Goal: Task Accomplishment & Management: Manage account settings

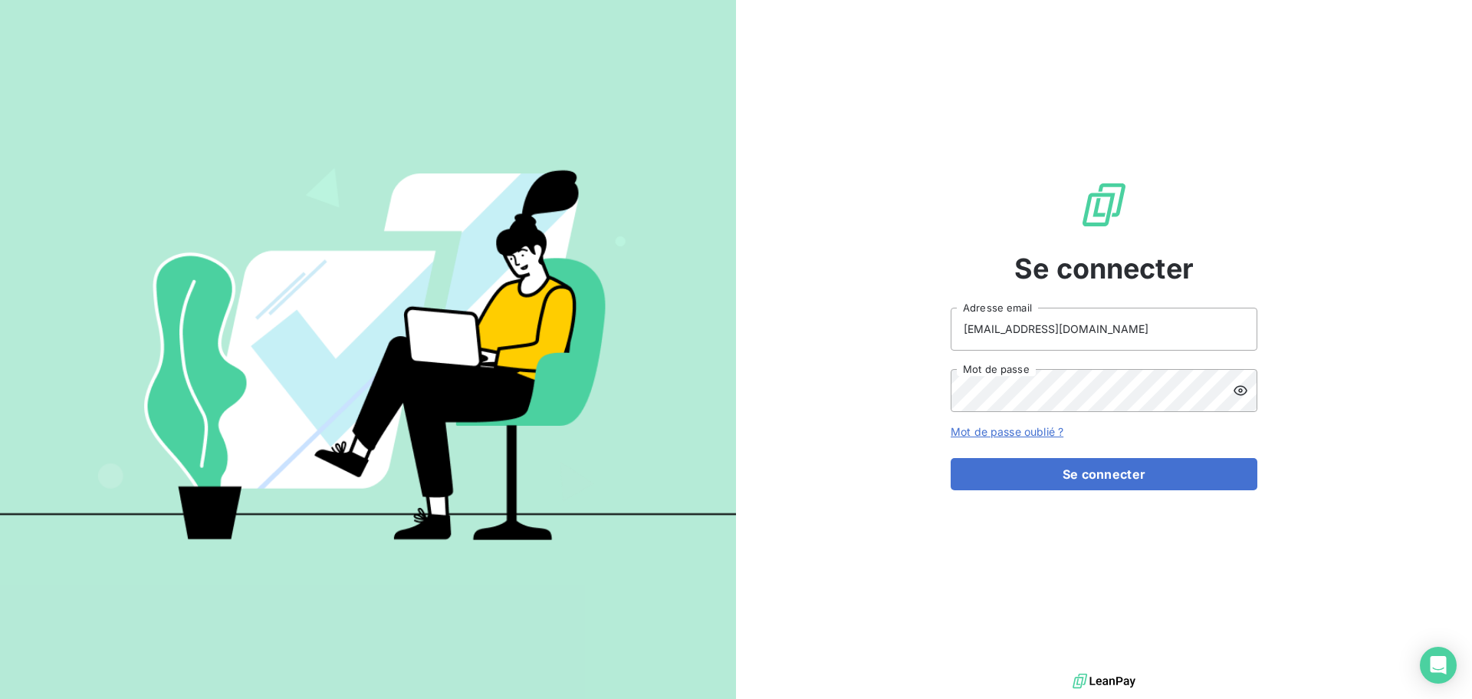
type input "[EMAIL_ADDRESS][DOMAIN_NAME]"
click at [1091, 477] on button "Se connecter" at bounding box center [1104, 474] width 307 height 32
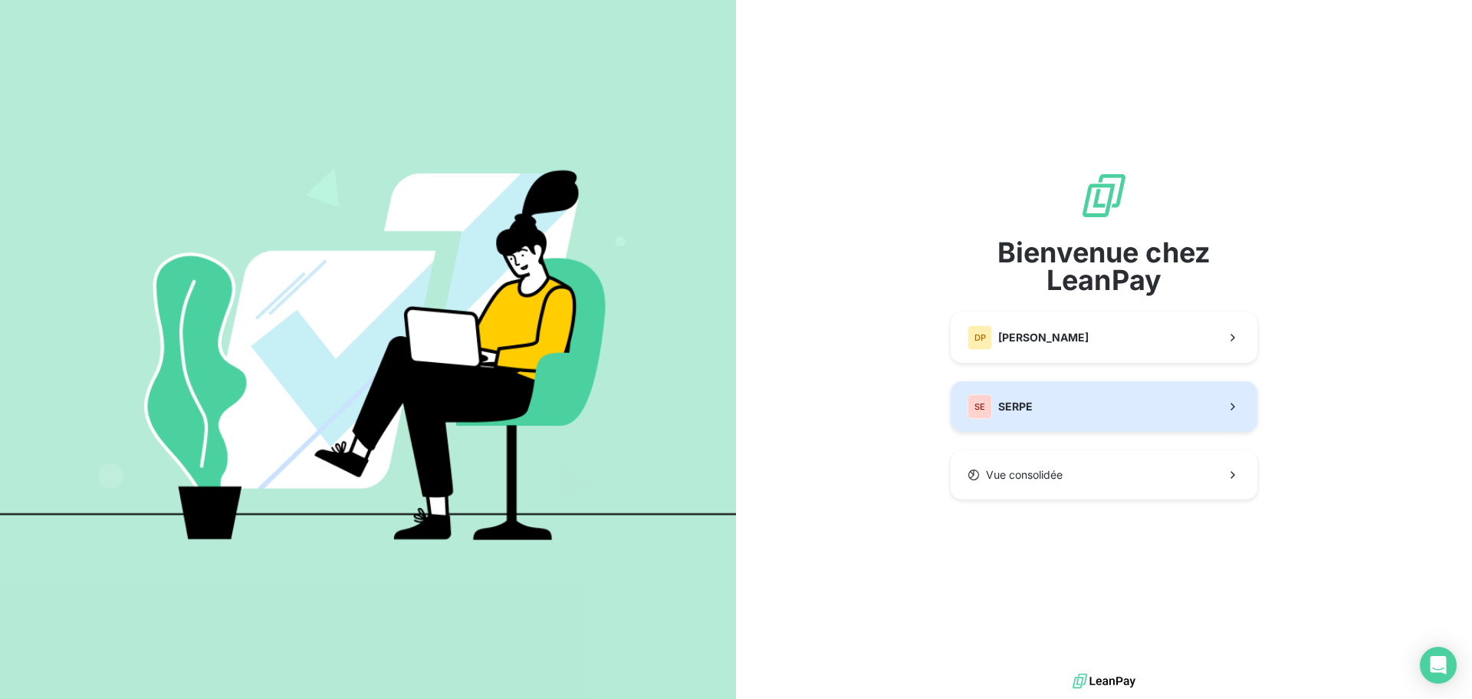
click at [1059, 411] on button "SE SERPE" at bounding box center [1104, 406] width 307 height 51
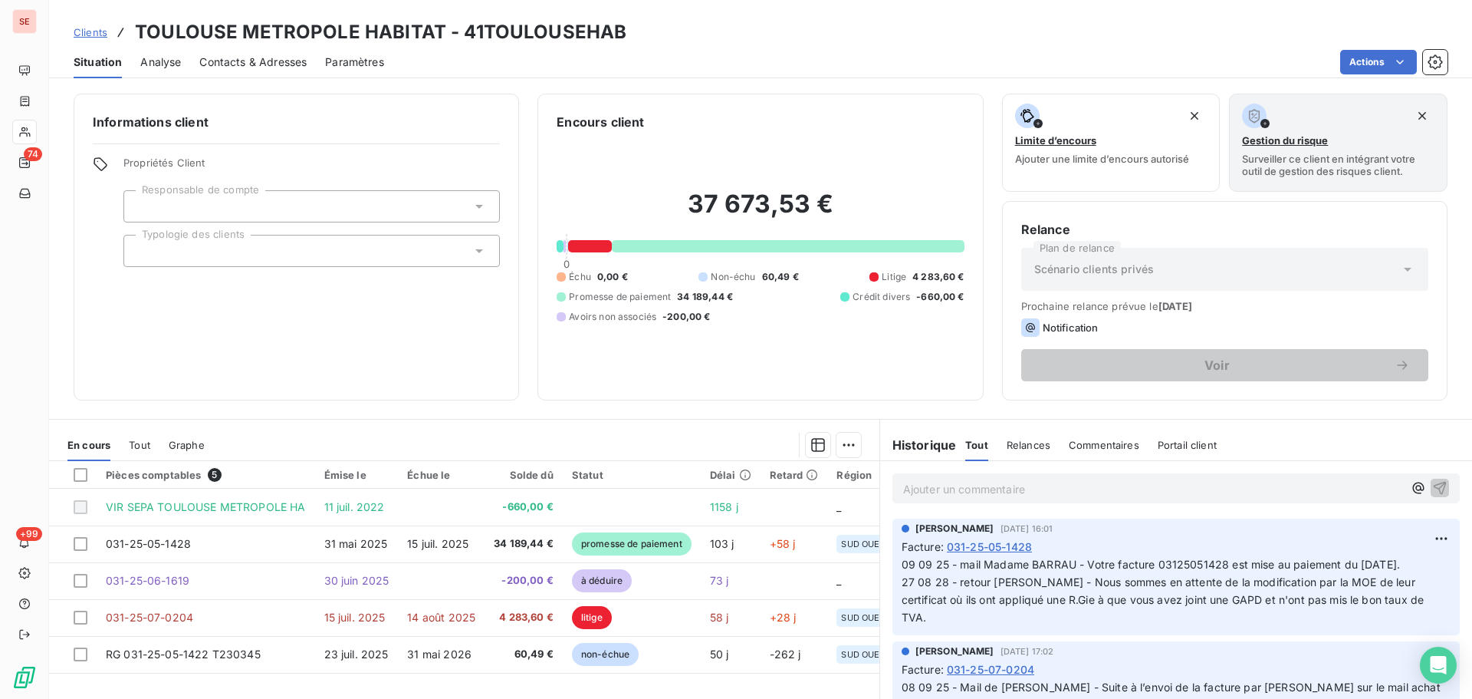
scroll to position [104, 0]
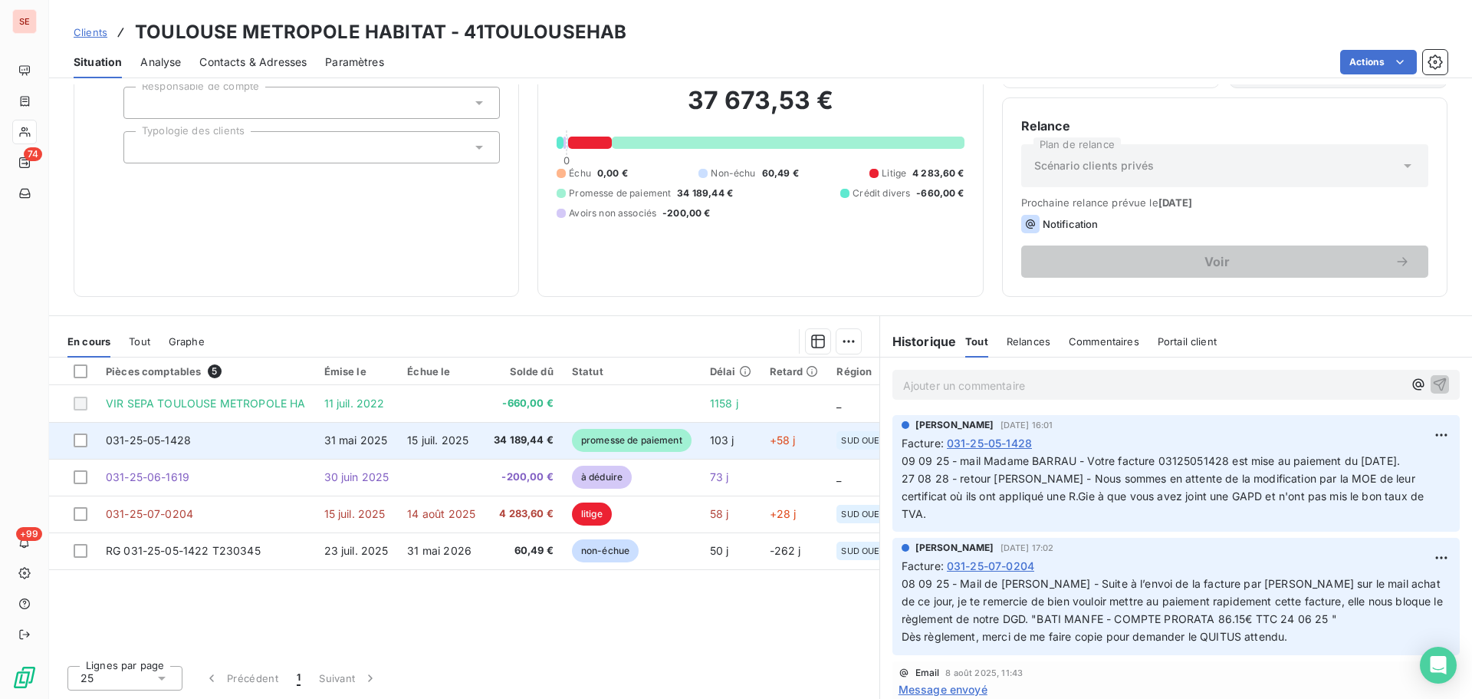
click at [436, 431] on td "15 juil. 2025" at bounding box center [441, 440] width 87 height 37
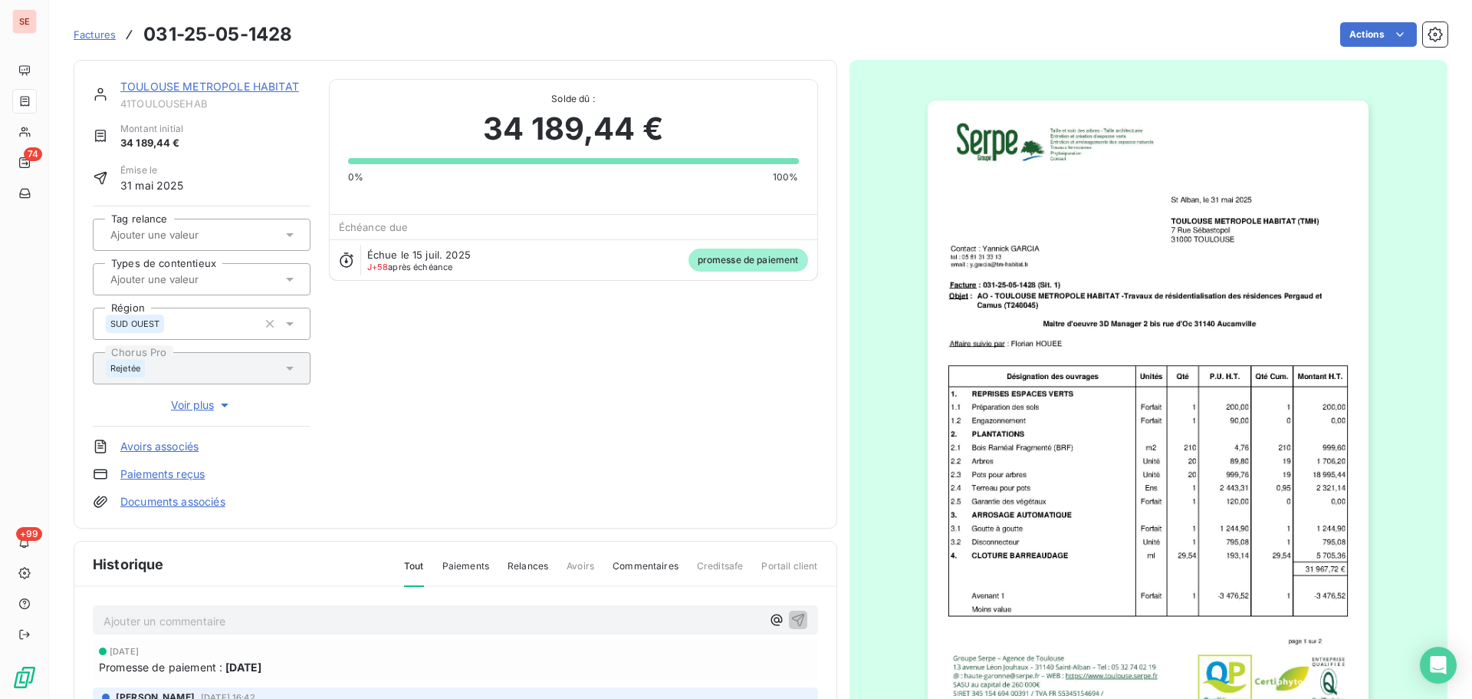
click at [247, 87] on link "TOULOUSE METROPOLE HABITAT" at bounding box center [209, 86] width 179 height 13
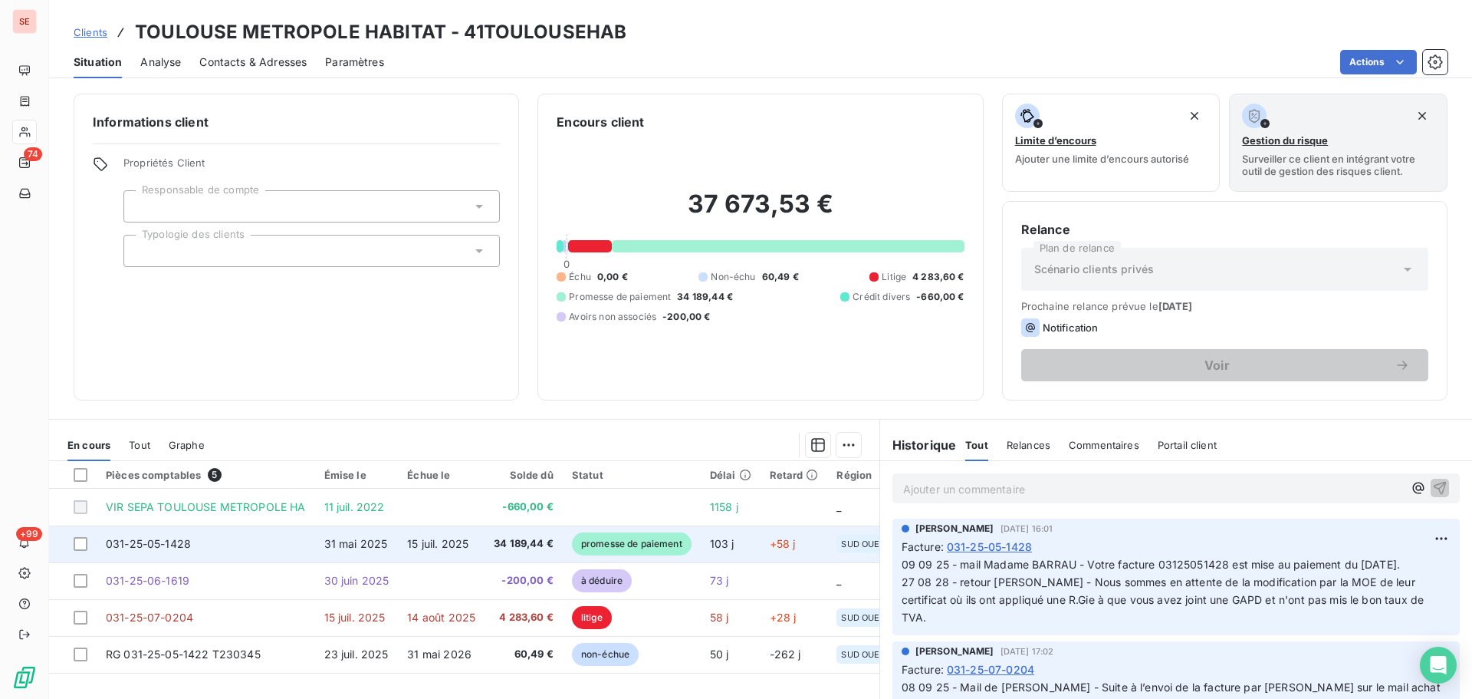
click at [479, 544] on td "15 juil. 2025" at bounding box center [441, 543] width 87 height 37
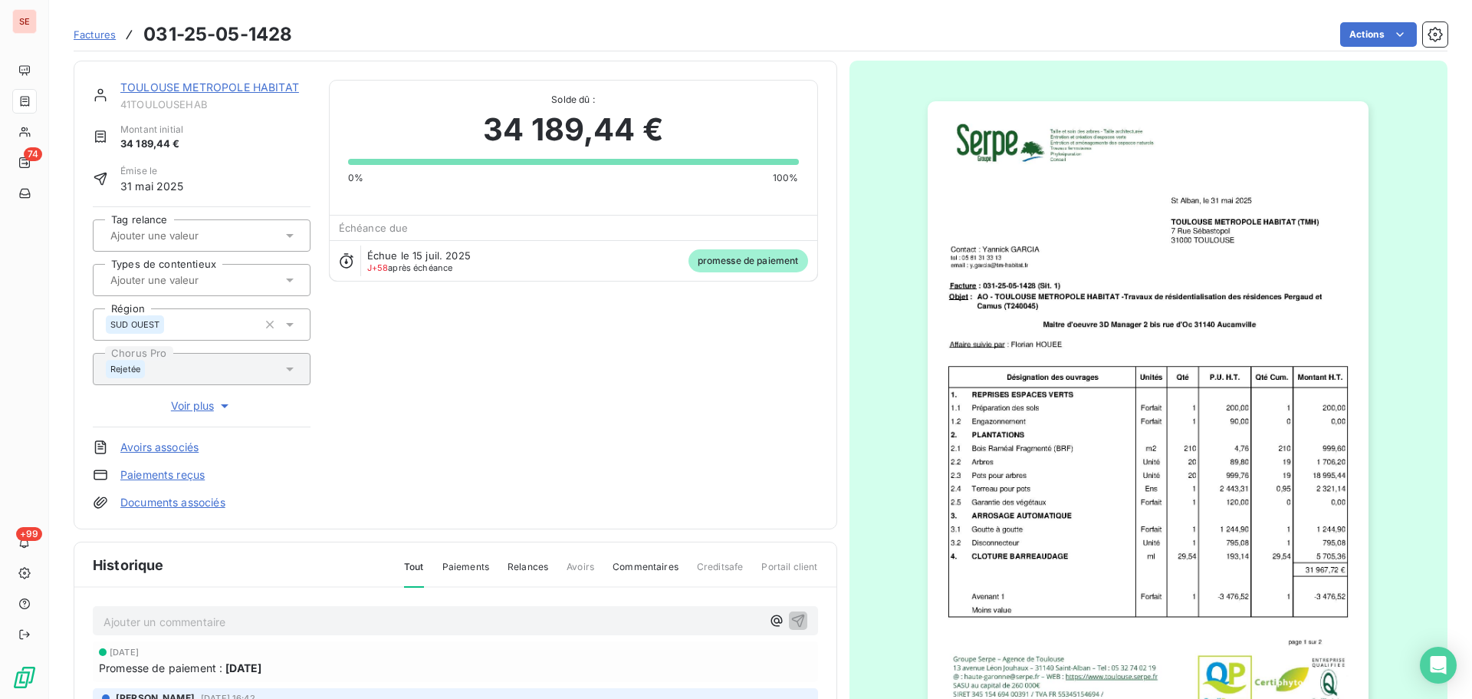
scroll to position [224, 0]
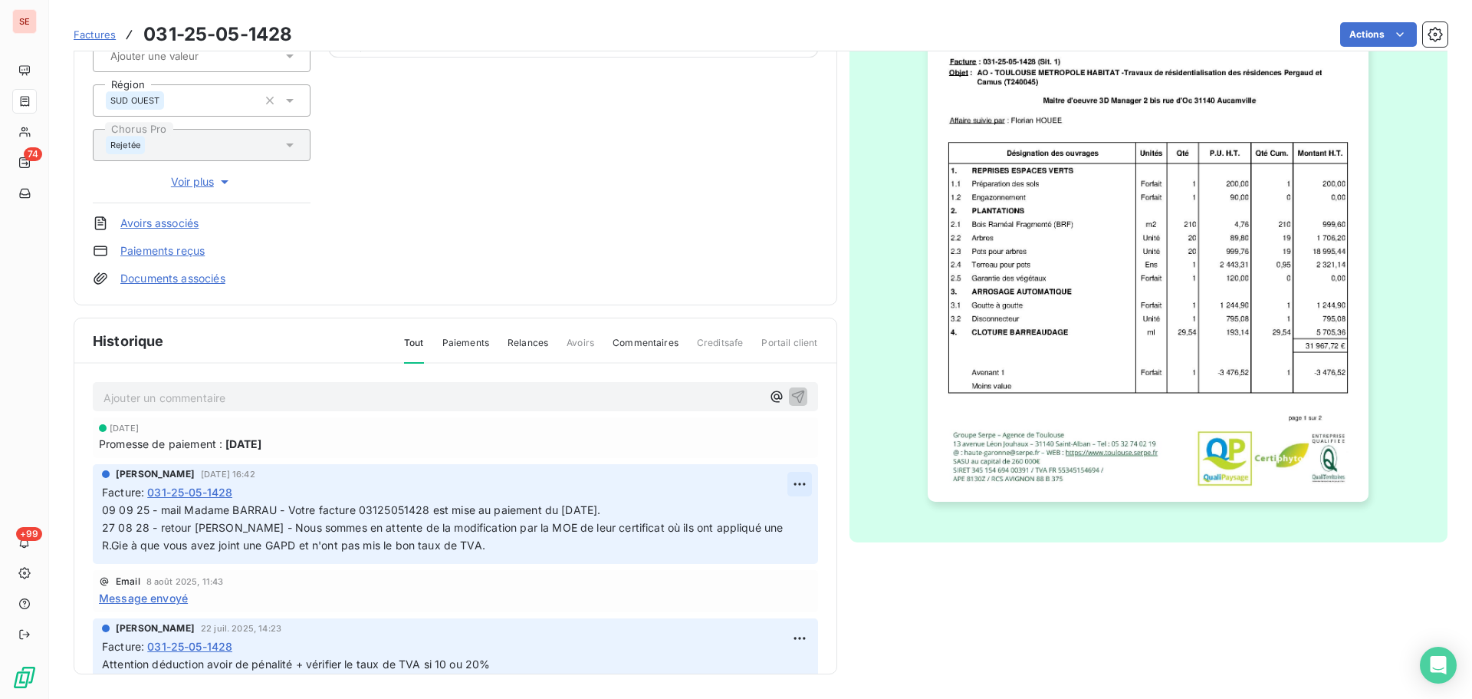
click at [782, 482] on html "SE 74 +99 Factures 031-25-05-1428 Actions TOULOUSE METROPOLE HABITAT 41TOULOUSE…" at bounding box center [736, 349] width 1472 height 699
click at [742, 523] on div "Editer" at bounding box center [745, 517] width 86 height 25
click at [105, 515] on span "09 09 25 - mail Madame BARRAU - Votre facture 03125051428 est mise au paiement …" at bounding box center [351, 509] width 498 height 13
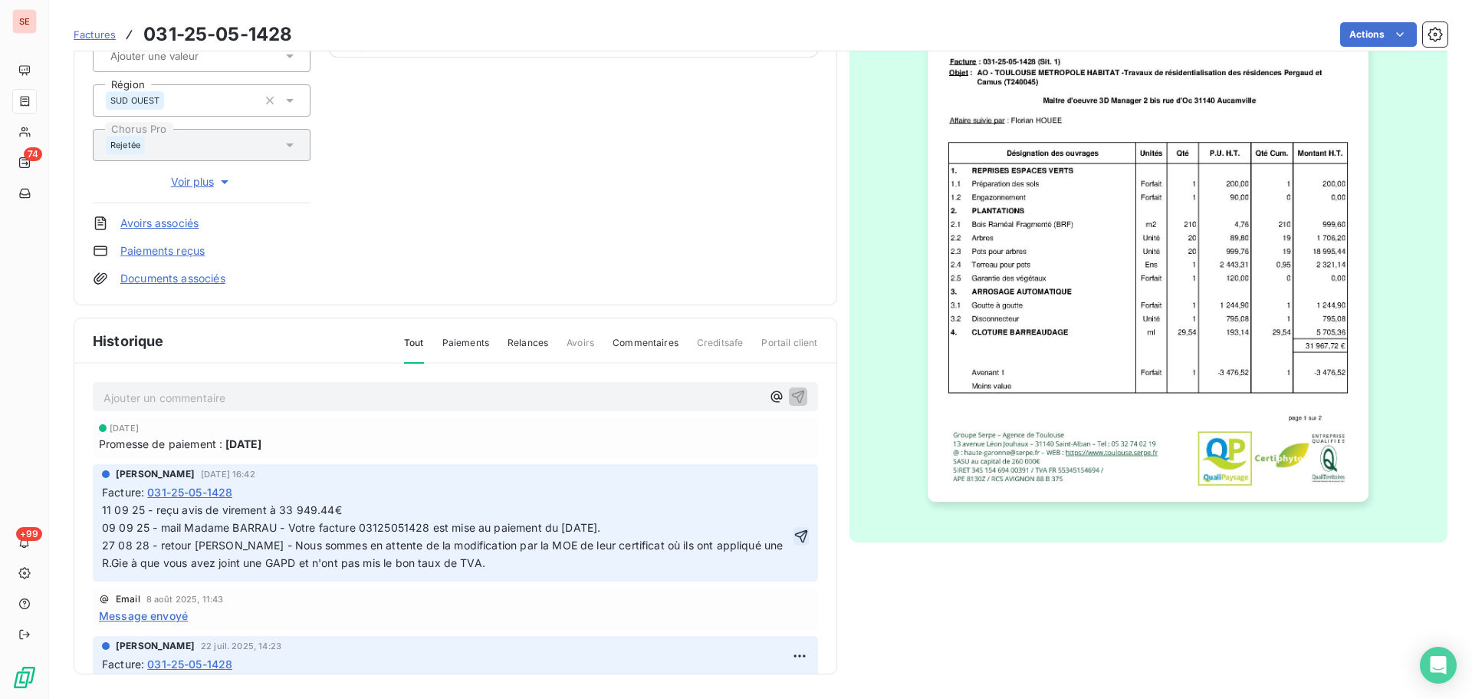
click at [795, 541] on icon "button" at bounding box center [801, 536] width 13 height 13
click at [786, 481] on html "SE 74 +99 Factures 031-25-05-1428 Actions TOULOUSE METROPOLE HABITAT 41TOULOUSE…" at bounding box center [736, 349] width 1472 height 699
click at [755, 514] on div "Editer" at bounding box center [745, 517] width 86 height 25
click at [399, 508] on span "11 09 25 - reçu avis de virement à 33 949.44€ 09 09 25 - mail Madame BARRAU - V…" at bounding box center [491, 536] width 778 height 66
click at [345, 511] on span "11 09 25 - reçu avis de virement à 33 949.44€ 09 09 25 - mail Madame BARRAU - V…" at bounding box center [491, 536] width 778 height 66
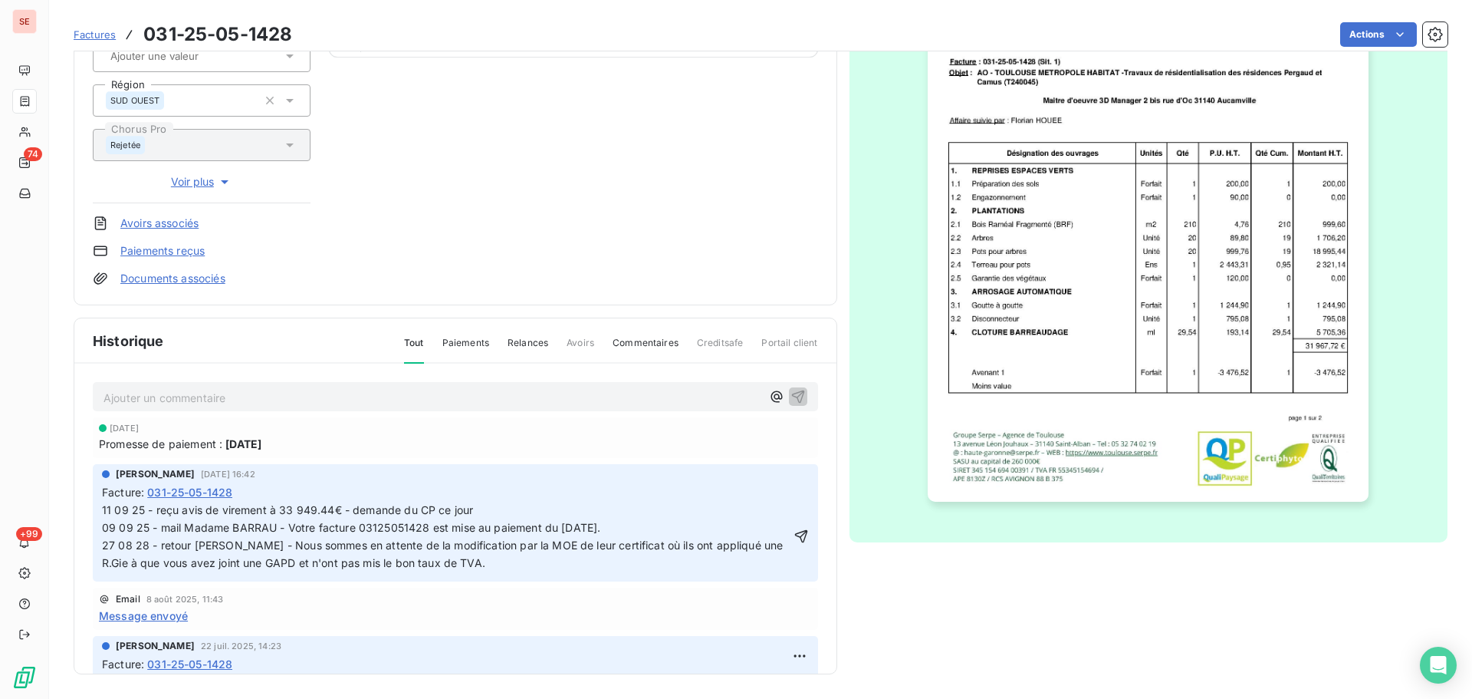
click at [343, 514] on span "11 09 25 - reçu avis de virement à 33 949.44€ - demande du CP ce jour 09 09 25 …" at bounding box center [557, 536] width 910 height 66
click at [794, 544] on icon "button" at bounding box center [801, 535] width 15 height 15
click at [211, 281] on link "Documents associés" at bounding box center [172, 278] width 105 height 15
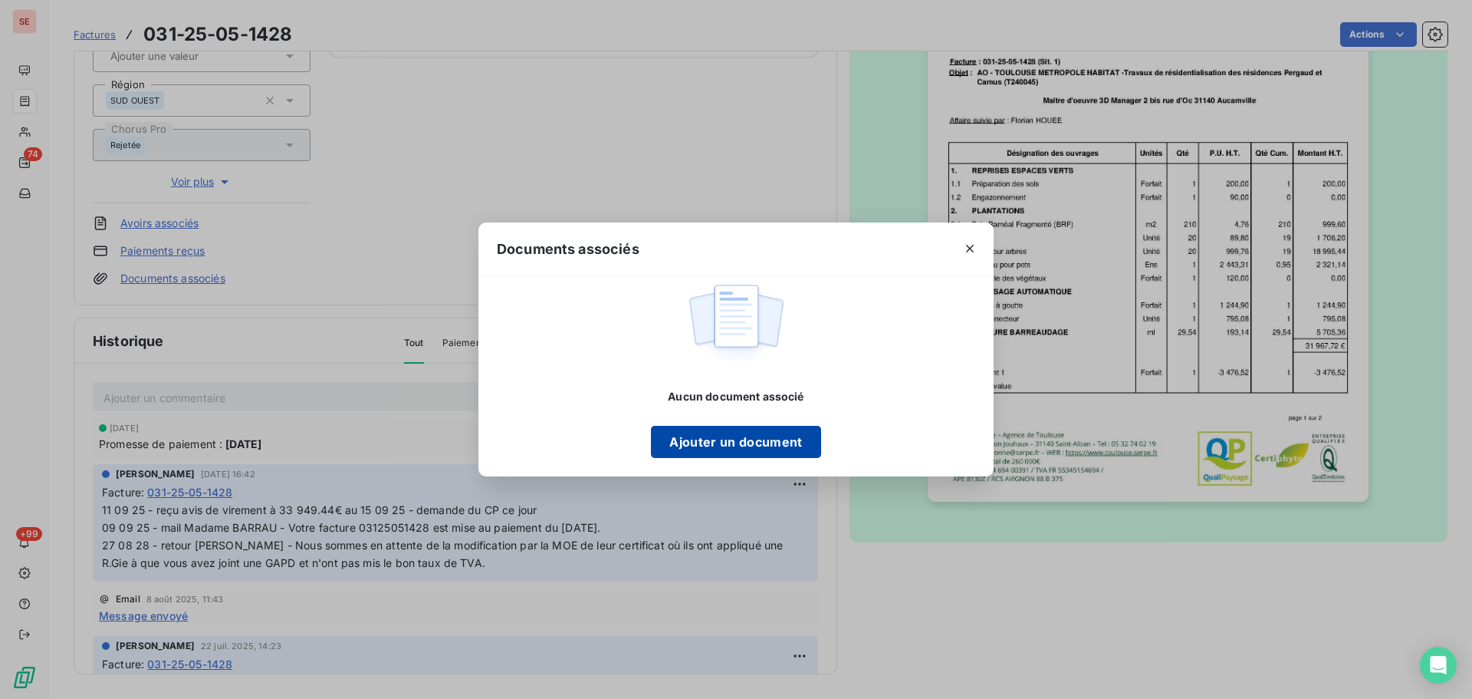
click at [740, 449] on button "Ajouter un document" at bounding box center [735, 442] width 169 height 32
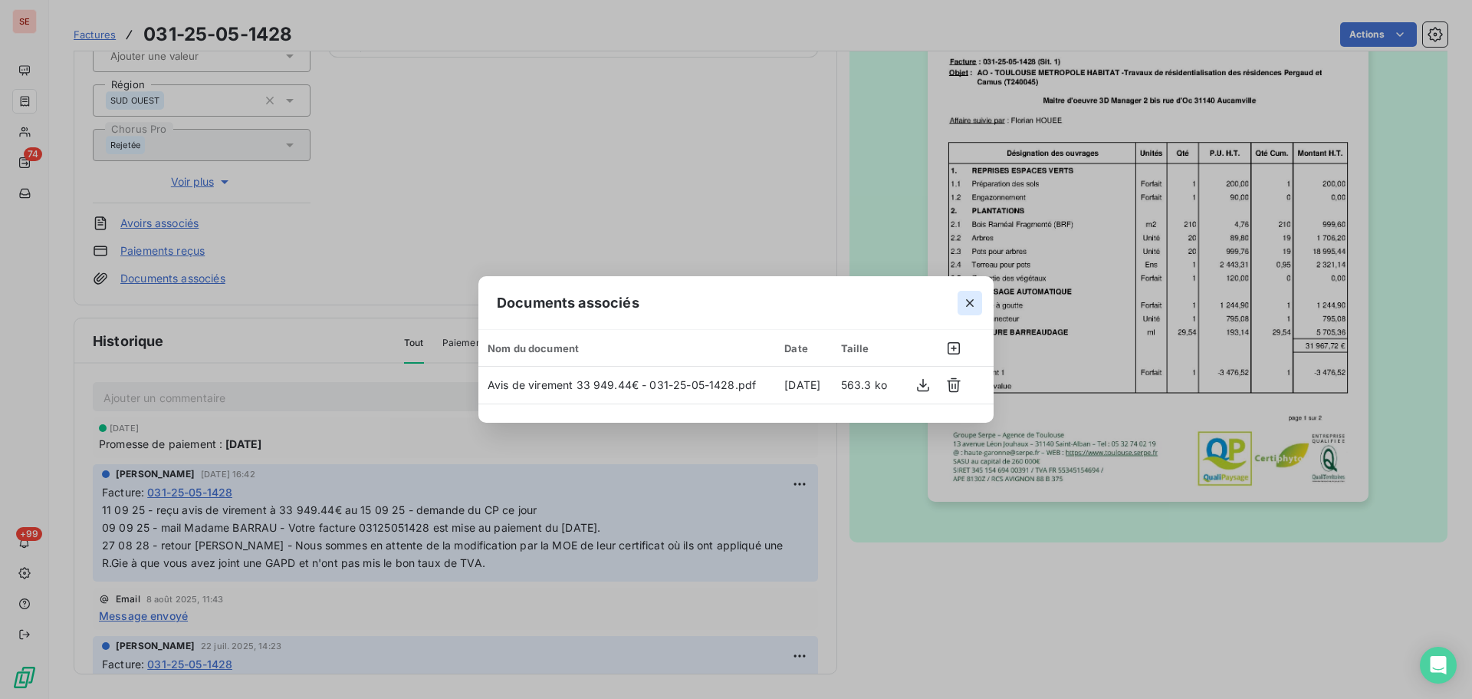
click at [976, 295] on icon "button" at bounding box center [969, 302] width 15 height 15
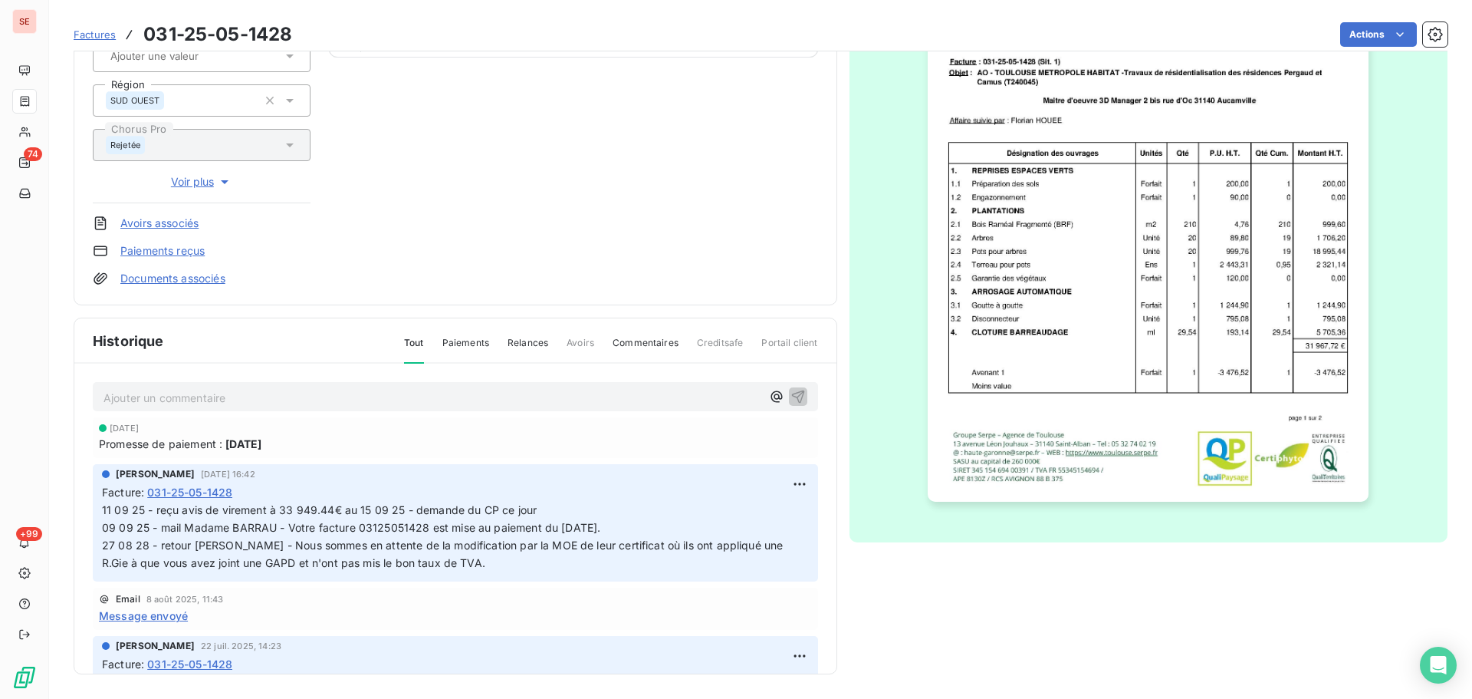
scroll to position [0, 0]
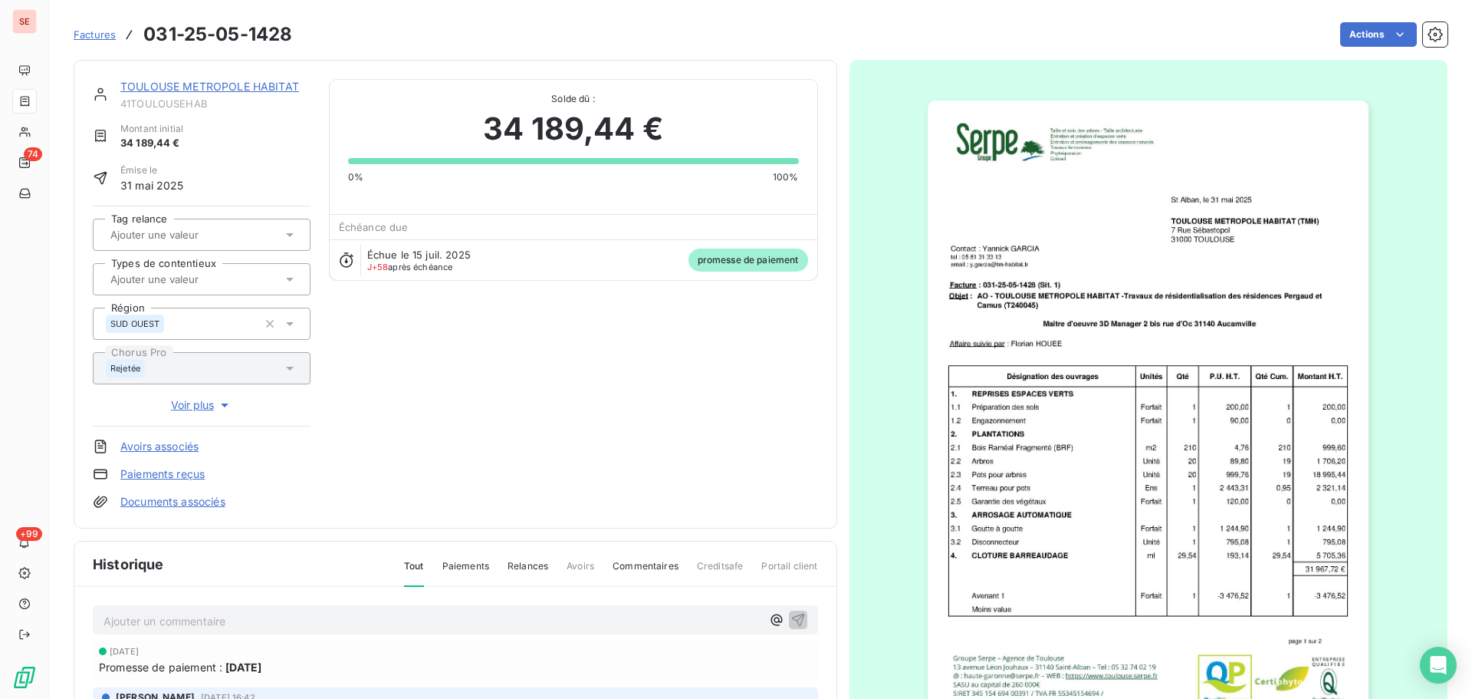
click at [235, 84] on link "TOULOUSE METROPOLE HABITAT" at bounding box center [209, 86] width 179 height 13
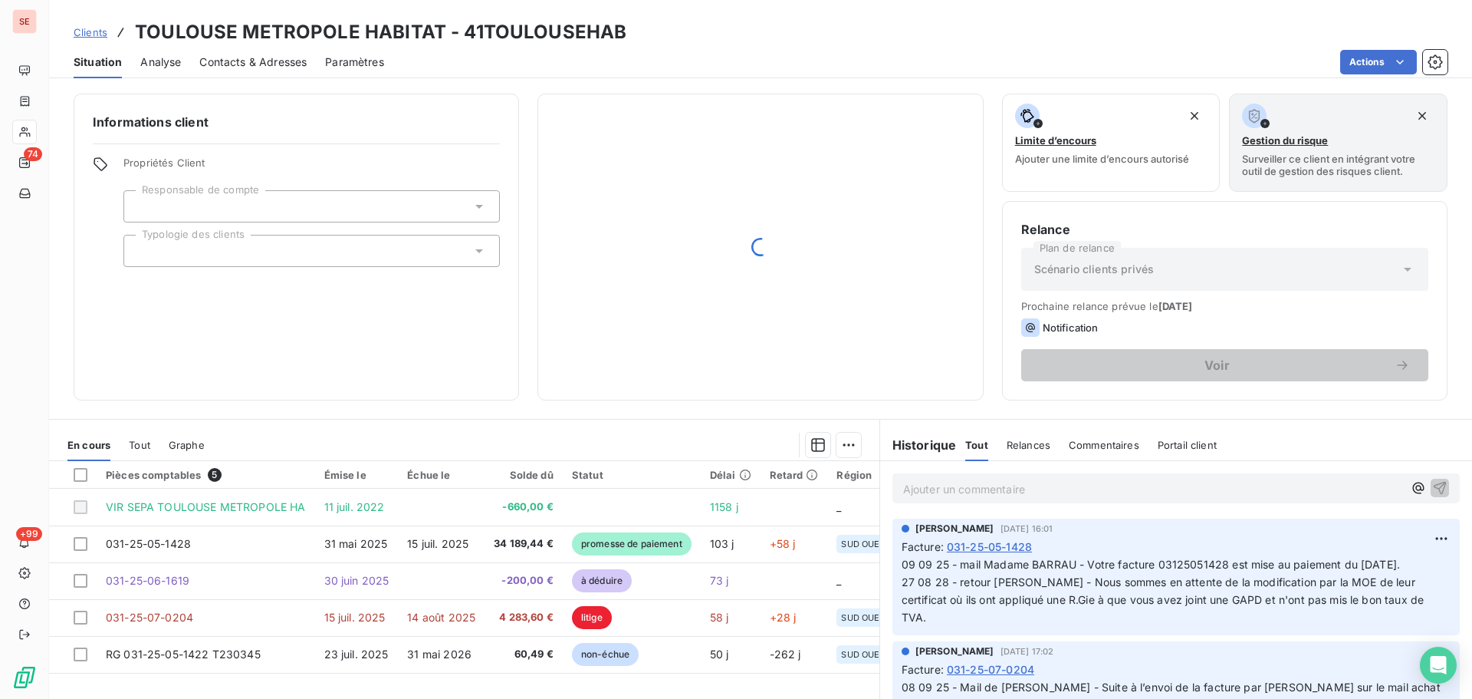
click at [269, 71] on div "Contacts & Adresses" at bounding box center [252, 62] width 107 height 32
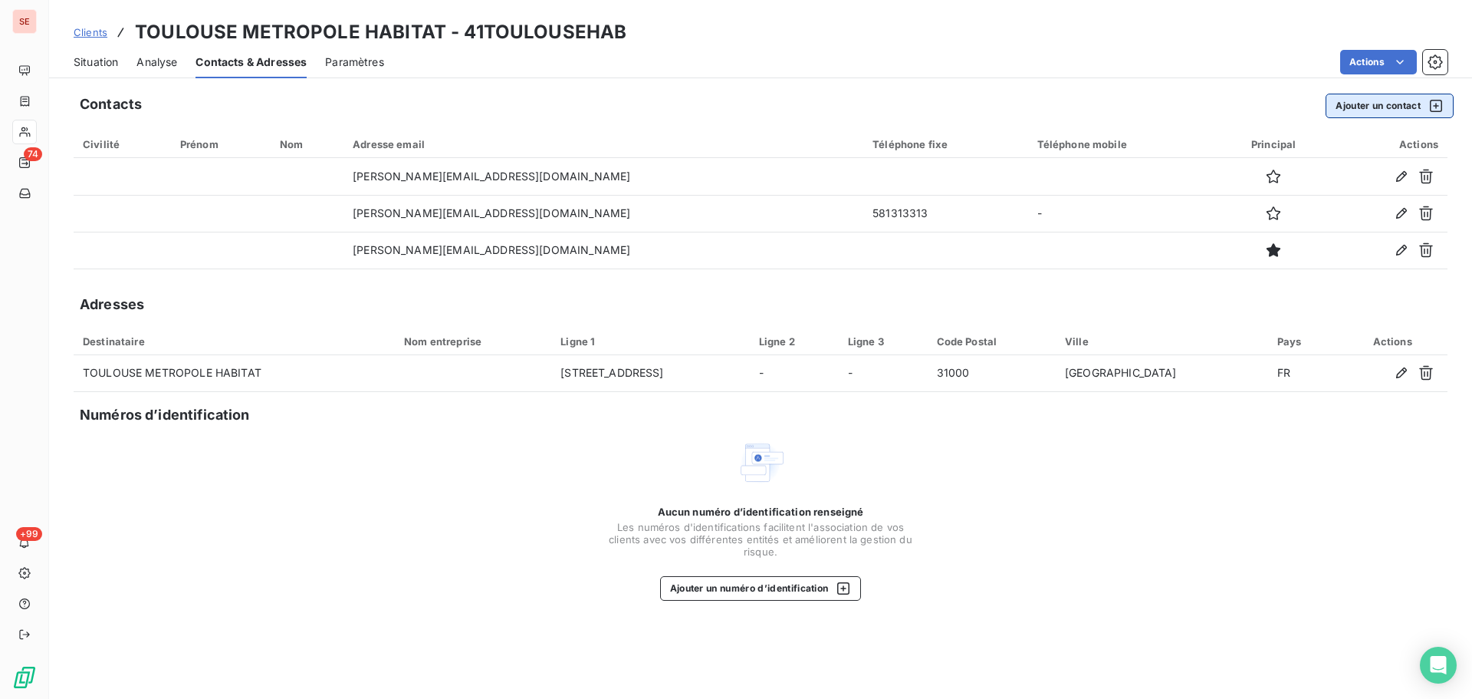
click at [1352, 107] on button "Ajouter un contact" at bounding box center [1390, 106] width 128 height 25
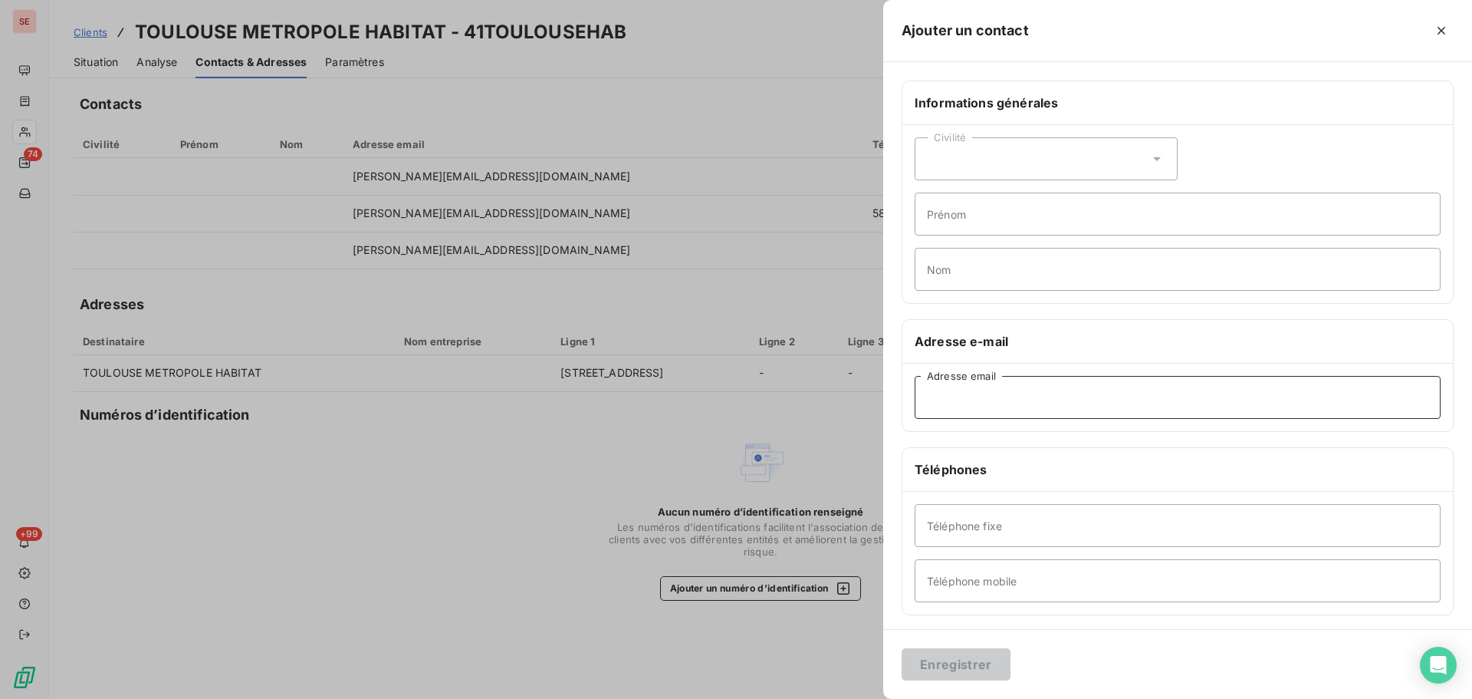
click at [1012, 400] on input "Adresse email" at bounding box center [1178, 397] width 526 height 43
paste input "compta-fournisseurs@tm-habitat.fr"
type input "compta-fournisseurs@tm-habitat.fr"
click at [1001, 531] on input "Téléphone fixe" at bounding box center [1178, 525] width 526 height 43
paste input "05 81 313 31"
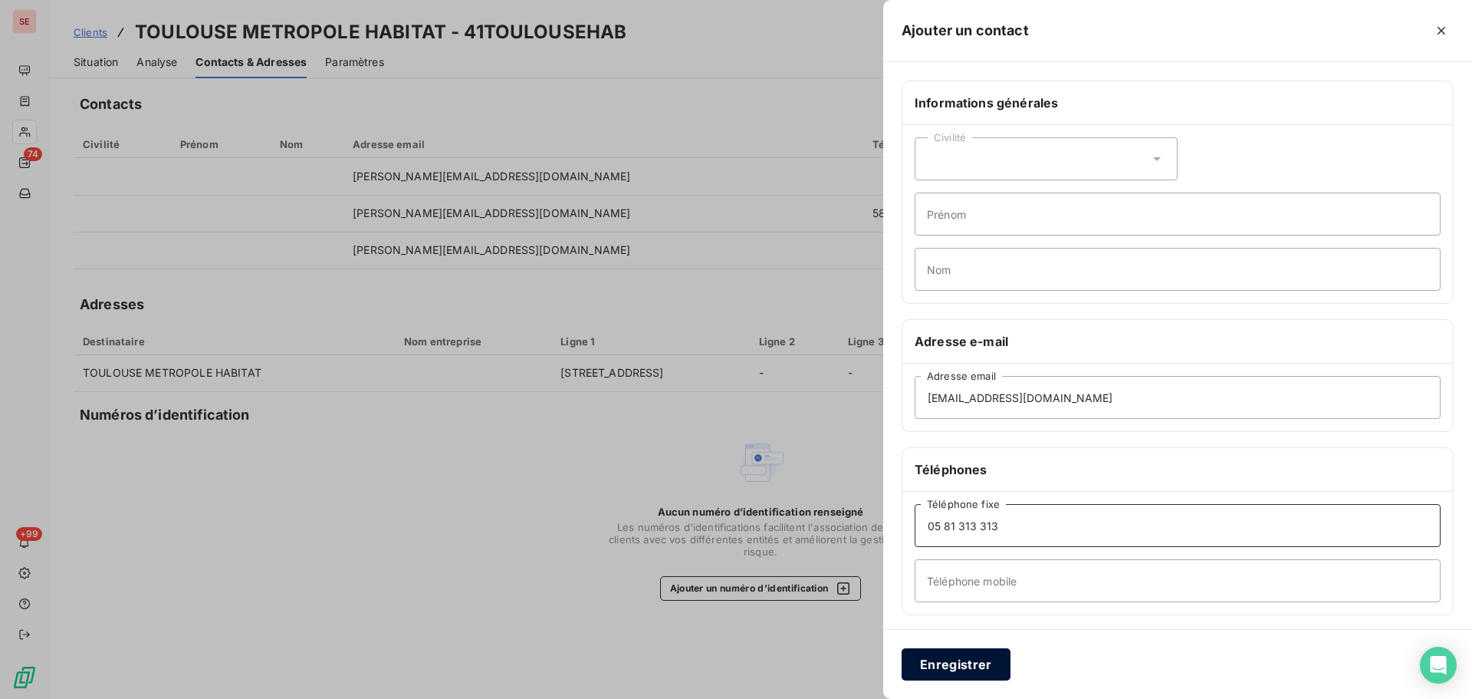
type input "05 81 313 313"
click at [932, 667] on button "Enregistrer" at bounding box center [956, 664] width 109 height 32
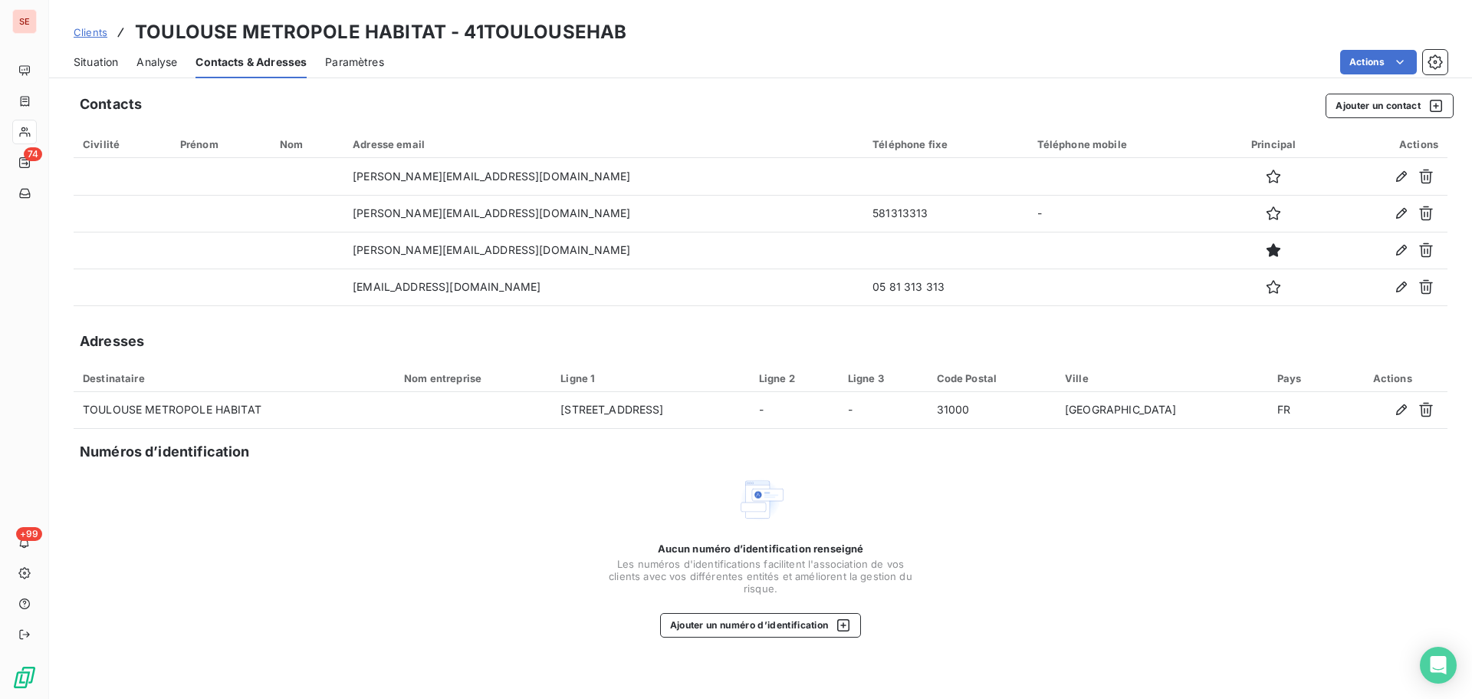
click at [104, 65] on span "Situation" at bounding box center [96, 61] width 44 height 15
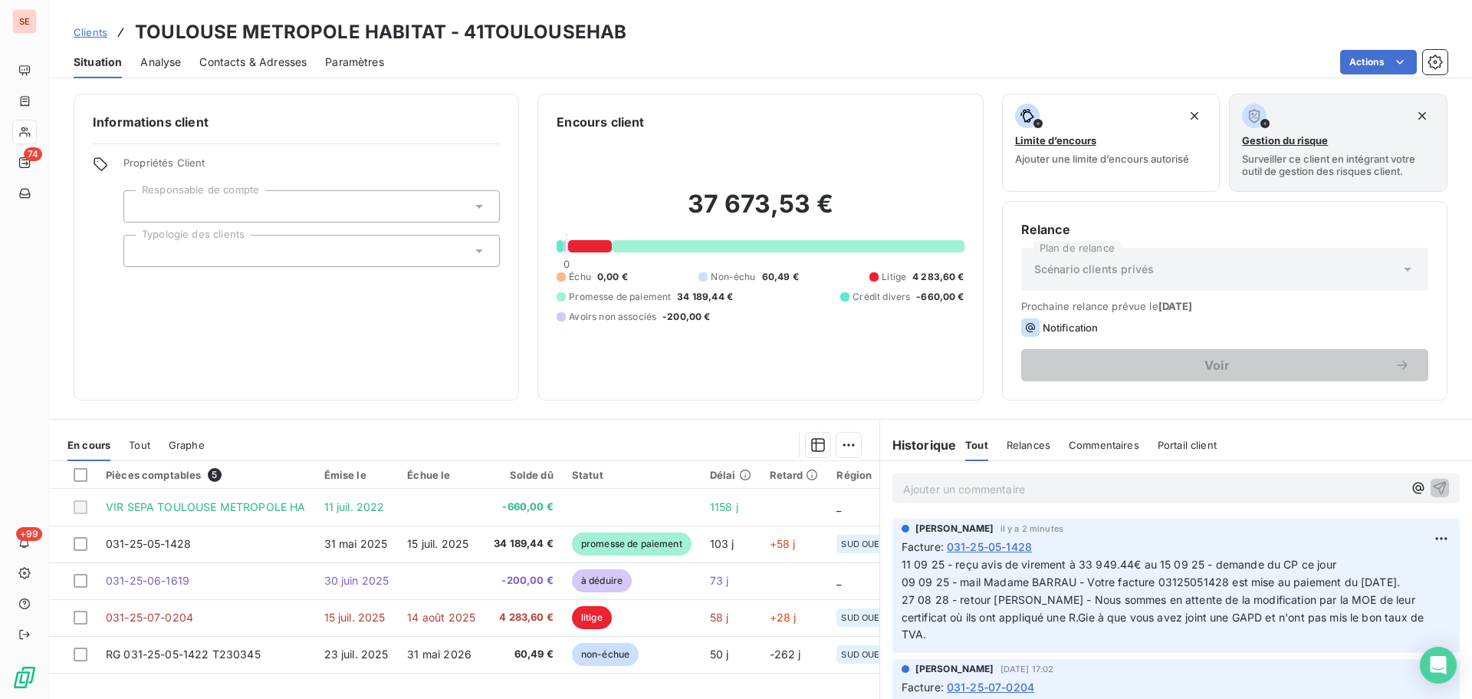
click at [251, 52] on div "Contacts & Adresses" at bounding box center [252, 62] width 107 height 32
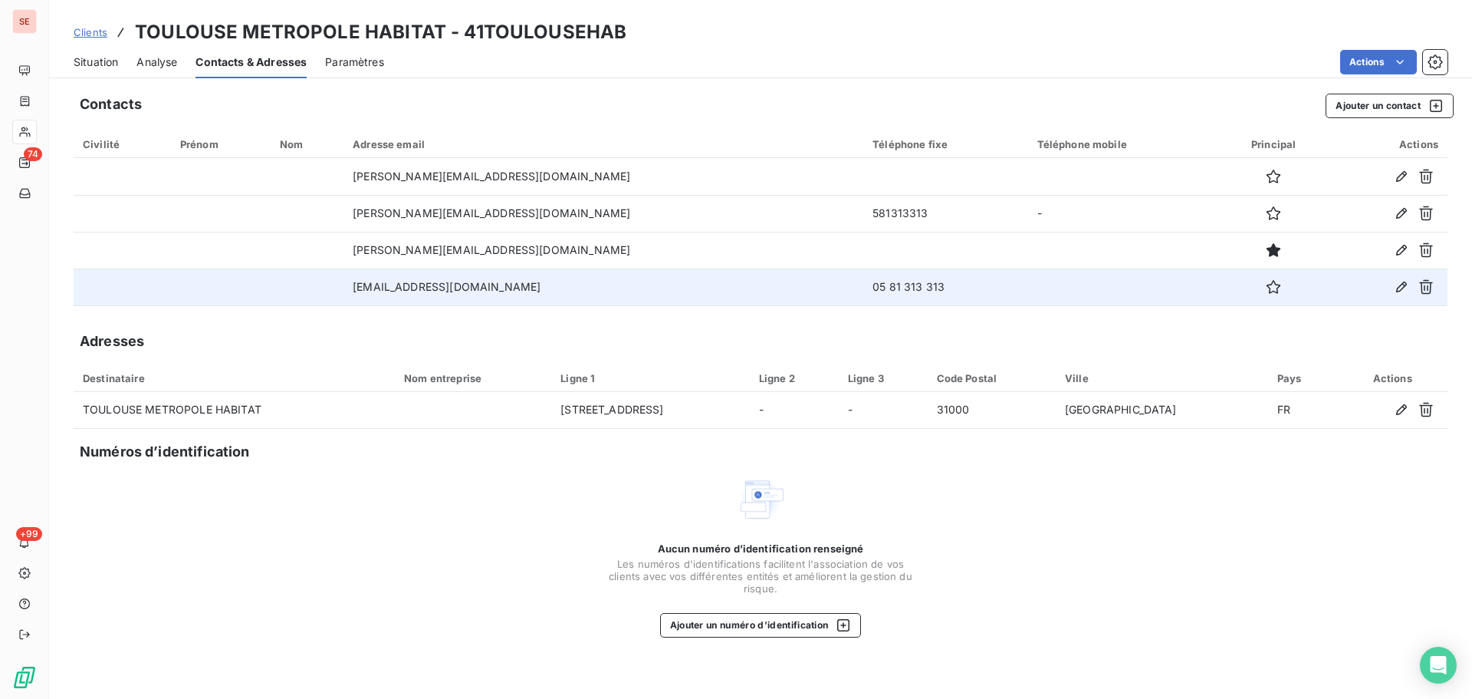
drag, startPoint x: 589, startPoint y: 294, endPoint x: 383, endPoint y: 291, distance: 206.3
click at [383, 291] on td "compta-fournisseurs@tm-habitat.fr" at bounding box center [604, 286] width 520 height 37
copy td "compta-fournisseurs@tm-habitat.fr"
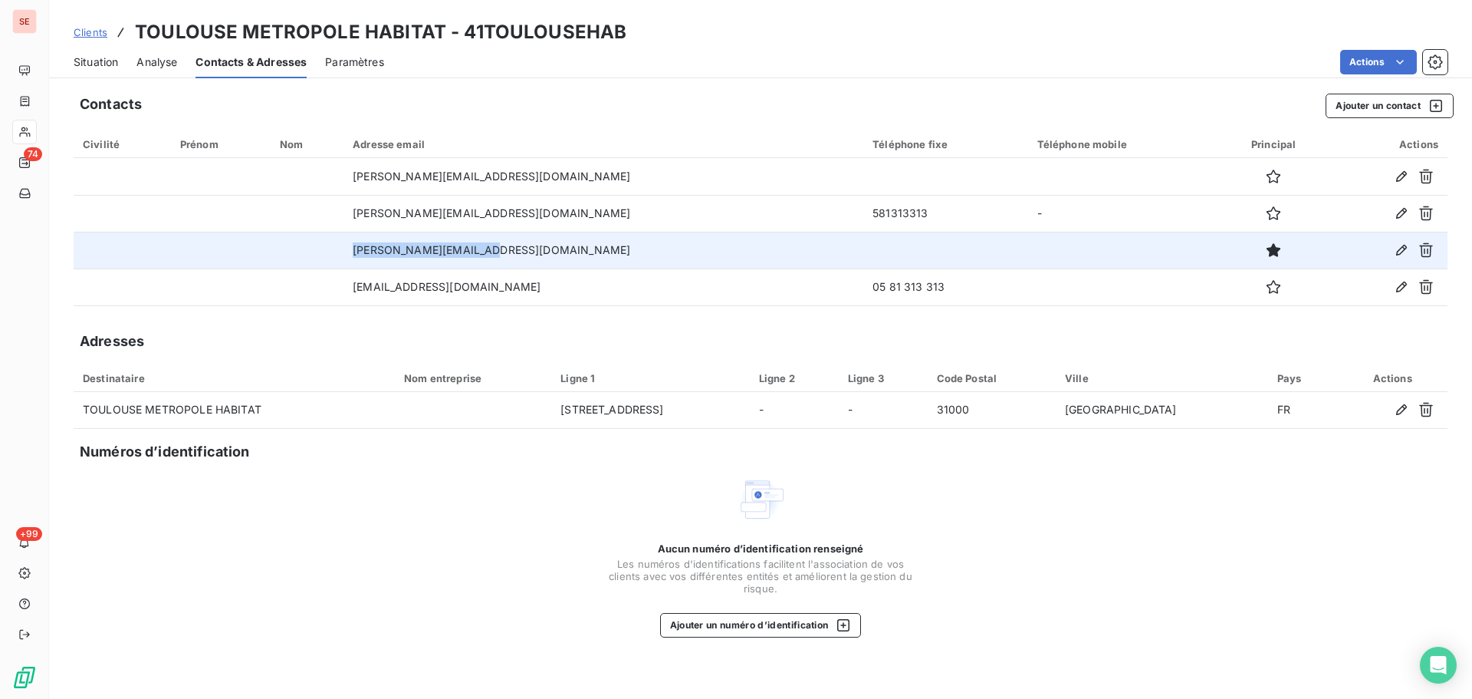
drag, startPoint x: 597, startPoint y: 252, endPoint x: 386, endPoint y: 253, distance: 211.7
click at [386, 253] on td "i.barrau@tm-habitat.fr" at bounding box center [604, 250] width 520 height 37
copy td "i.barrau@tm-habitat.fr"
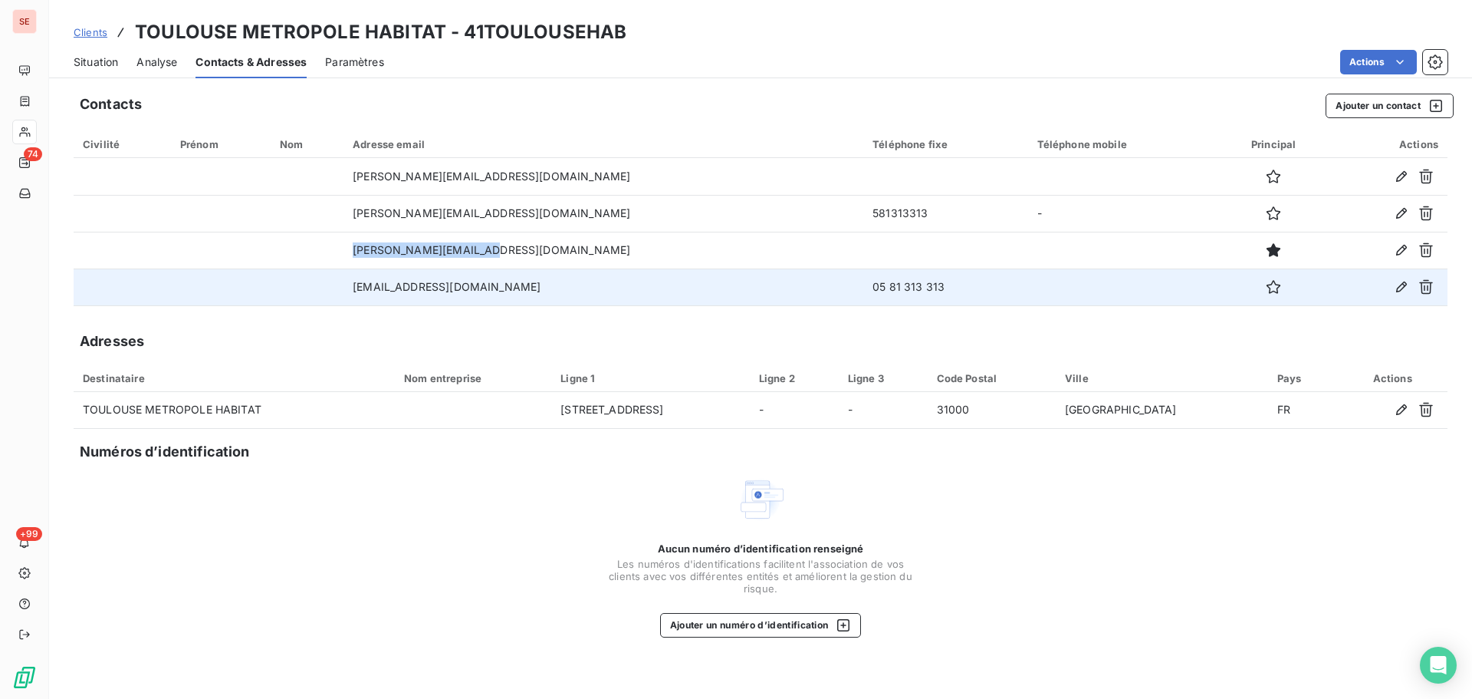
drag, startPoint x: 596, startPoint y: 293, endPoint x: 347, endPoint y: 296, distance: 248.5
click at [347, 296] on tr "compta-fournisseurs@tm-habitat.fr 05 81 313 313" at bounding box center [761, 286] width 1374 height 37
copy tr "compta-fournisseurs@tm-habitat.fr"
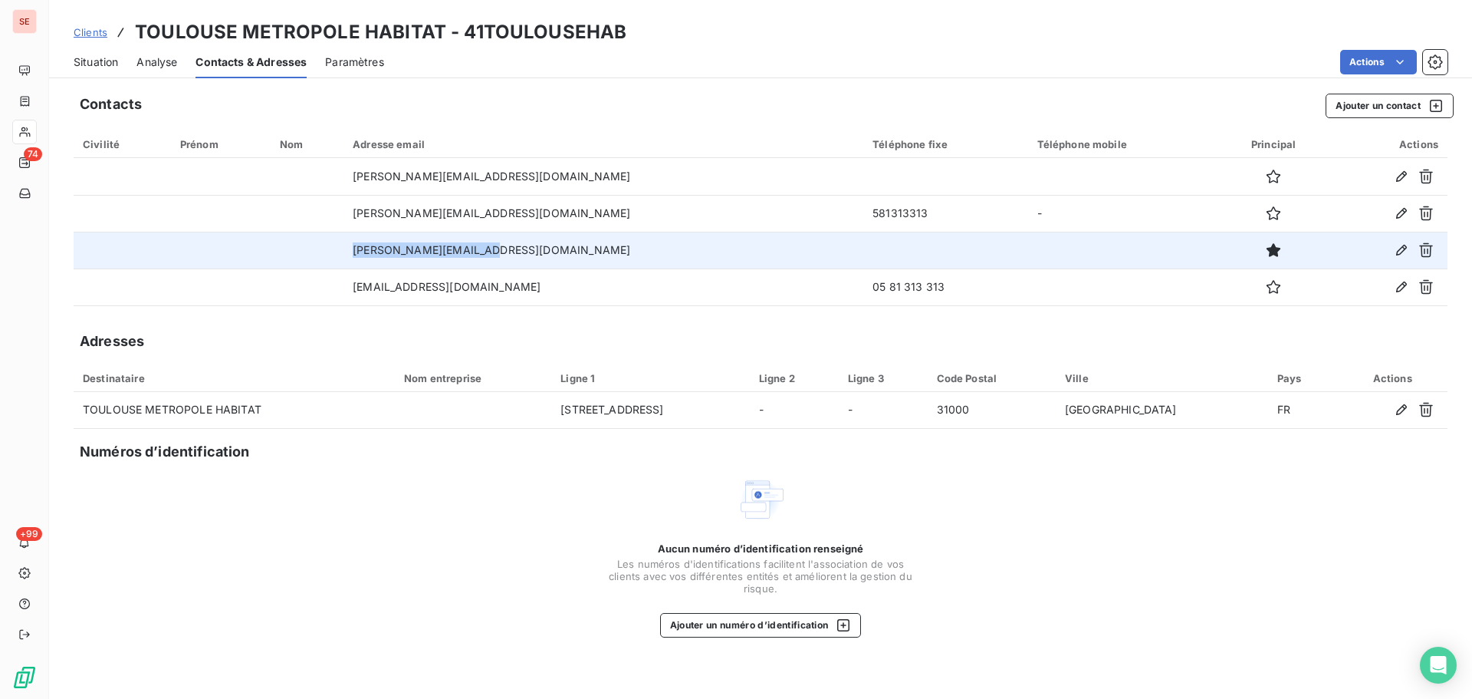
drag, startPoint x: 534, startPoint y: 246, endPoint x: 355, endPoint y: 260, distance: 179.2
click at [355, 260] on tr "i.barrau@tm-habitat.fr" at bounding box center [761, 250] width 1374 height 37
copy tr "i.barrau@tm-habitat.fr"
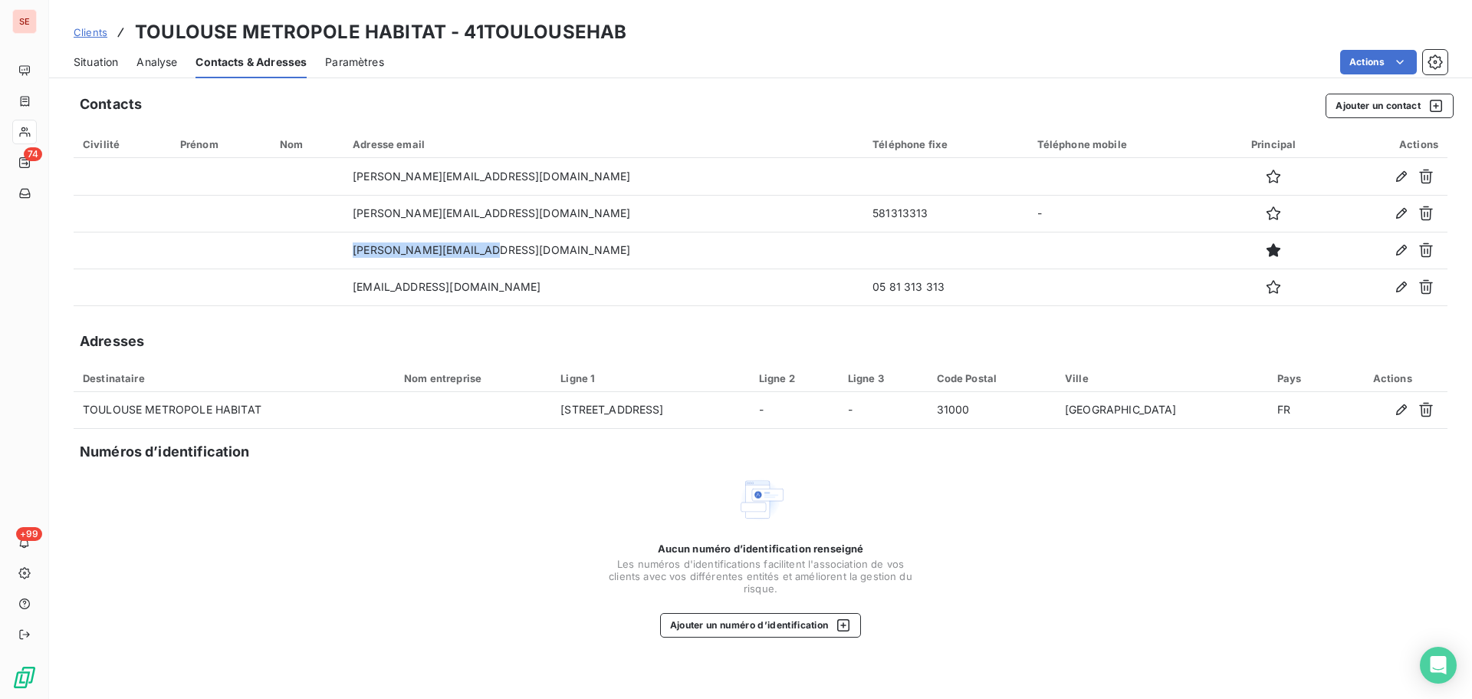
click at [77, 61] on span "Situation" at bounding box center [96, 61] width 44 height 15
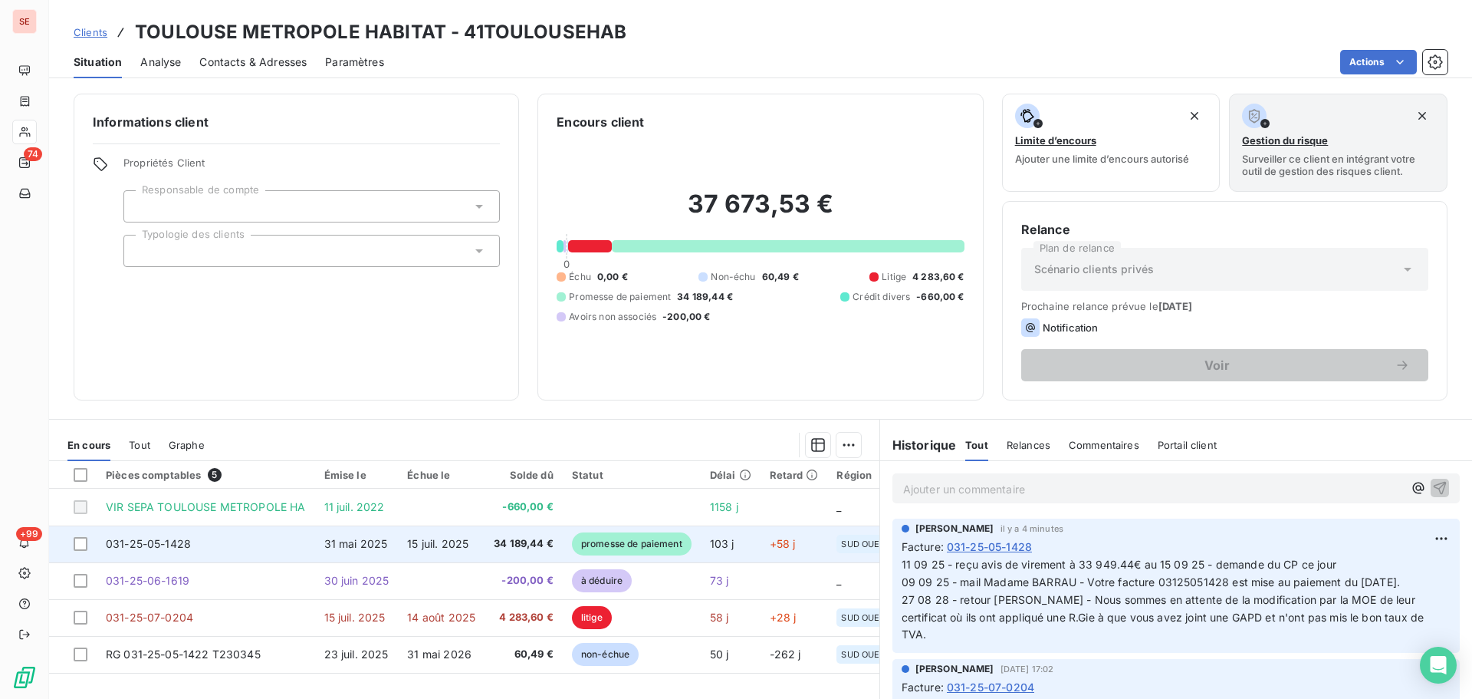
click at [403, 551] on td "15 juil. 2025" at bounding box center [441, 543] width 87 height 37
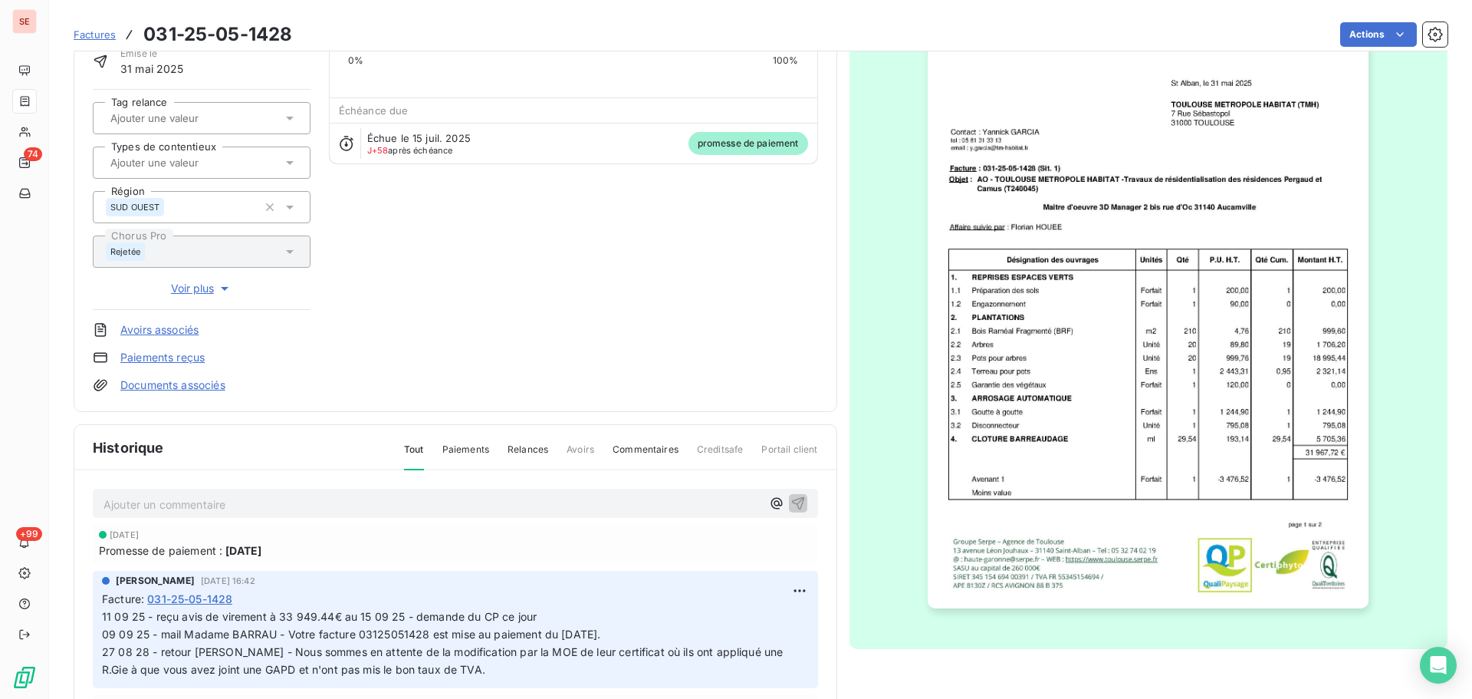
scroll to position [210, 0]
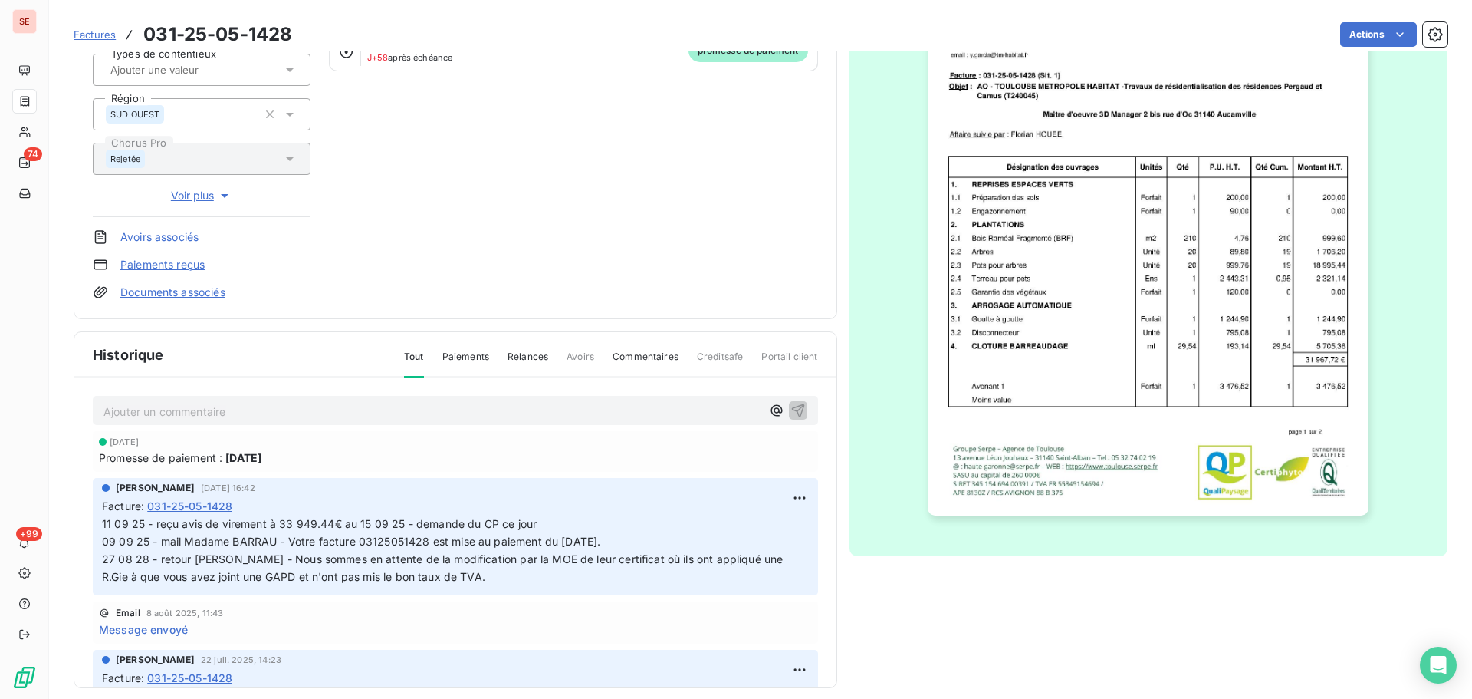
click at [213, 296] on link "Documents associés" at bounding box center [172, 292] width 105 height 15
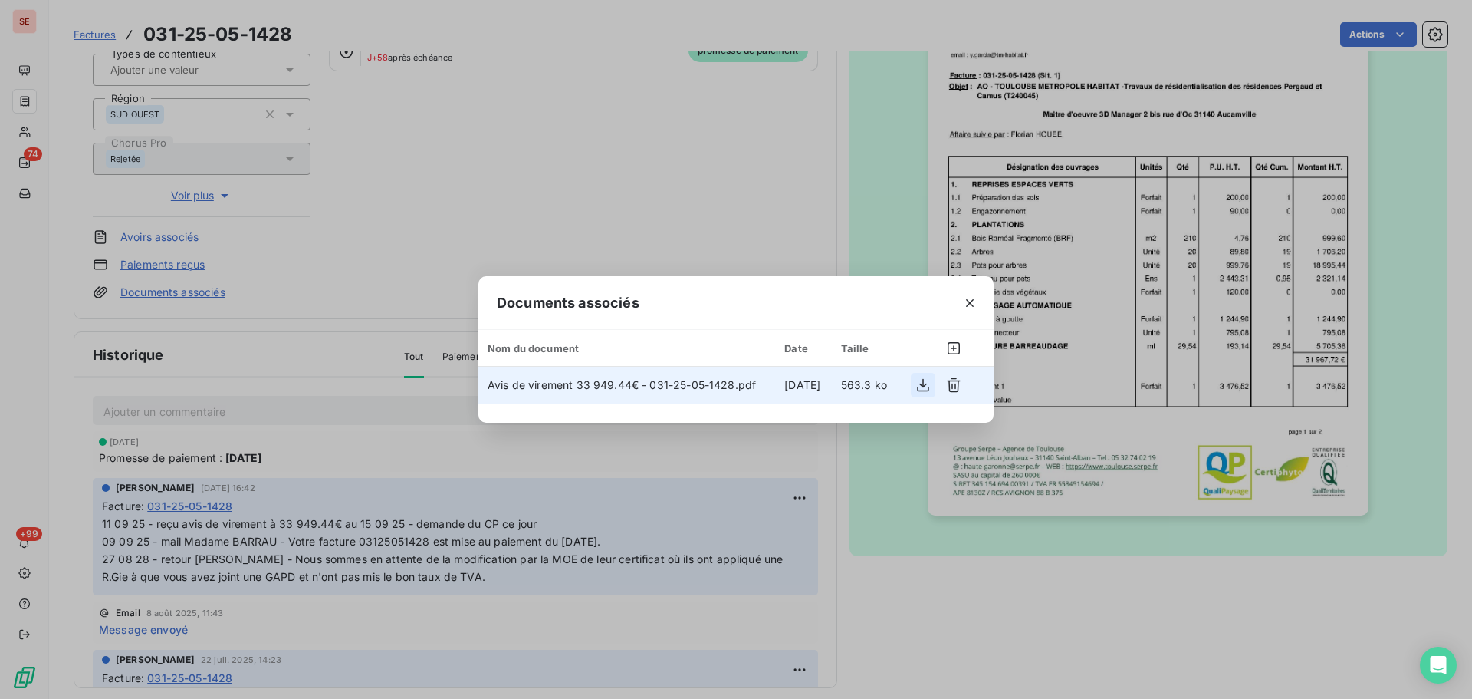
click at [920, 387] on icon "button" at bounding box center [923, 384] width 15 height 15
click at [969, 300] on icon "button" at bounding box center [969, 302] width 15 height 15
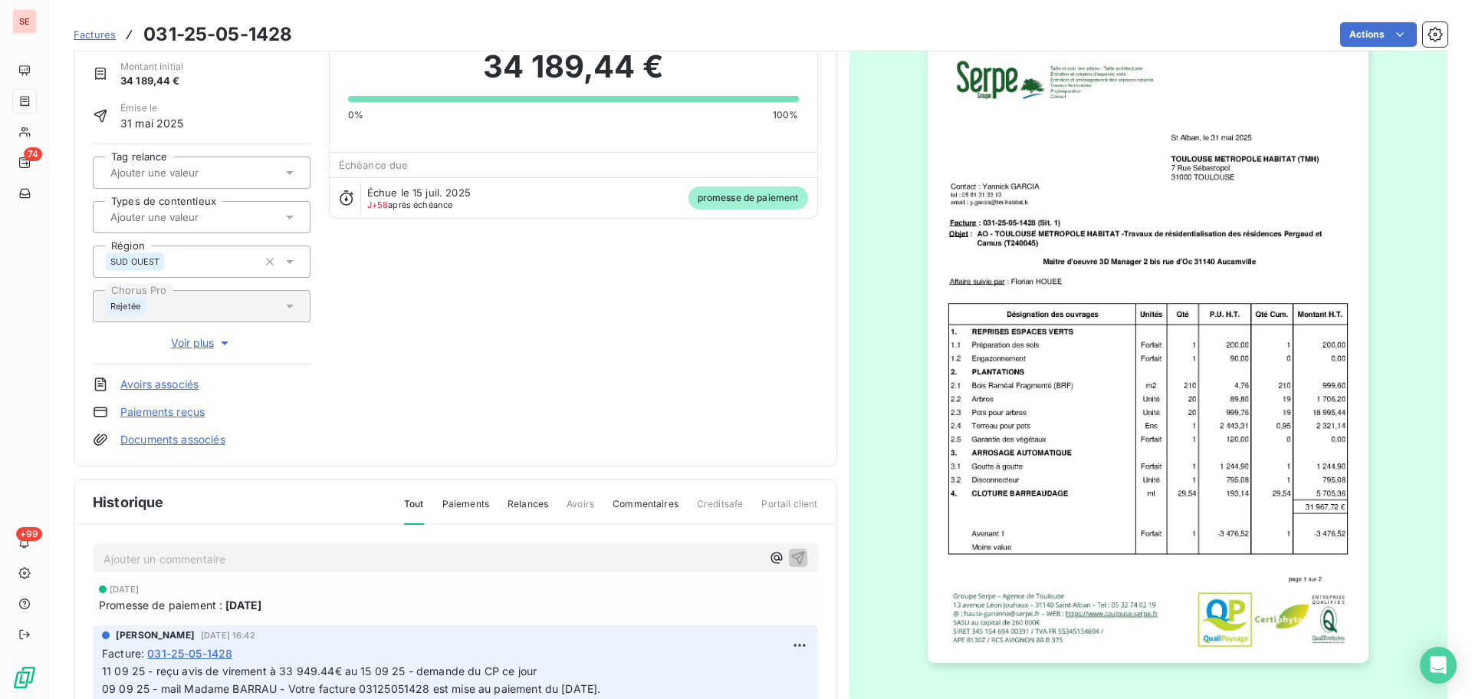
scroll to position [0, 0]
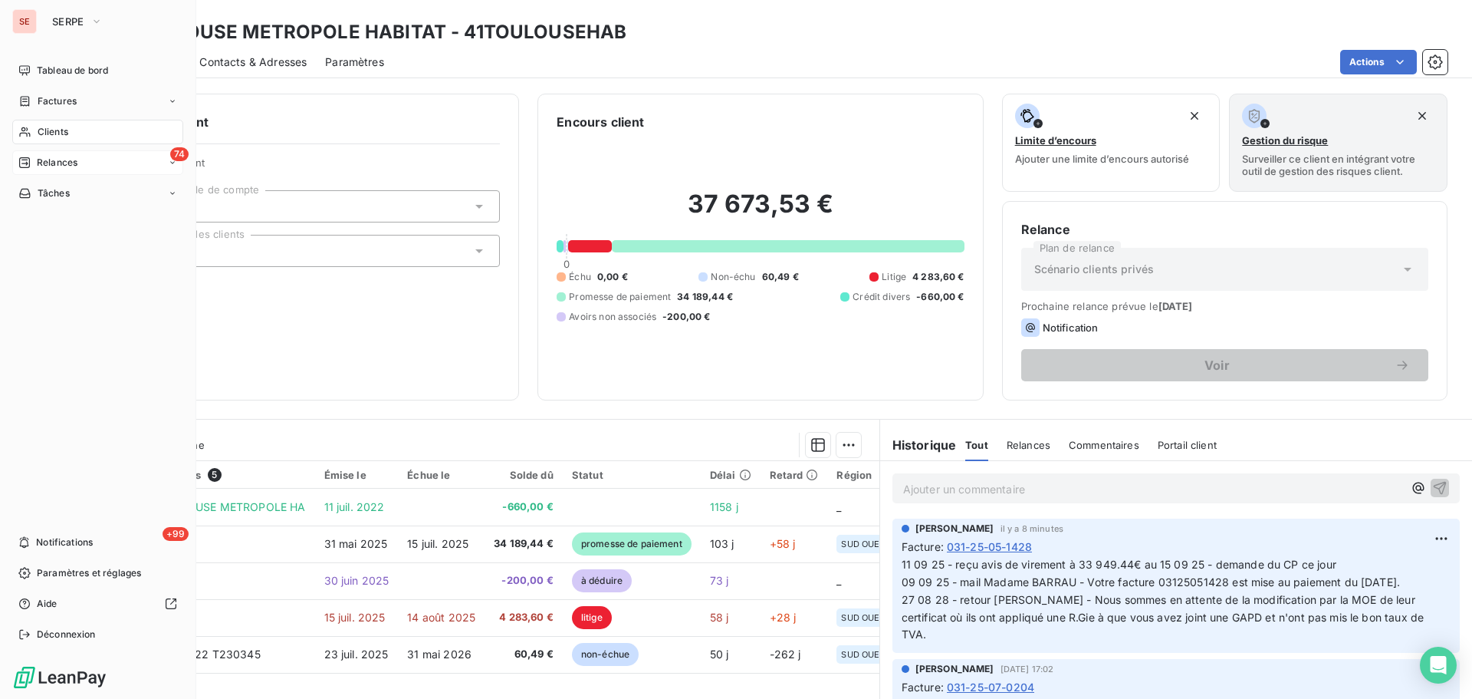
click at [35, 164] on div "Relances" at bounding box center [47, 163] width 59 height 14
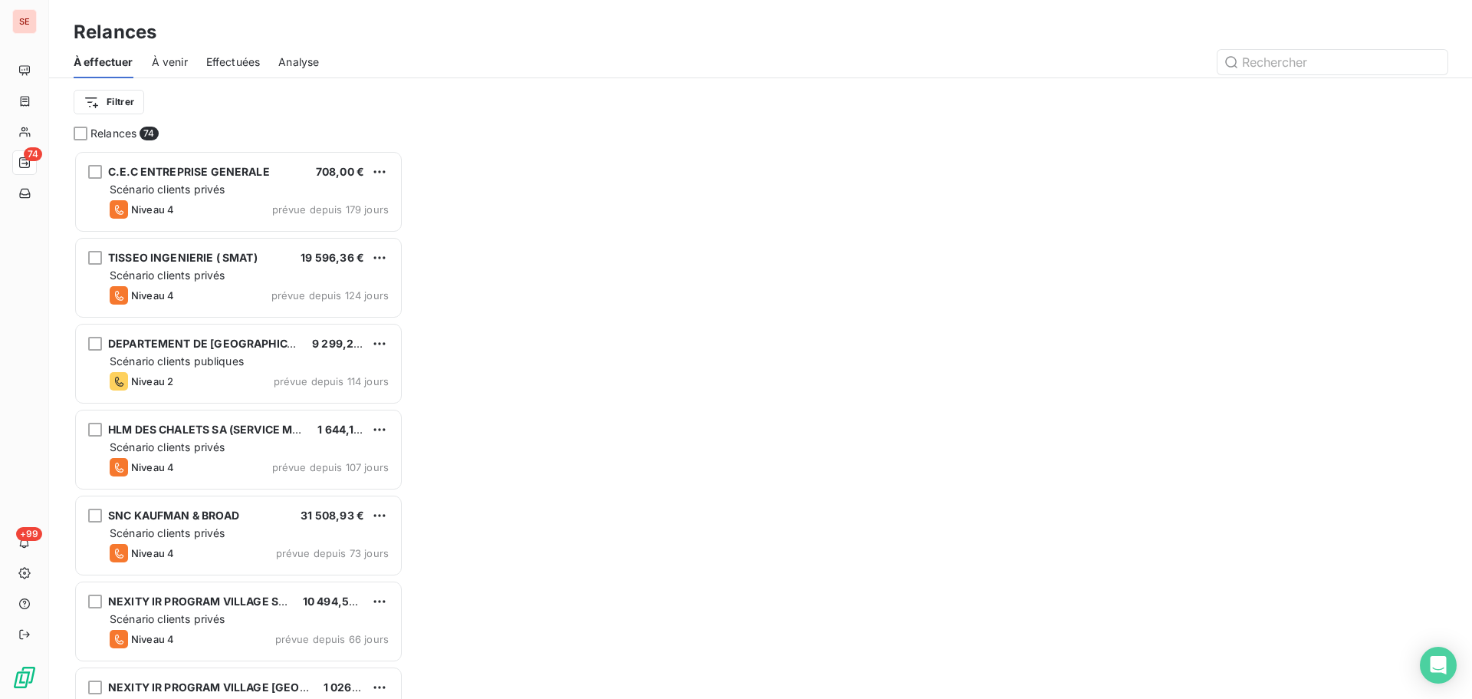
scroll to position [537, 318]
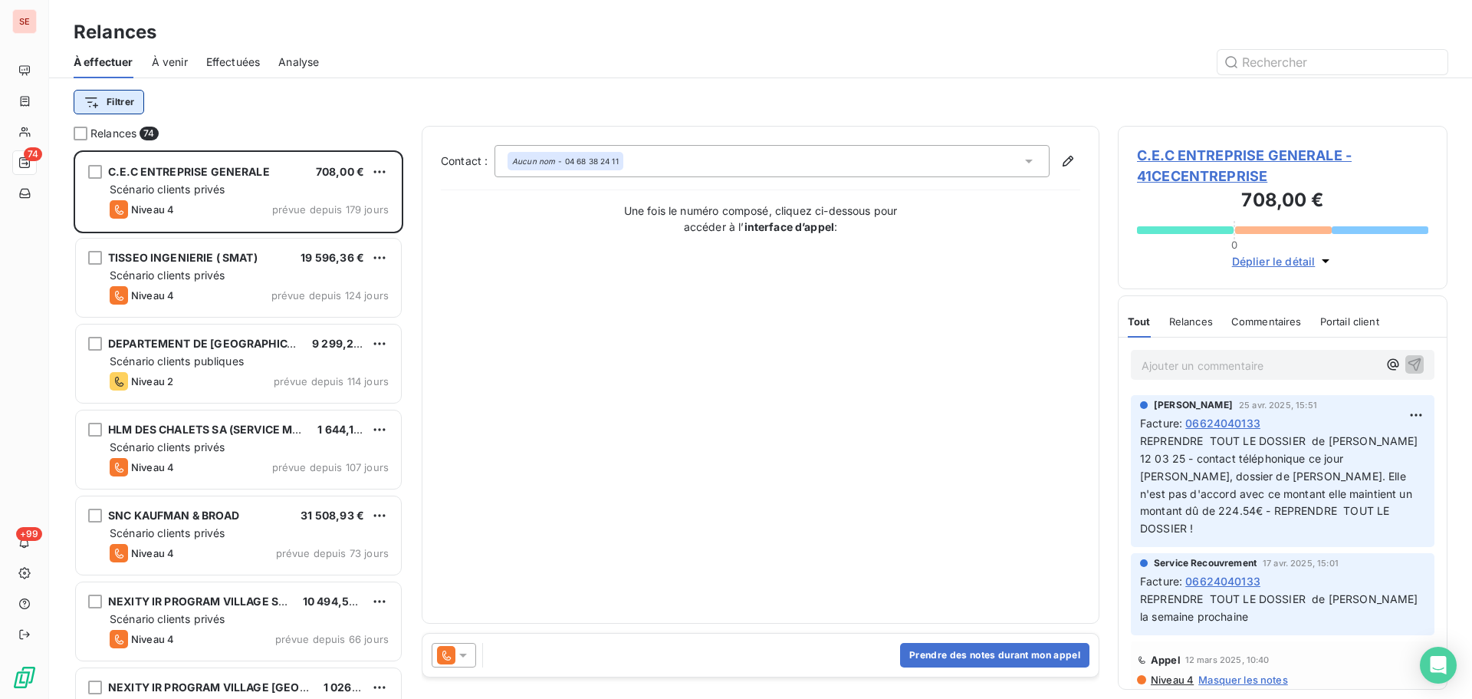
click at [93, 104] on html "SE 74 +99 Relances À effectuer À venir Effectuées Analyse Filtrer Relances 74 C…" at bounding box center [736, 349] width 1472 height 699
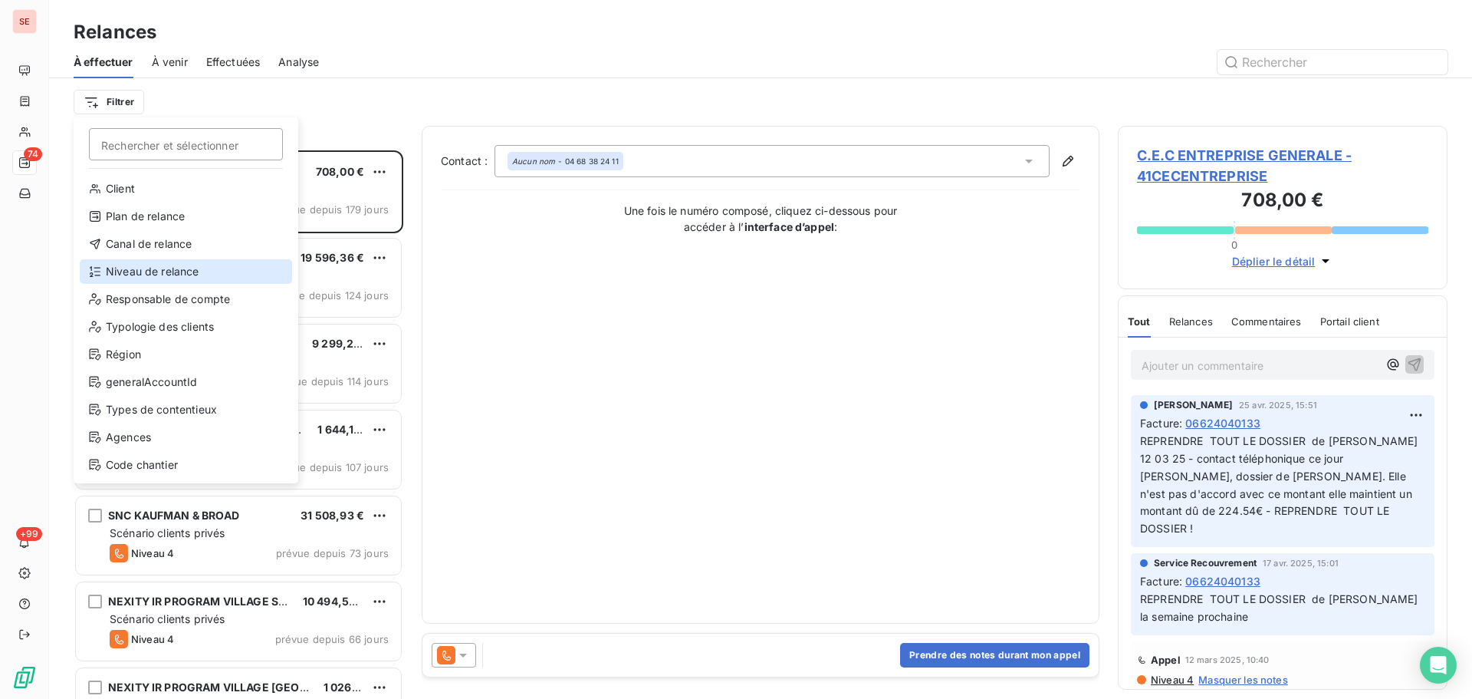
click at [163, 275] on div "Niveau de relance" at bounding box center [186, 271] width 212 height 25
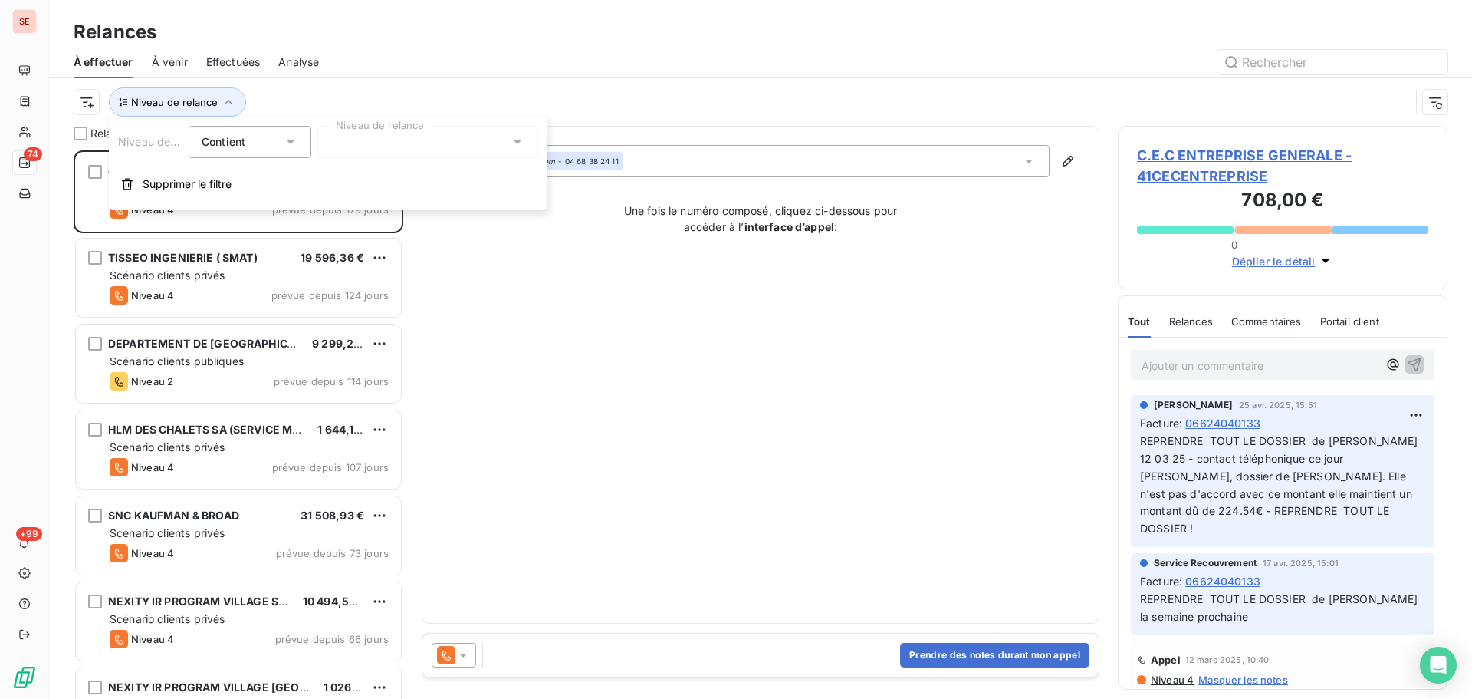
click at [367, 139] on div at bounding box center [427, 142] width 221 height 32
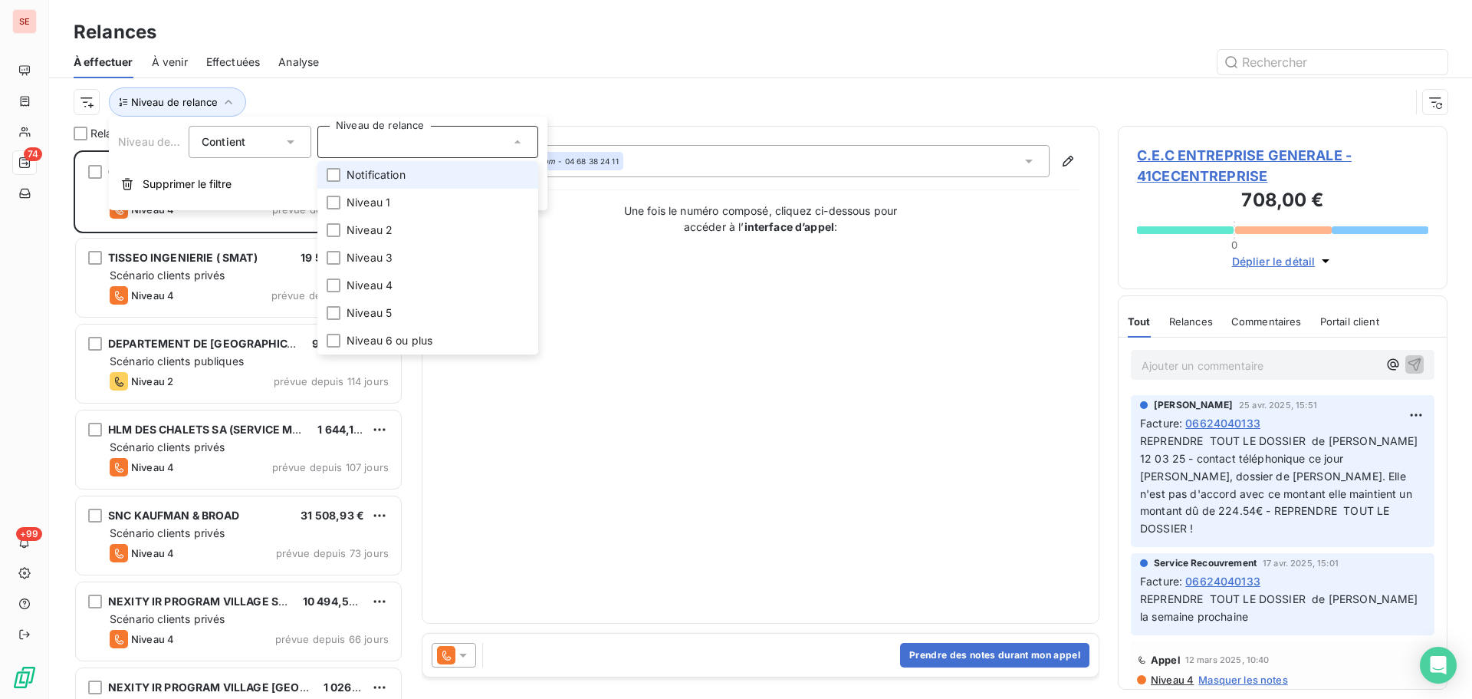
click at [387, 166] on li "Notification" at bounding box center [427, 175] width 221 height 28
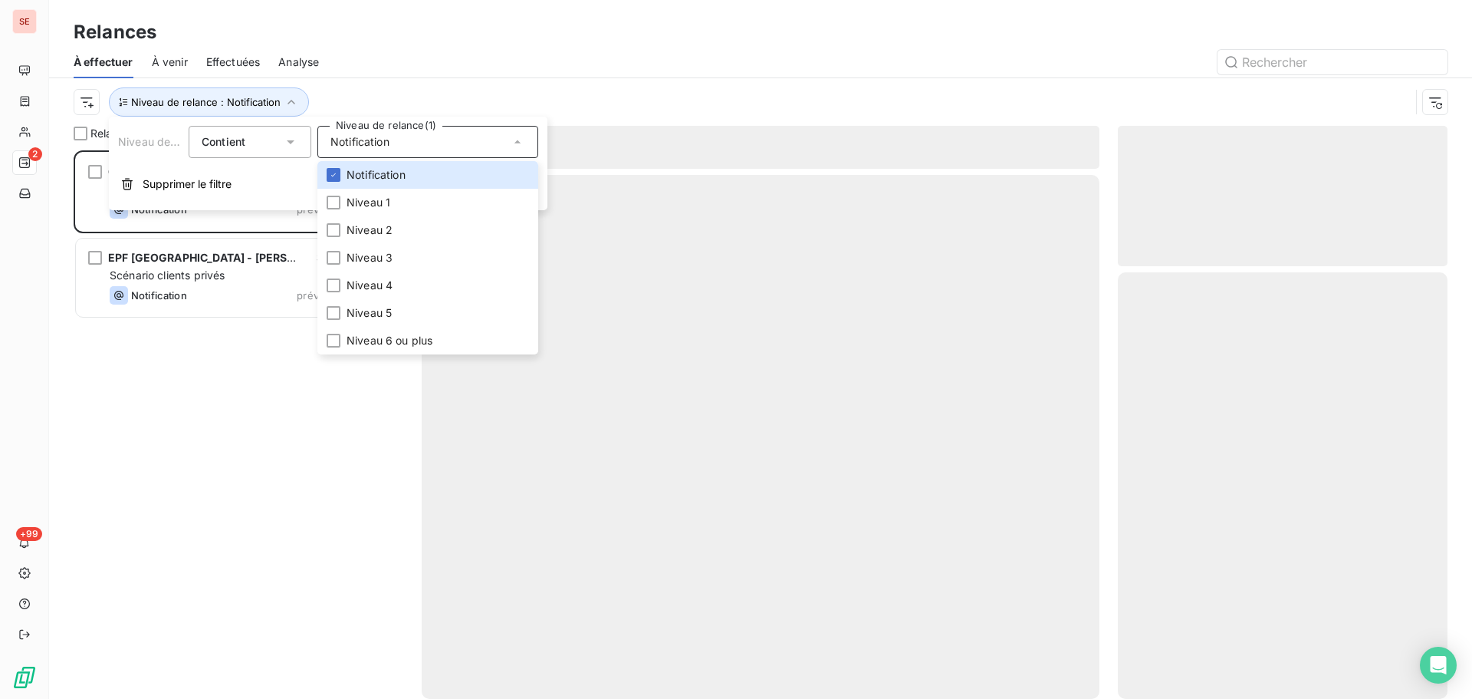
scroll to position [537, 318]
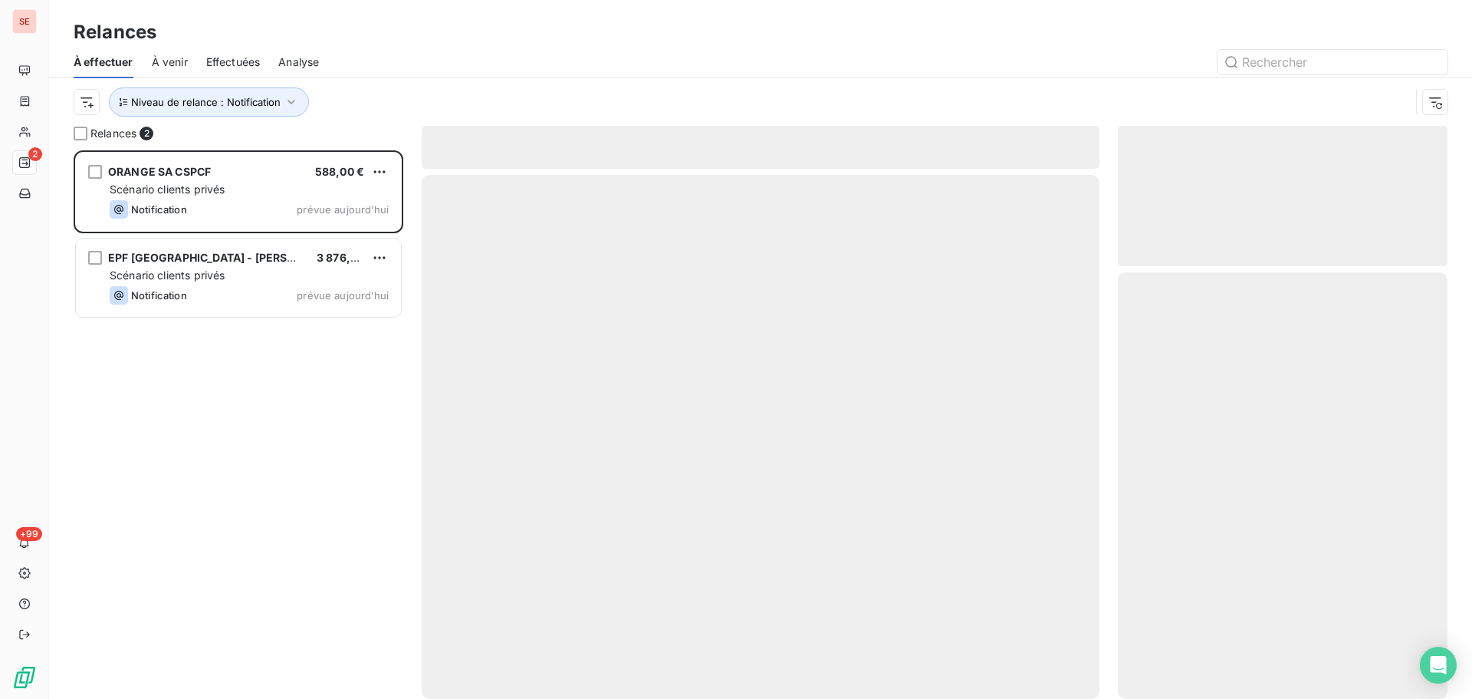
click at [456, 85] on div "Niveau de relance : Notification" at bounding box center [761, 102] width 1374 height 48
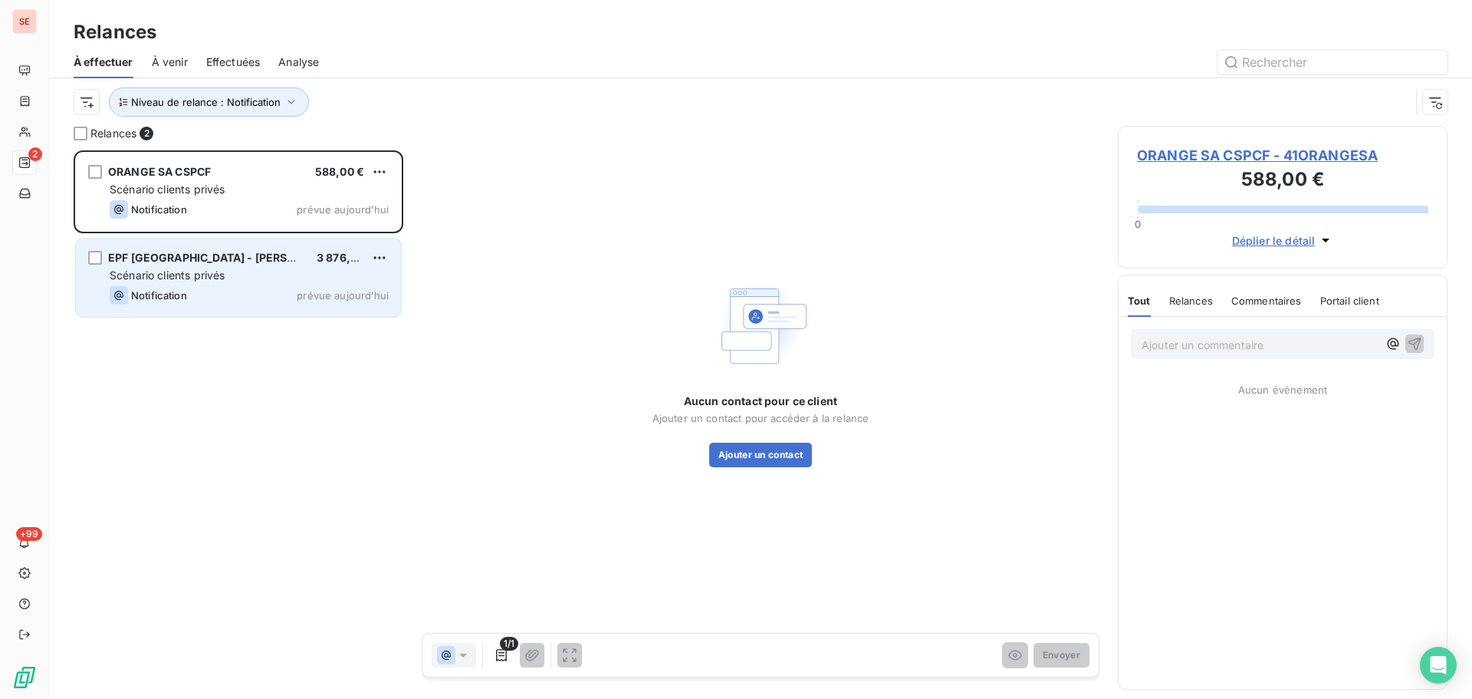
click at [340, 294] on span "prévue aujourd’hui" at bounding box center [343, 295] width 92 height 12
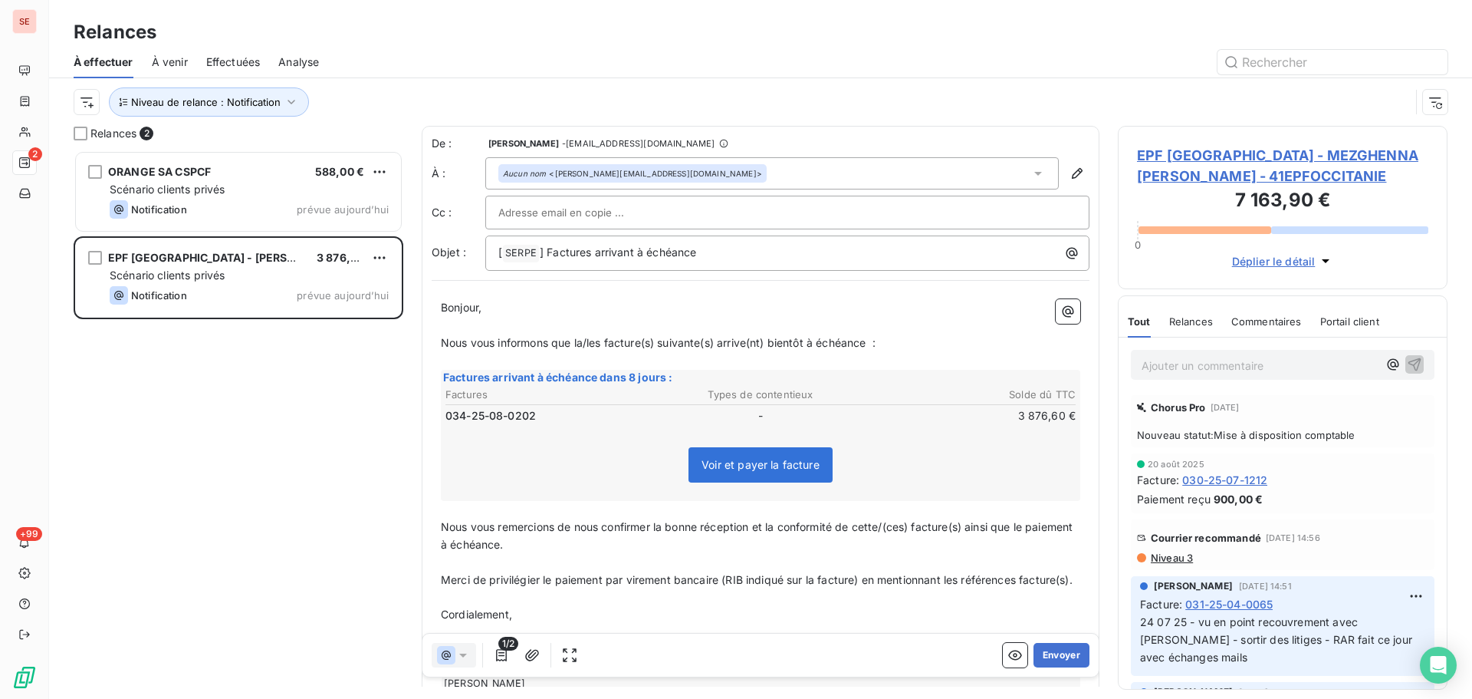
click at [809, 175] on div "Aucun nom <sonia.mezghenna@epf-occitanie.fr>" at bounding box center [772, 173] width 574 height 32
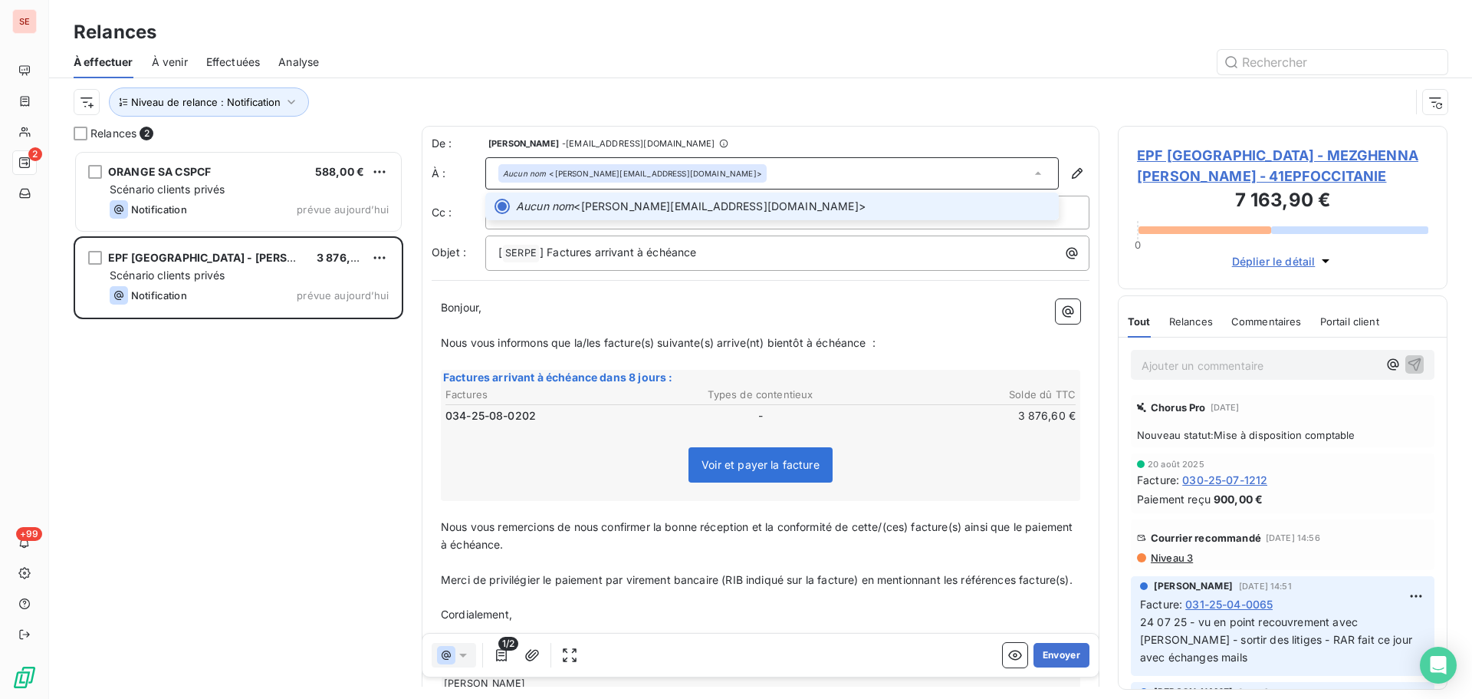
click at [809, 175] on div "Aucun nom <sonia.mezghenna@epf-occitanie.fr>" at bounding box center [772, 173] width 574 height 32
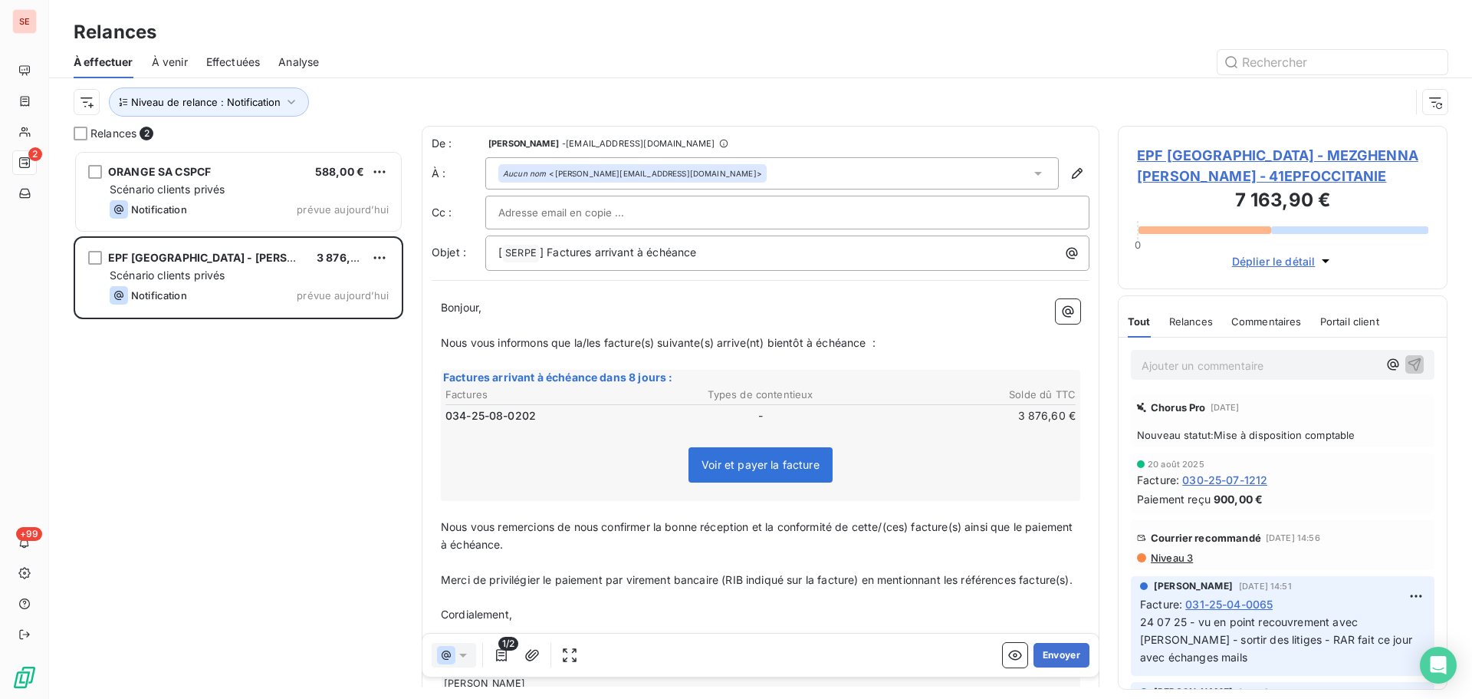
click at [1168, 158] on span "EPF [GEOGRAPHIC_DATA] - MEZGHENNA [PERSON_NAME] - 41EPFOCCITANIE" at bounding box center [1282, 165] width 291 height 41
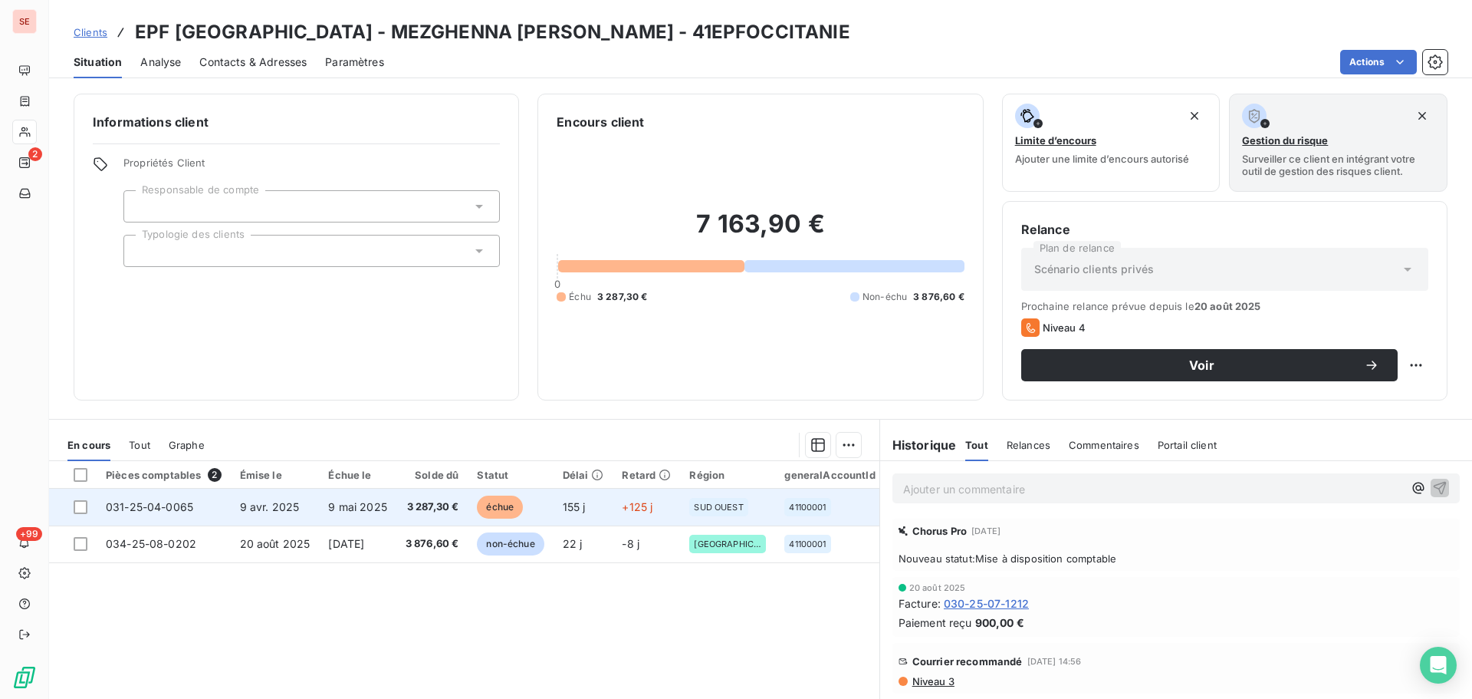
click at [394, 518] on td "9 mai 2025" at bounding box center [357, 507] width 77 height 37
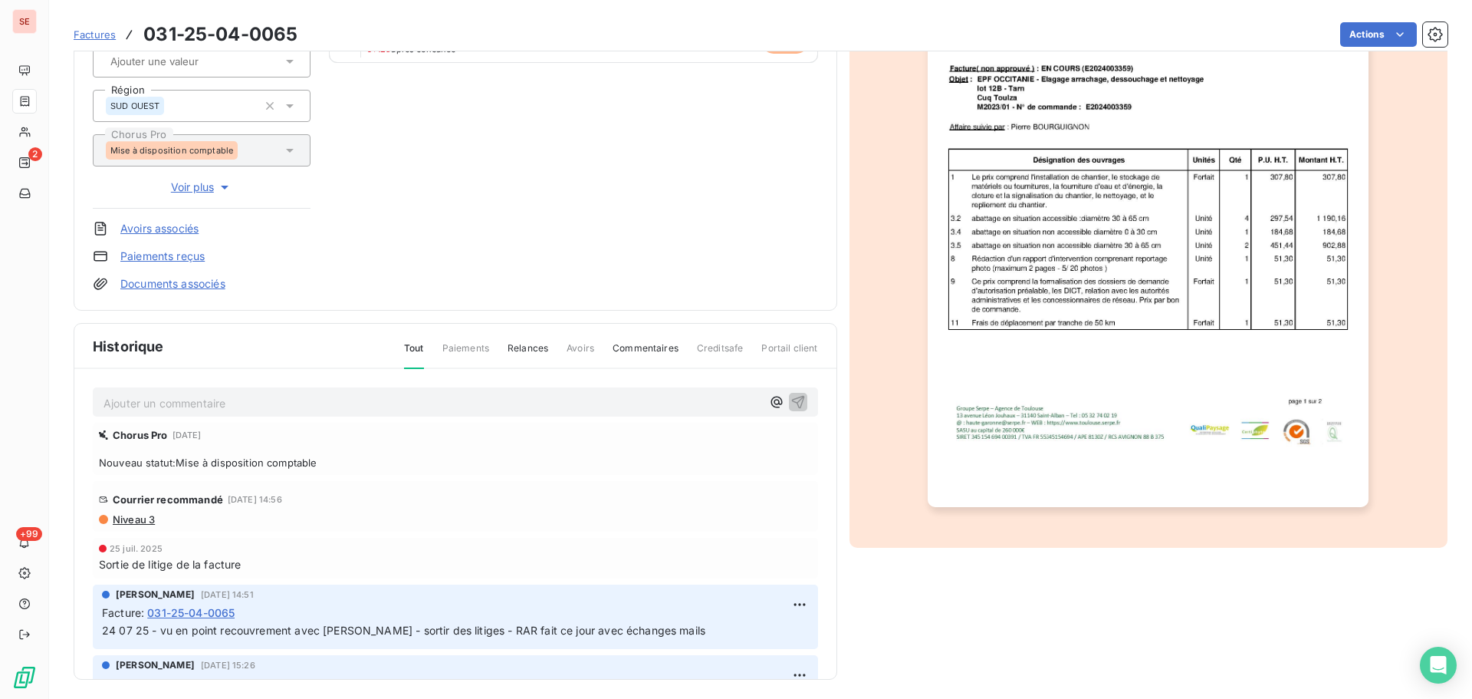
scroll to position [224, 0]
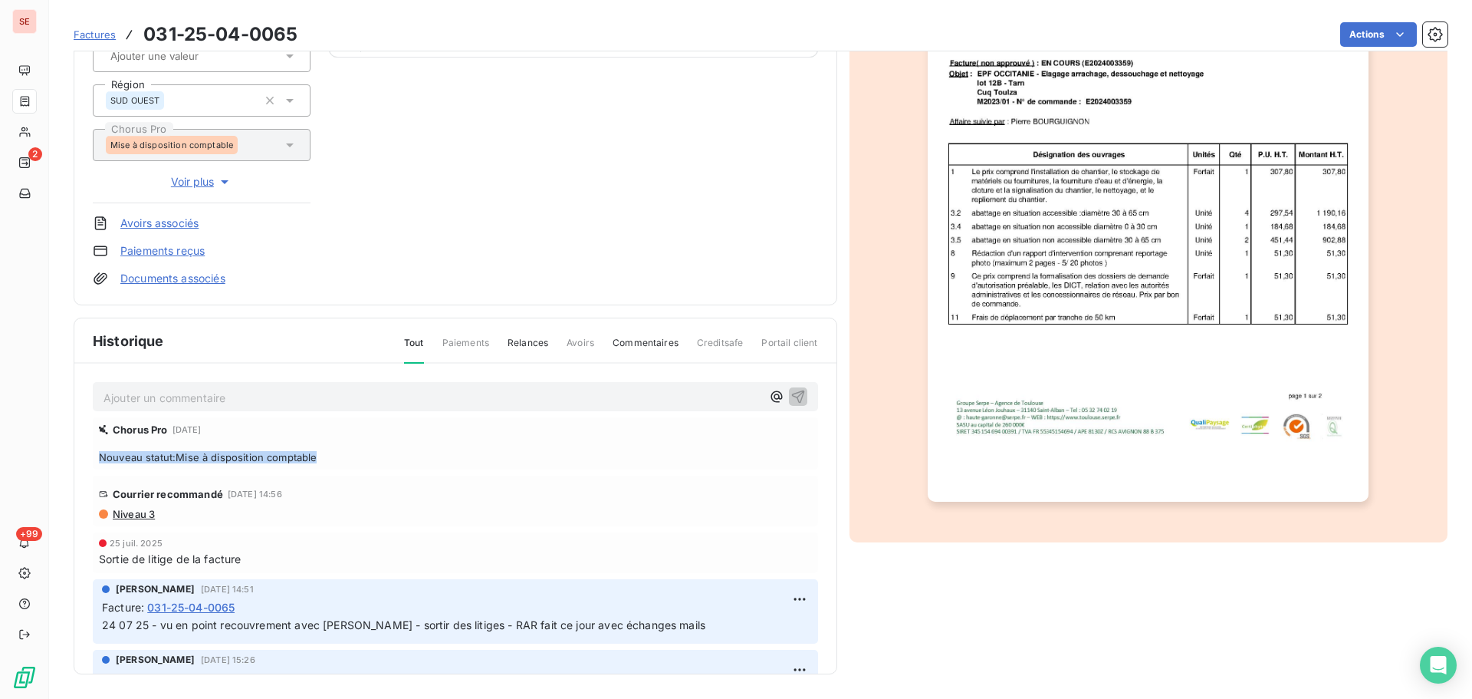
drag, startPoint x: 334, startPoint y: 466, endPoint x: 90, endPoint y: 472, distance: 244.0
click at [90, 472] on div "Ajouter un commentaire ﻿ Chorus Pro 9 sept. 2025 Nouveau statut : Mise à dispos…" at bounding box center [455, 541] width 762 height 355
copy span "Nouveau statut : Mise à disposition comptable"
click at [281, 394] on p "Ajouter un commentaire ﻿" at bounding box center [433, 397] width 658 height 19
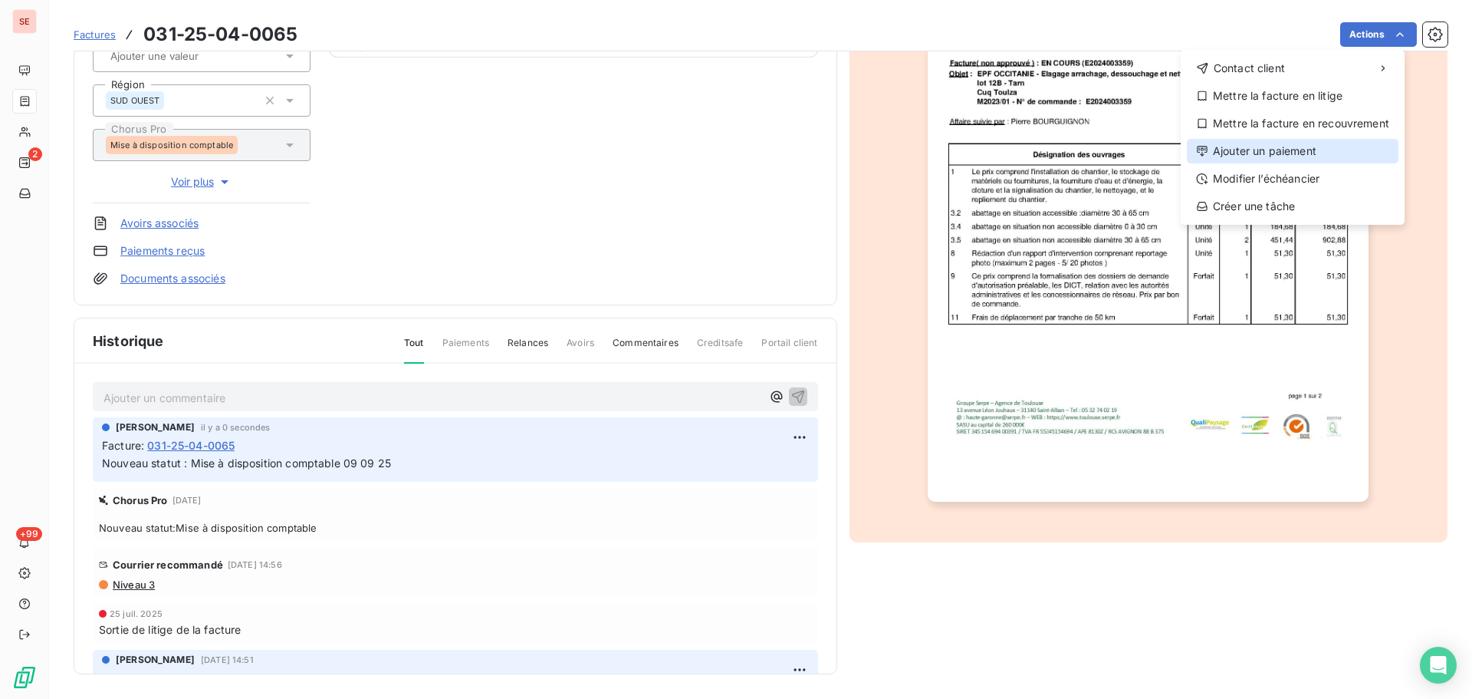
click at [1319, 142] on div "Ajouter un paiement" at bounding box center [1293, 151] width 212 height 25
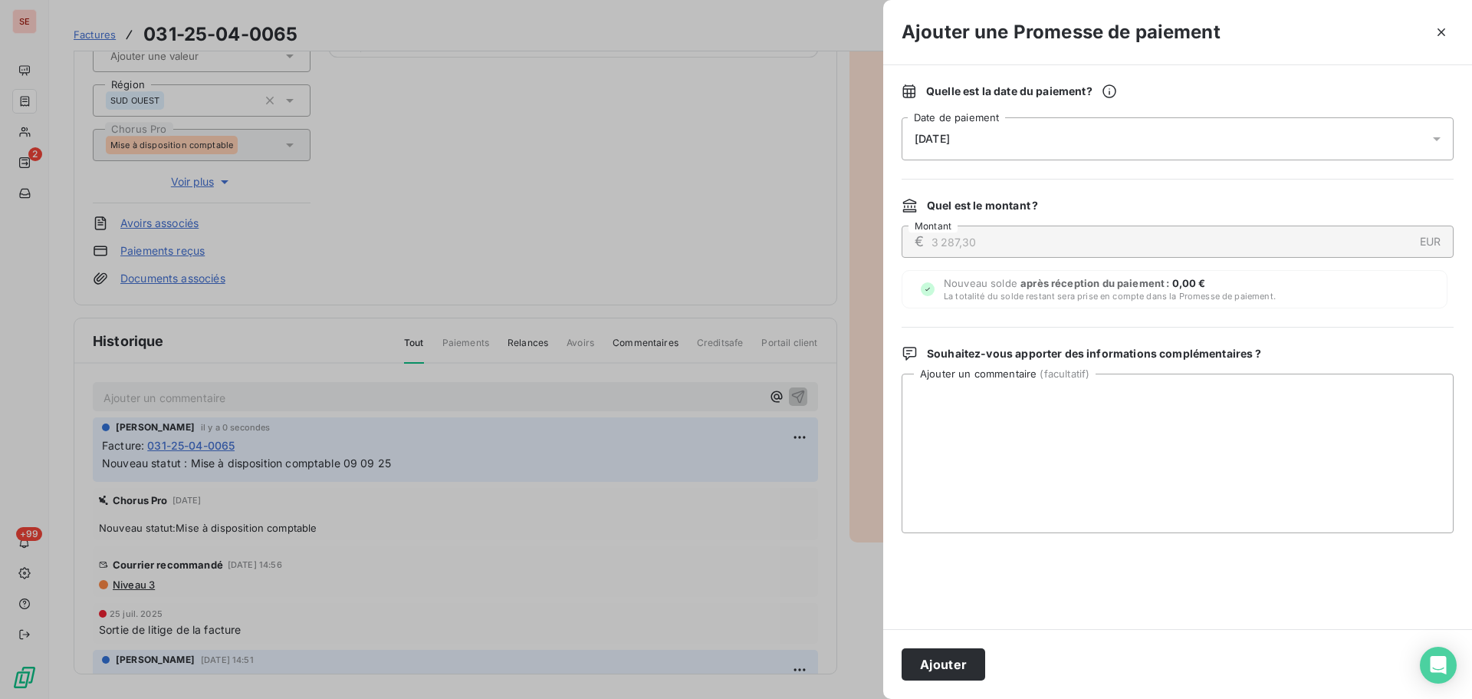
click at [1228, 133] on div "[DATE]" at bounding box center [1178, 138] width 552 height 43
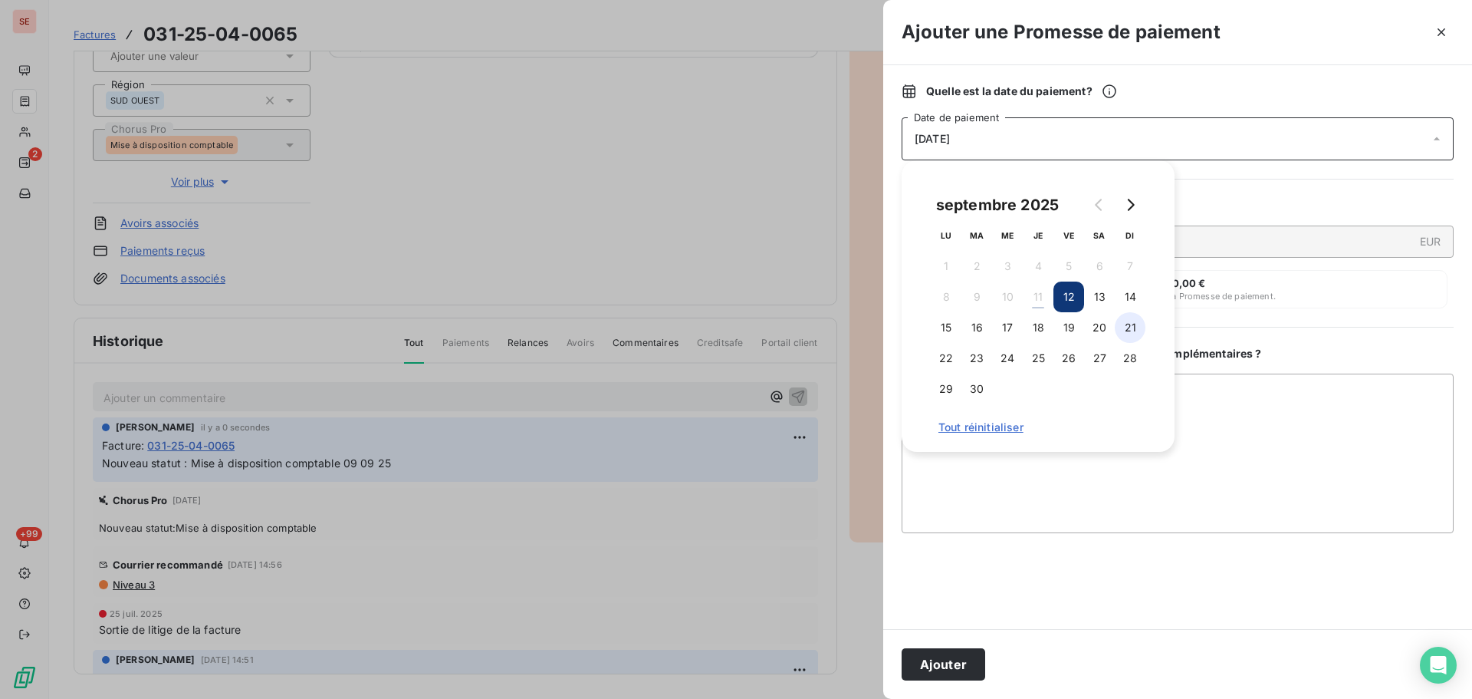
click at [1125, 328] on button "21" at bounding box center [1130, 327] width 31 height 31
click at [1129, 362] on button "28" at bounding box center [1130, 358] width 31 height 31
click at [933, 666] on button "Ajouter" at bounding box center [944, 664] width 84 height 32
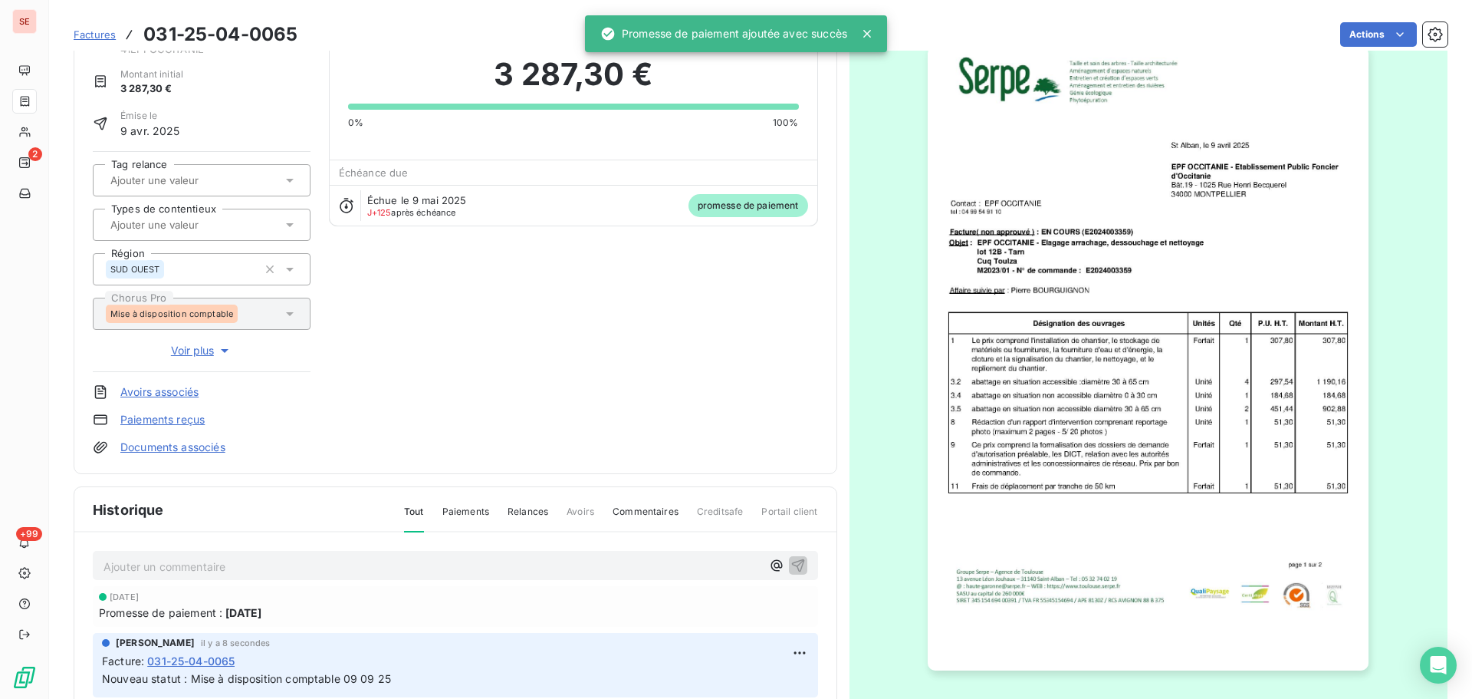
scroll to position [0, 0]
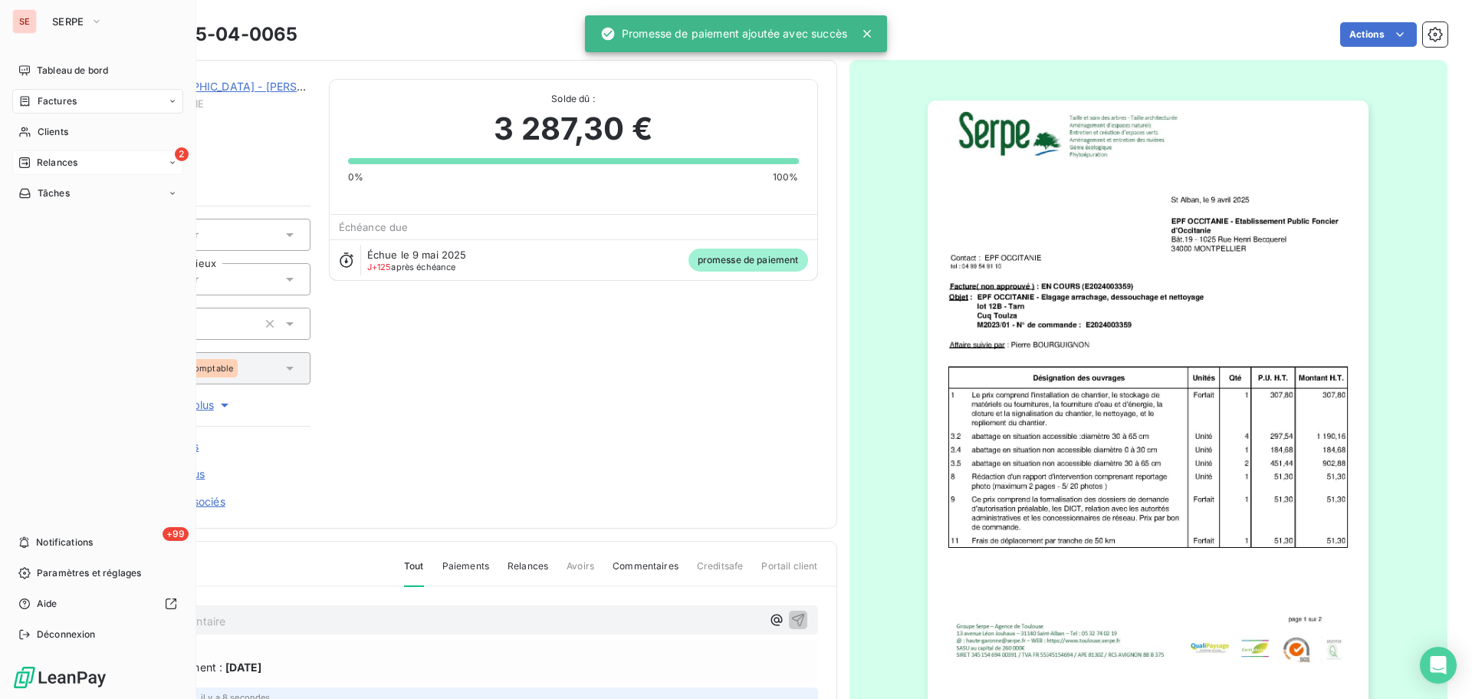
click at [44, 160] on span "Relances" at bounding box center [57, 163] width 41 height 14
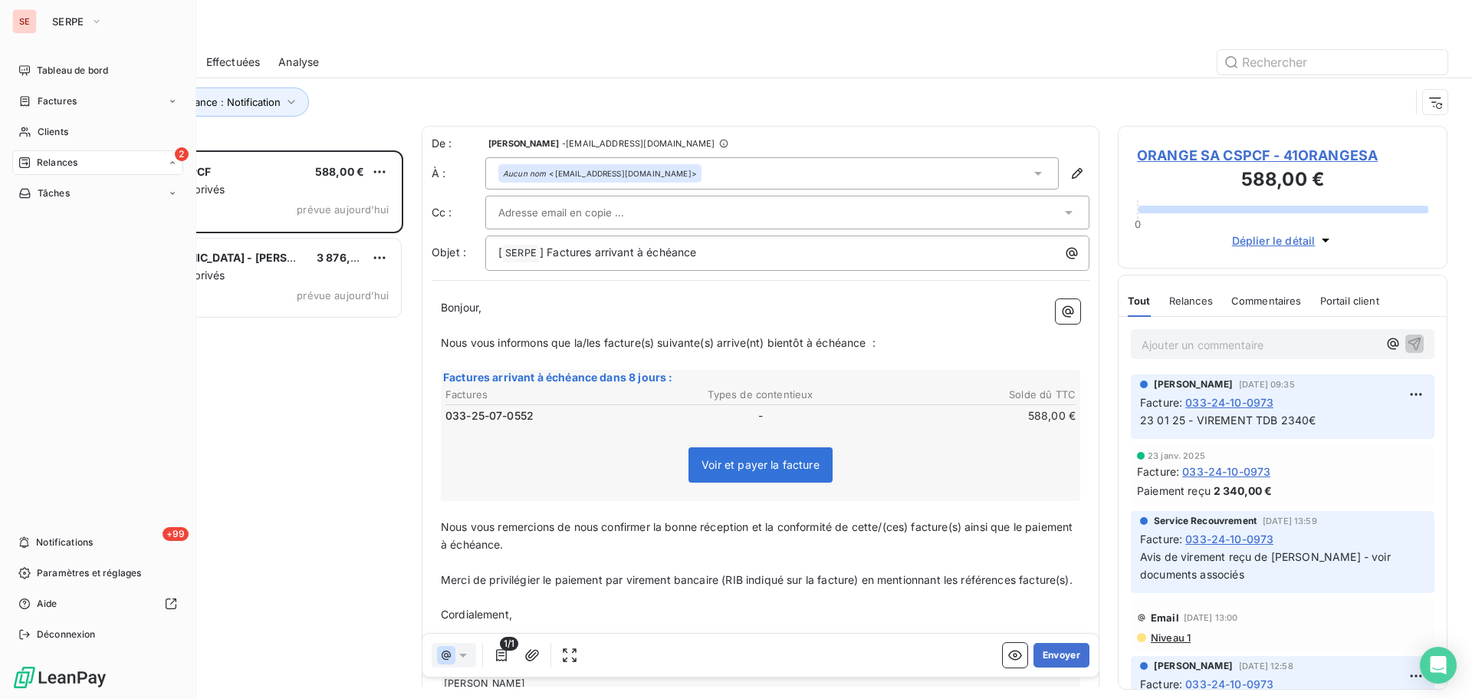
scroll to position [537, 318]
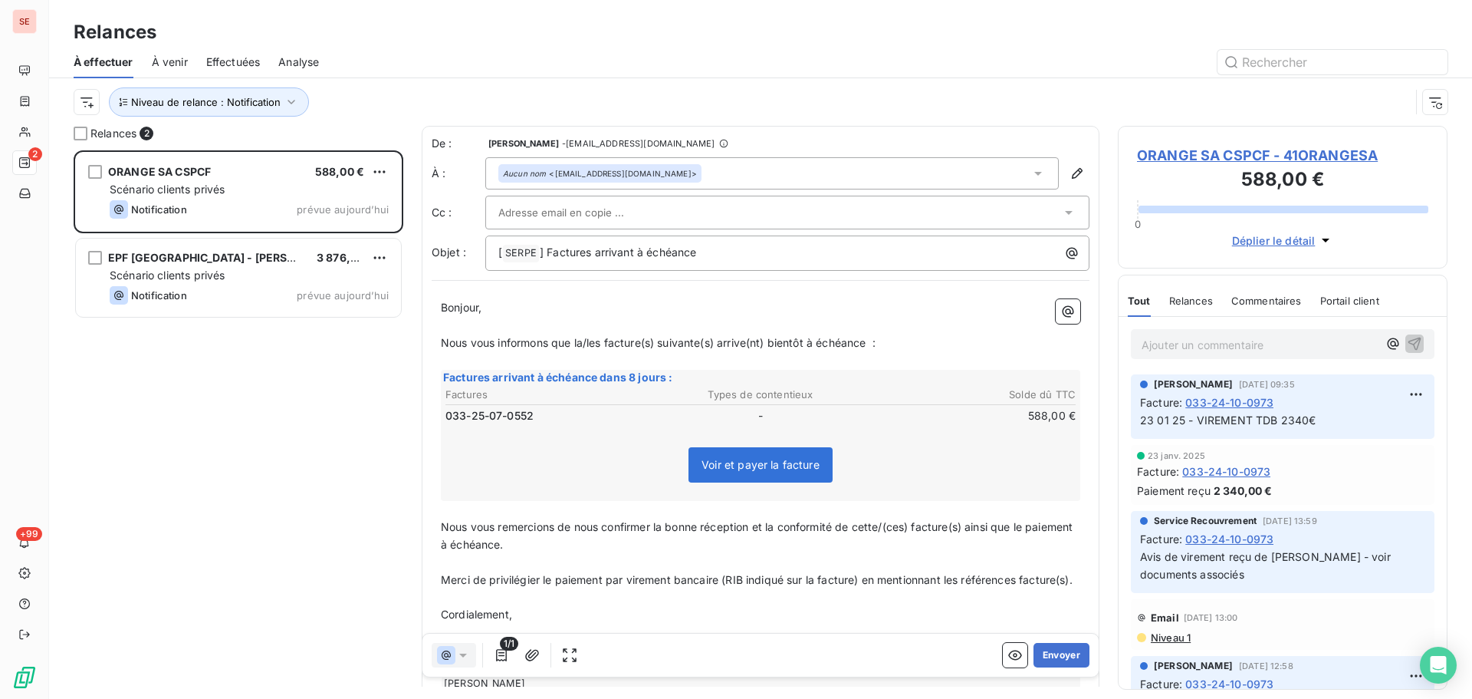
click at [1204, 155] on span "ORANGE SA CSPCF - 41ORANGESA" at bounding box center [1282, 155] width 291 height 21
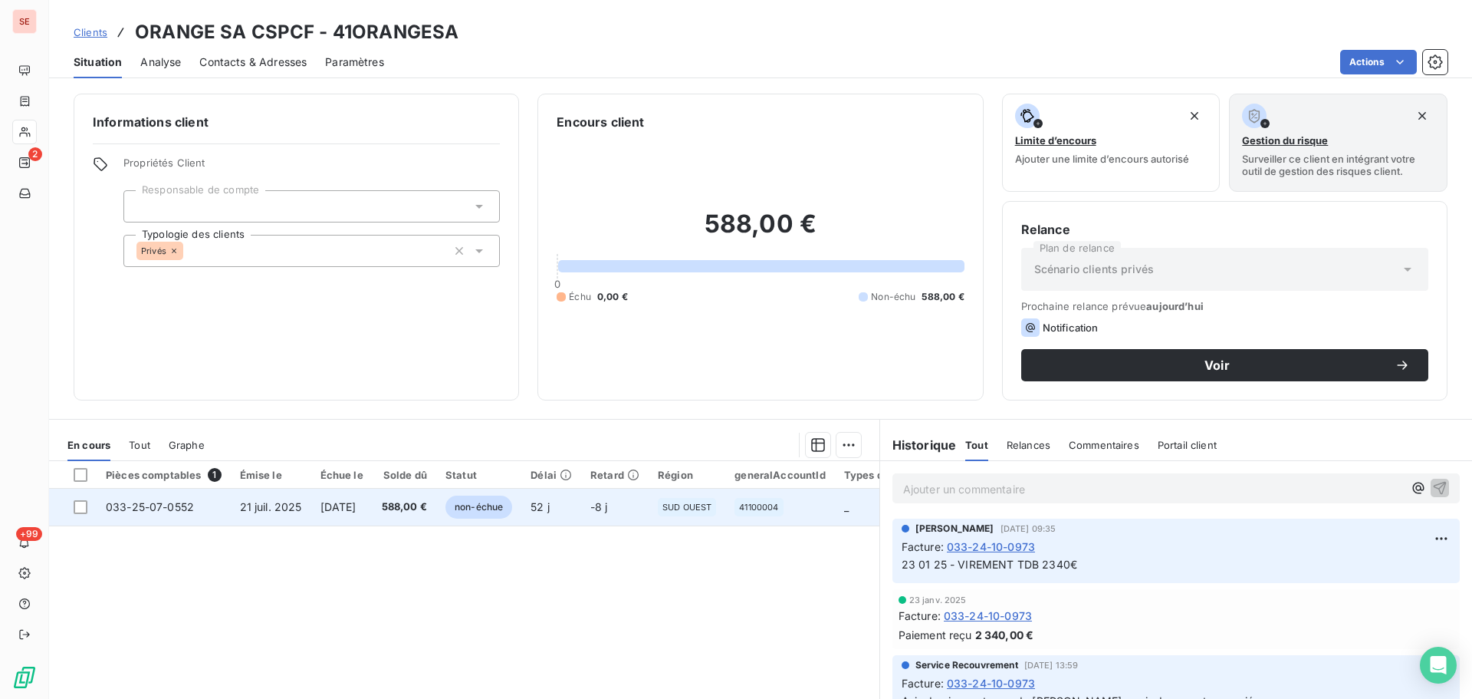
click at [436, 516] on td "588,00 €" at bounding box center [405, 507] width 64 height 37
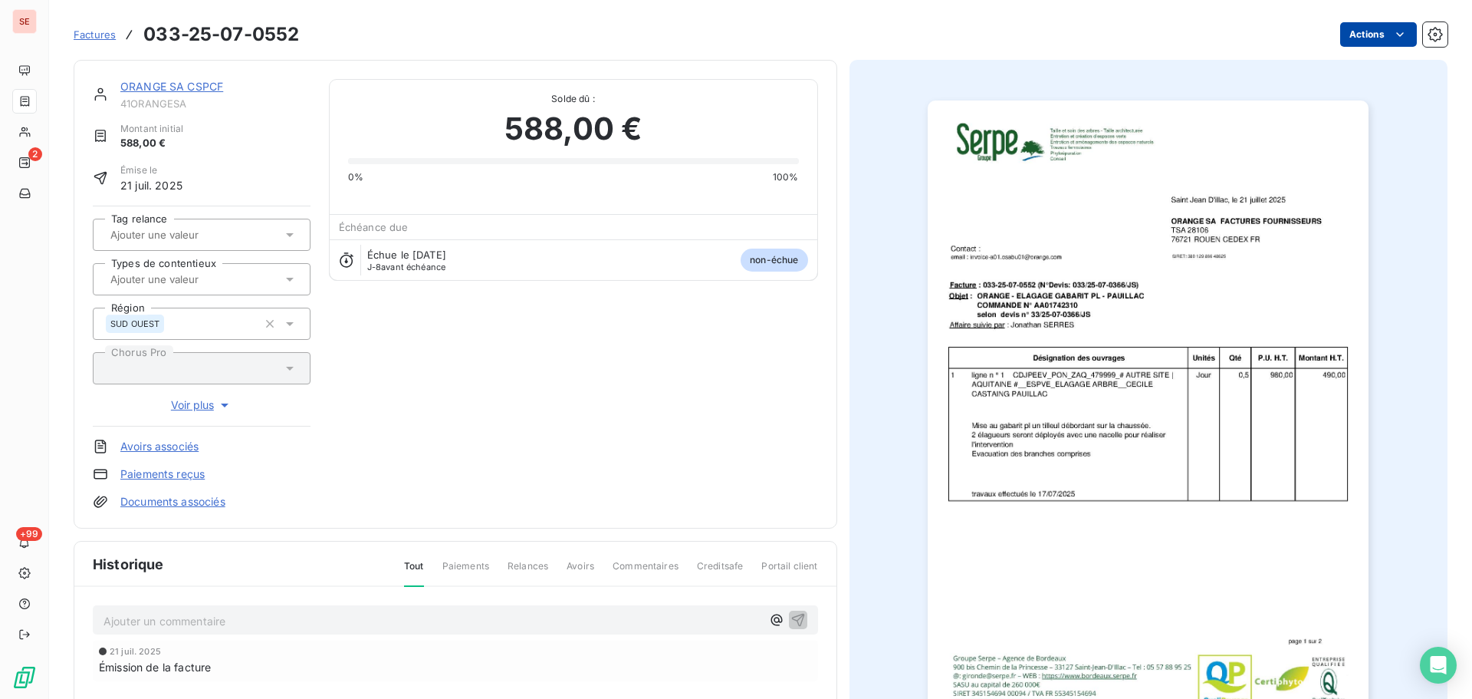
click at [1341, 29] on html "SE 2 +99 Factures 033-25-07-0552 Actions ORANGE SA CSPCF 41ORANGESA Montant ini…" at bounding box center [736, 349] width 1472 height 699
click at [166, 89] on html "SE 2 +99 Factures 033-25-07-0552 Actions ORANGE SA CSPCF 41ORANGESA Montant ini…" at bounding box center [736, 349] width 1472 height 699
click at [171, 82] on link "ORANGE SA CSPCF" at bounding box center [171, 86] width 103 height 13
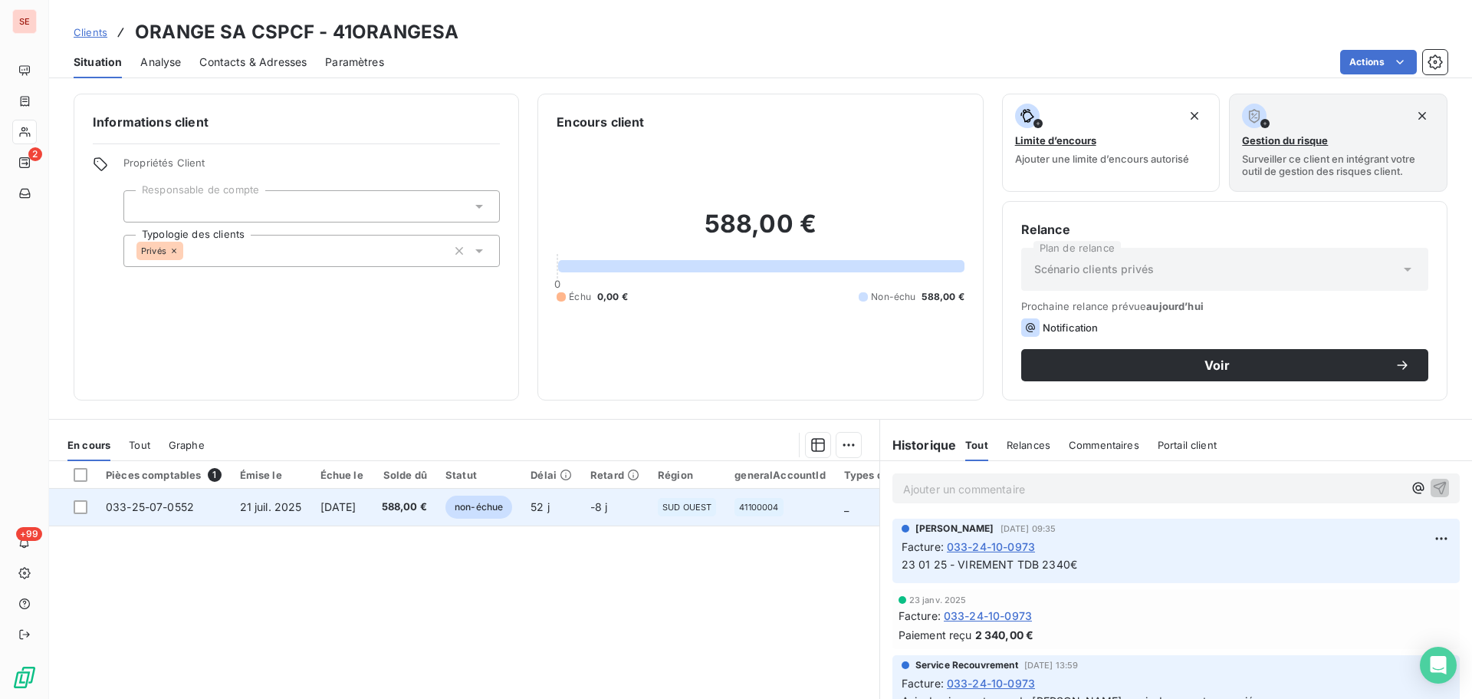
click at [607, 512] on td "-8 j" at bounding box center [614, 507] width 67 height 37
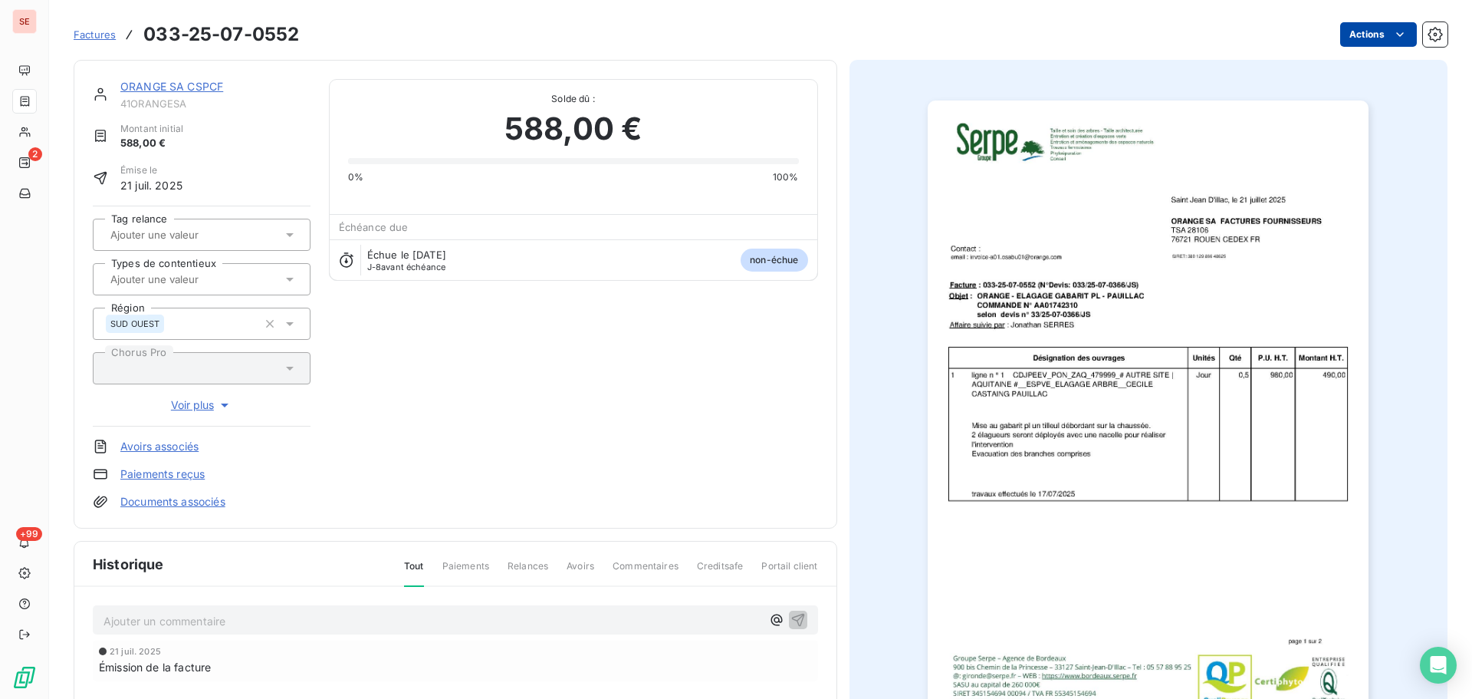
click at [1355, 29] on html "SE 2 +99 Factures 033-25-07-0552 Actions ORANGE SA CSPCF 41ORANGESA Montant ini…" at bounding box center [736, 349] width 1472 height 699
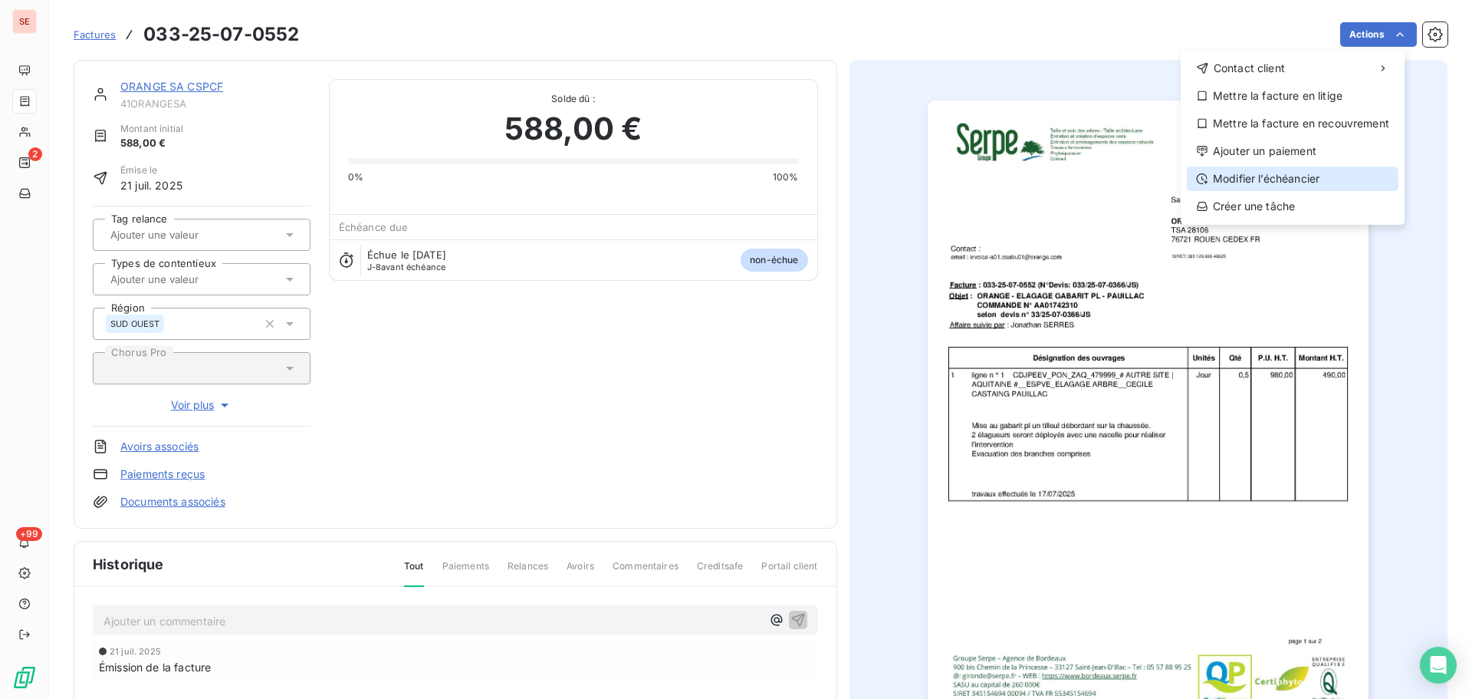
click at [1308, 173] on div "Modifier l’échéancier" at bounding box center [1293, 178] width 212 height 25
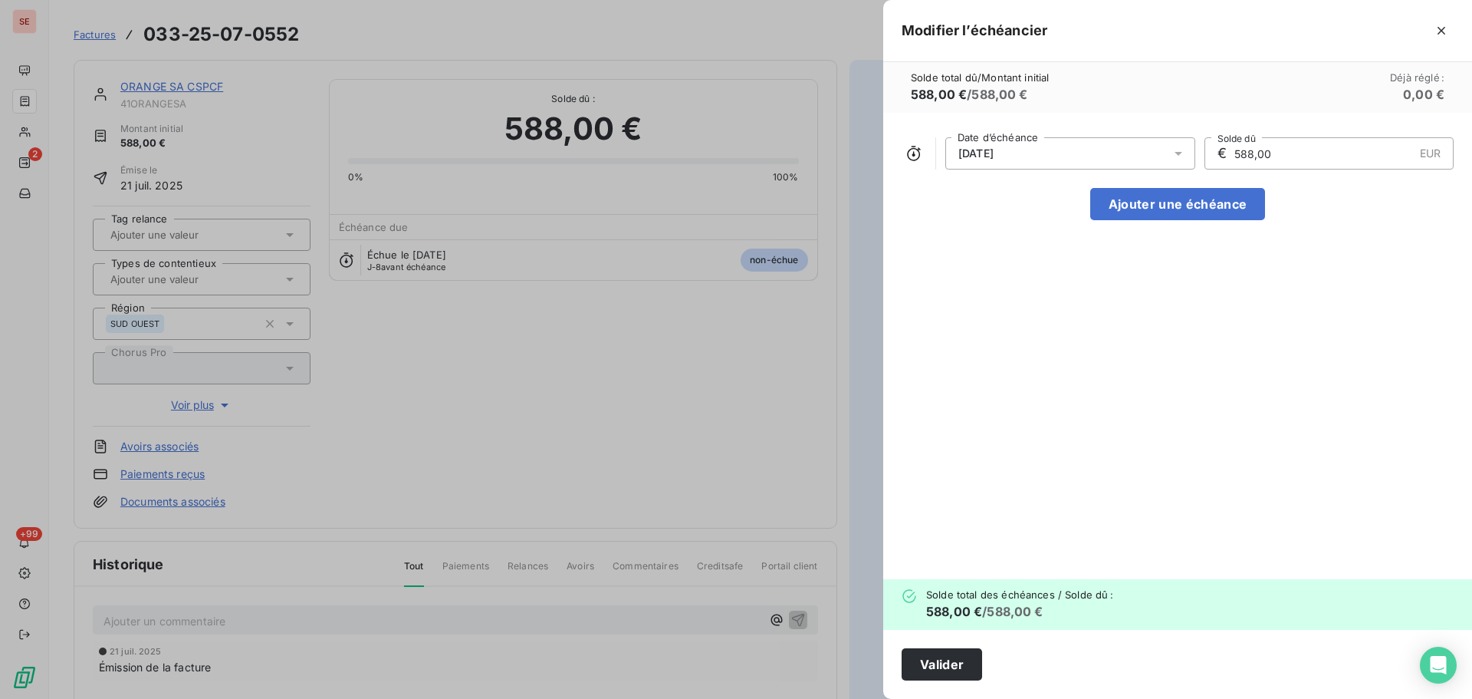
click at [1056, 152] on div "19/09/2025" at bounding box center [1071, 153] width 250 height 32
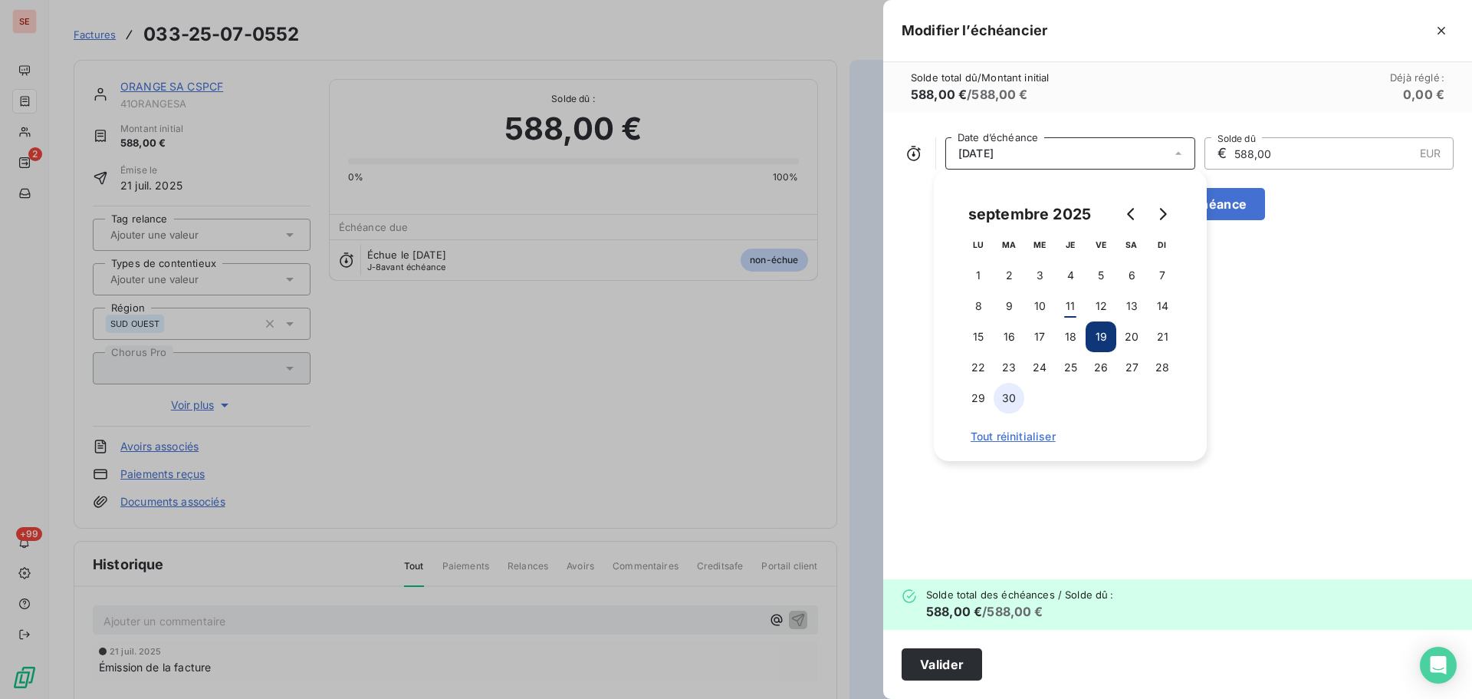
click at [1018, 394] on button "30" at bounding box center [1009, 398] width 31 height 31
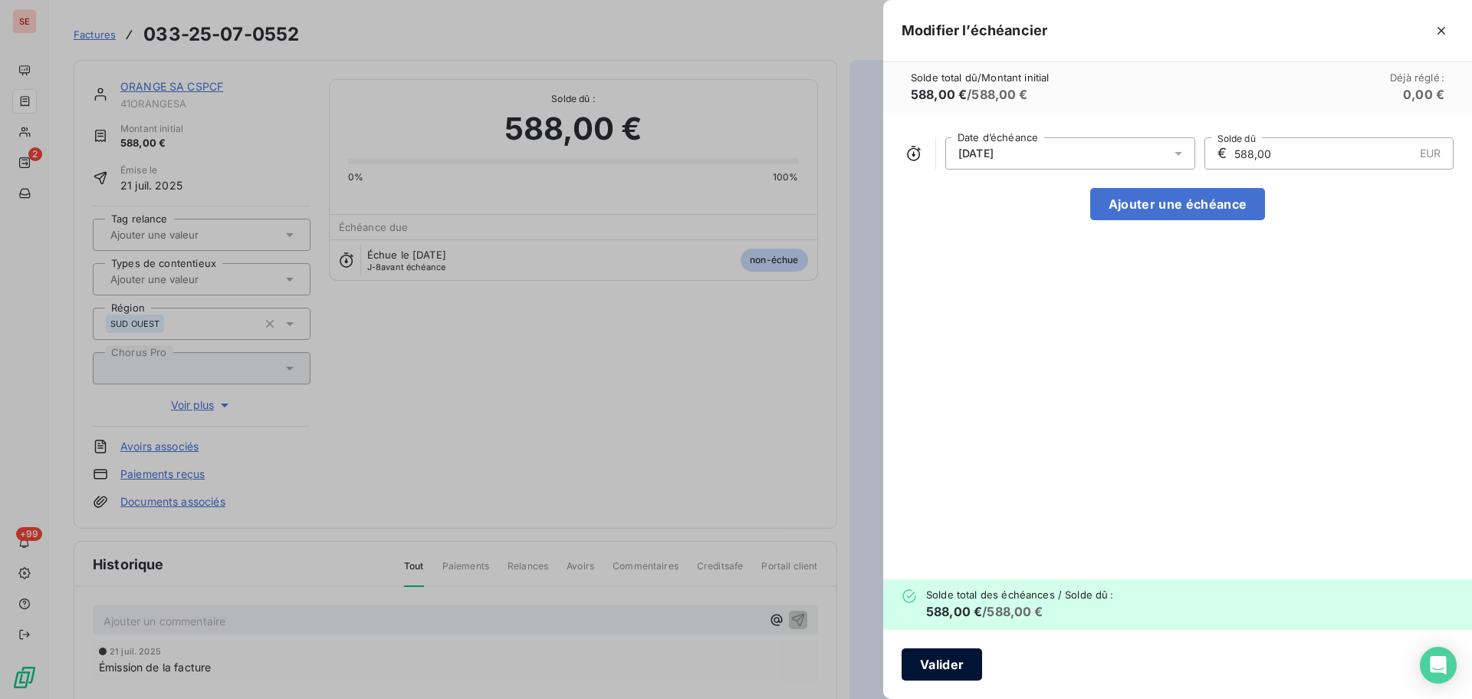
click at [971, 652] on button "Valider" at bounding box center [942, 664] width 81 height 32
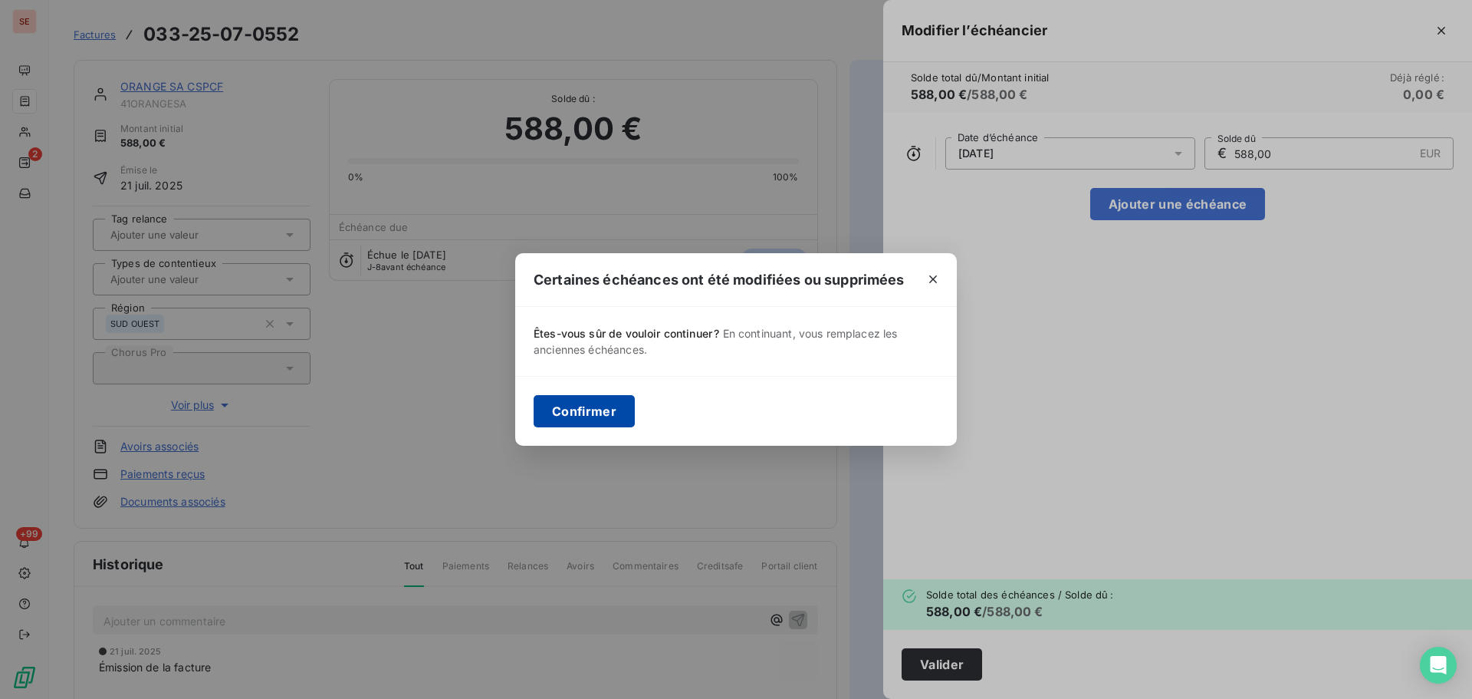
click at [564, 400] on button "Confirmer" at bounding box center [584, 411] width 101 height 32
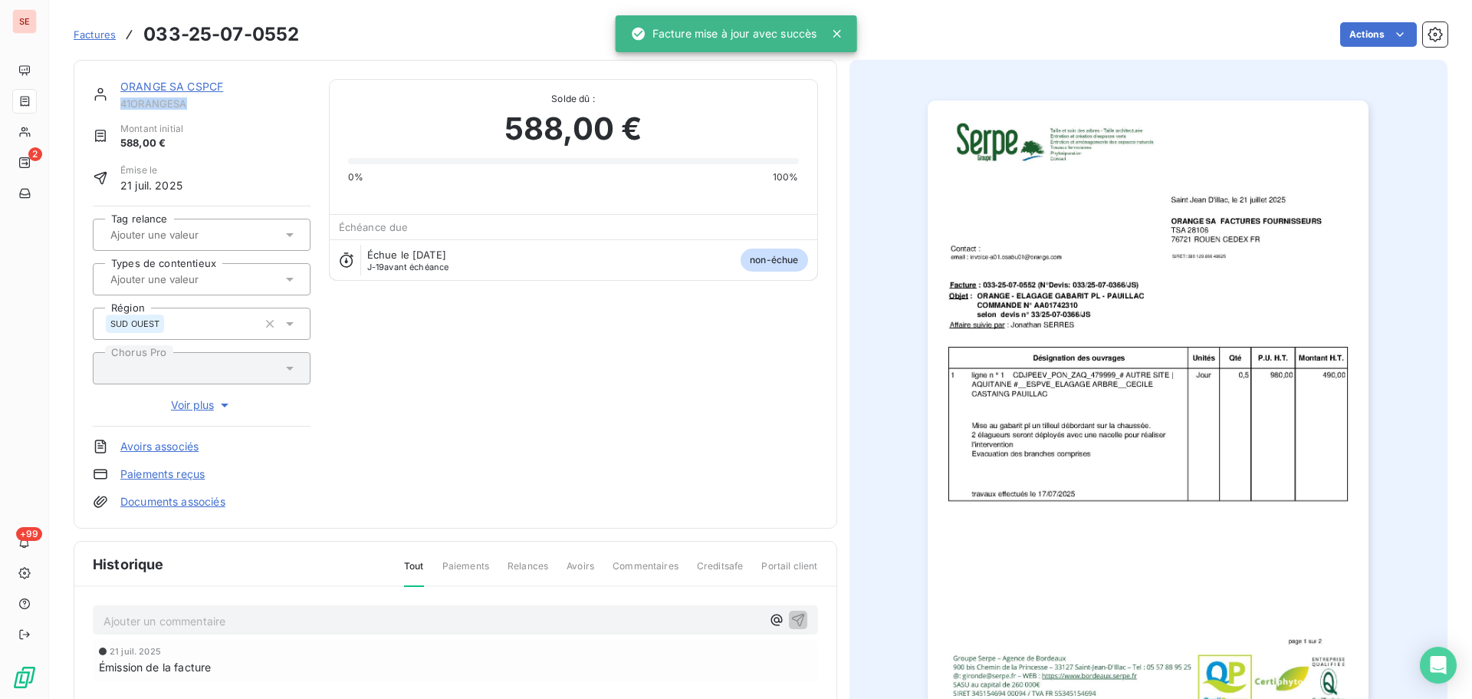
drag, startPoint x: 190, startPoint y: 107, endPoint x: 114, endPoint y: 107, distance: 75.9
click at [114, 107] on div "ORANGE SA CSPCF 41ORANGESA" at bounding box center [202, 94] width 218 height 31
copy span "41ORANGESA"
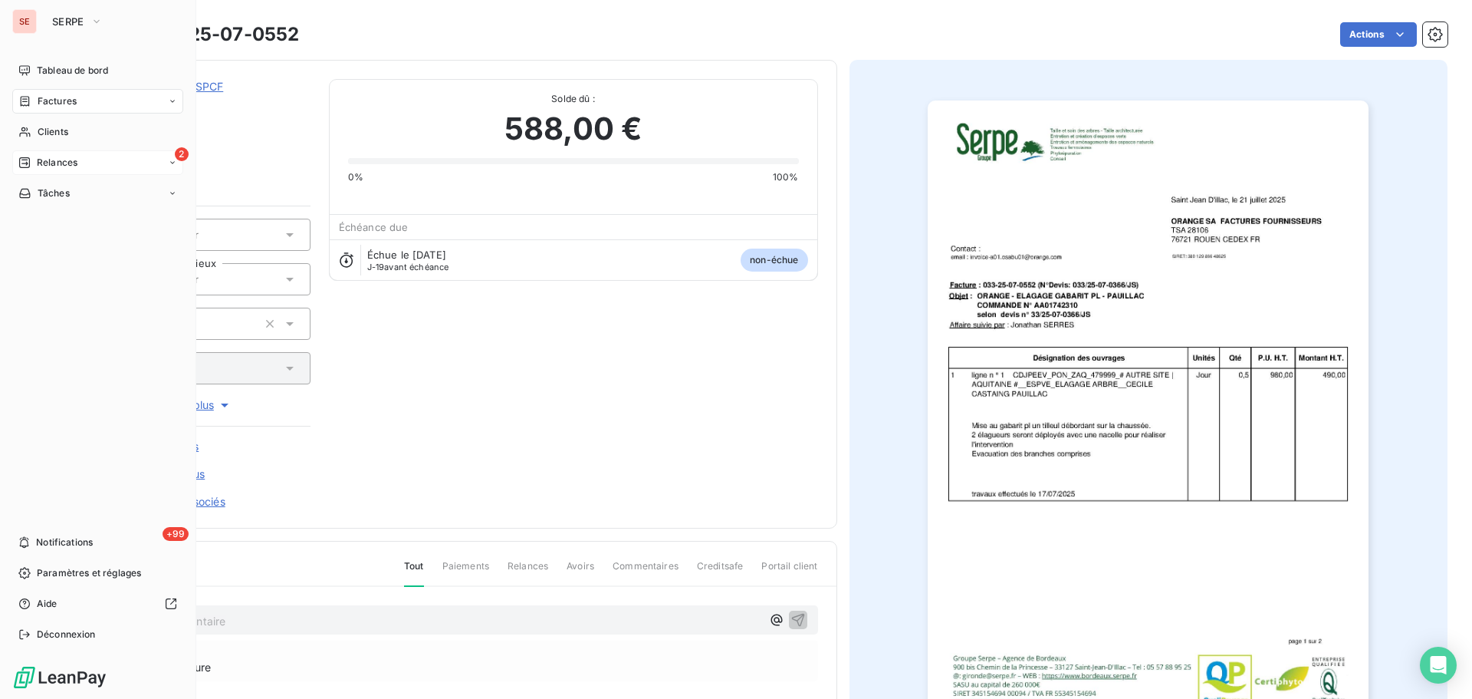
click at [28, 156] on icon at bounding box center [24, 162] width 12 height 12
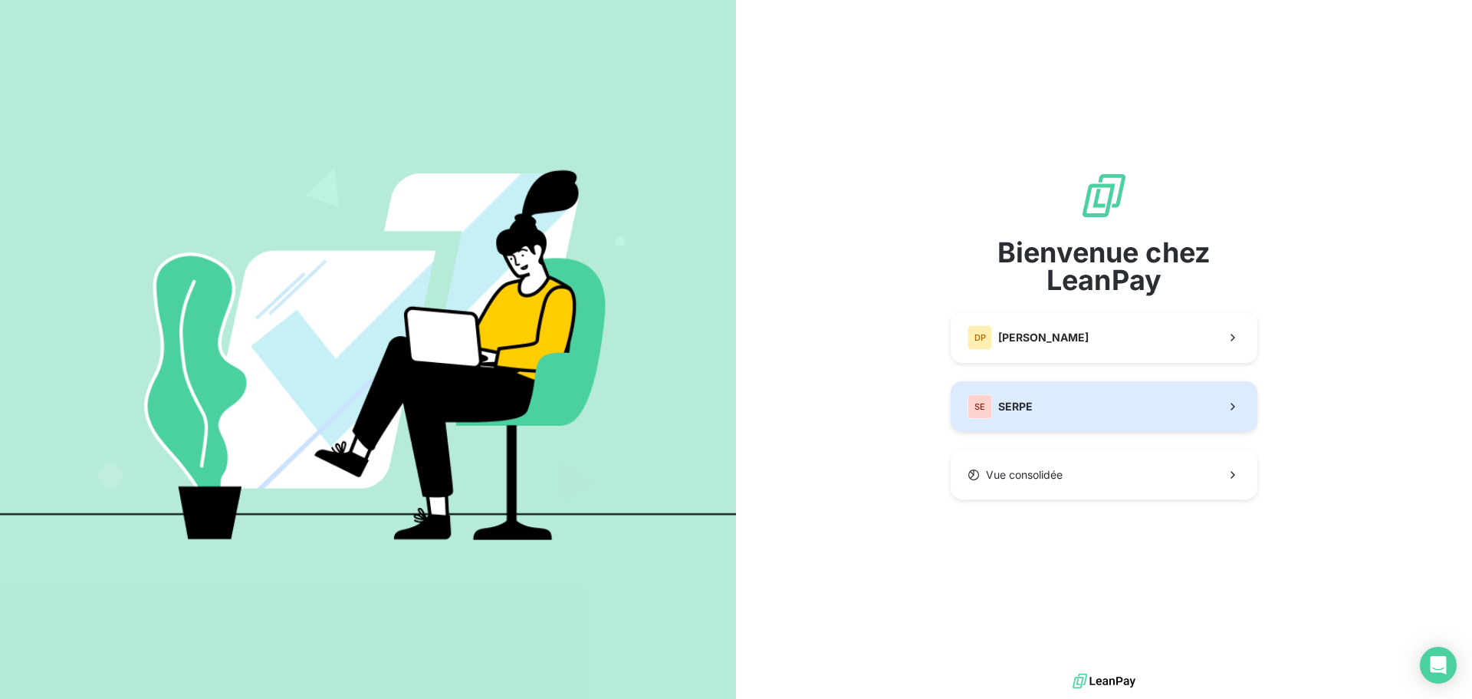
click at [1053, 396] on button "SE SERPE" at bounding box center [1104, 406] width 307 height 51
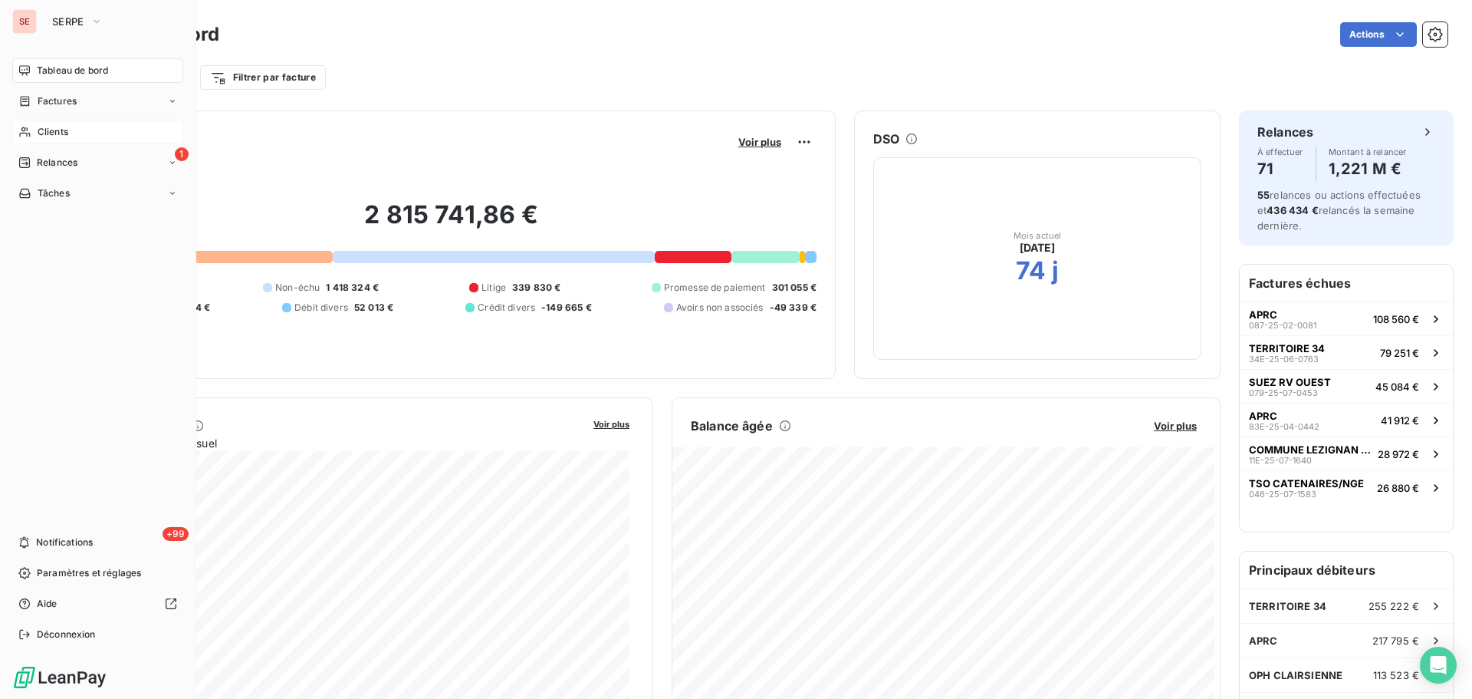
click at [44, 134] on span "Clients" at bounding box center [53, 132] width 31 height 14
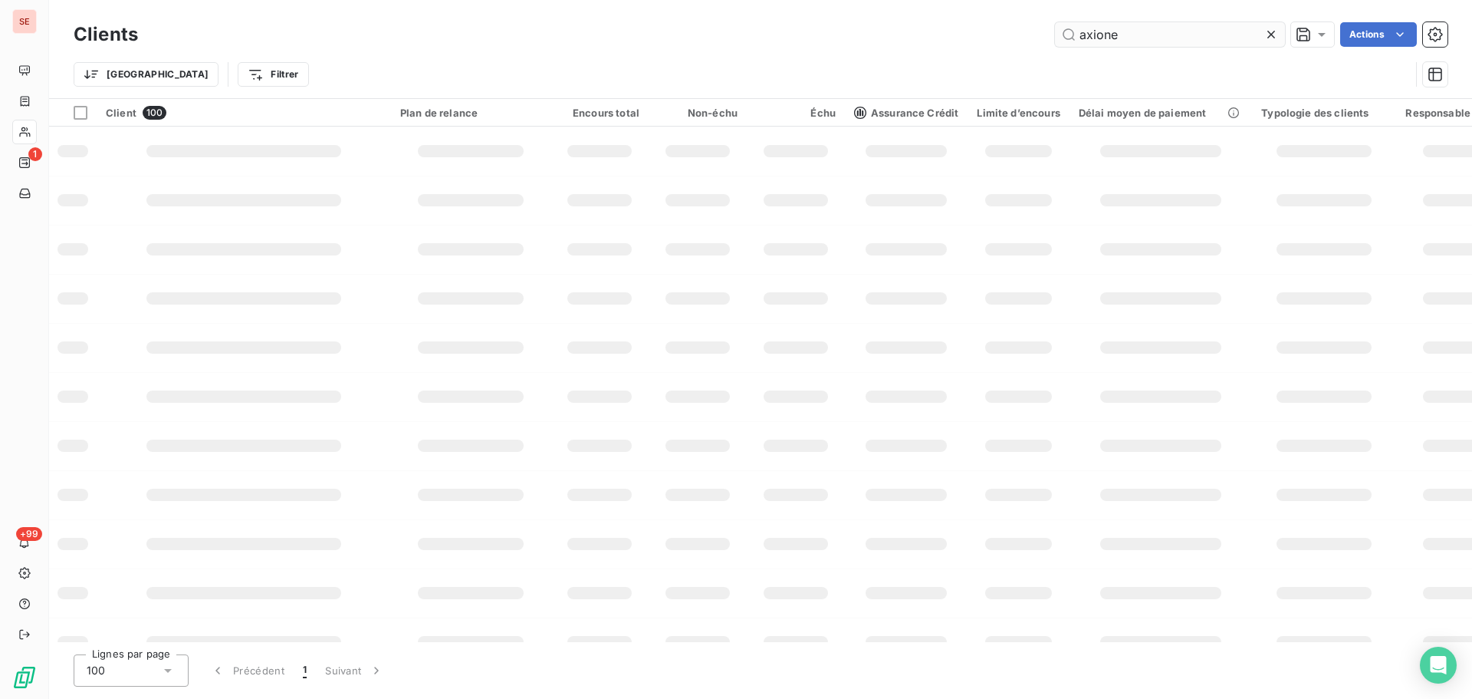
type input "axione"
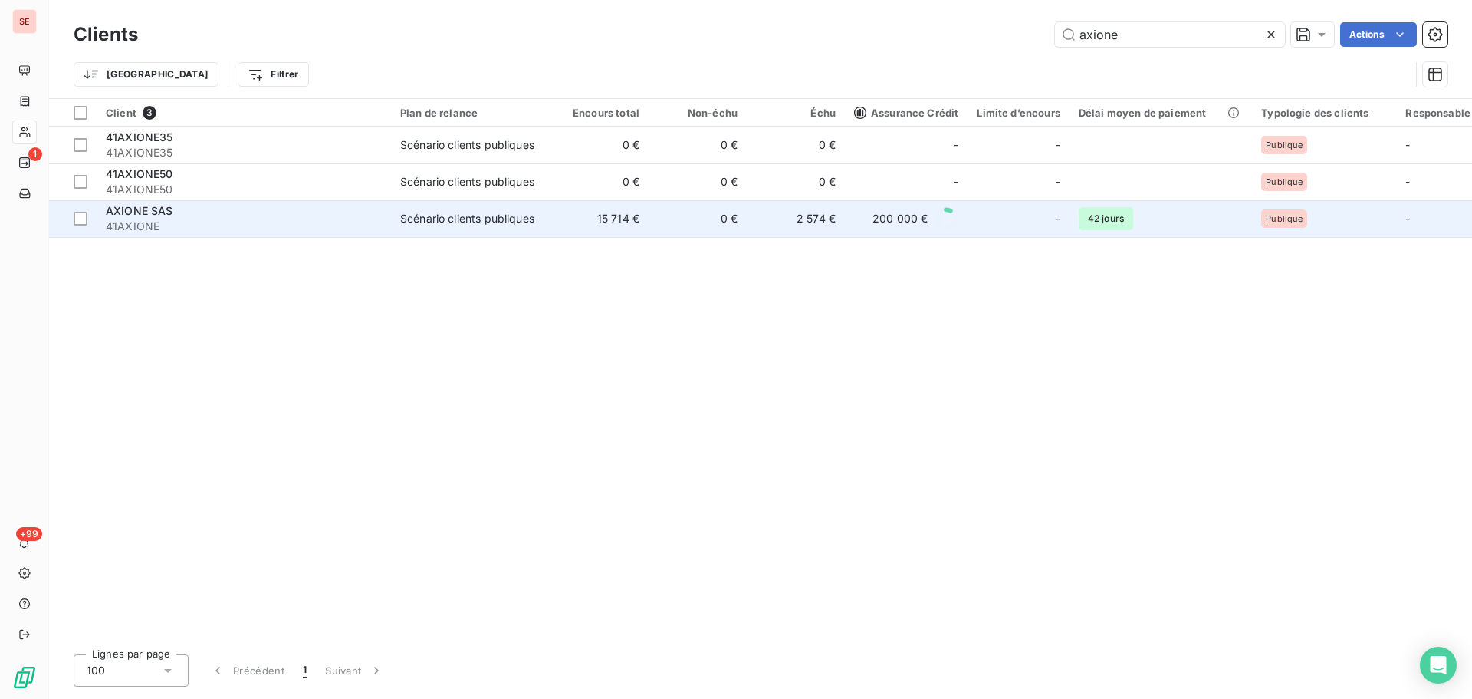
click at [415, 225] on div "Scénario clients publiques" at bounding box center [467, 218] width 134 height 15
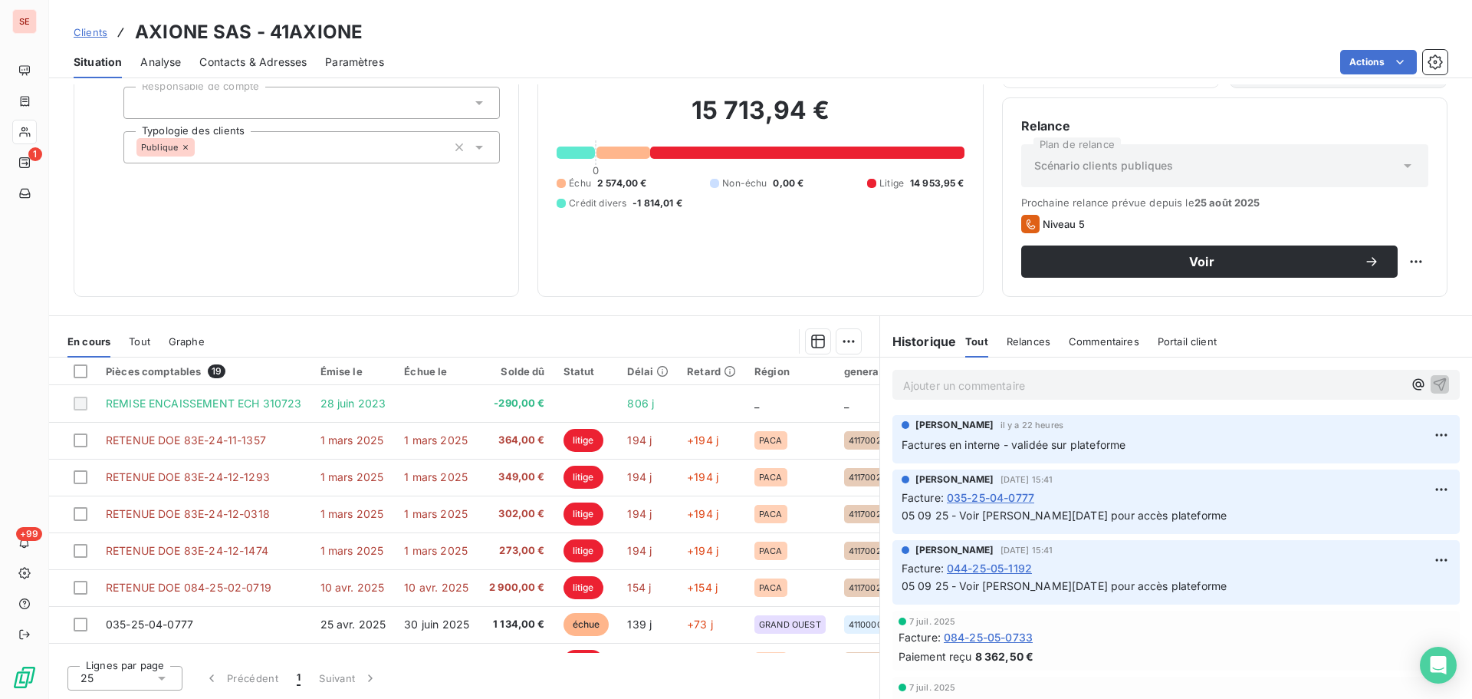
scroll to position [205, 0]
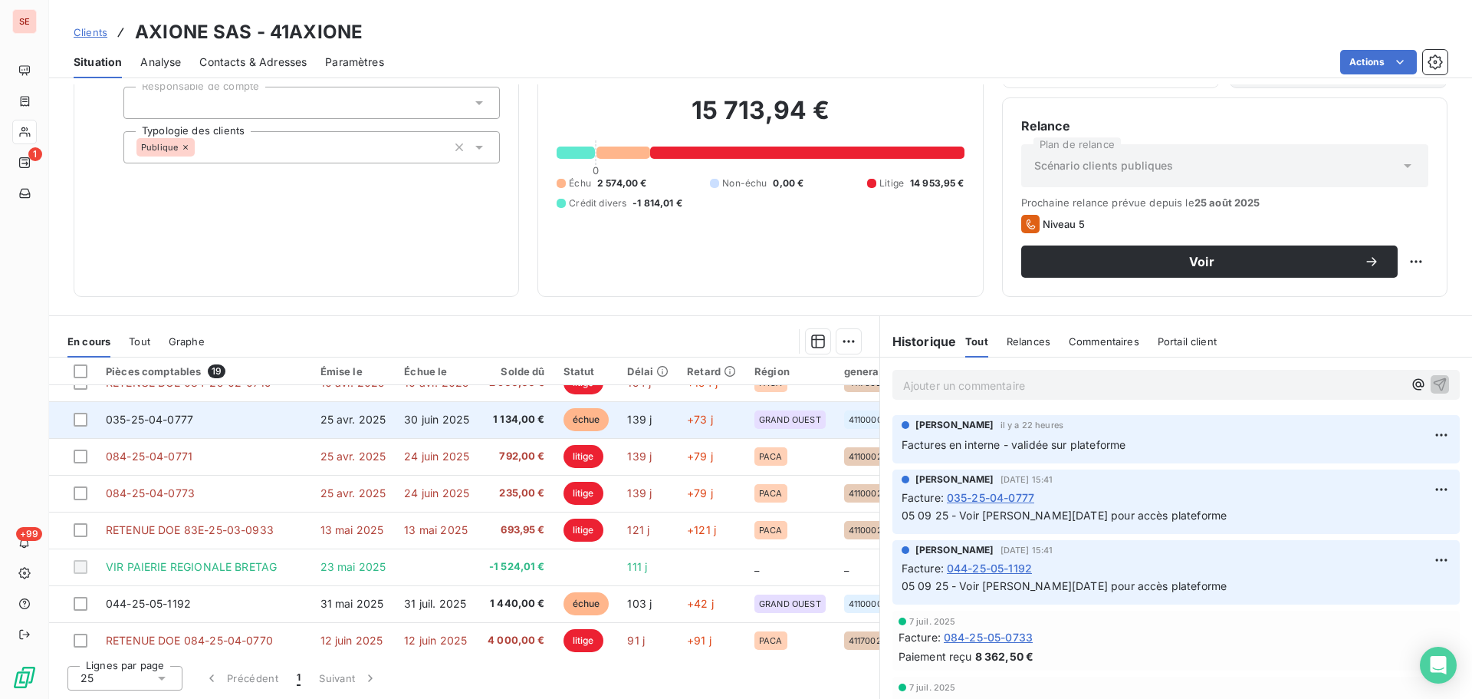
click at [466, 423] on span "30 juin 2025" at bounding box center [436, 419] width 65 height 13
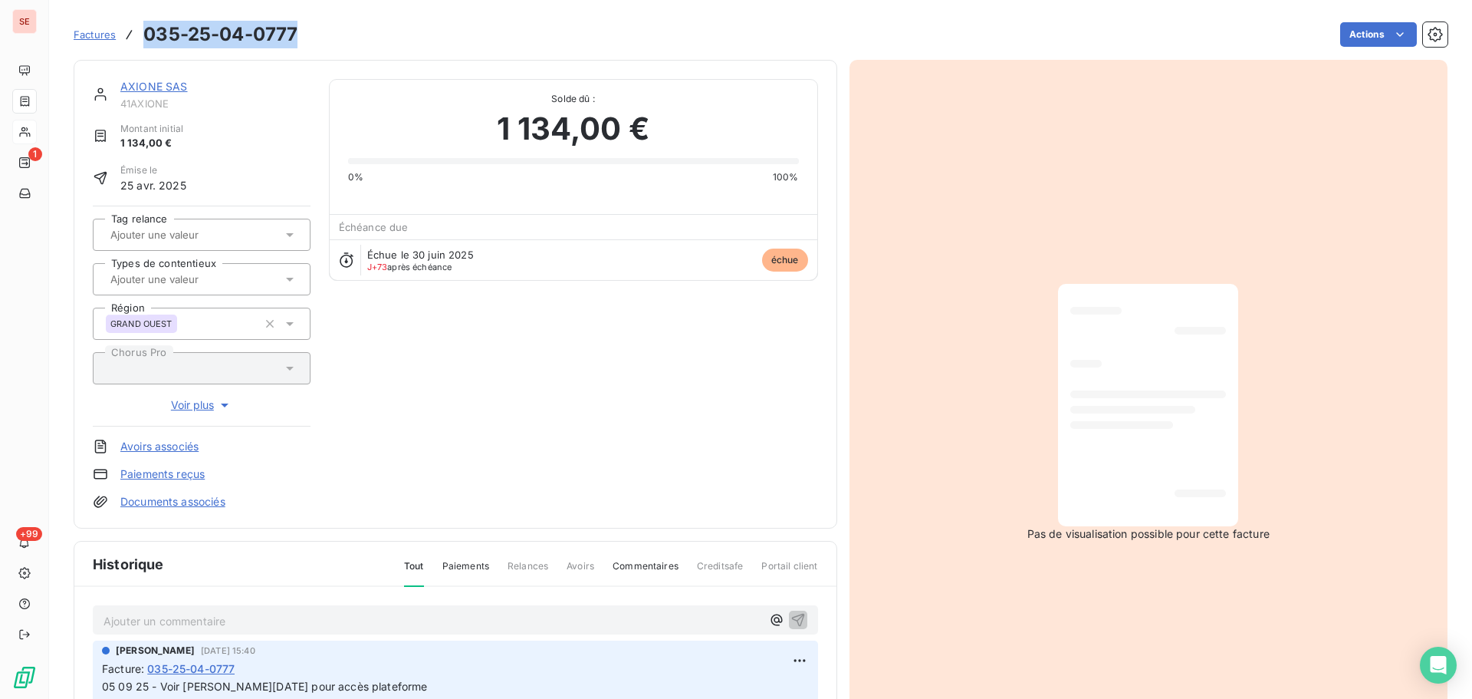
drag, startPoint x: 303, startPoint y: 35, endPoint x: 146, endPoint y: 29, distance: 157.3
click at [145, 29] on div "Factures 035-25-04-0777 Actions" at bounding box center [761, 34] width 1374 height 32
copy h3 "035-25-04-0777"
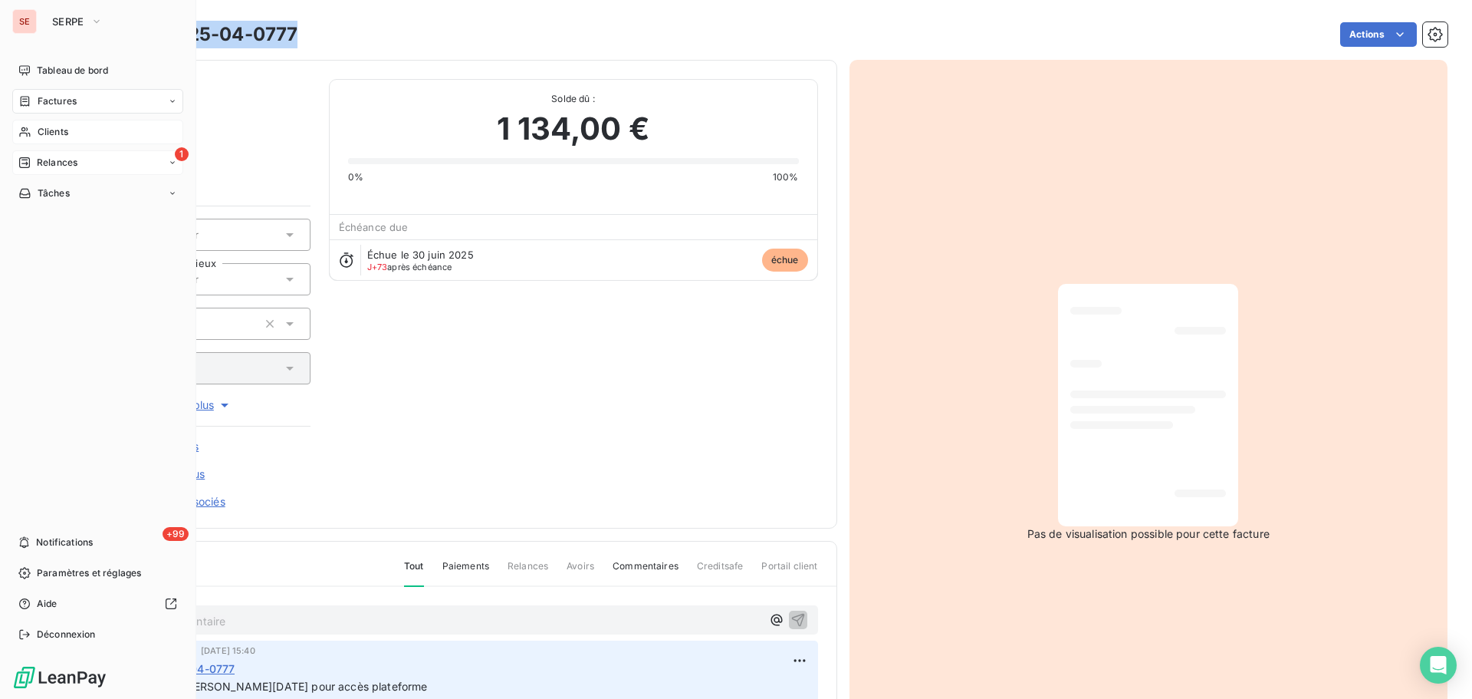
click at [69, 165] on span "Relances" at bounding box center [57, 163] width 41 height 14
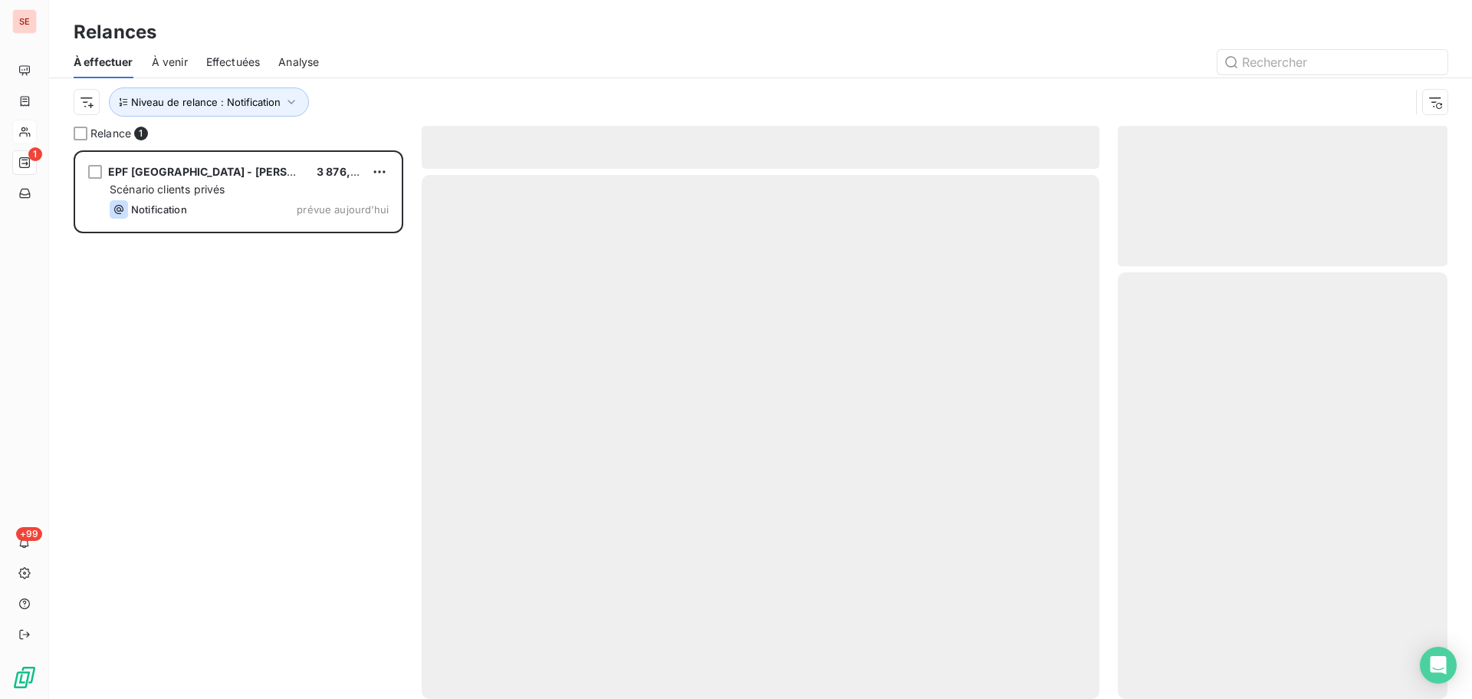
scroll to position [537, 318]
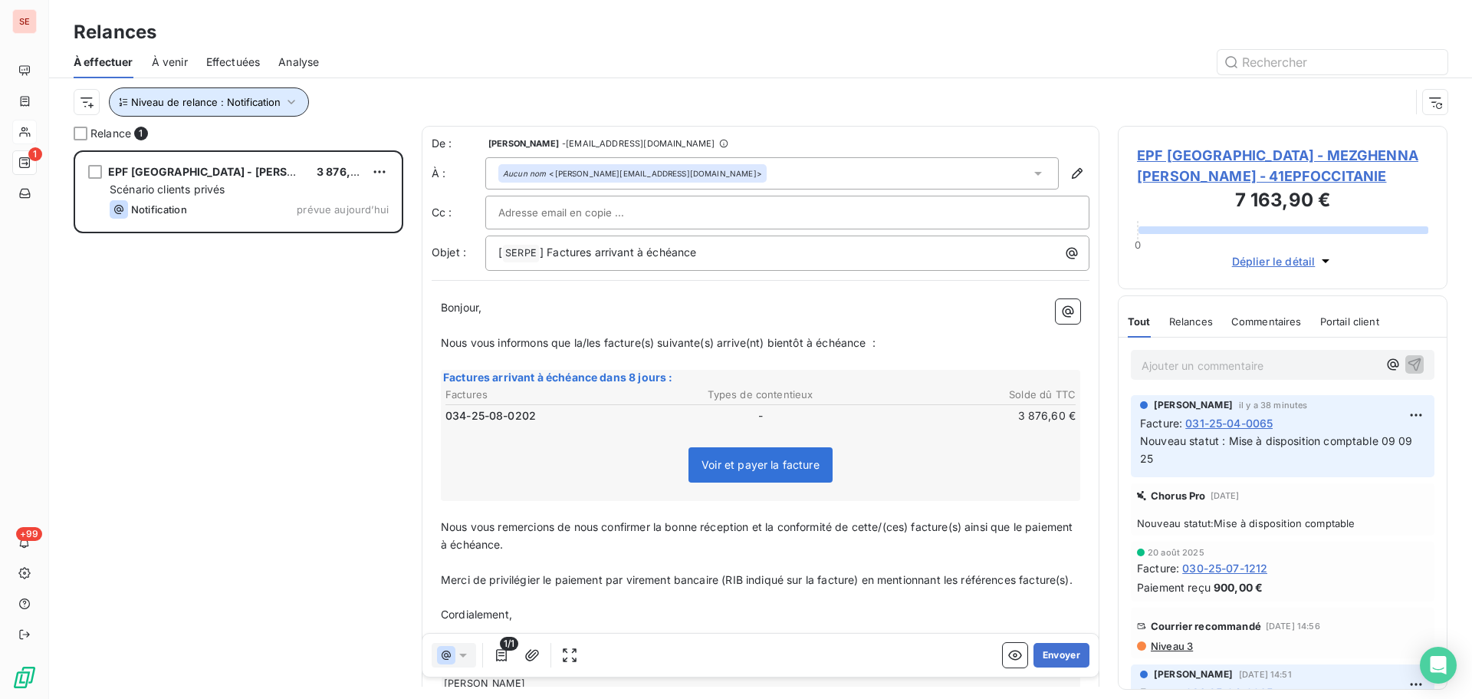
click at [292, 97] on icon "button" at bounding box center [291, 101] width 15 height 15
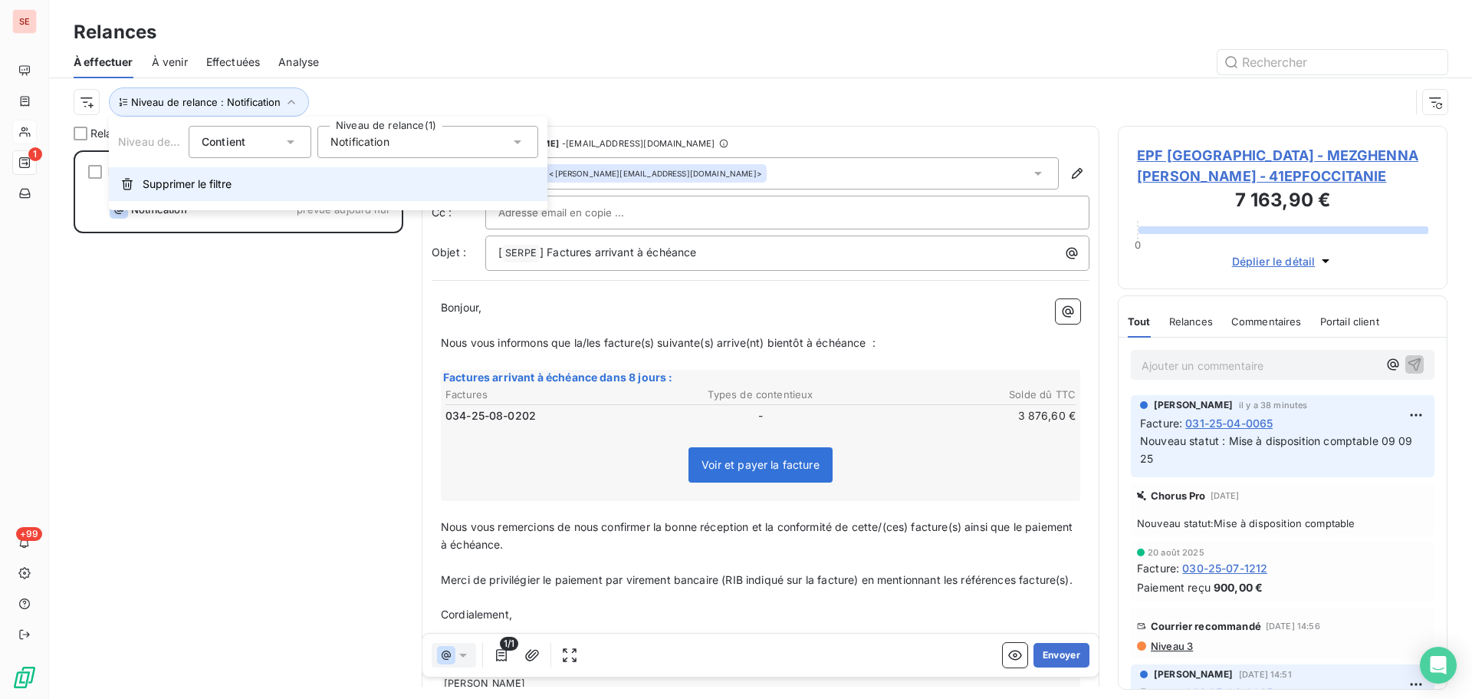
click at [179, 189] on span "Supprimer le filtre" at bounding box center [187, 183] width 89 height 15
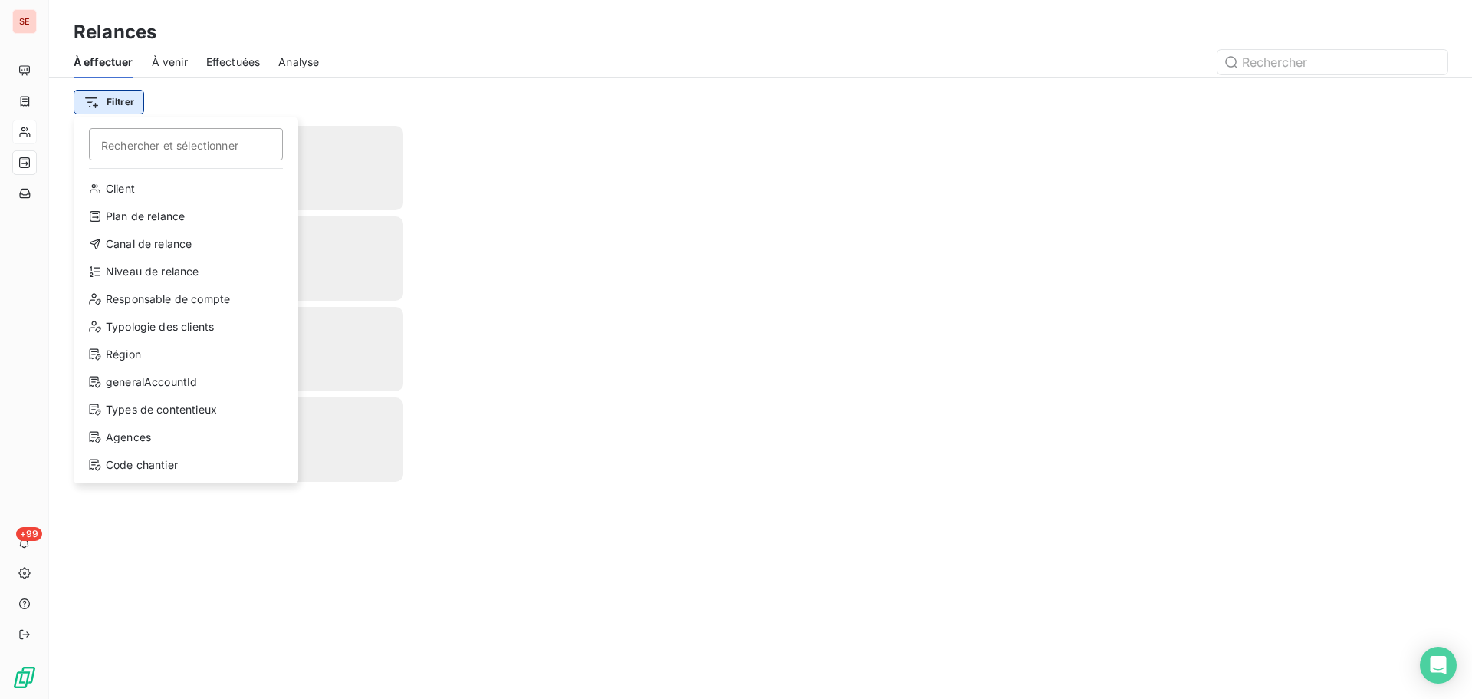
click at [135, 100] on html "SE +99 Relances À effectuer À venir Effectuées Analyse Filtrer Rechercher et sé…" at bounding box center [736, 349] width 1472 height 699
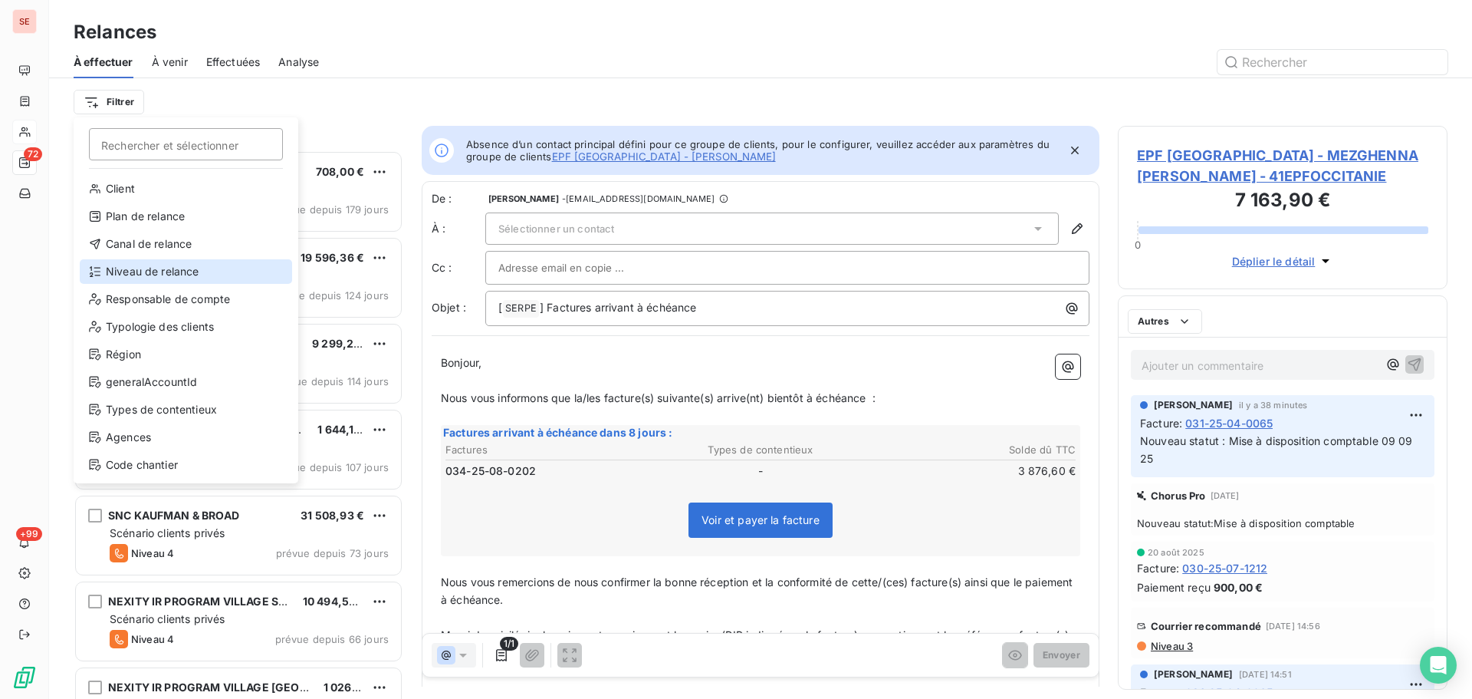
click at [157, 269] on div "Niveau de relance" at bounding box center [186, 271] width 212 height 25
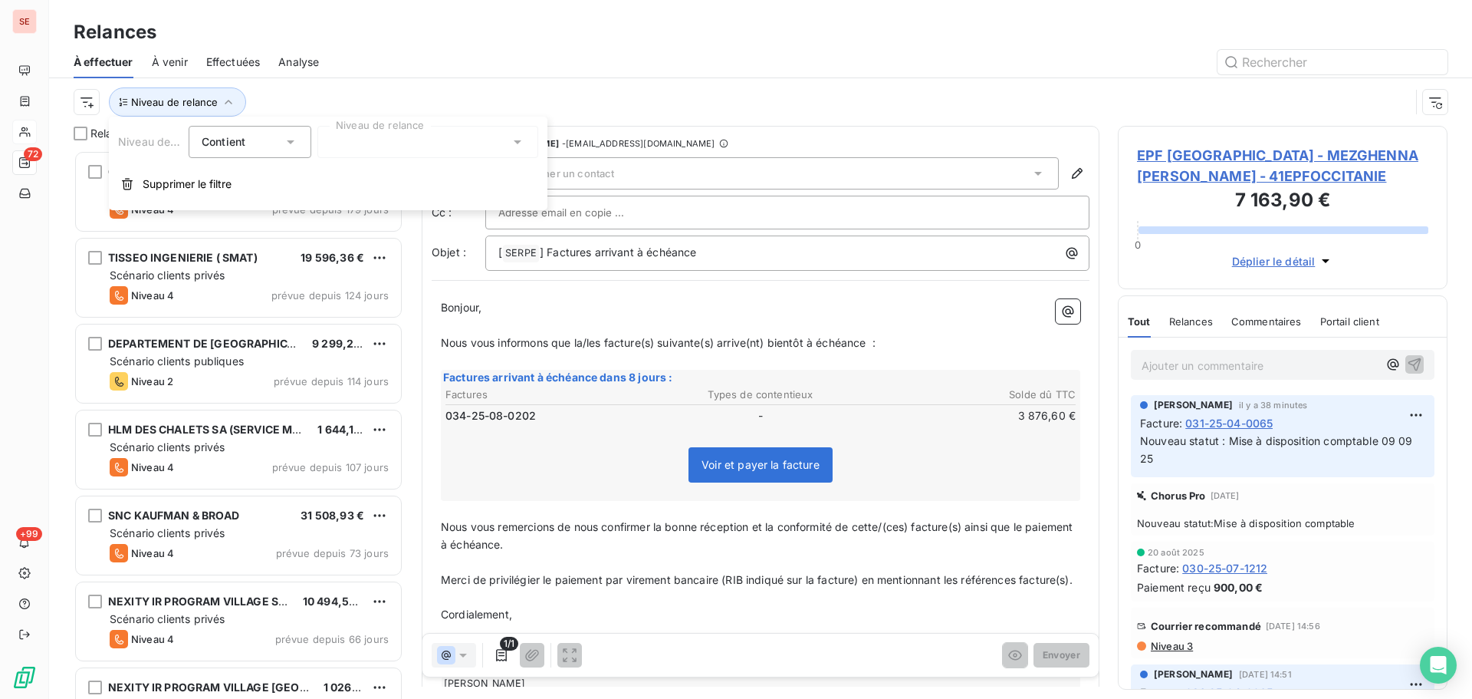
click at [368, 146] on div at bounding box center [427, 142] width 221 height 32
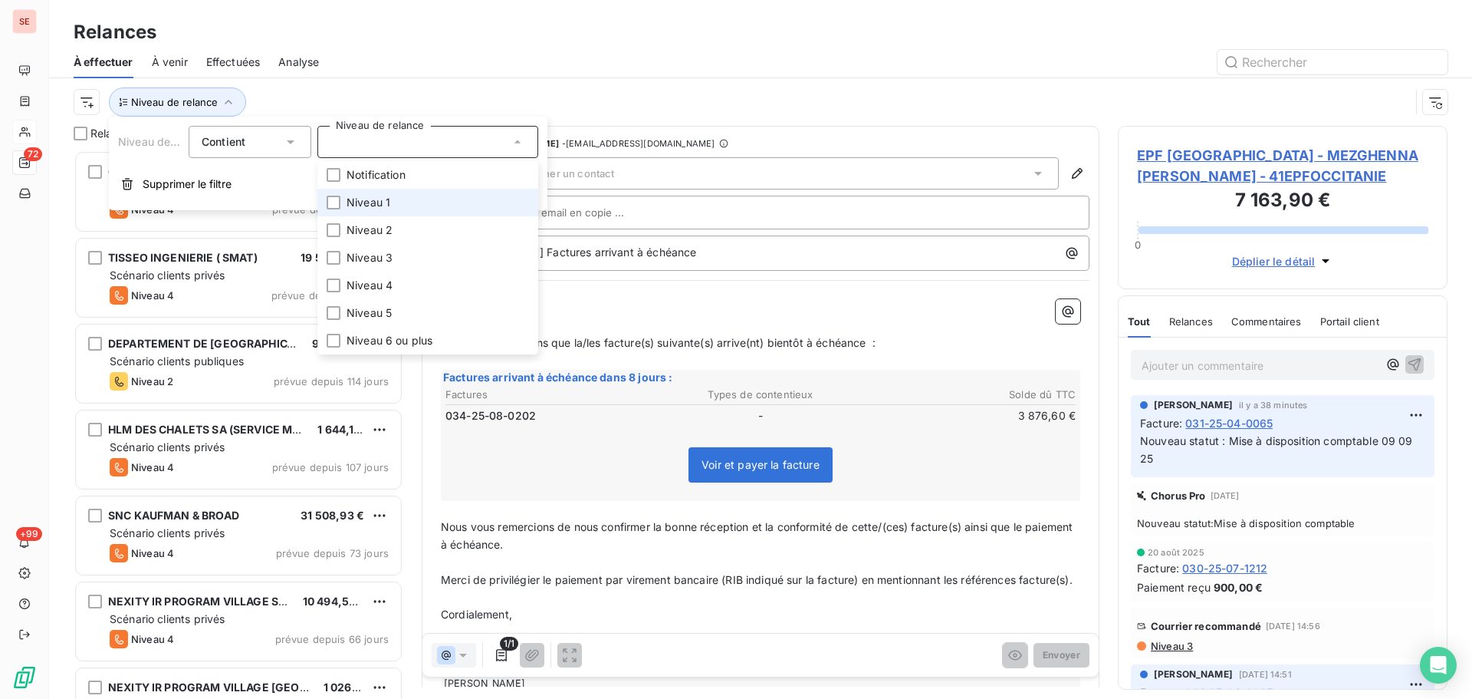
click at [346, 199] on li "Niveau 1" at bounding box center [427, 203] width 221 height 28
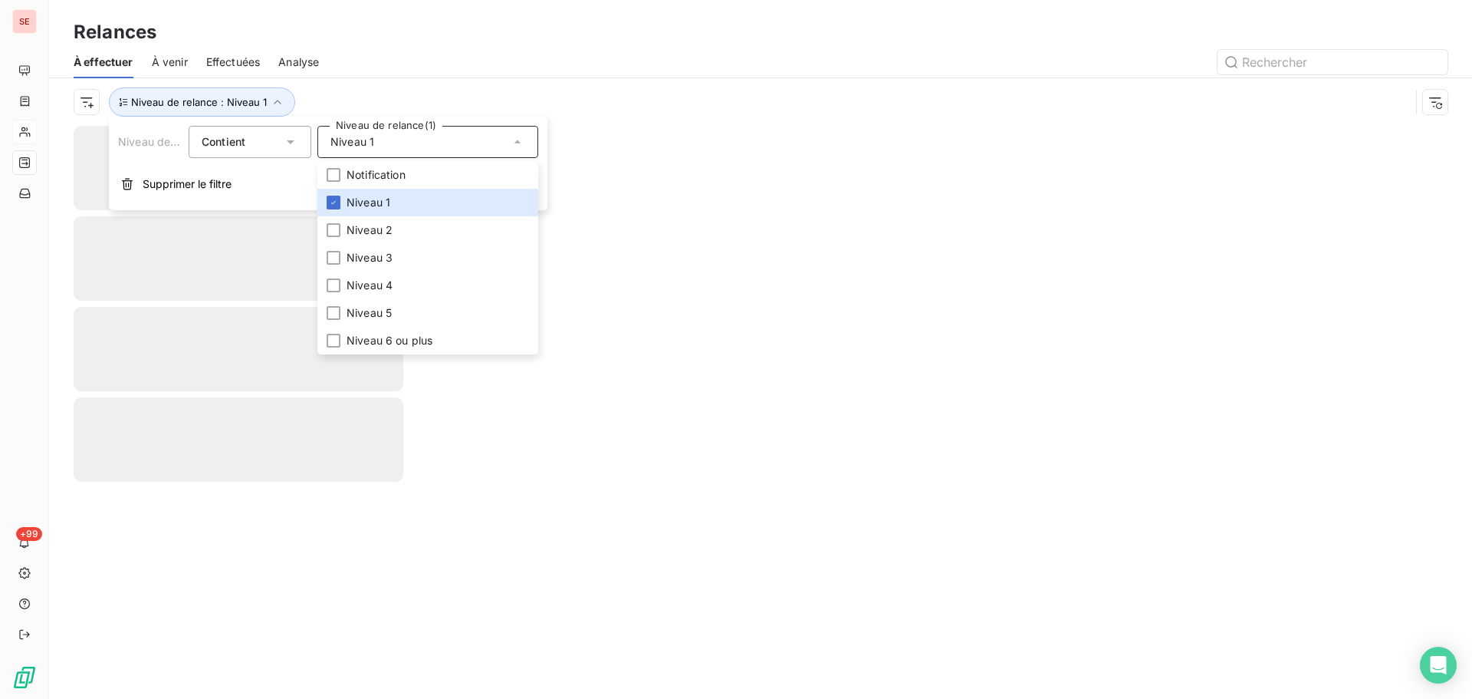
click at [411, 81] on div "Niveau de relance : Niveau 1" at bounding box center [761, 102] width 1374 height 48
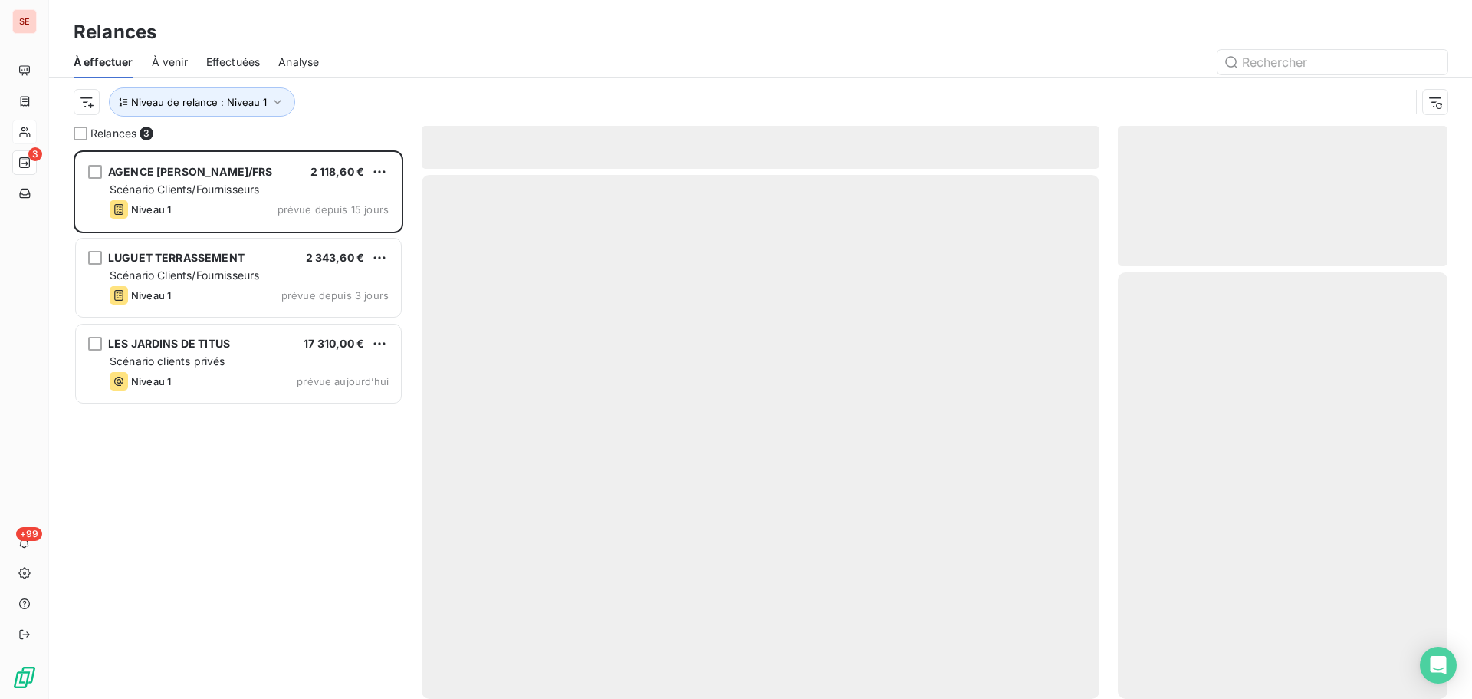
scroll to position [537, 318]
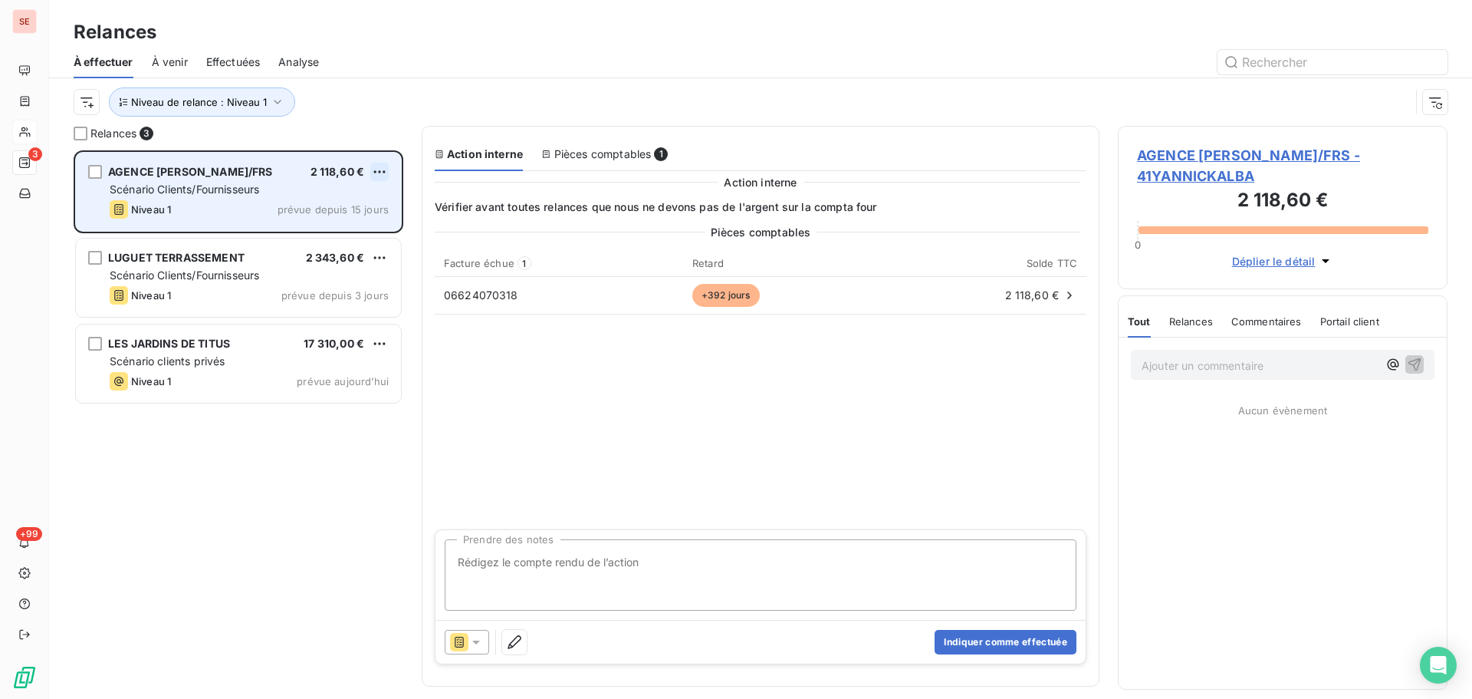
click at [382, 168] on html "SE 3 +99 Relances À effectuer À venir Effectuées Analyse Niveau de relance : Ni…" at bounding box center [736, 349] width 1472 height 699
click at [336, 232] on div "Passer cette action" at bounding box center [313, 230] width 137 height 25
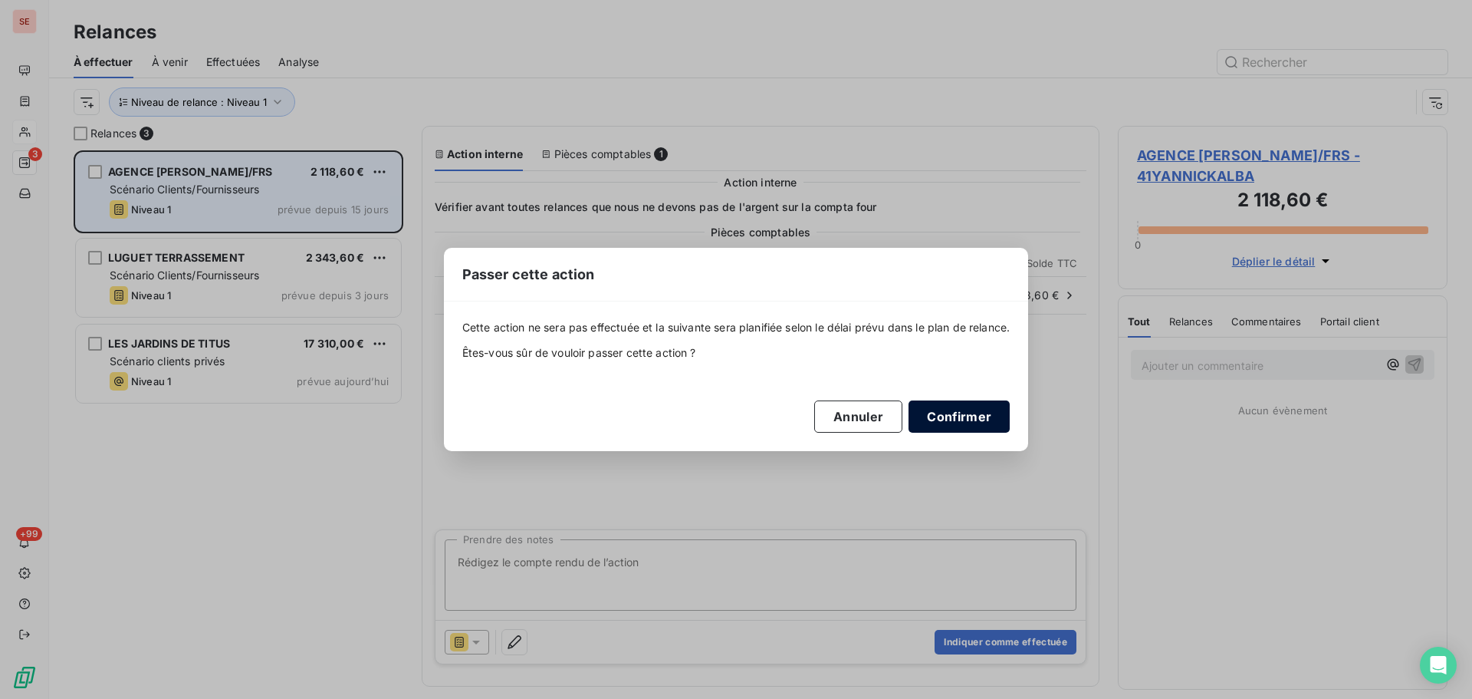
click at [962, 429] on button "Confirmer" at bounding box center [959, 416] width 101 height 32
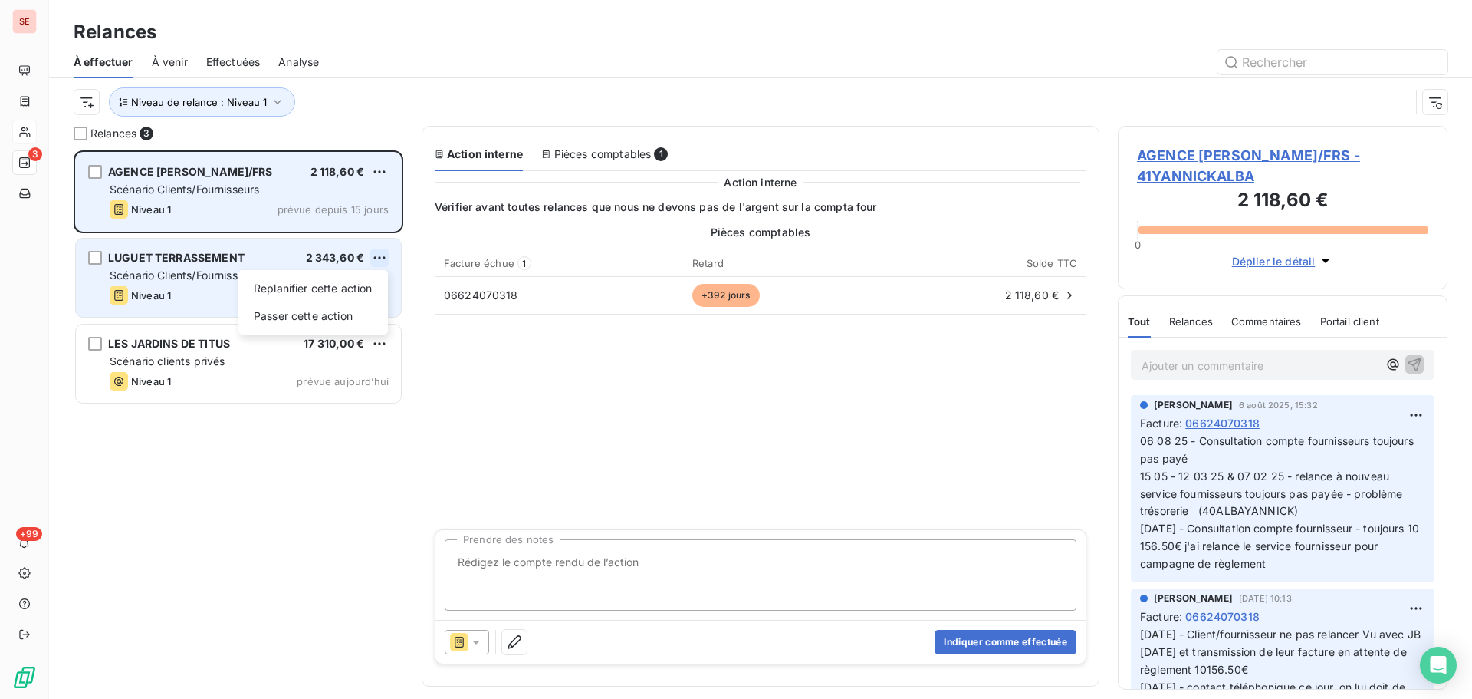
click at [374, 259] on html "SE 3 +99 Relances À effectuer À venir Effectuées Analyse Niveau de relance : Ni…" at bounding box center [736, 349] width 1472 height 699
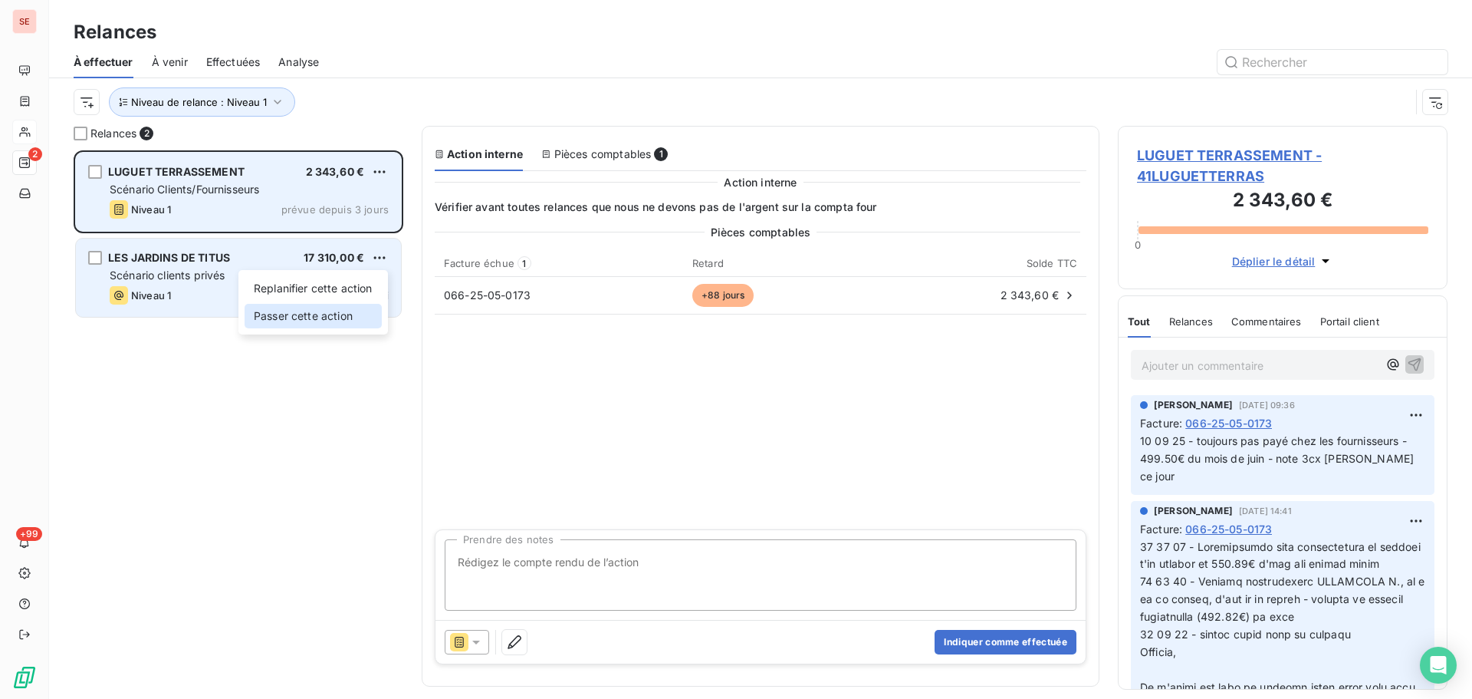
click at [294, 314] on div "Passer cette action" at bounding box center [313, 316] width 137 height 25
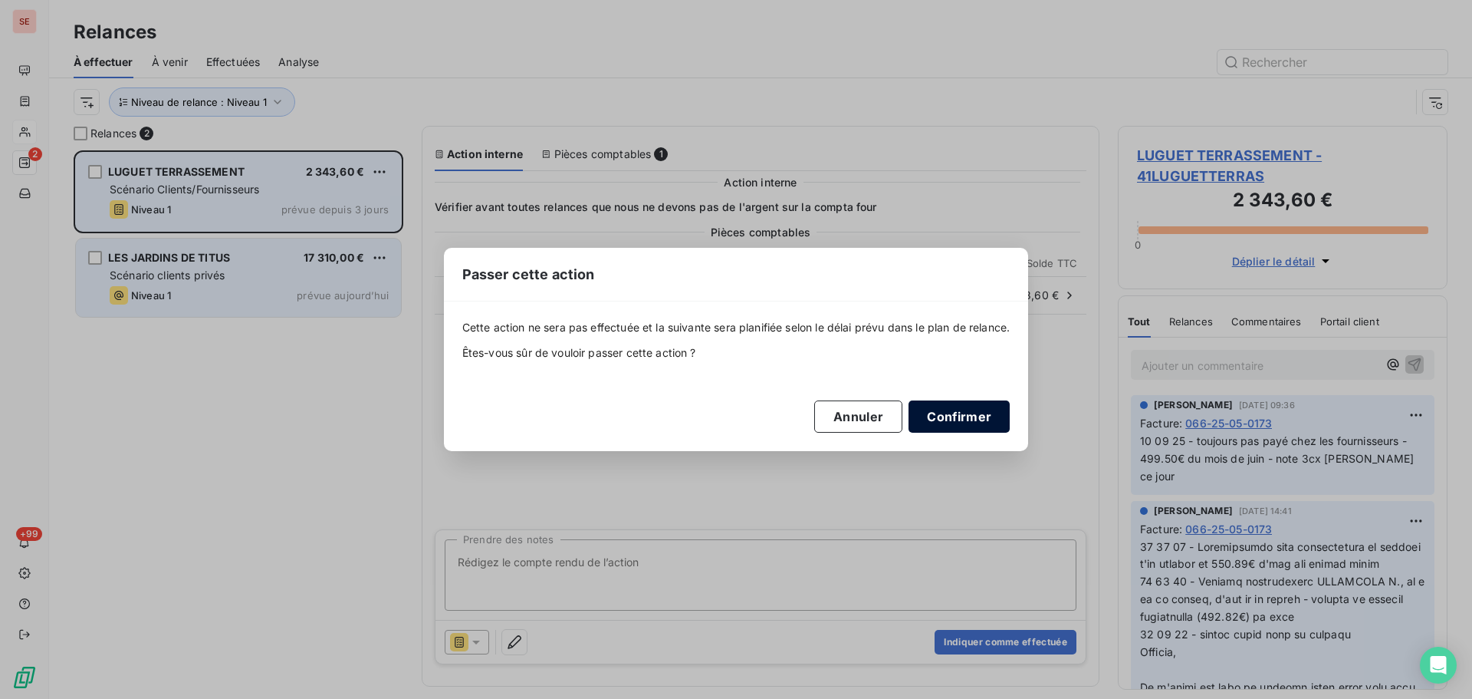
click at [983, 411] on button "Confirmer" at bounding box center [959, 416] width 101 height 32
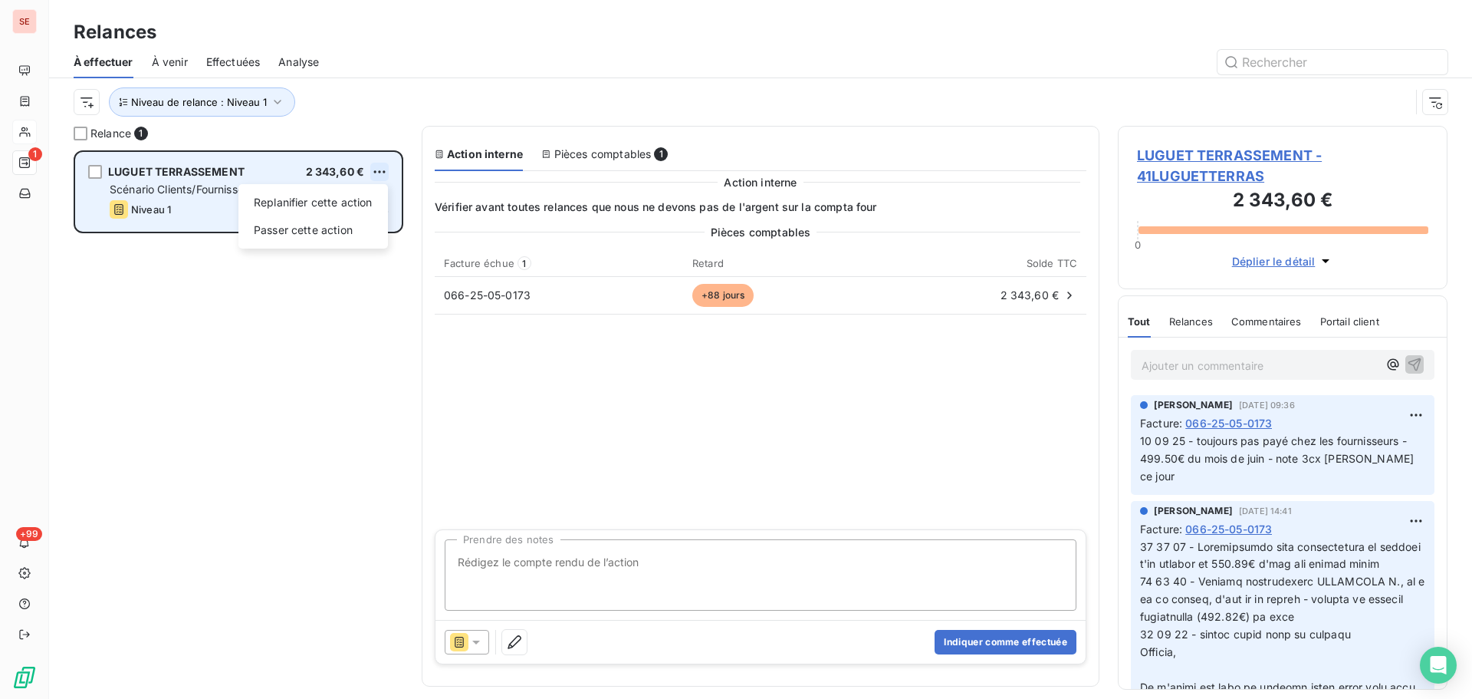
click at [383, 168] on html "SE 1 +99 Relances À effectuer À venir Effectuées Analyse Niveau de relance : Ni…" at bounding box center [736, 349] width 1472 height 699
click at [324, 229] on div "Passer cette action" at bounding box center [313, 230] width 137 height 25
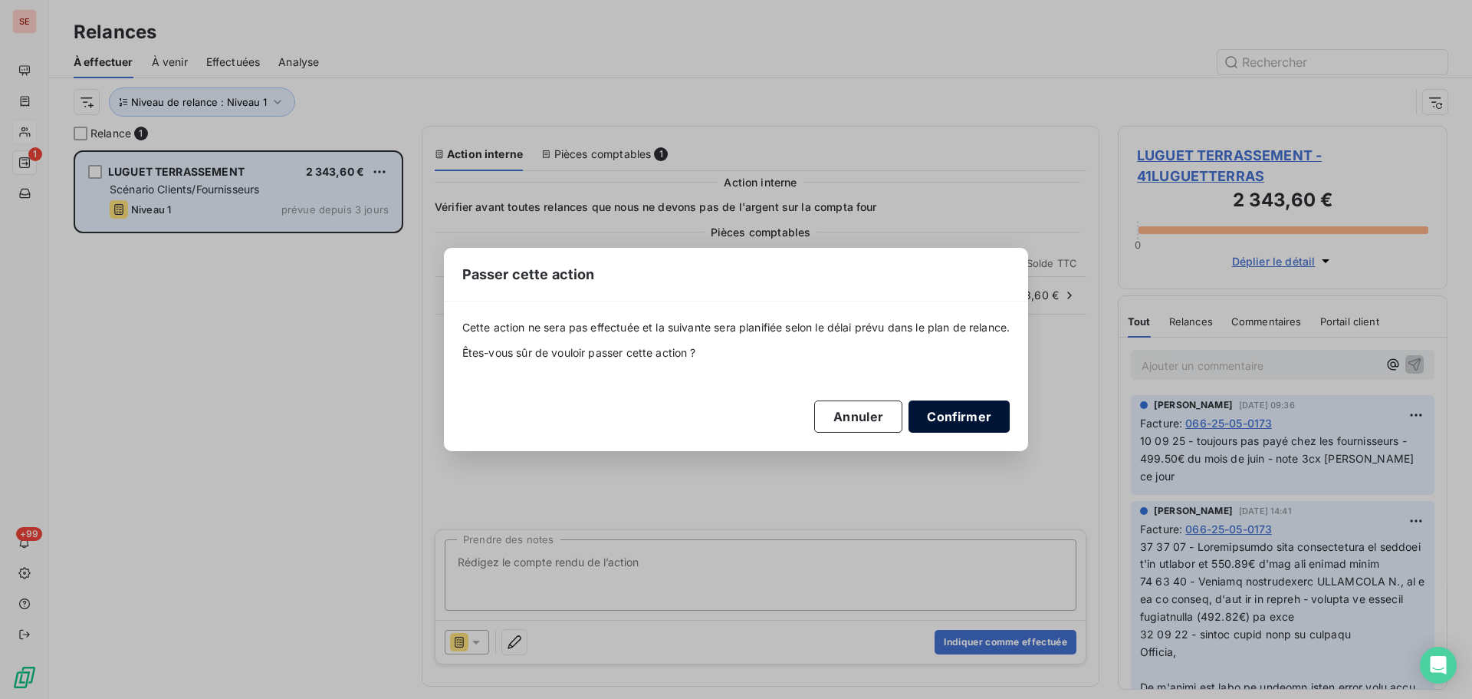
click at [942, 420] on button "Confirmer" at bounding box center [959, 416] width 101 height 32
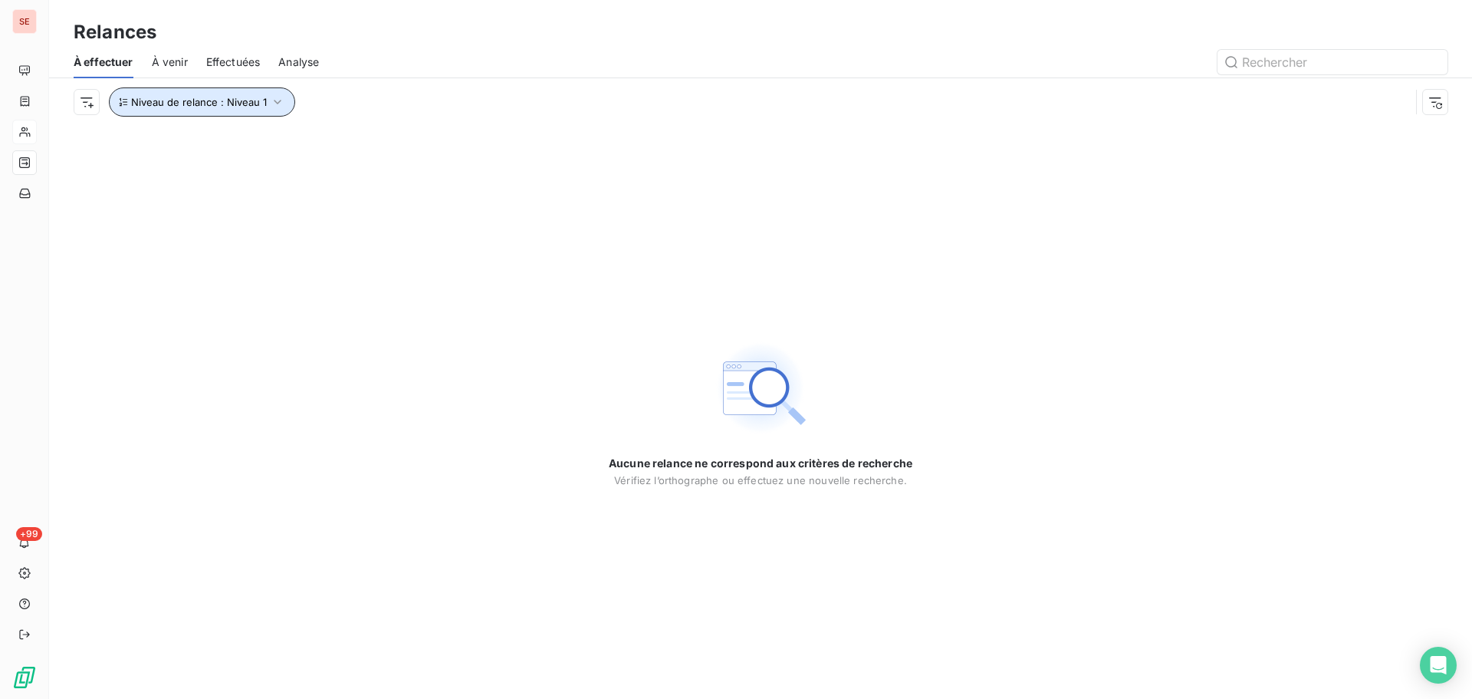
click at [234, 94] on button "Niveau de relance : Niveau 1" at bounding box center [202, 101] width 186 height 29
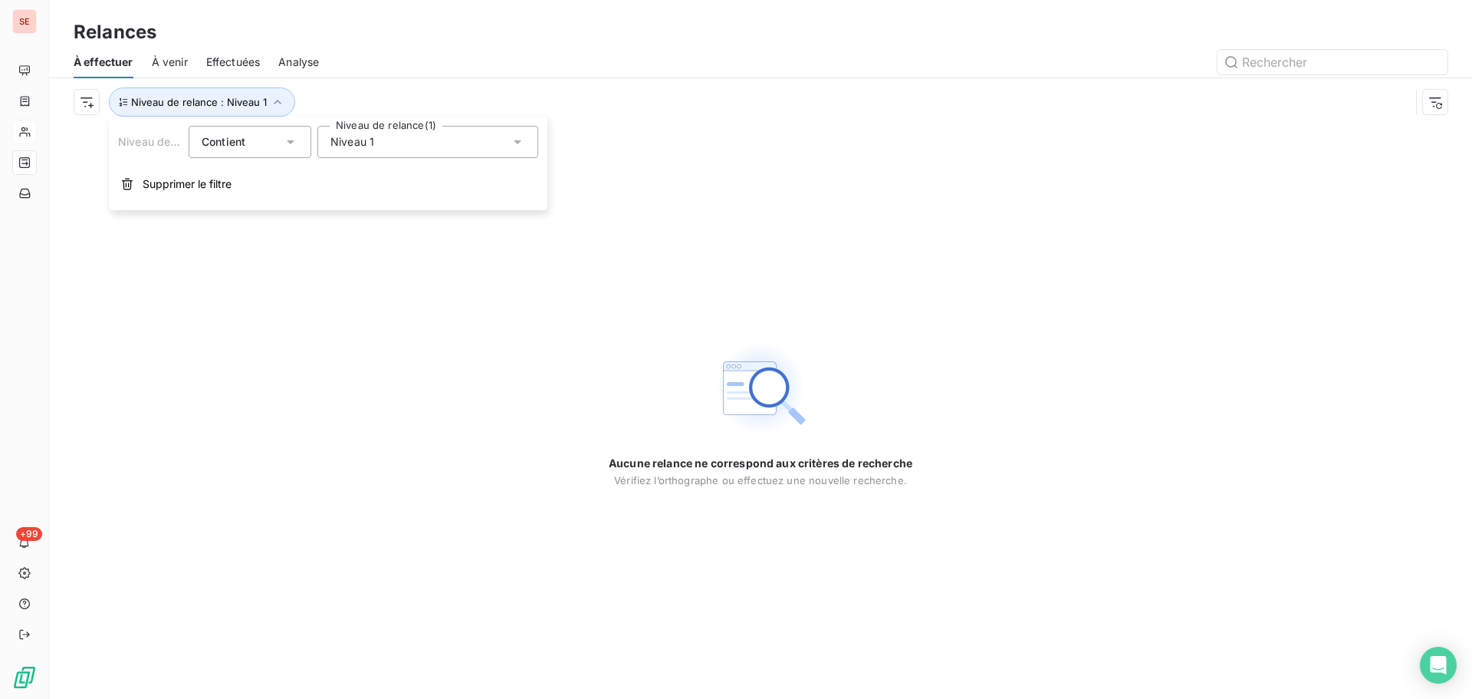
click at [357, 146] on span "Niveau 1" at bounding box center [353, 141] width 44 height 15
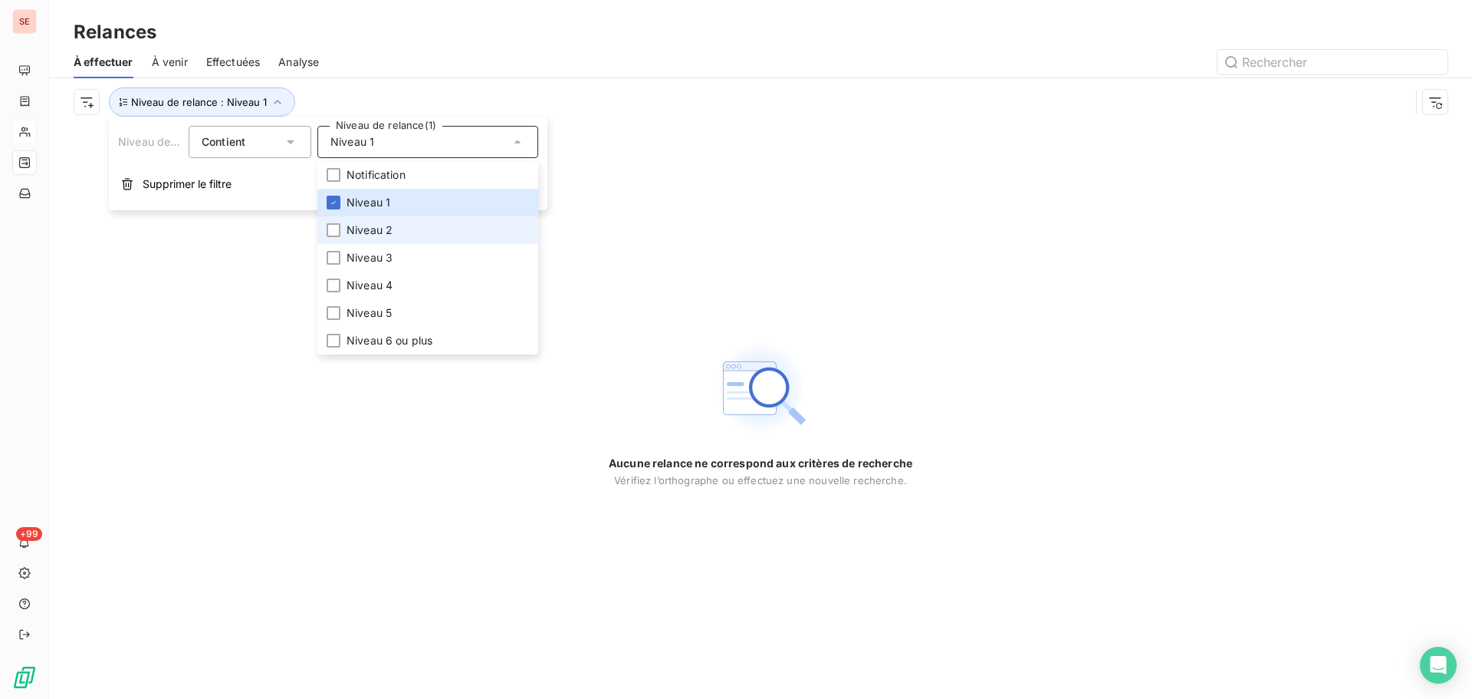
click at [344, 229] on li "Niveau 2" at bounding box center [427, 230] width 221 height 28
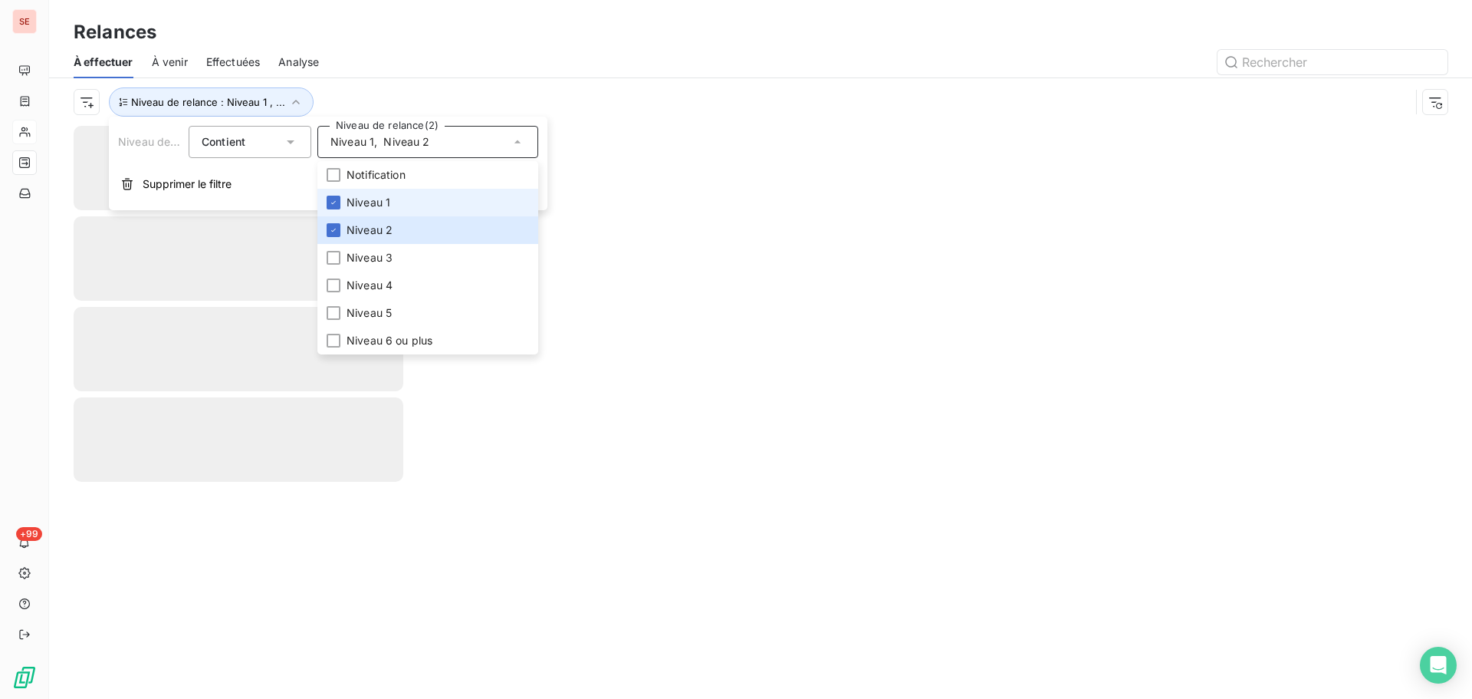
click at [348, 202] on span "Niveau 1" at bounding box center [369, 202] width 44 height 15
click at [374, 52] on div at bounding box center [892, 62] width 1110 height 25
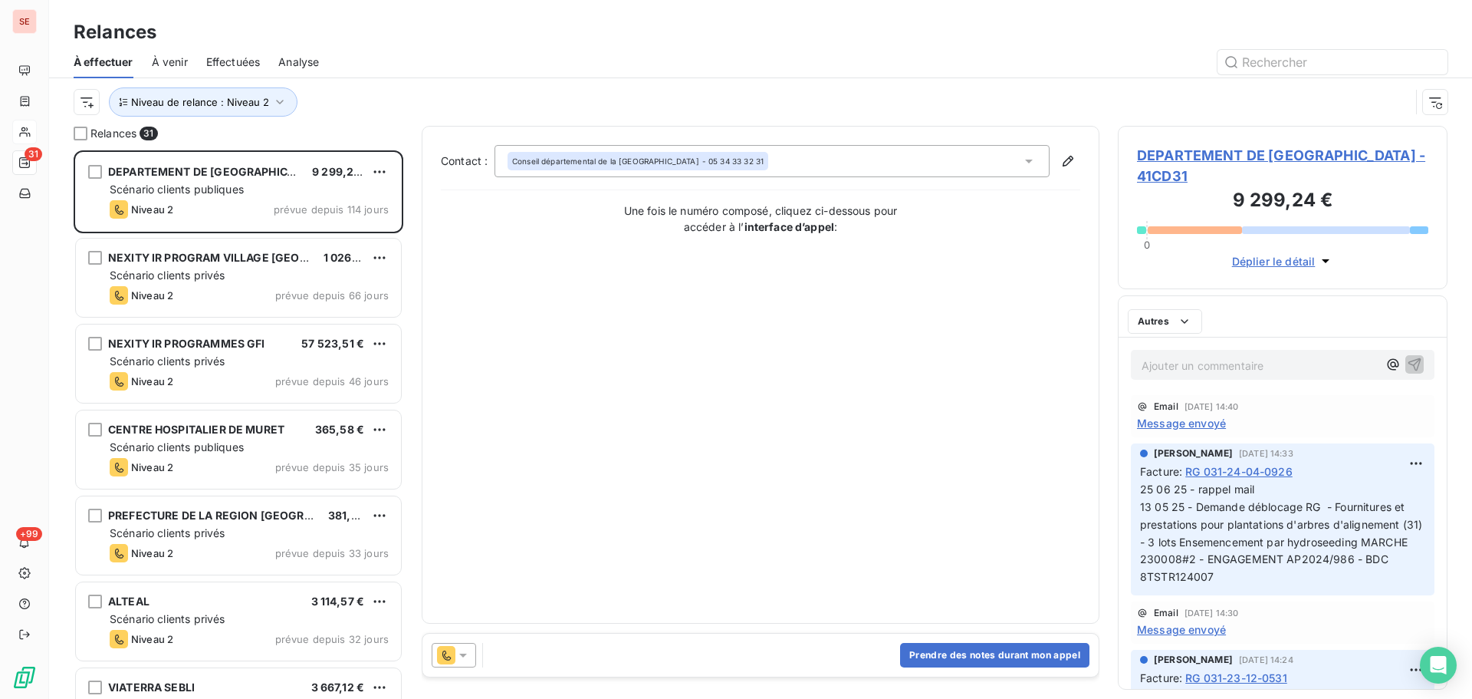
scroll to position [12, 12]
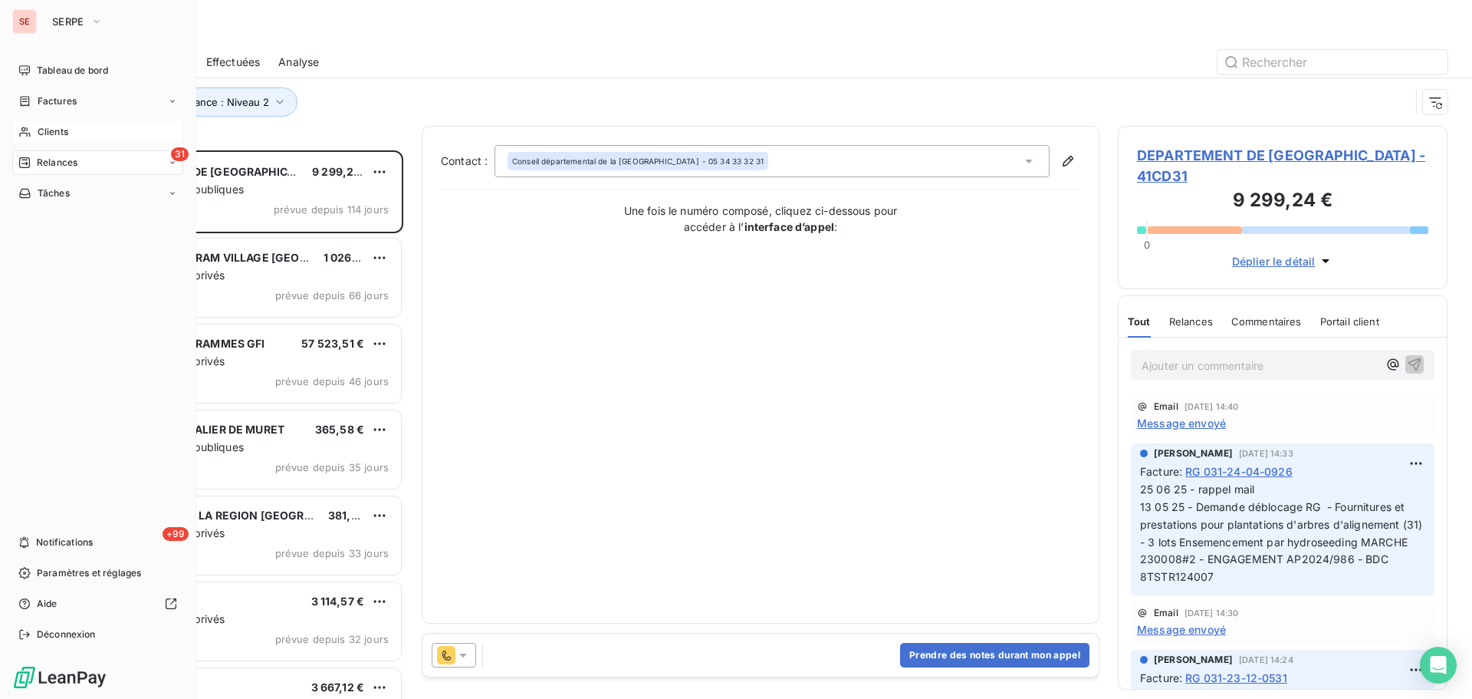
click at [52, 143] on div "Clients" at bounding box center [97, 132] width 171 height 25
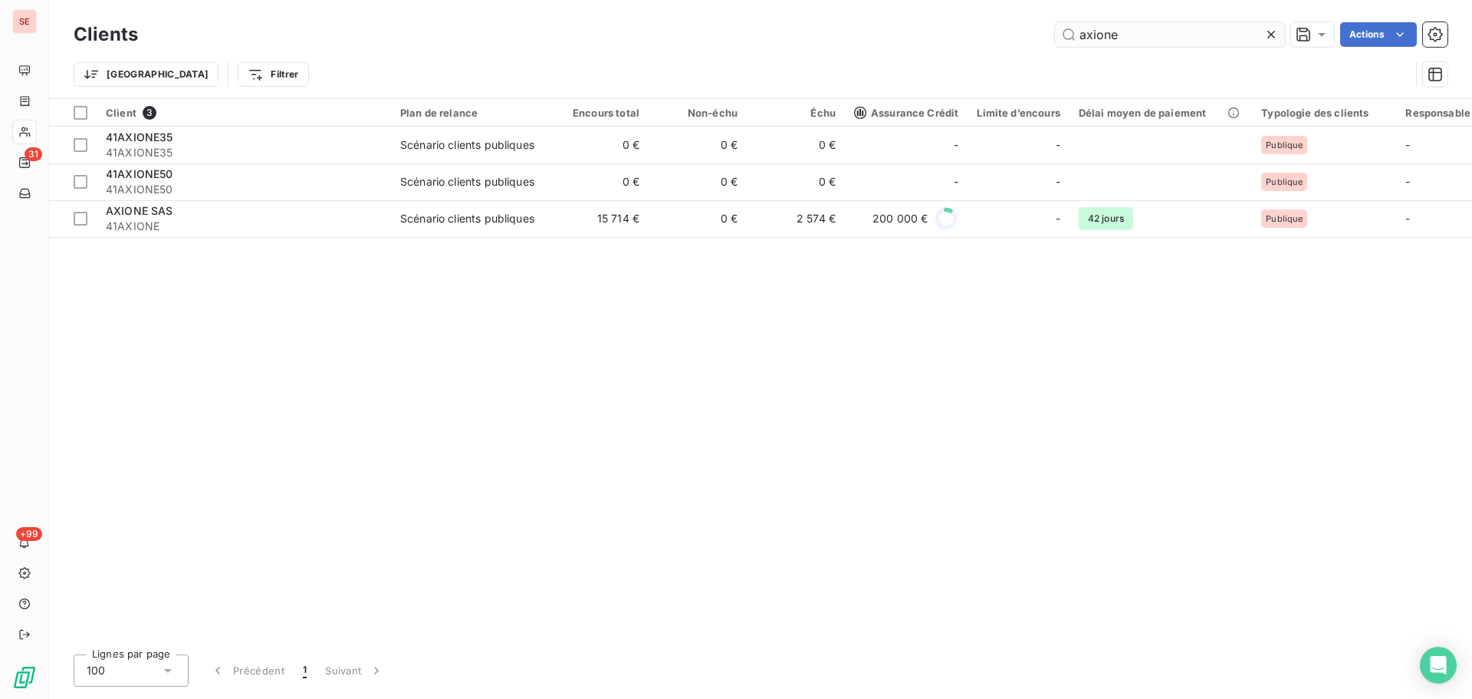
click at [1160, 45] on input "axione" at bounding box center [1170, 34] width 230 height 25
click at [1159, 45] on input "axione" at bounding box center [1170, 34] width 230 height 25
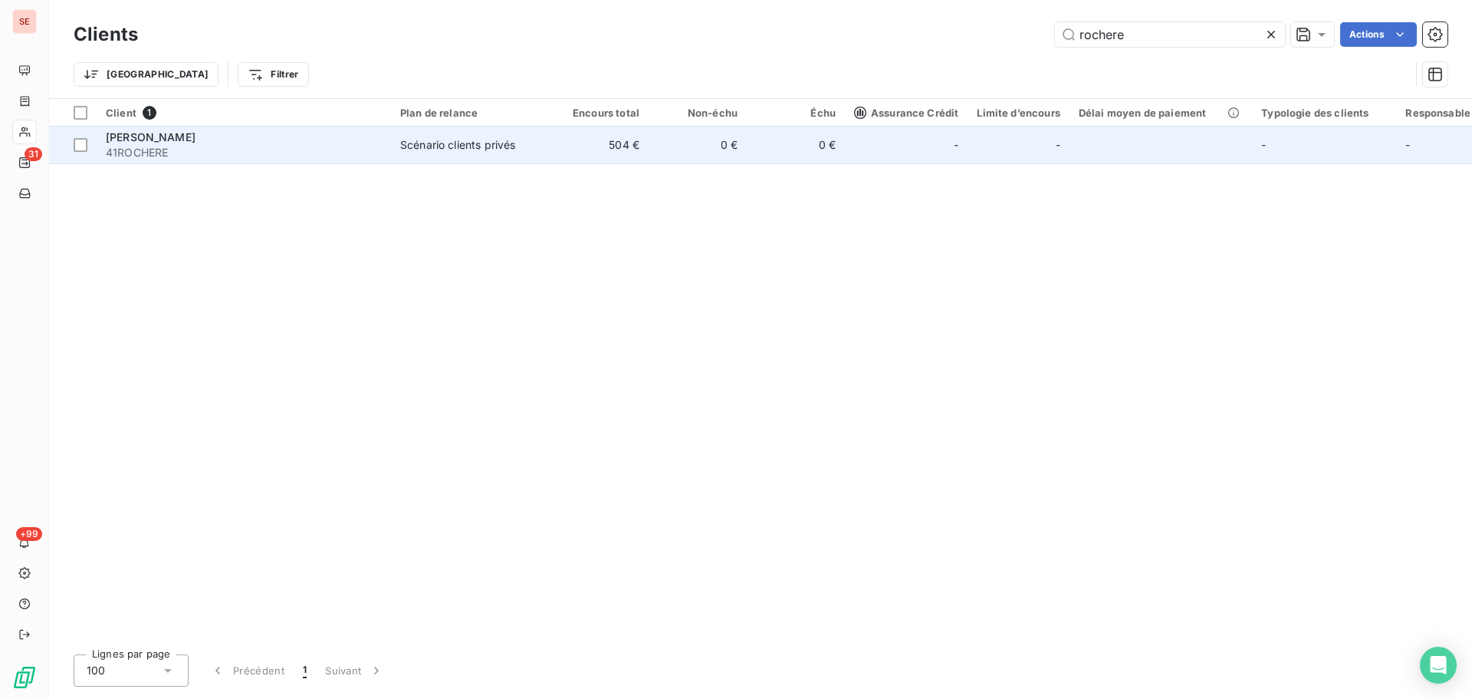
type input "rochere"
click at [680, 144] on td "0 €" at bounding box center [698, 145] width 98 height 37
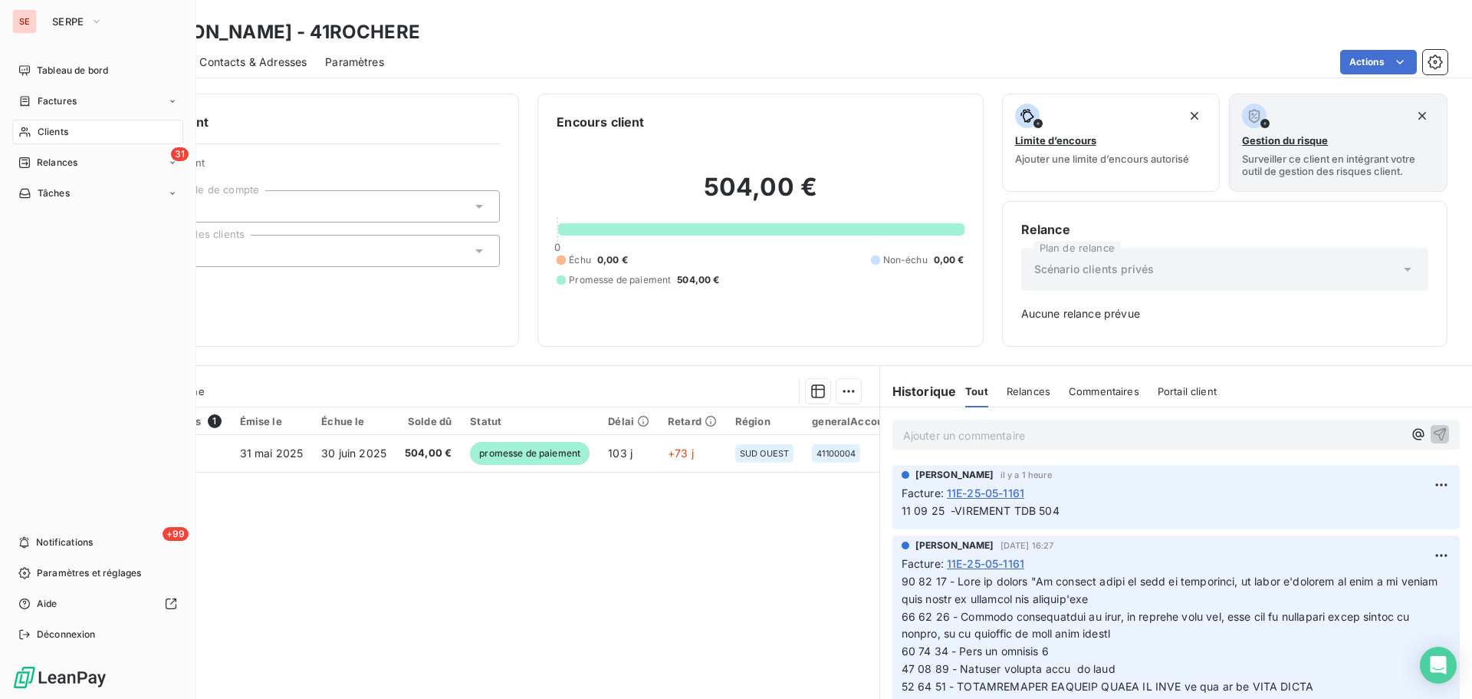
click at [50, 124] on div "Clients" at bounding box center [97, 132] width 171 height 25
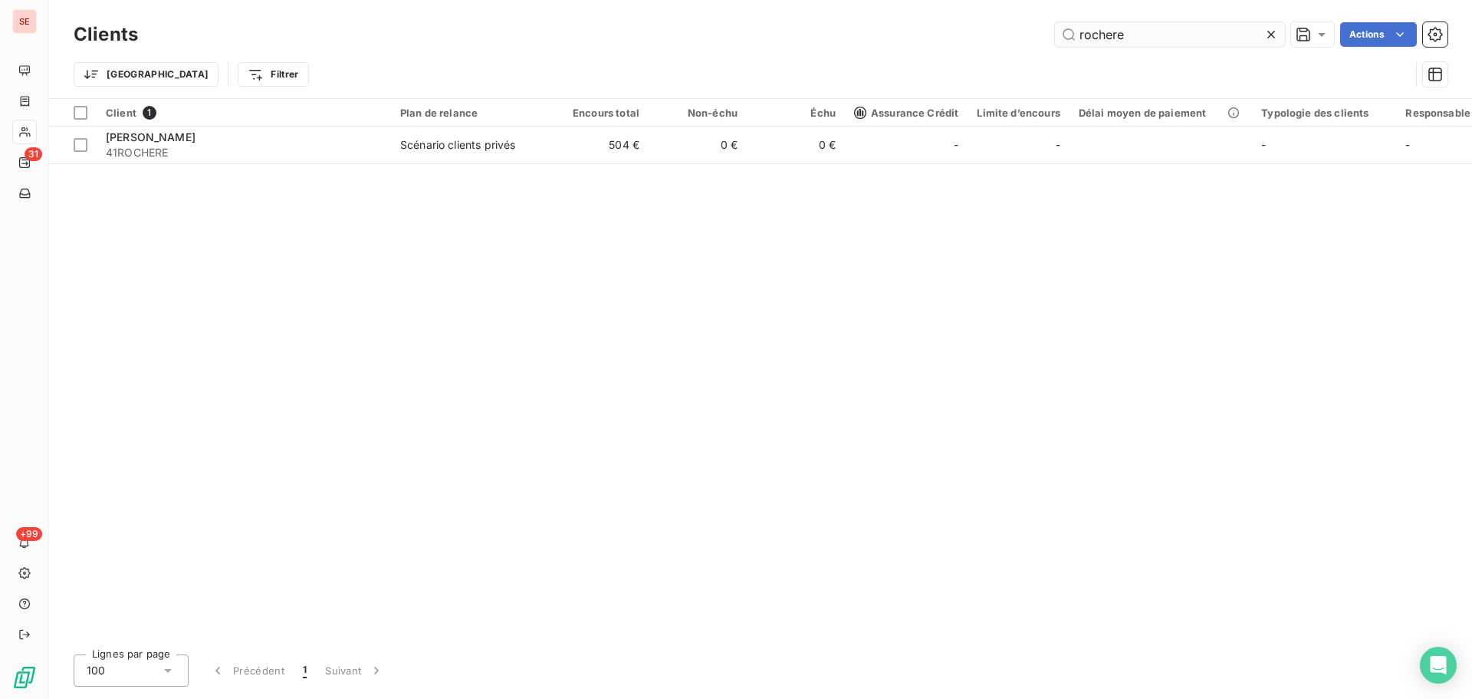
click at [1130, 39] on input "rochere" at bounding box center [1170, 34] width 230 height 25
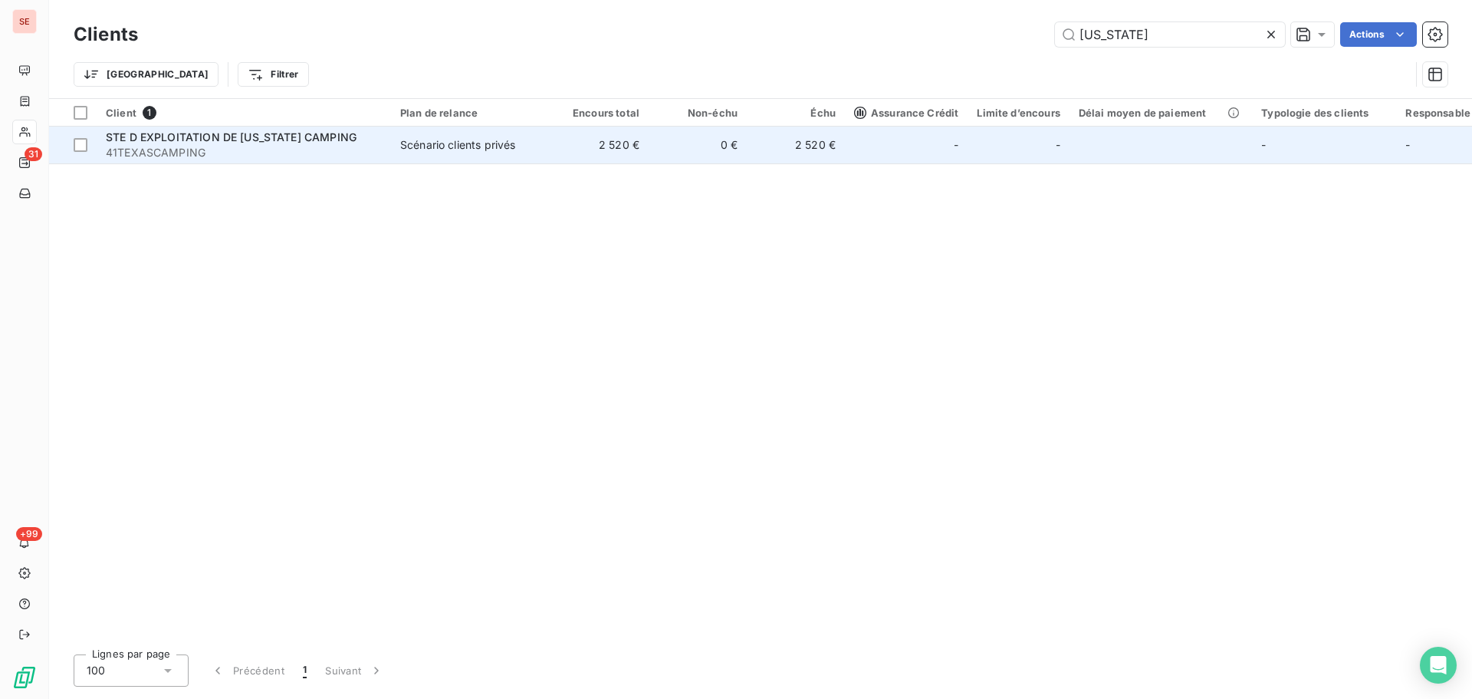
type input "[US_STATE]"
click at [610, 137] on td "2 520 €" at bounding box center [600, 145] width 98 height 37
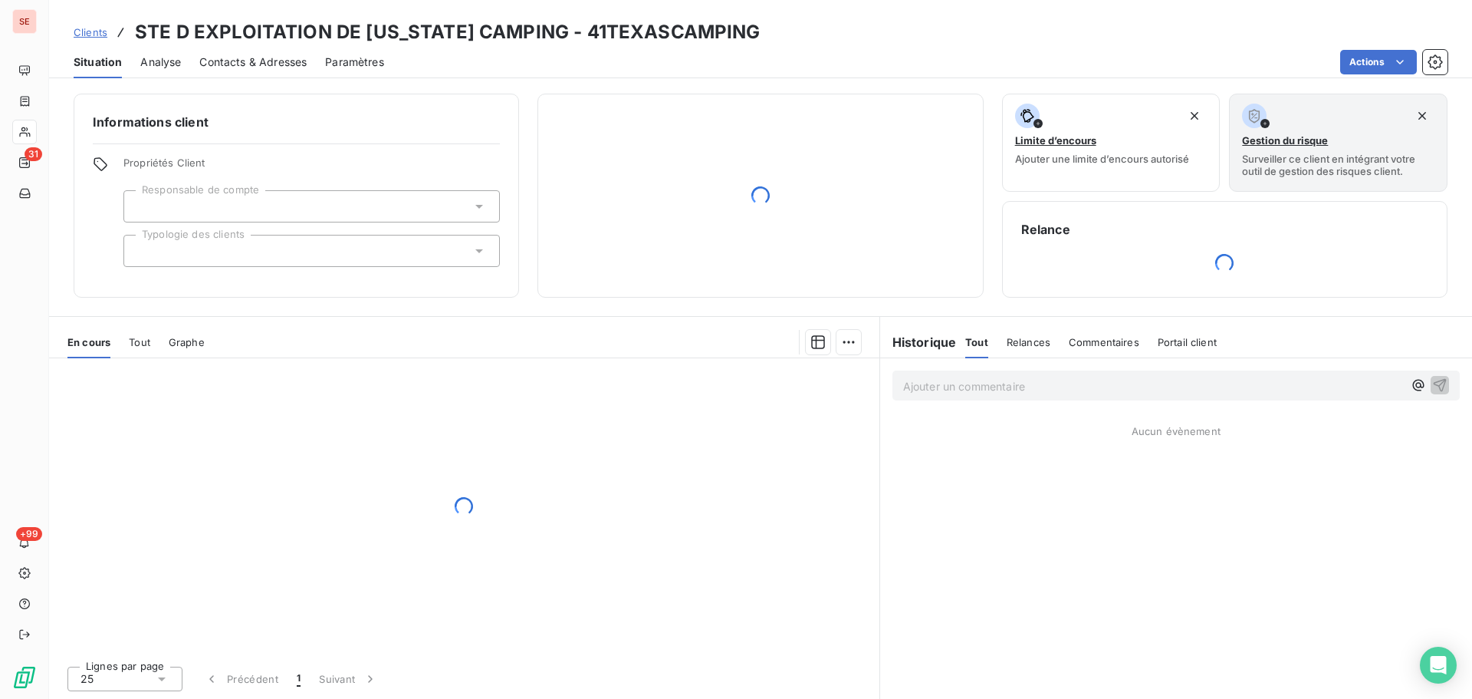
click at [283, 62] on span "Contacts & Adresses" at bounding box center [252, 61] width 107 height 15
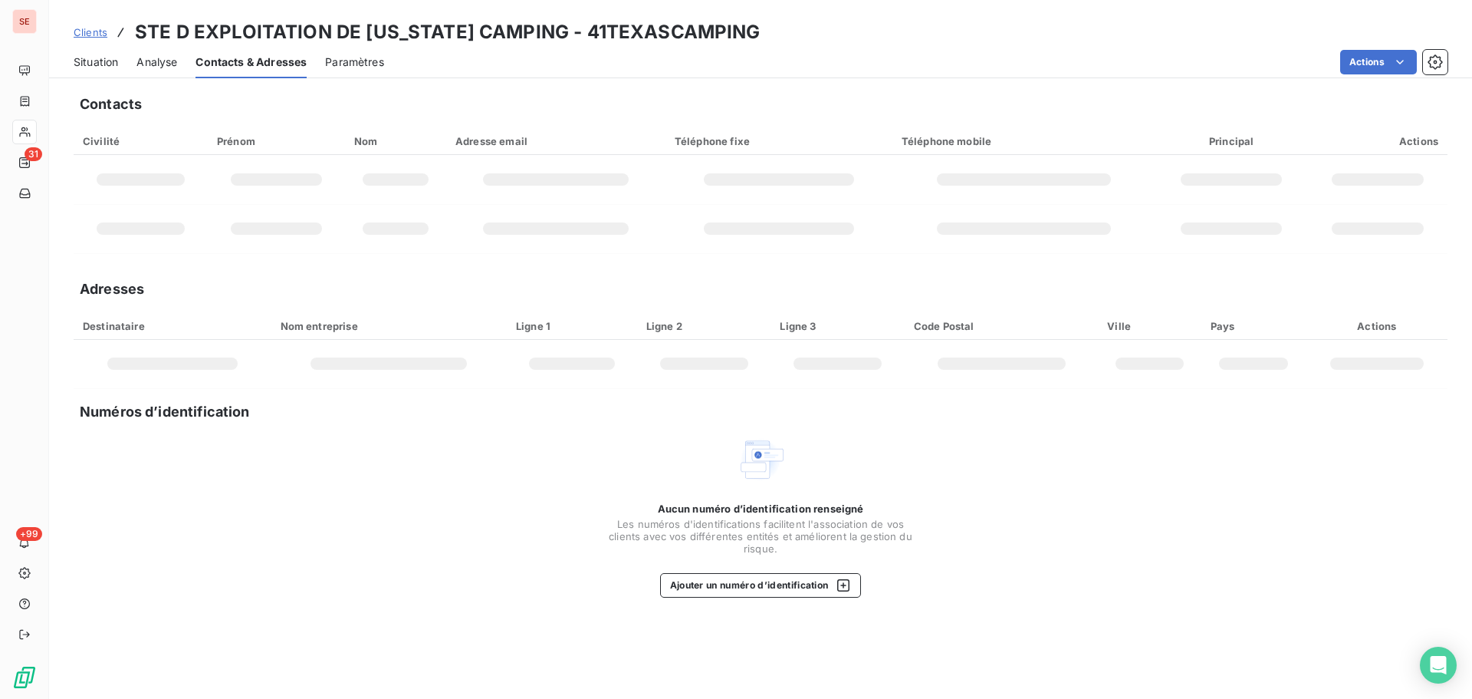
click at [99, 66] on span "Situation" at bounding box center [96, 61] width 44 height 15
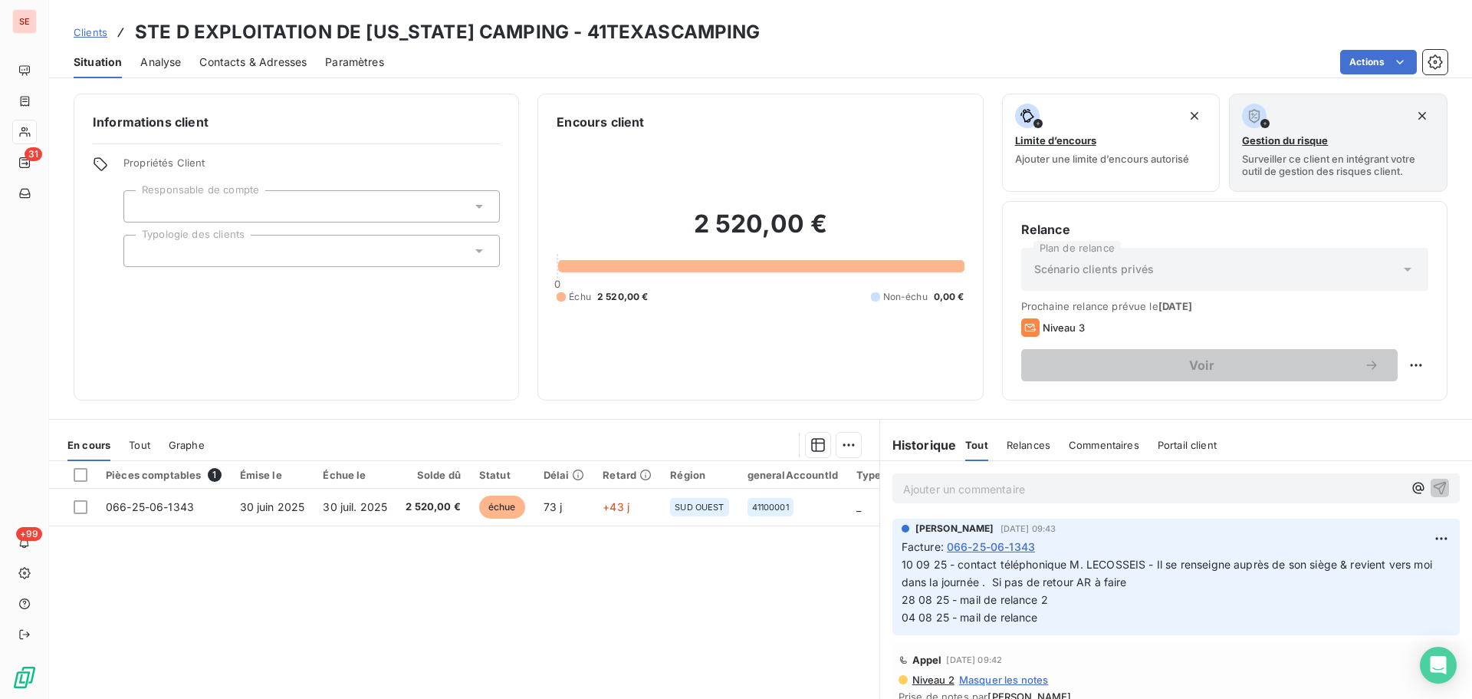
click at [259, 74] on div "Contacts & Adresses" at bounding box center [252, 62] width 107 height 32
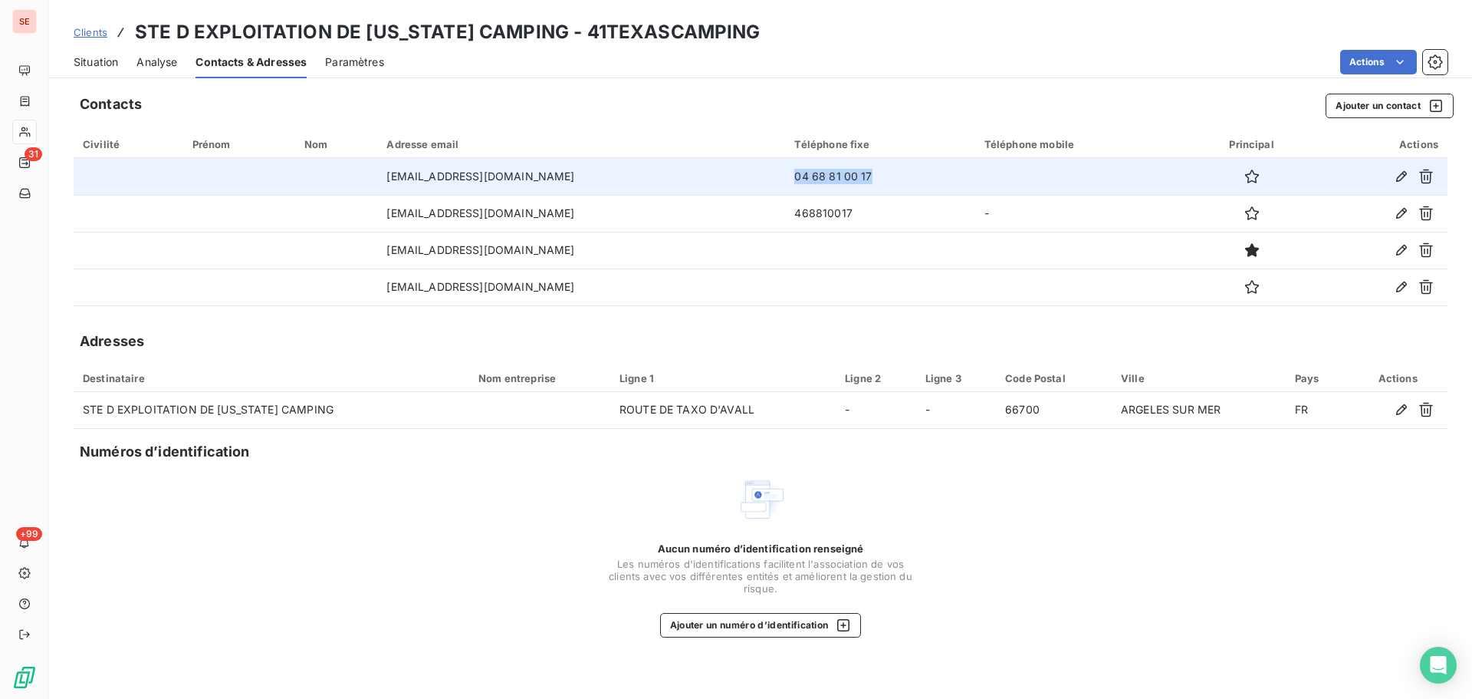
drag, startPoint x: 859, startPoint y: 175, endPoint x: 748, endPoint y: 181, distance: 111.4
click at [785, 181] on td "04 68 81 00 17" at bounding box center [879, 176] width 189 height 37
copy td "04 68 81 00 17"
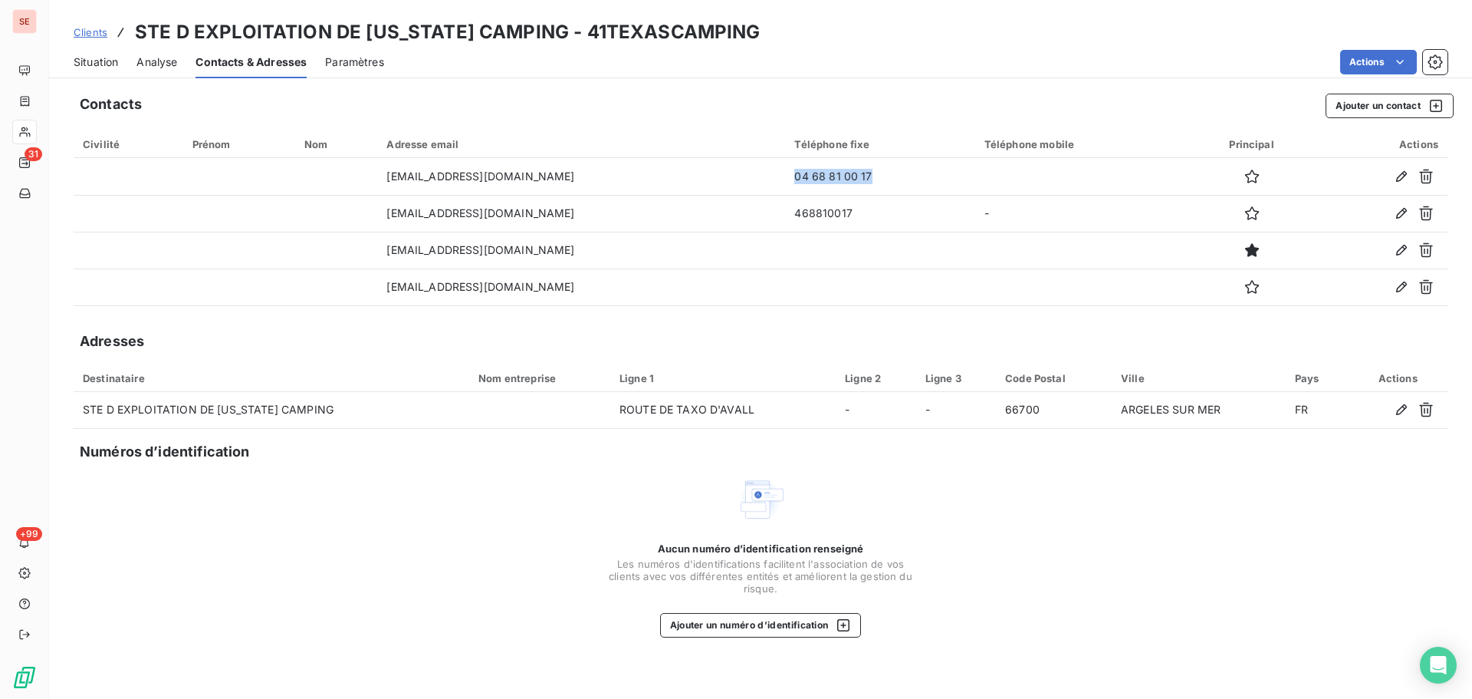
click at [105, 62] on span "Situation" at bounding box center [96, 61] width 44 height 15
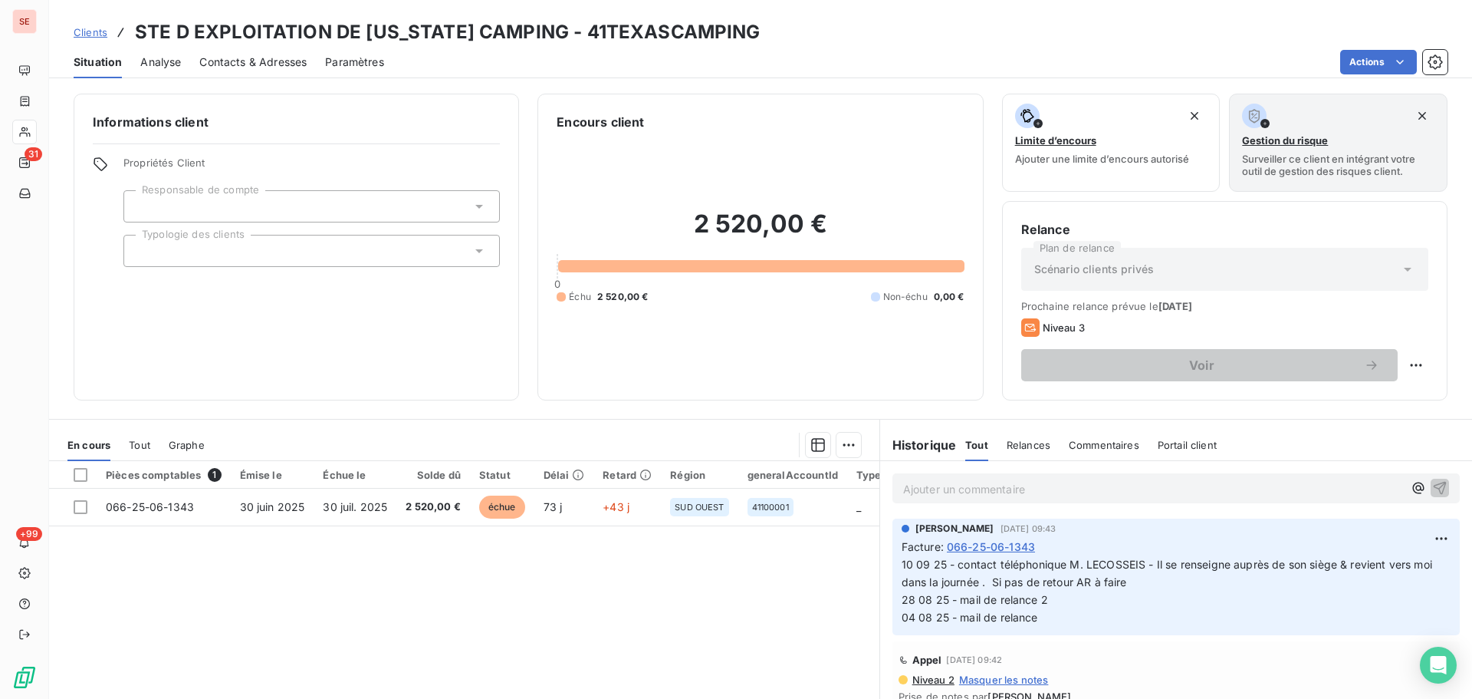
click at [260, 67] on span "Contacts & Adresses" at bounding box center [252, 61] width 107 height 15
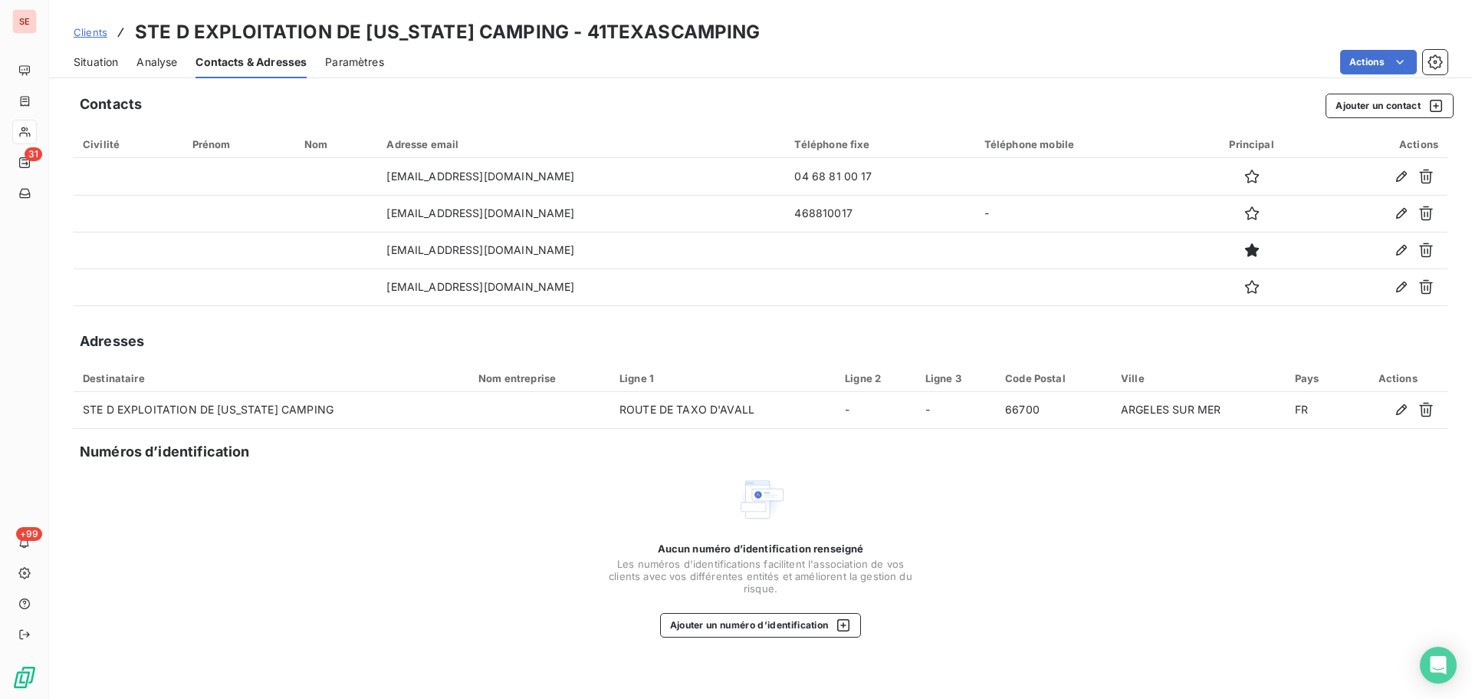
click at [98, 64] on span "Situation" at bounding box center [96, 61] width 44 height 15
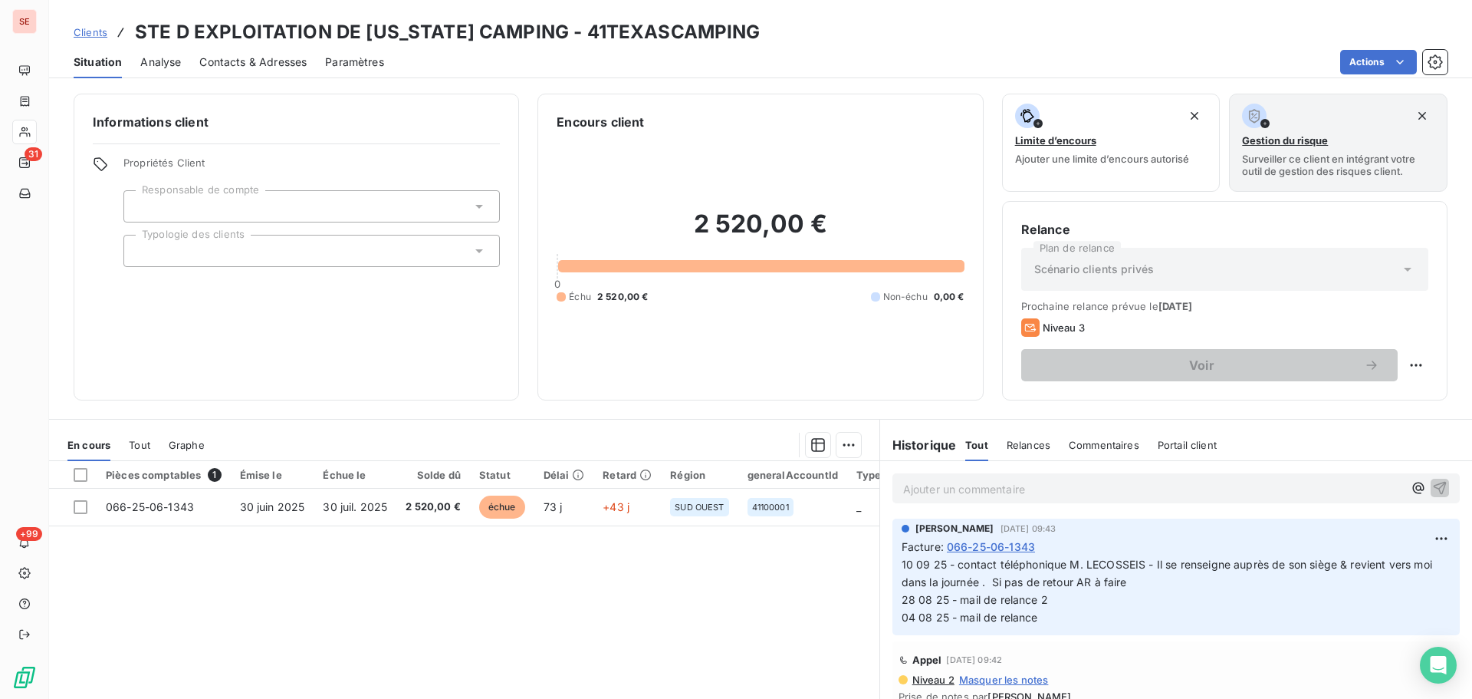
click at [347, 525] on table "Pièces comptables 1 Émise le Échue le Solde dû Statut Délai Retard Région gener…" at bounding box center [680, 493] width 1263 height 65
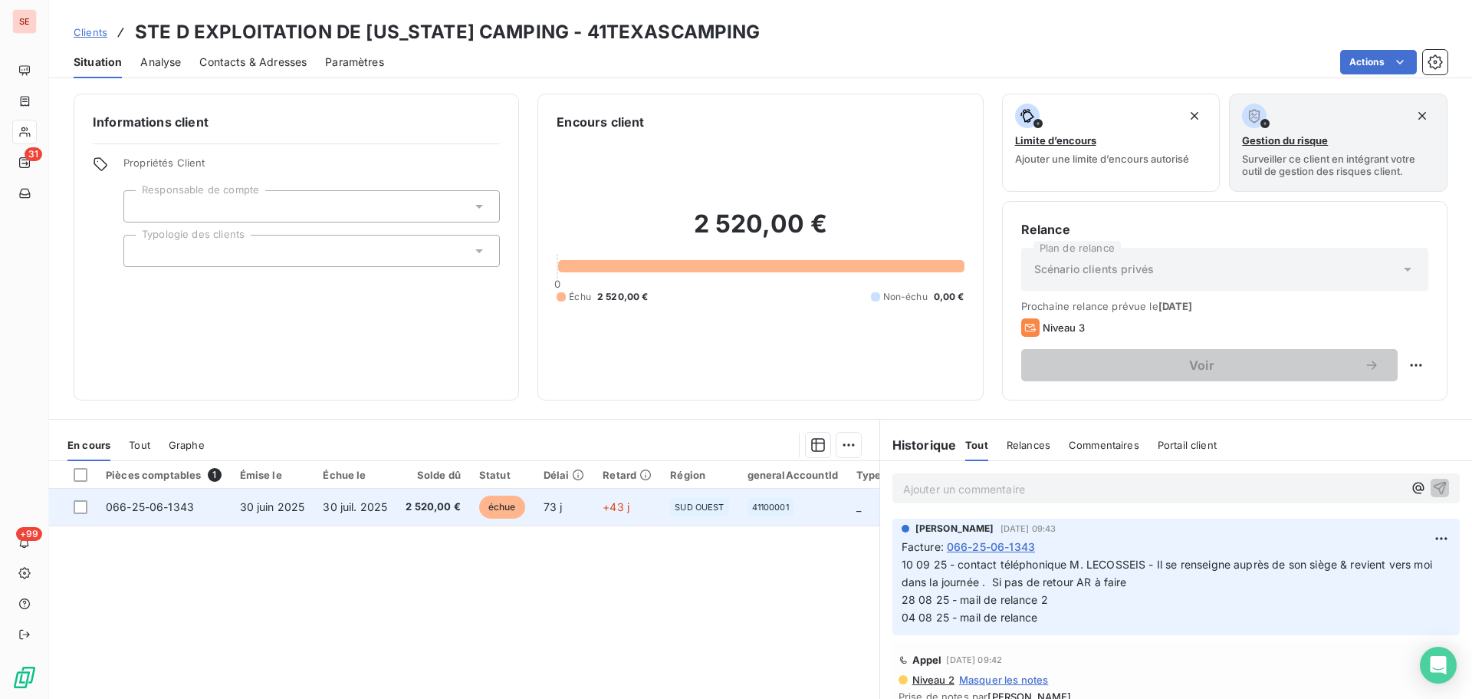
click at [347, 518] on td "30 juil. 2025" at bounding box center [355, 507] width 83 height 37
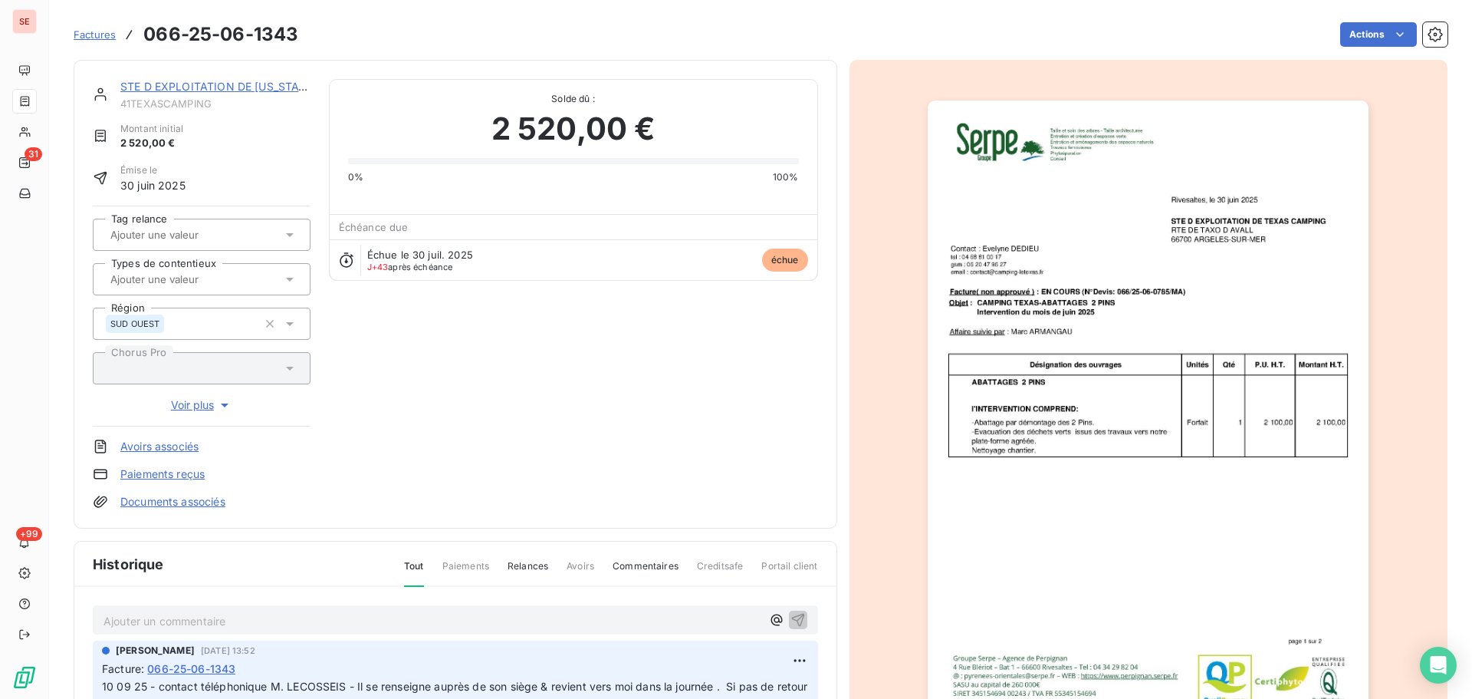
click at [1151, 244] on img "button" at bounding box center [1148, 412] width 441 height 624
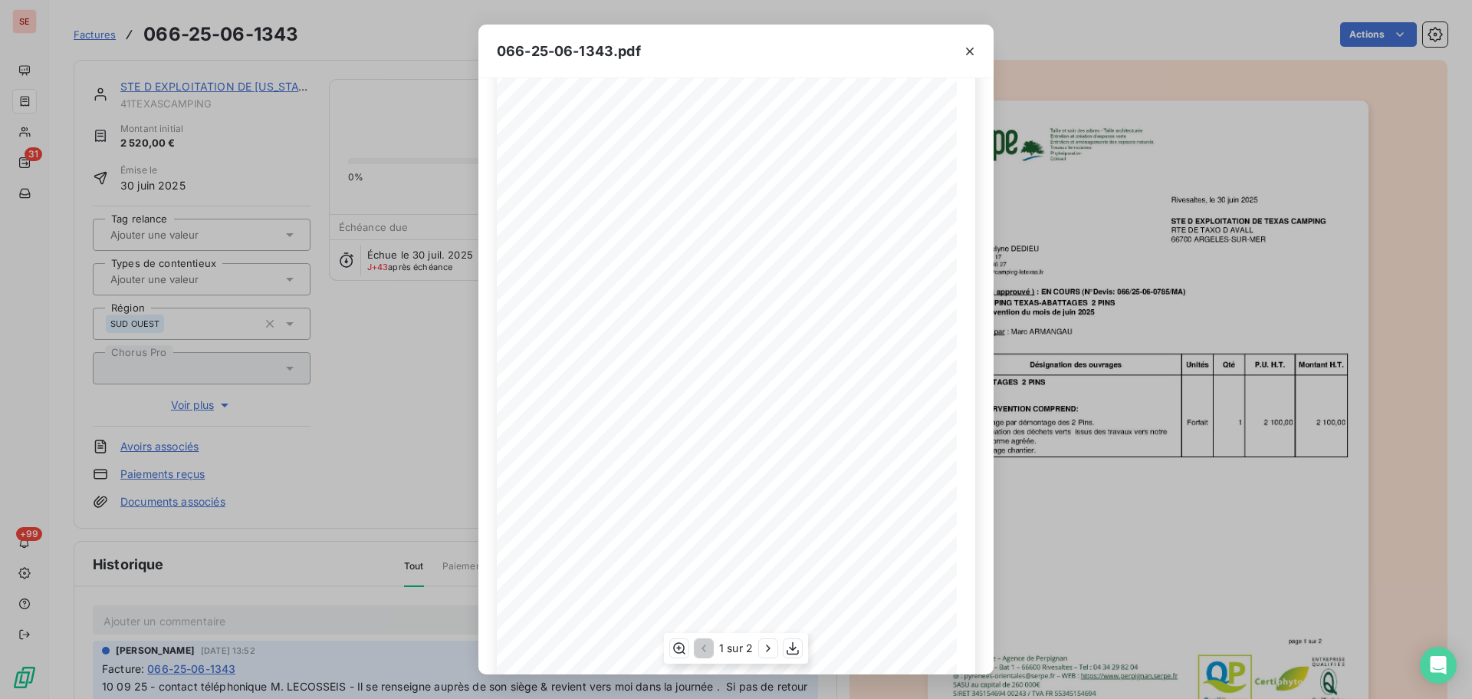
scroll to position [91, 0]
click at [767, 647] on icon "button" at bounding box center [768, 647] width 15 height 15
click at [969, 49] on icon "button" at bounding box center [969, 51] width 15 height 15
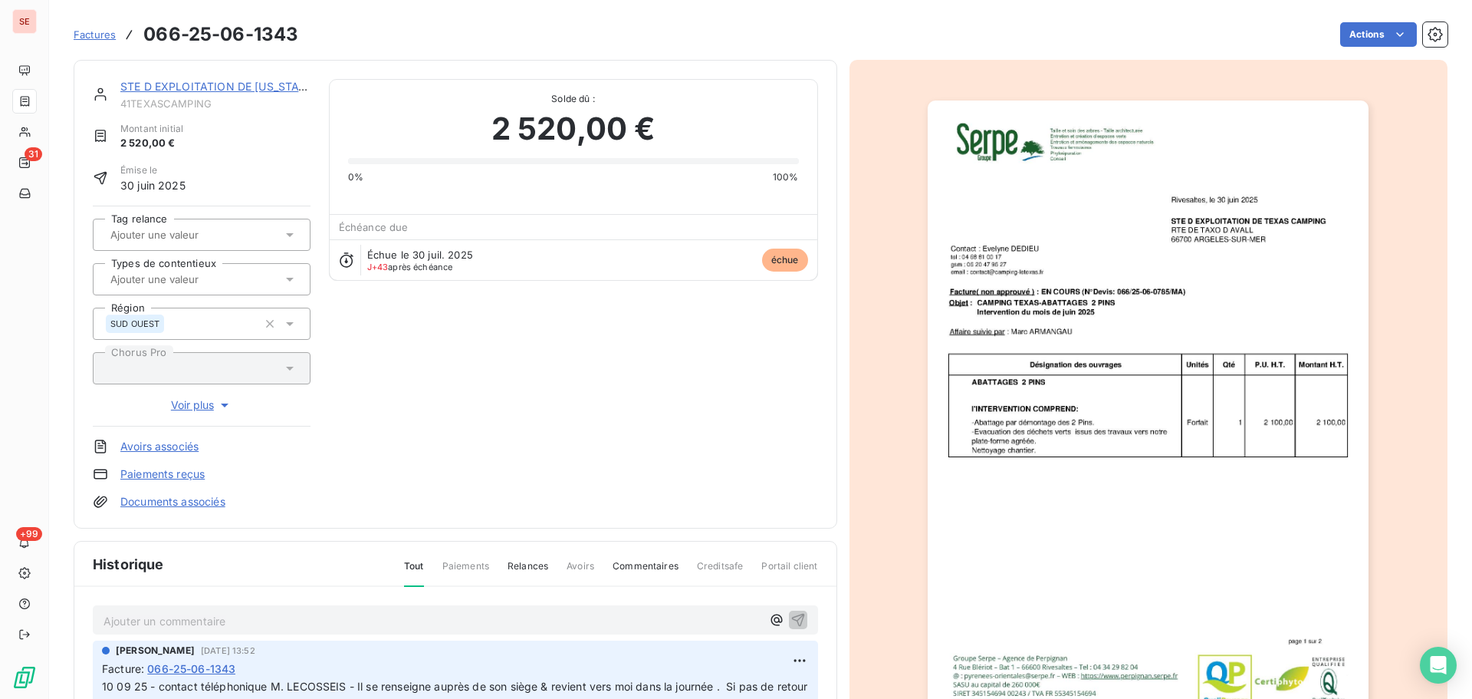
click at [196, 84] on link "STE D EXPLOITATION DE [US_STATE] CAMPING" at bounding box center [245, 86] width 251 height 13
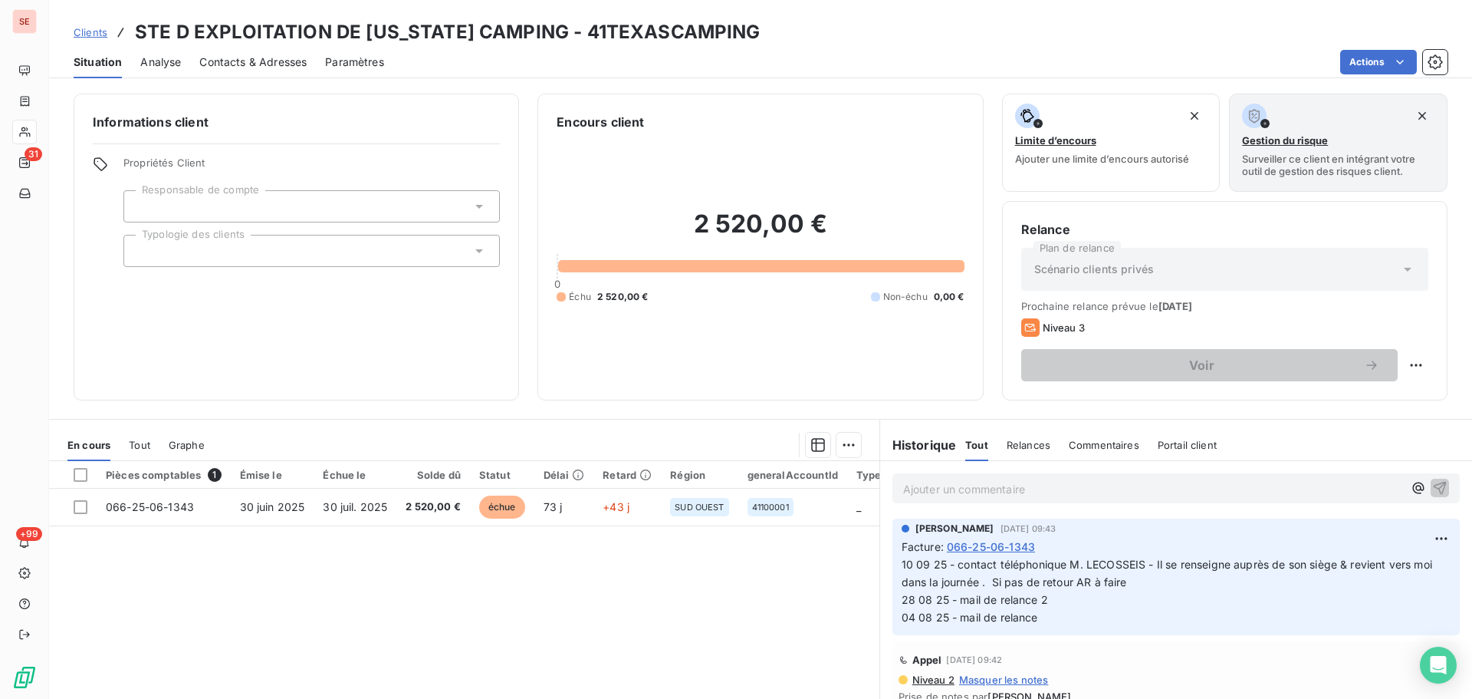
click at [284, 51] on div "Contacts & Adresses" at bounding box center [252, 62] width 107 height 32
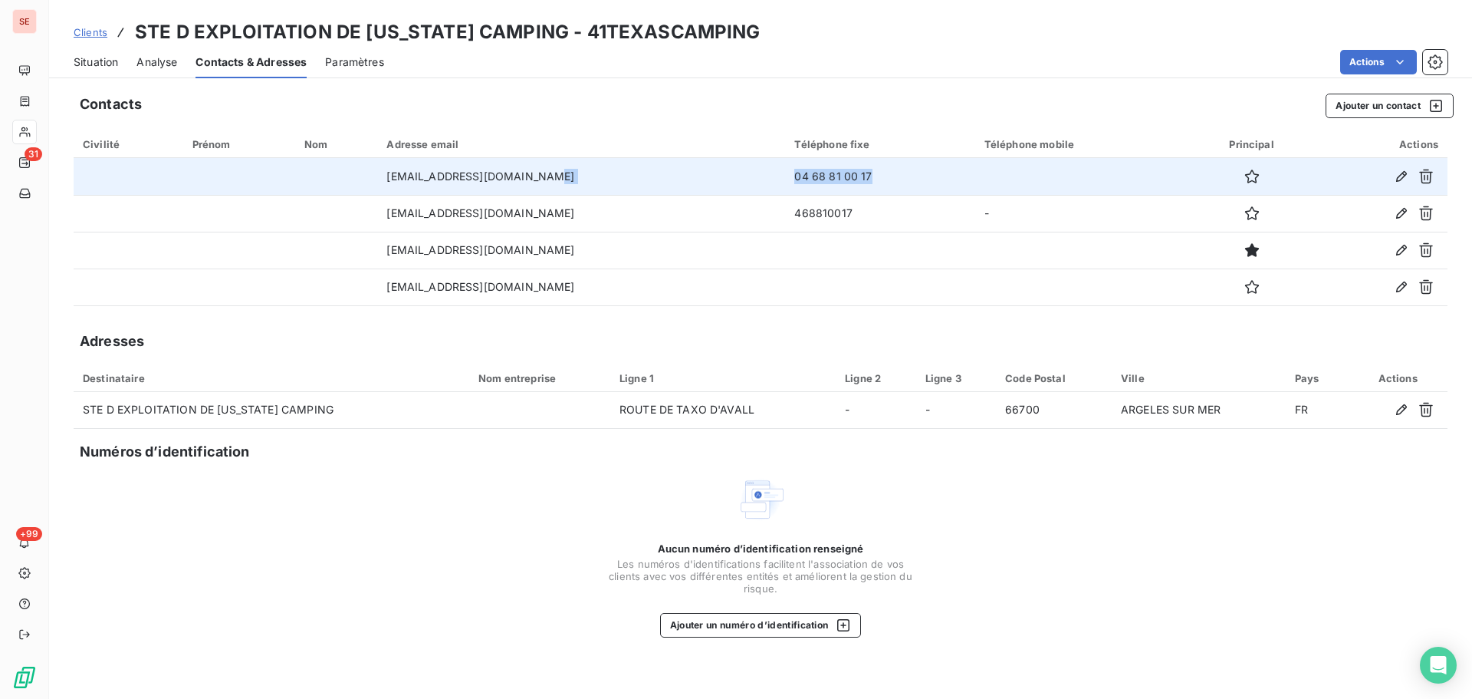
drag, startPoint x: 813, startPoint y: 171, endPoint x: 699, endPoint y: 168, distance: 113.5
click at [699, 168] on tr "[EMAIL_ADDRESS][DOMAIN_NAME] 04 68 81 00 17" at bounding box center [761, 176] width 1374 height 37
copy tr "04 68 81 00 17"
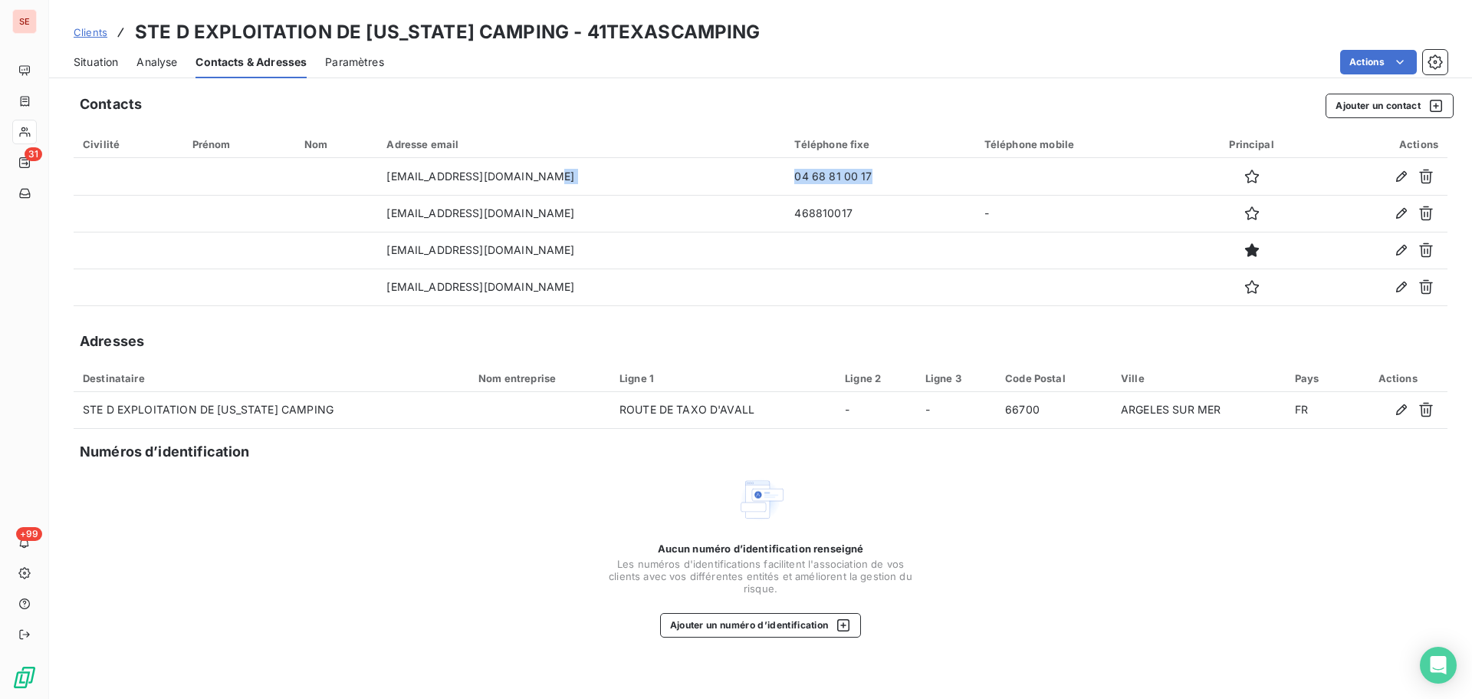
click at [87, 67] on span "Situation" at bounding box center [96, 61] width 44 height 15
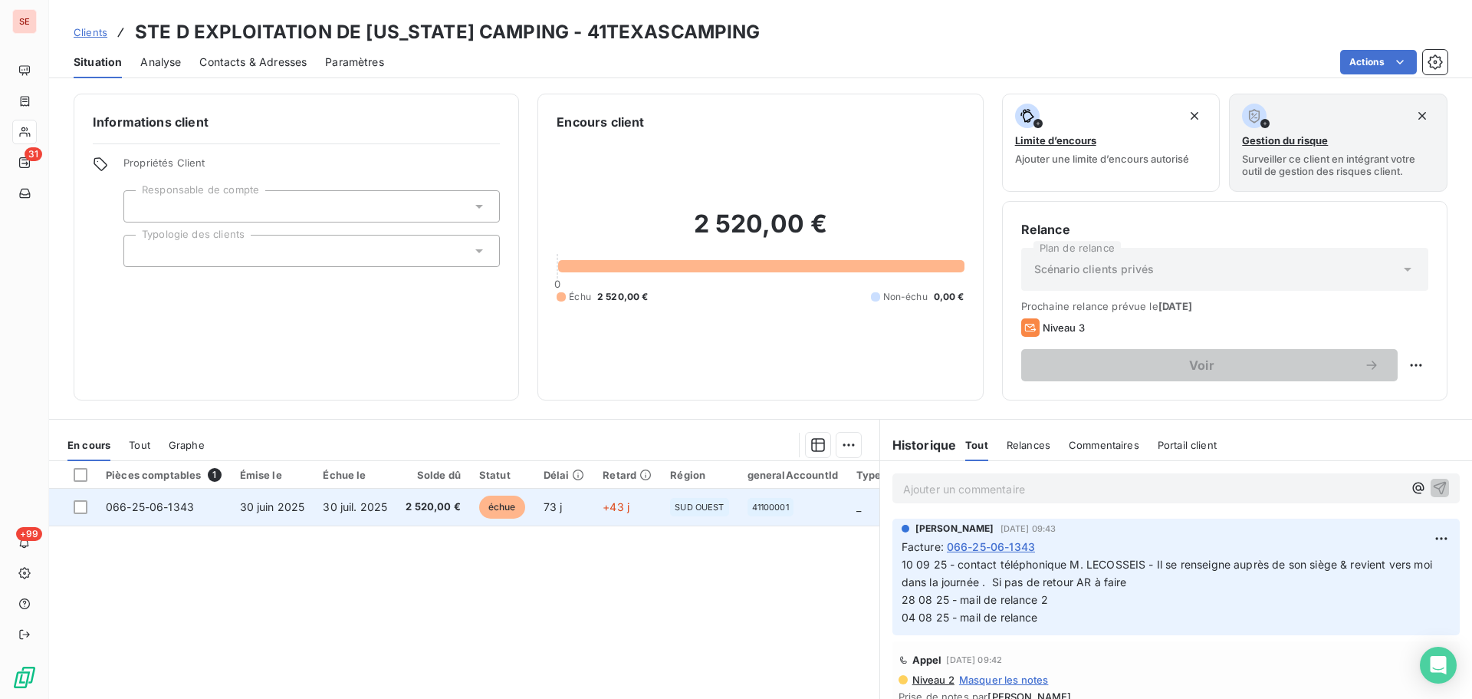
click at [301, 507] on span "30 juin 2025" at bounding box center [272, 506] width 65 height 13
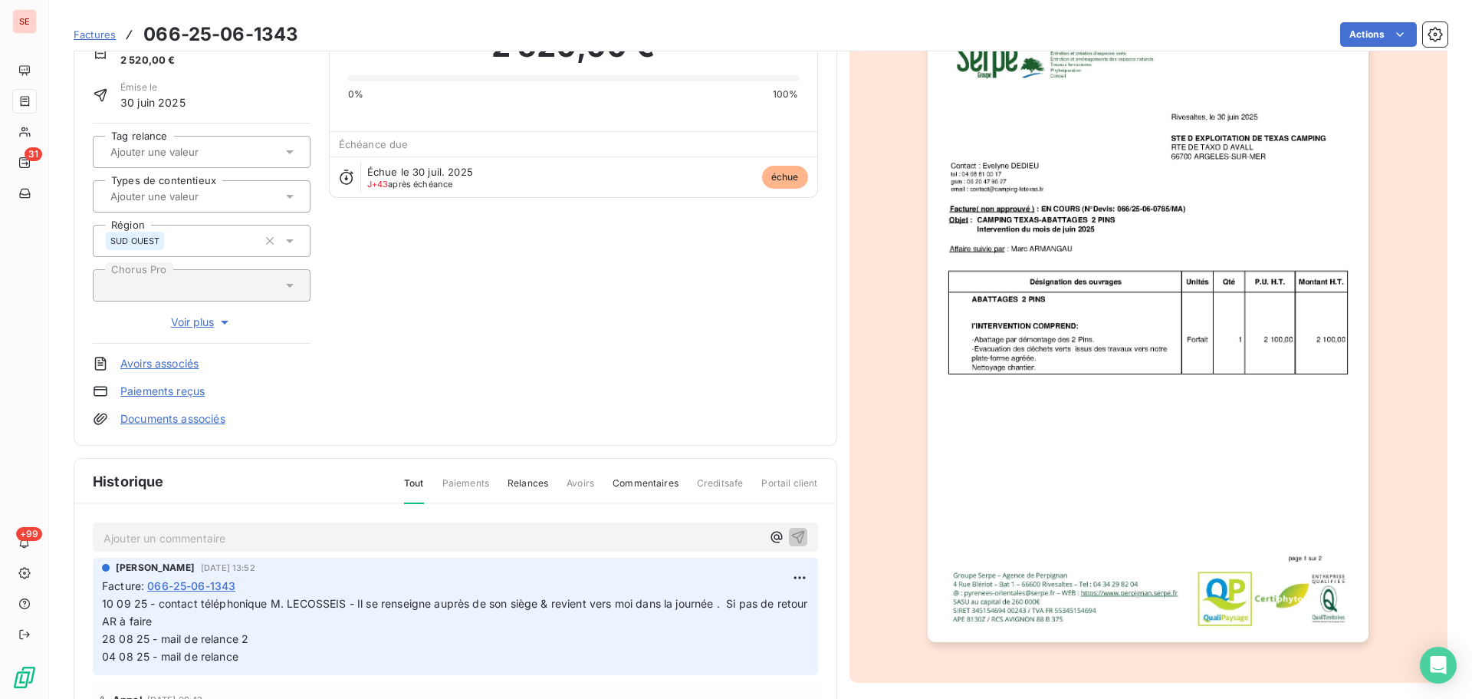
scroll to position [210, 0]
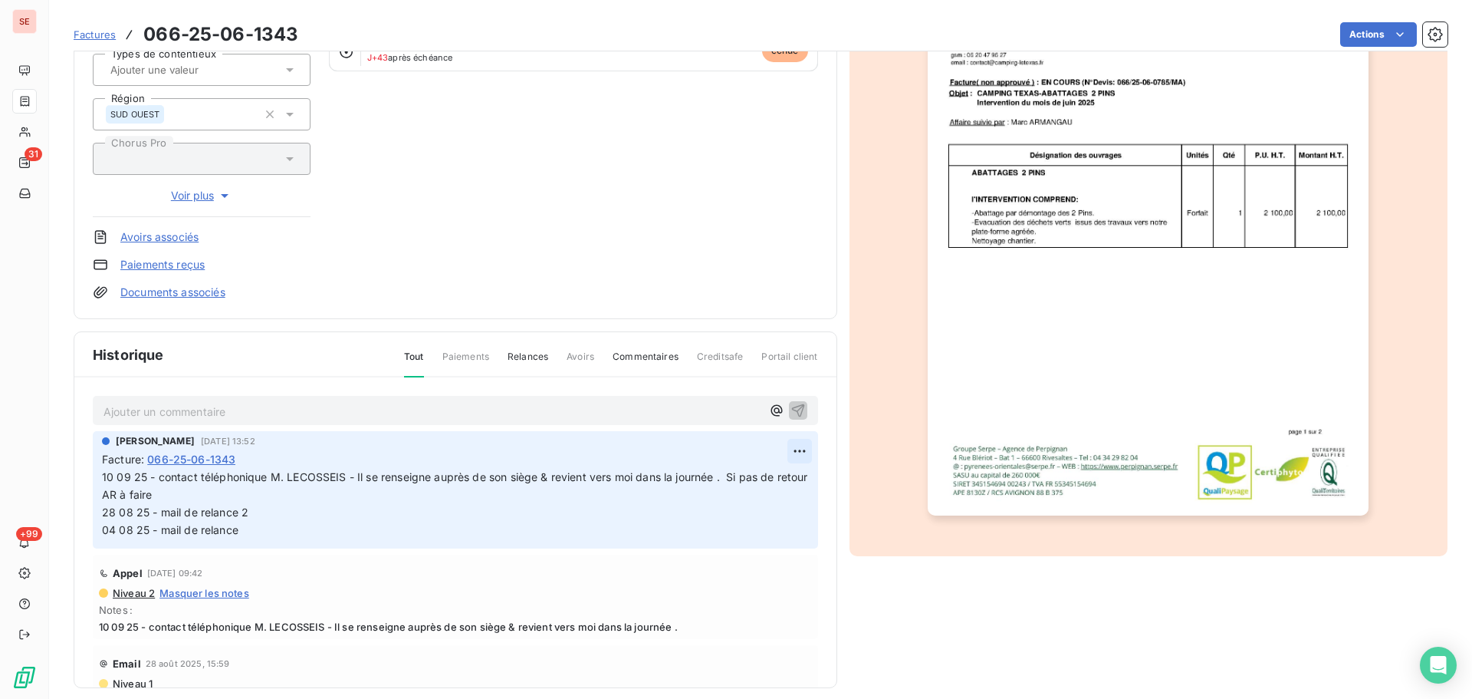
click at [783, 452] on html "SE 31 +99 Factures 066-25-06-1343 Actions STE D EXPLOITATION DE [US_STATE] CAMP…" at bounding box center [736, 349] width 1472 height 699
click at [755, 481] on div "Editer" at bounding box center [745, 484] width 86 height 25
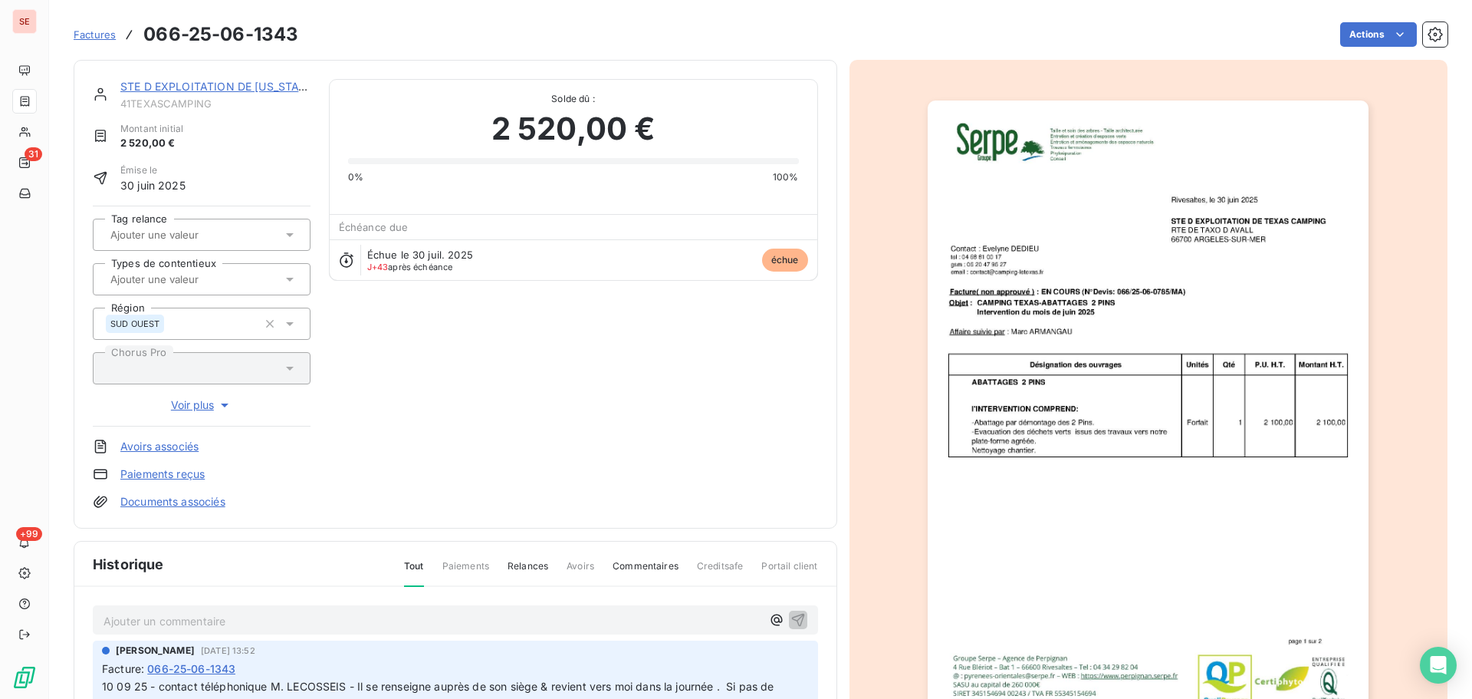
click at [263, 89] on link "STE D EXPLOITATION DE [US_STATE] CAMPING" at bounding box center [245, 86] width 251 height 13
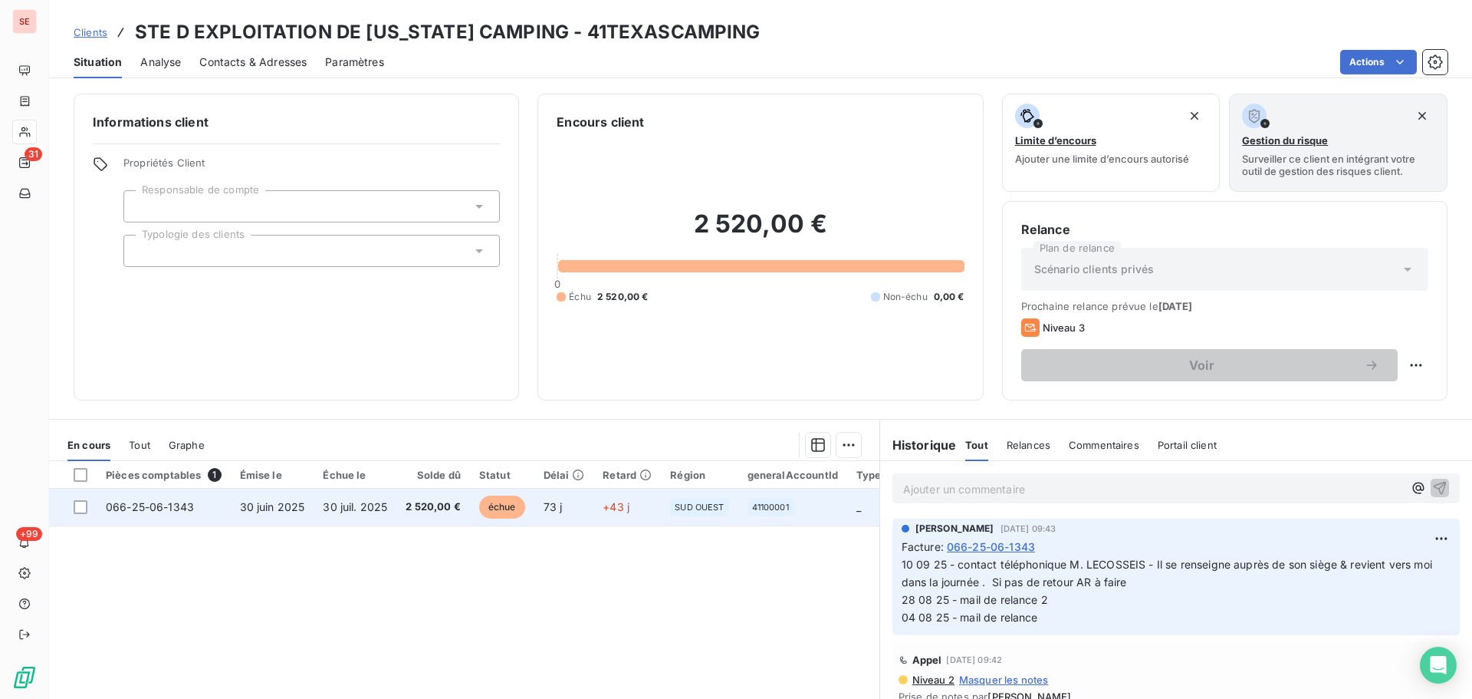
click at [320, 518] on td "30 juil. 2025" at bounding box center [355, 507] width 83 height 37
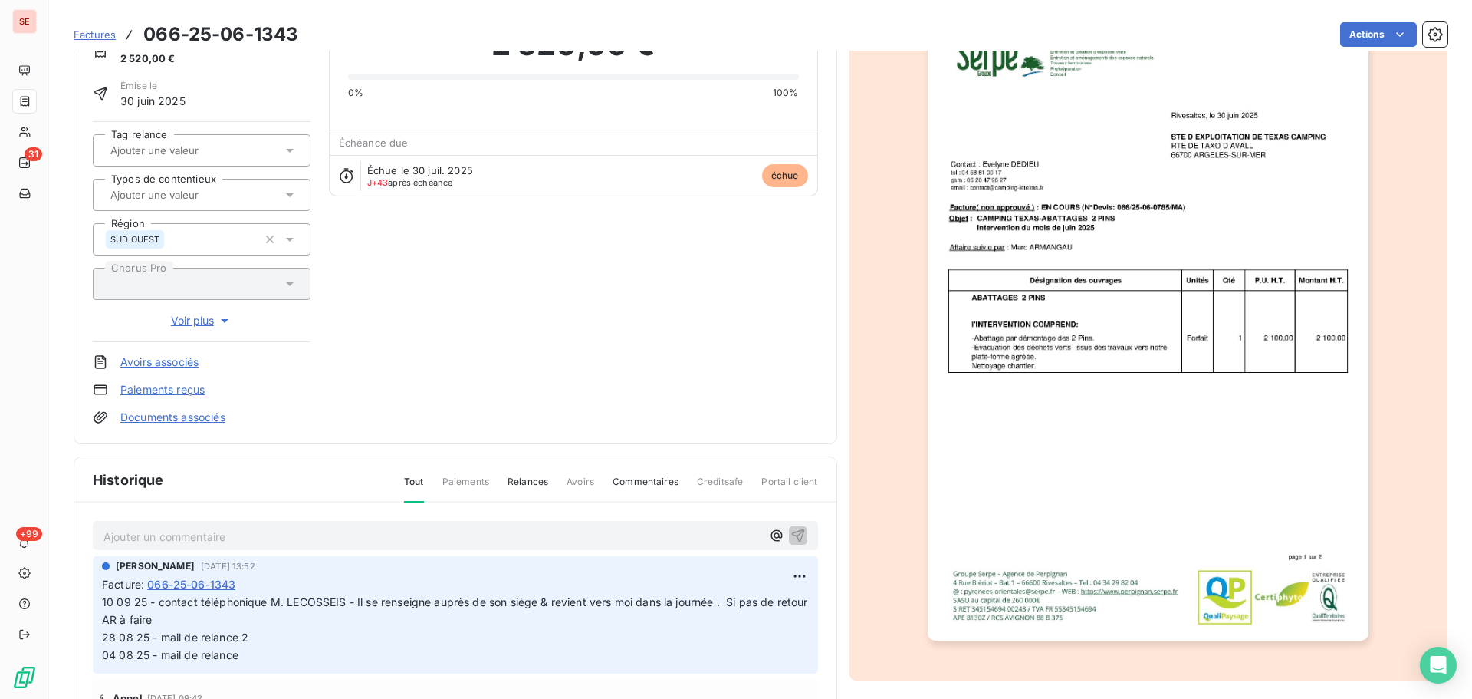
scroll to position [210, 0]
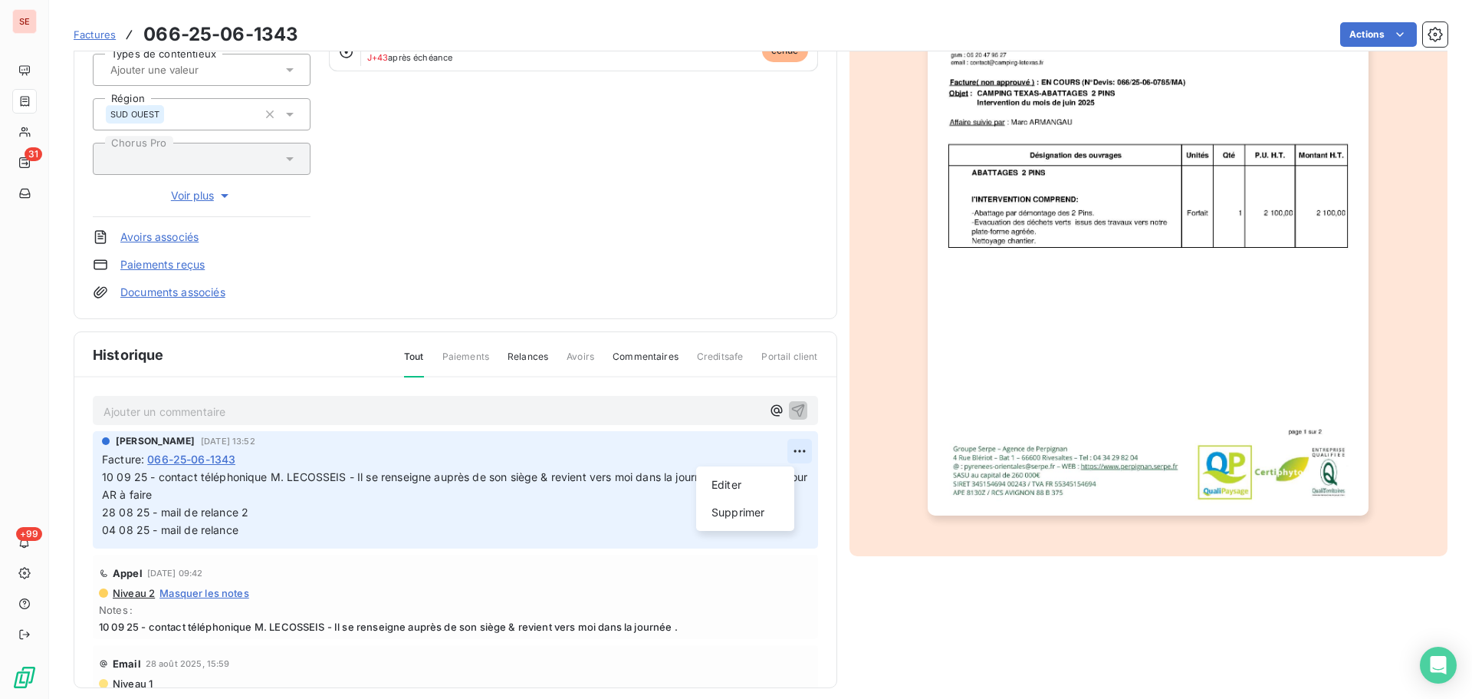
click at [786, 456] on html "SE 31 +99 Factures 066-25-06-1343 Actions STE D EXPLOITATION DE [US_STATE] CAMP…" at bounding box center [736, 349] width 1472 height 699
click at [751, 482] on div "Editer" at bounding box center [745, 484] width 86 height 25
click at [104, 477] on span "10 09 25 - contact téléphonique M. LECOSSEIS - Il se renseigne auprès de son si…" at bounding box center [470, 503] width 736 height 66
click at [104, 481] on span "10 09 25 - contact téléphonique M. LECOSSEIS - Il se renseigne auprès de son si…" at bounding box center [470, 503] width 736 height 66
click at [104, 474] on span "10 09 25 - contact téléphonique M. LECOSSEIS - Il se renseigne auprès de son si…" at bounding box center [470, 503] width 736 height 66
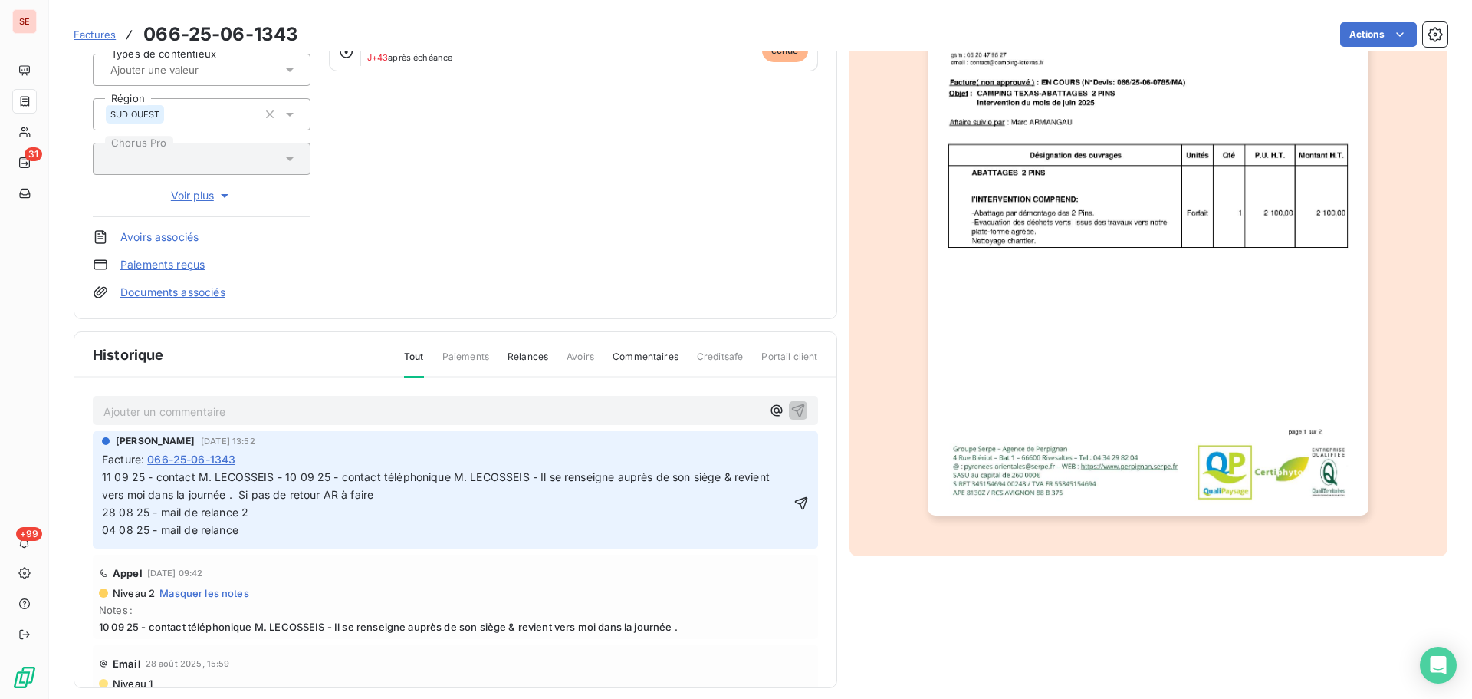
drag, startPoint x: 285, startPoint y: 480, endPoint x: 288, endPoint y: 490, distance: 10.7
click at [285, 480] on span "11 09 25 - contact M. LECOSSEIS - 10 09 25 - contact téléphonique M. LECOSSEIS …" at bounding box center [564, 503] width 924 height 66
click at [469, 480] on span "11 09 25 - contact M. LECOSSEIS - La comptabilité a bien notre facuture 10 09 2…" at bounding box center [668, 503] width 1133 height 66
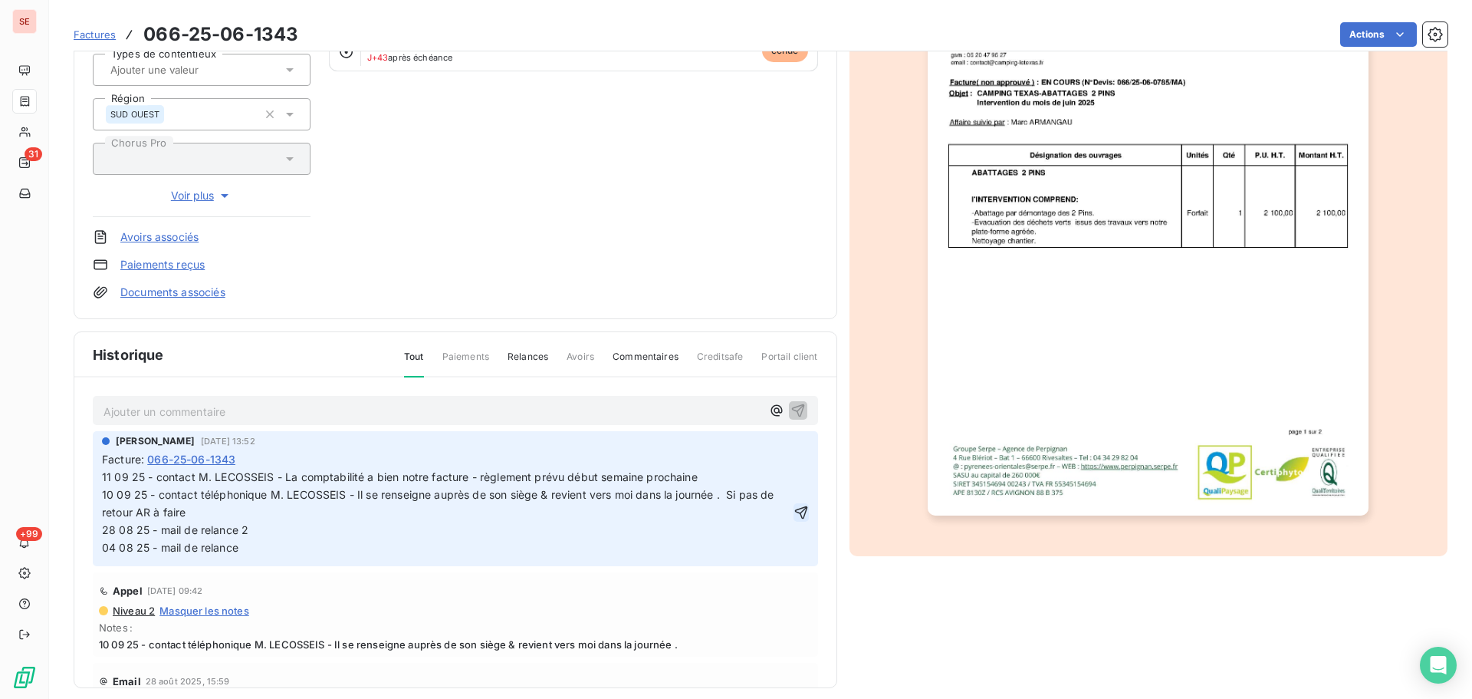
click at [795, 513] on icon "button" at bounding box center [801, 511] width 13 height 13
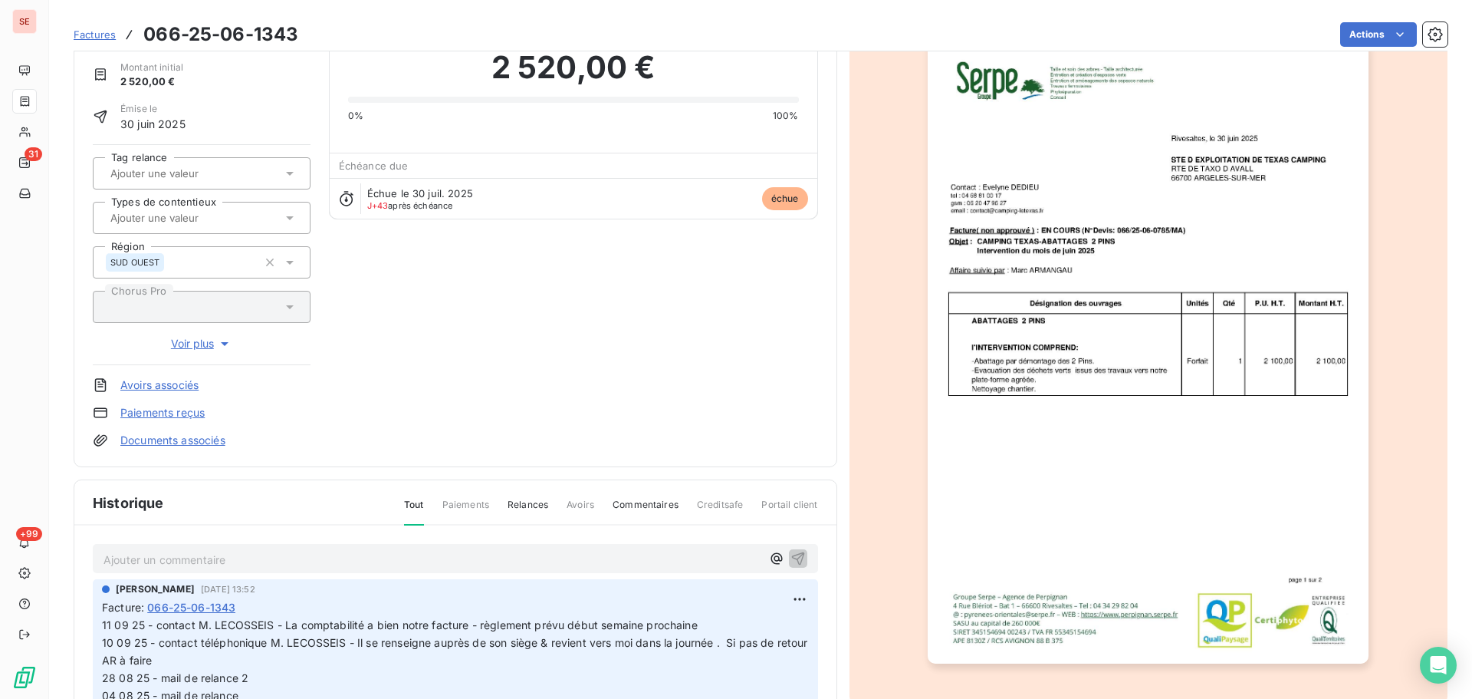
scroll to position [0, 0]
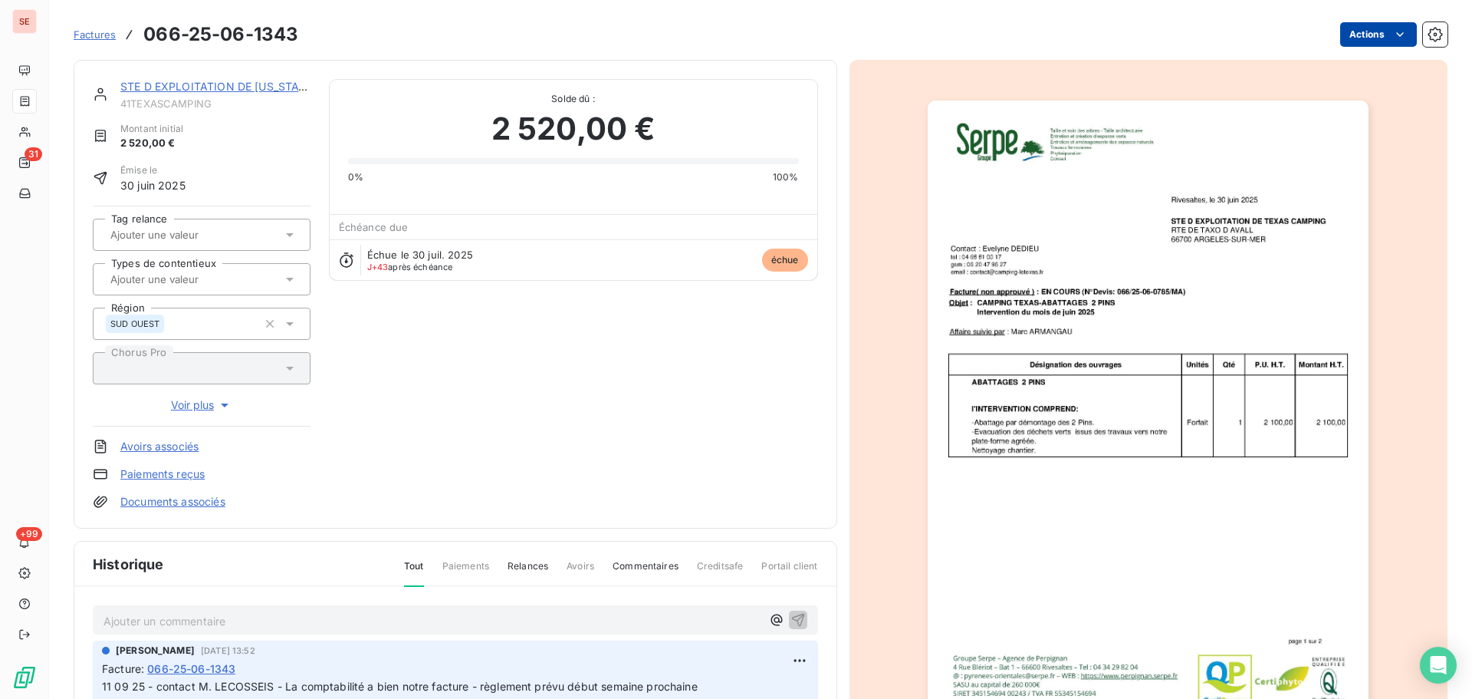
click at [1354, 35] on html "SE 31 +99 Factures 066-25-06-1343 Actions STE D EXPLOITATION DE [US_STATE] CAMP…" at bounding box center [736, 349] width 1472 height 699
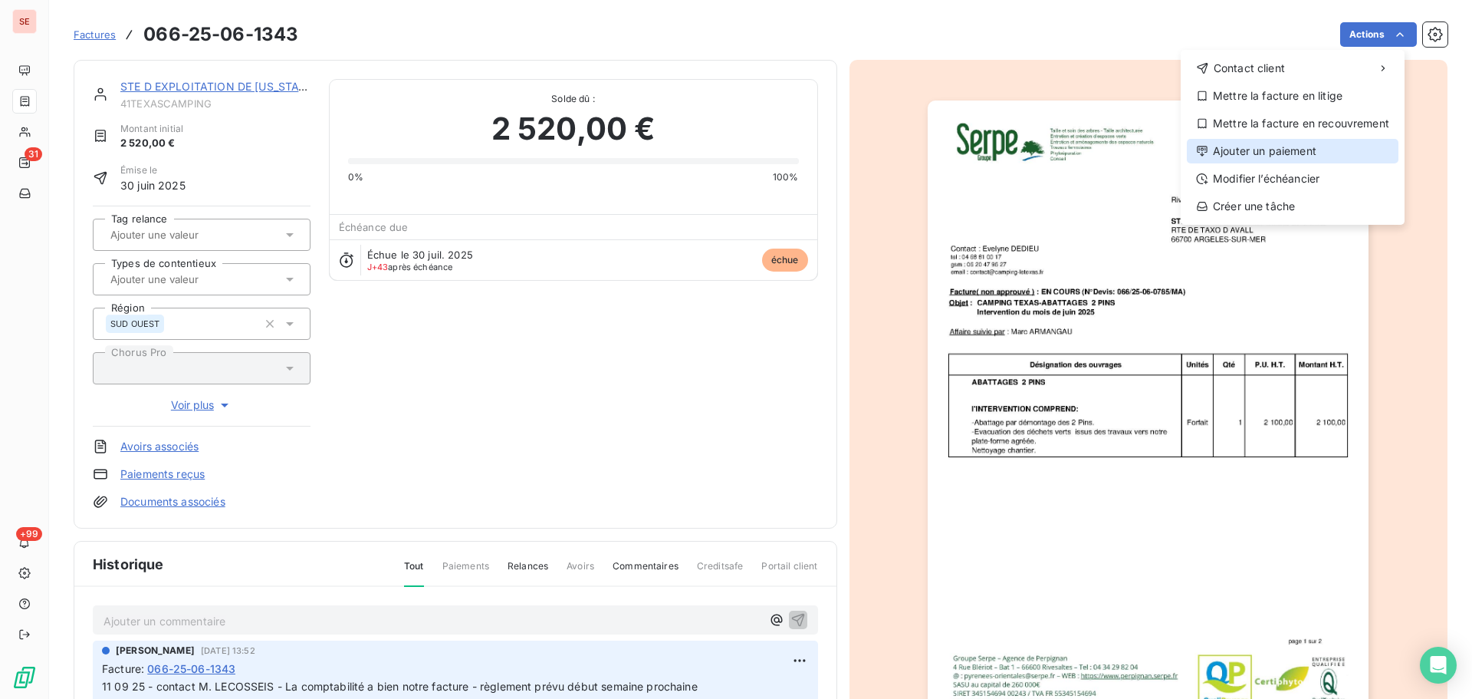
click at [1295, 144] on div "Ajouter un paiement" at bounding box center [1293, 151] width 212 height 25
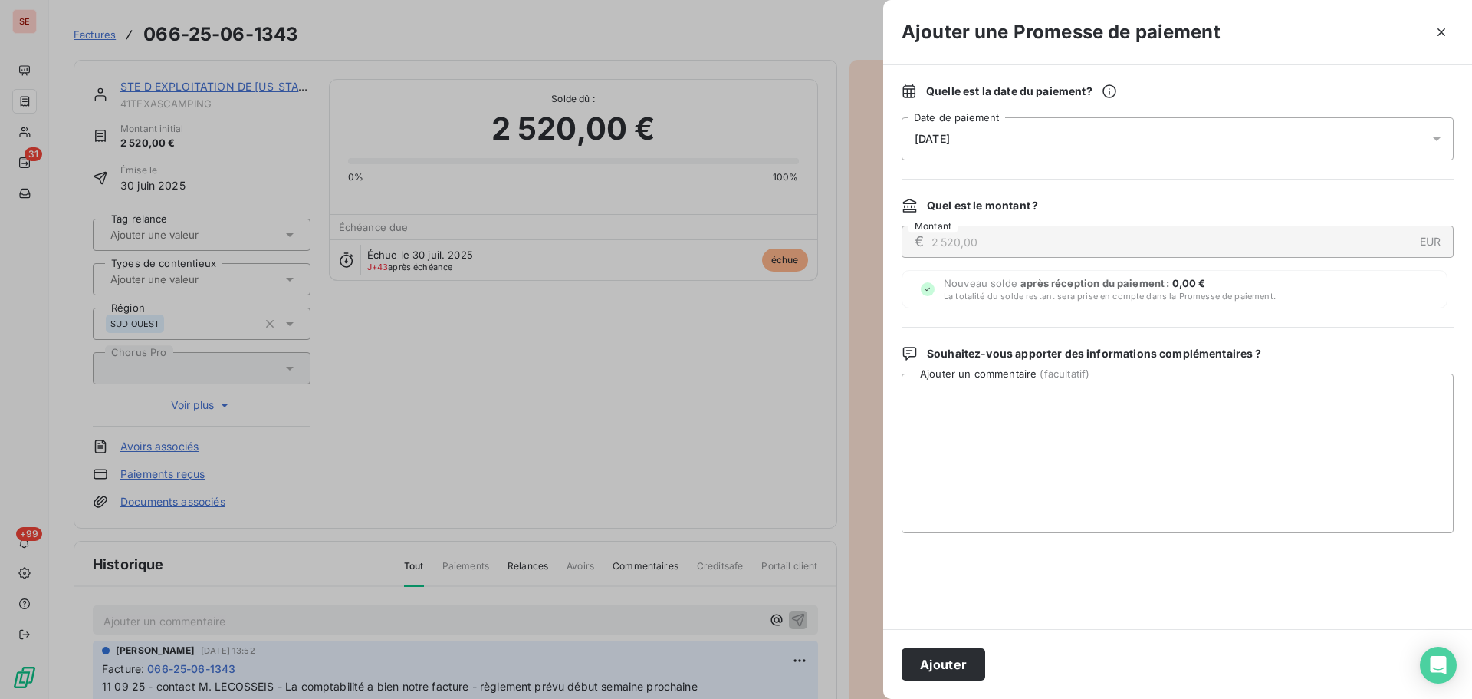
click at [1120, 143] on div "[DATE]" at bounding box center [1178, 138] width 552 height 43
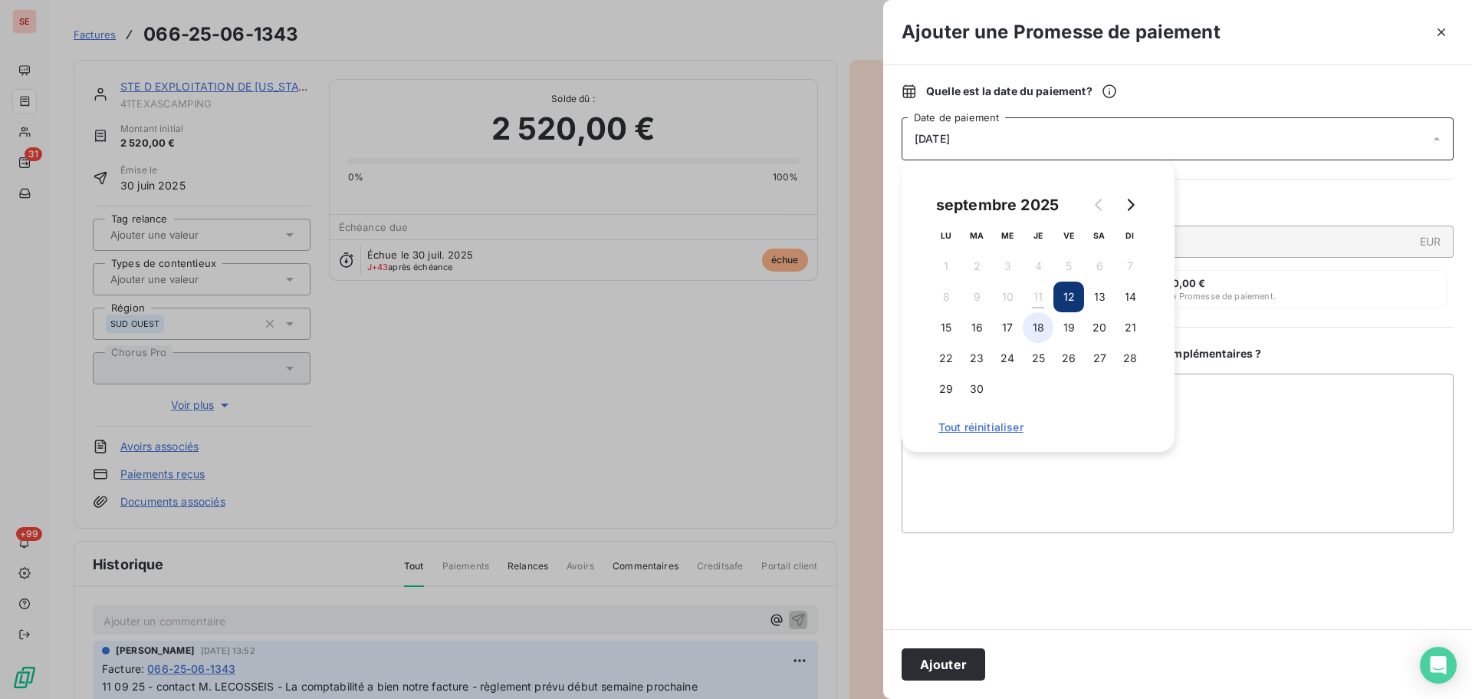
click at [1048, 328] on button "18" at bounding box center [1038, 327] width 31 height 31
click at [956, 660] on button "Ajouter" at bounding box center [944, 664] width 84 height 32
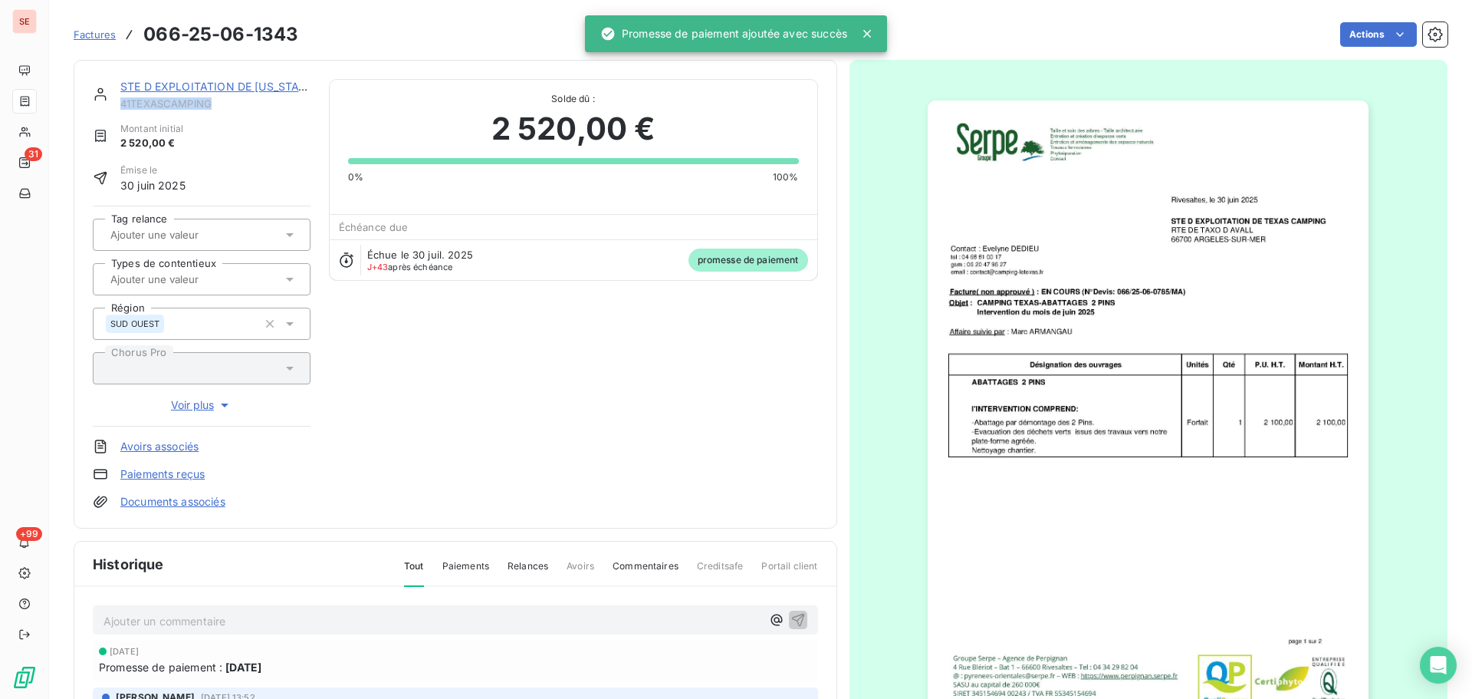
drag, startPoint x: 225, startPoint y: 103, endPoint x: 121, endPoint y: 105, distance: 103.6
click at [121, 105] on span "41TEXASCAMPING" at bounding box center [215, 103] width 190 height 12
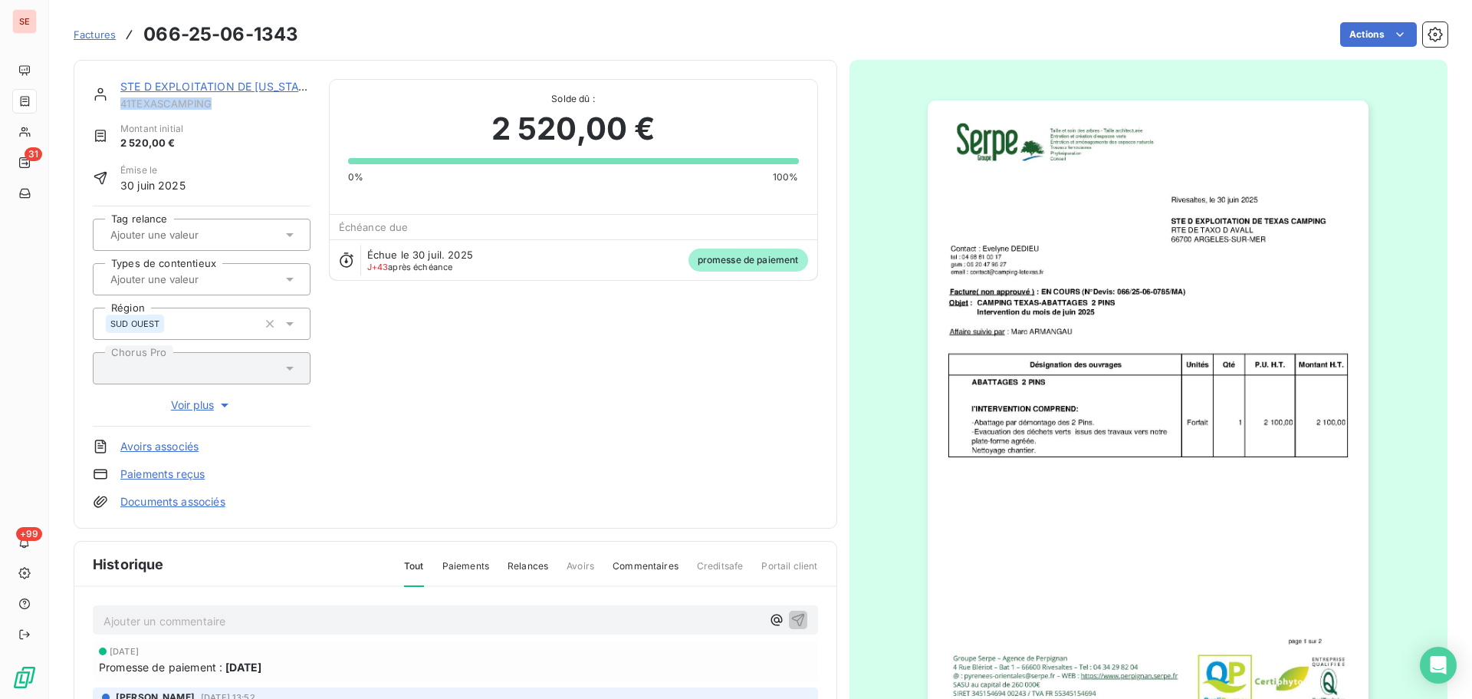
copy span "41TEXASCAMPING"
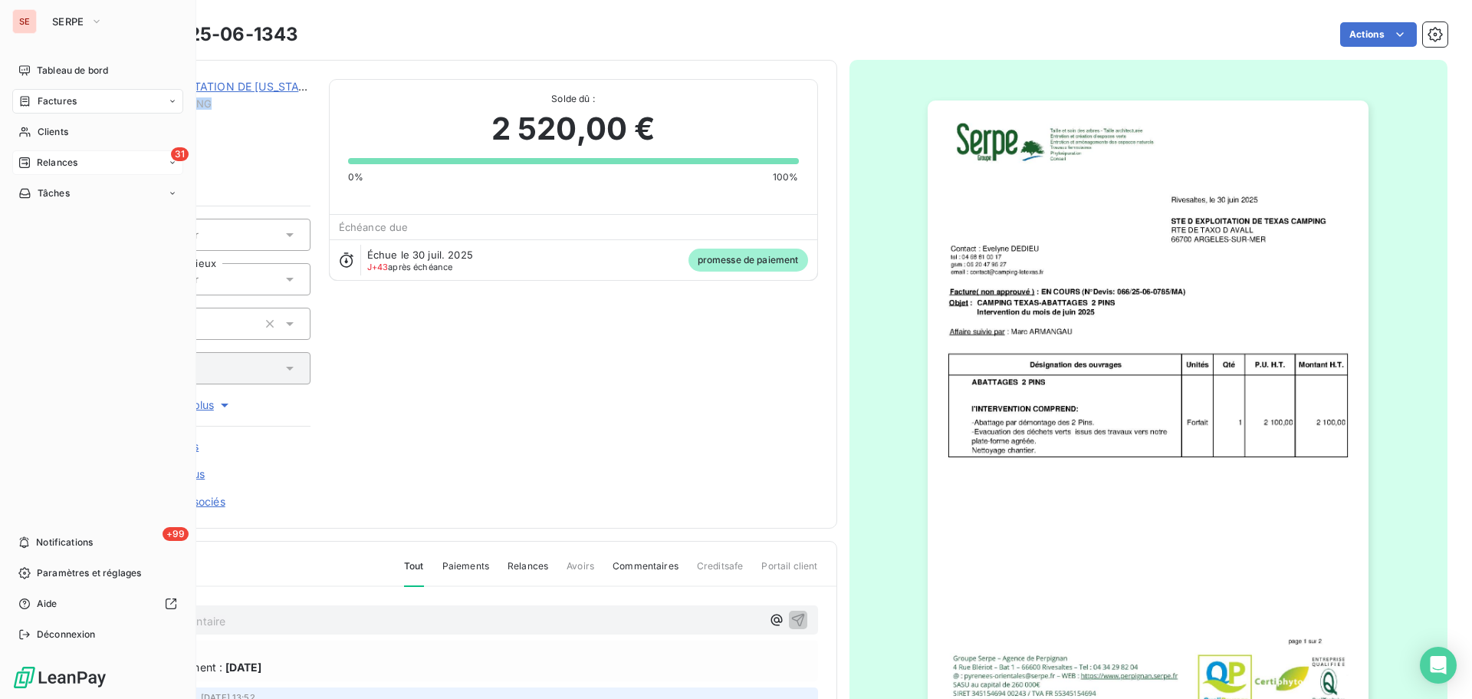
click at [44, 159] on span "Relances" at bounding box center [57, 163] width 41 height 14
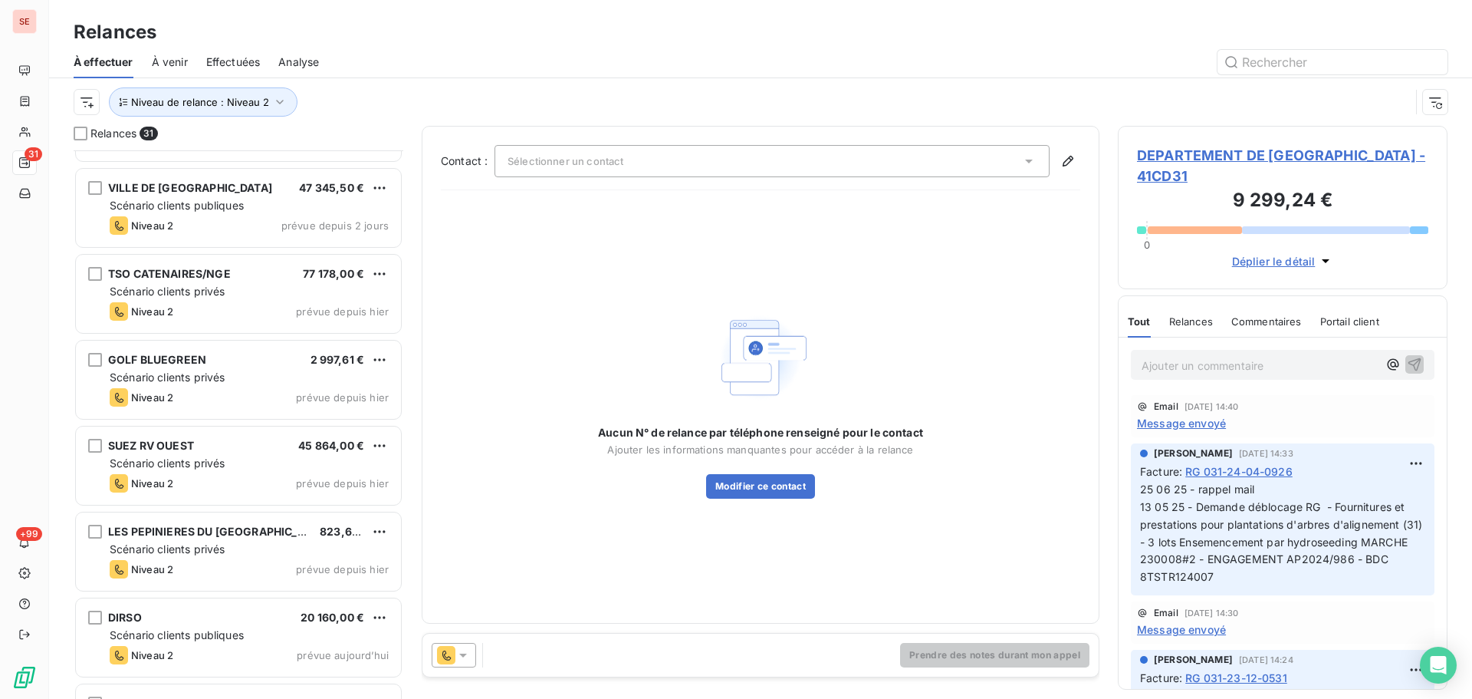
scroll to position [2115, 0]
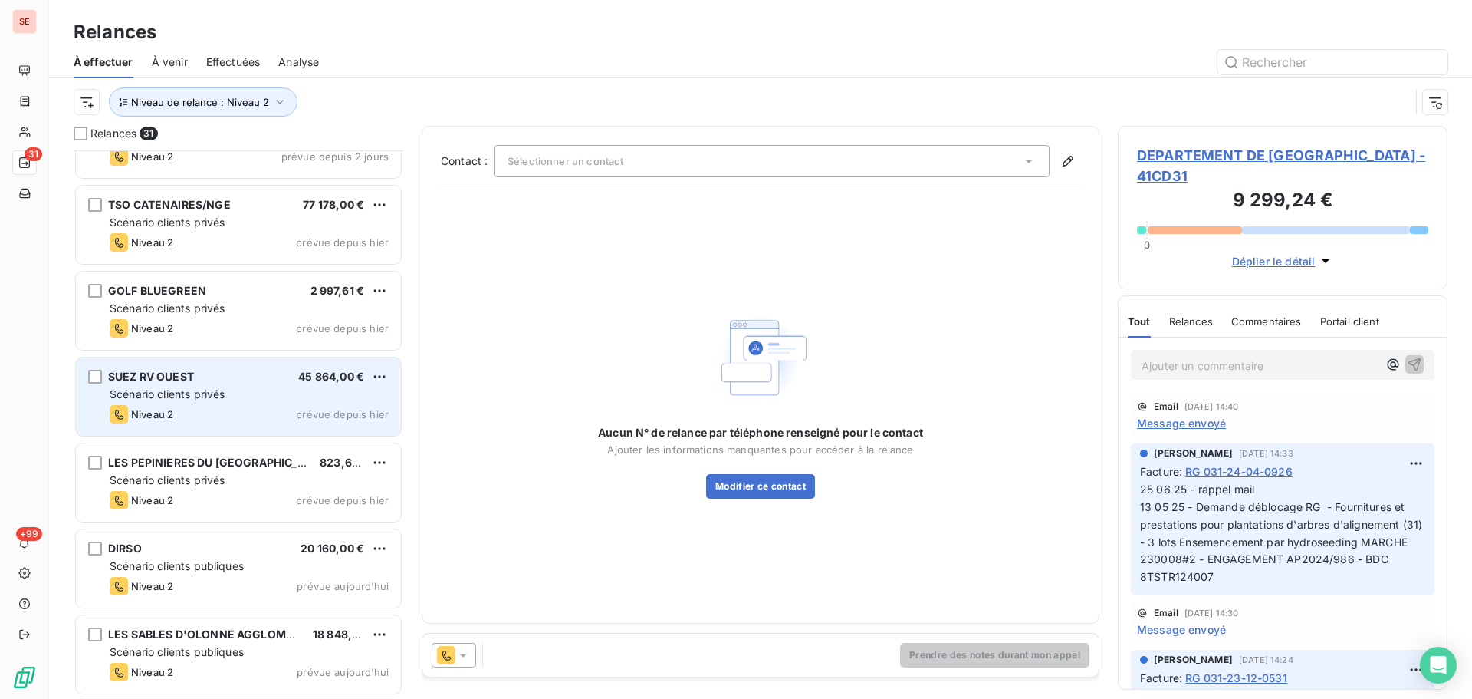
click at [301, 429] on div "SUEZ RV OUEST 45 864,00 € Scénario clients privés Niveau 2 prévue depuis [DATE]" at bounding box center [238, 396] width 325 height 78
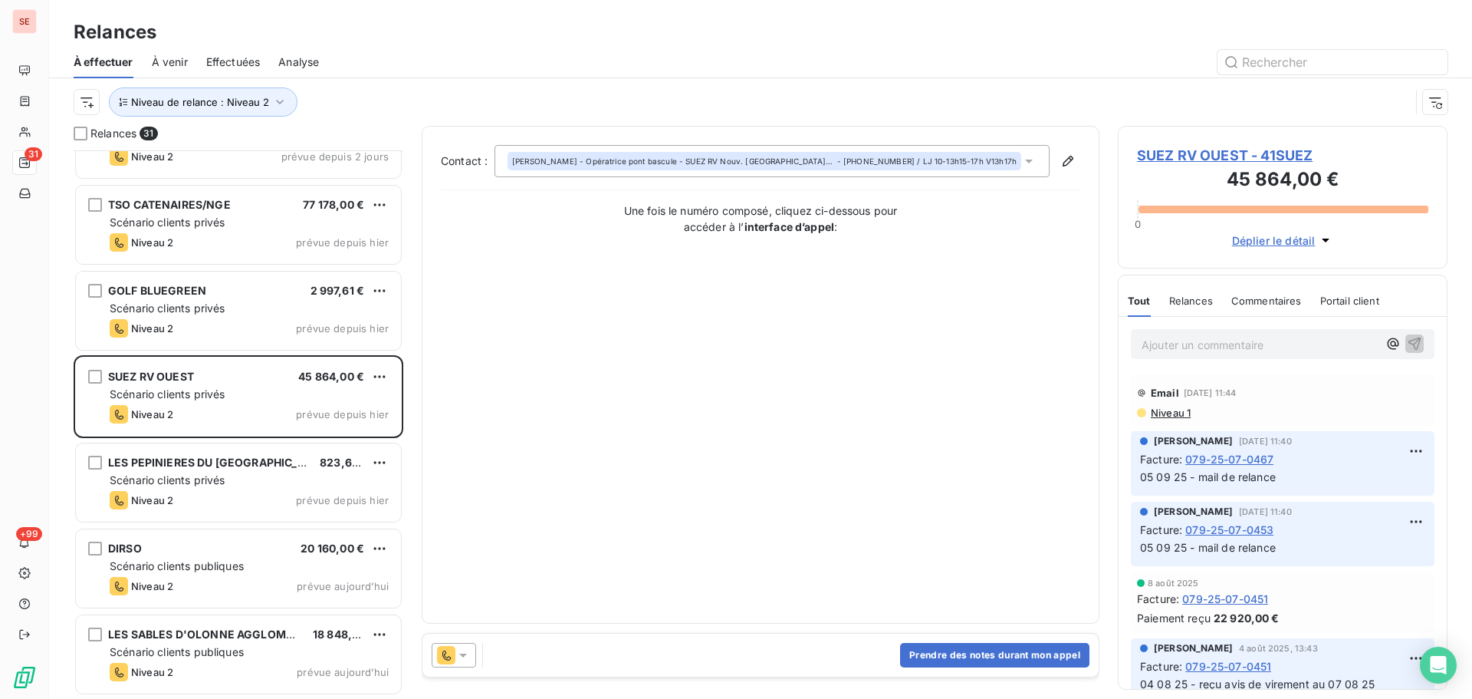
click at [1179, 156] on span "SUEZ RV OUEST - 41SUEZ" at bounding box center [1282, 155] width 291 height 21
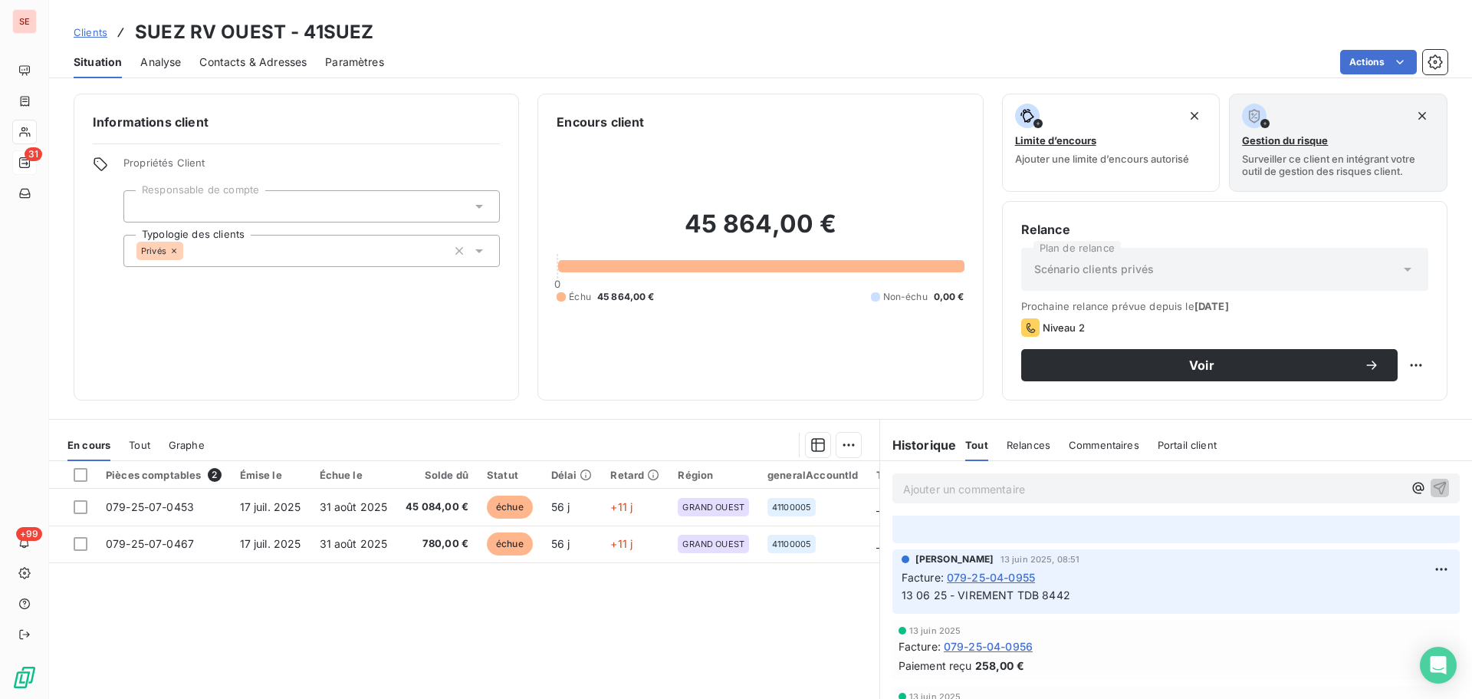
scroll to position [614, 0]
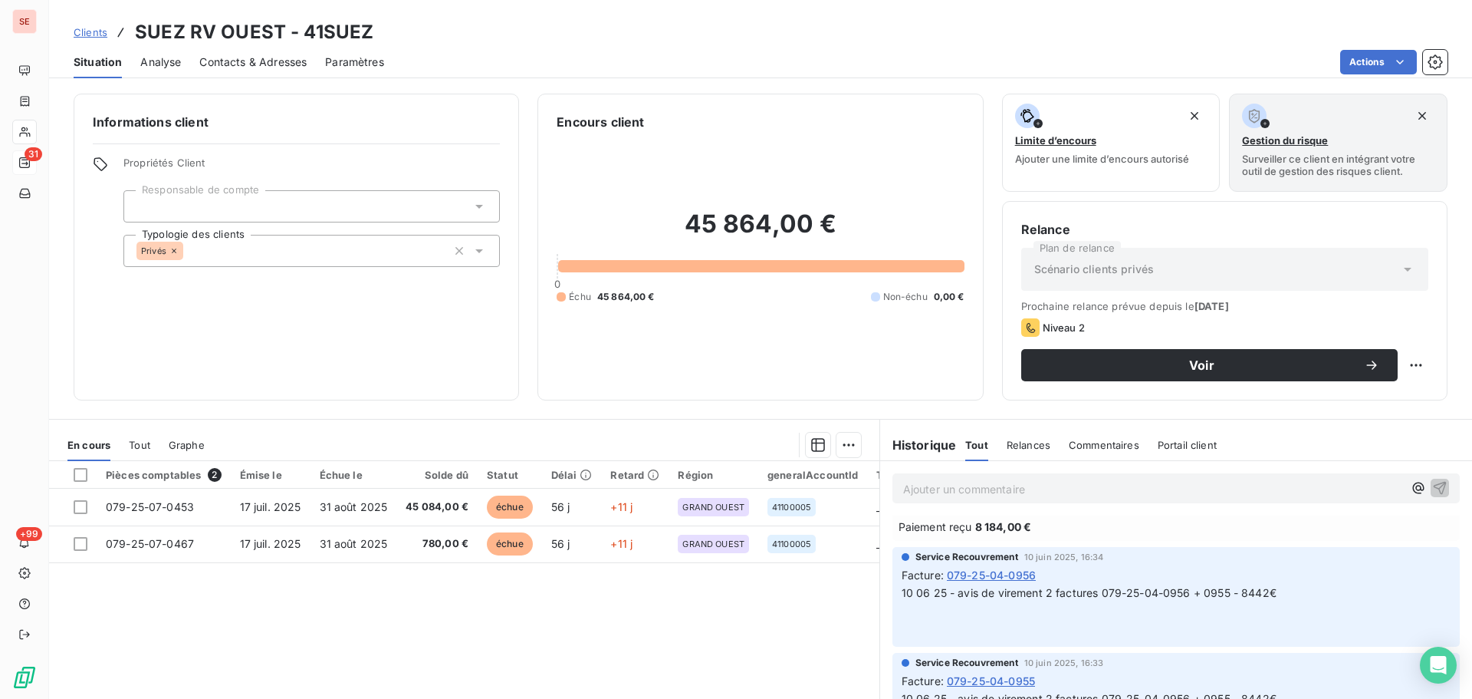
click at [999, 581] on span "079-25-04-0956" at bounding box center [991, 575] width 89 height 16
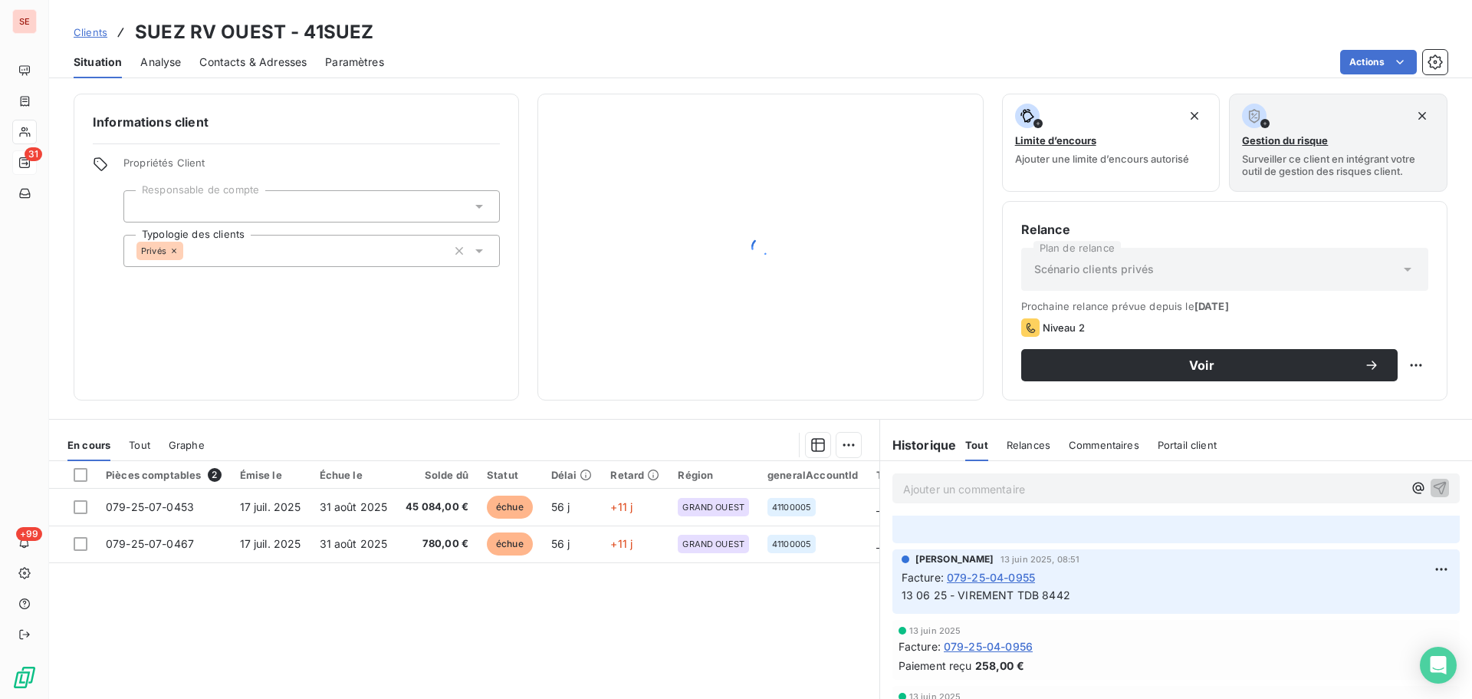
scroll to position [205, 0]
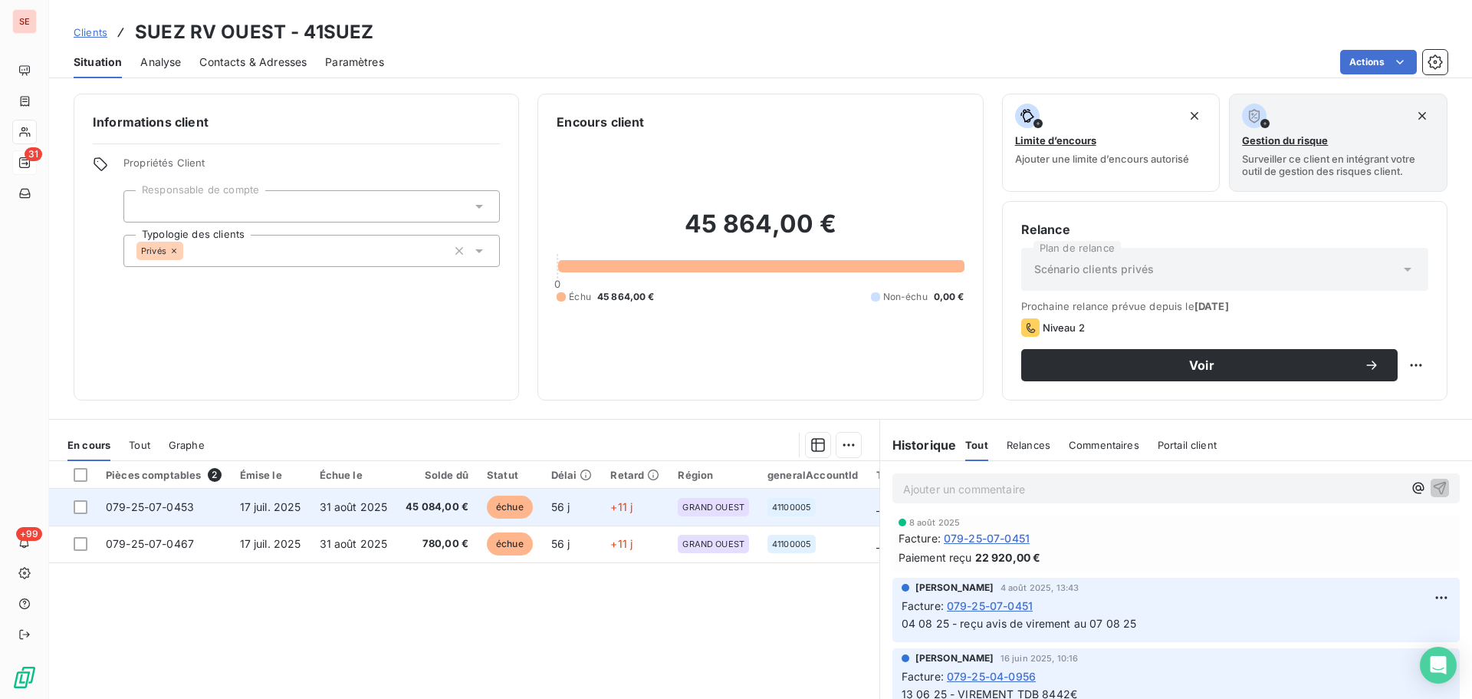
click at [381, 512] on span "31 août 2025" at bounding box center [354, 506] width 68 height 13
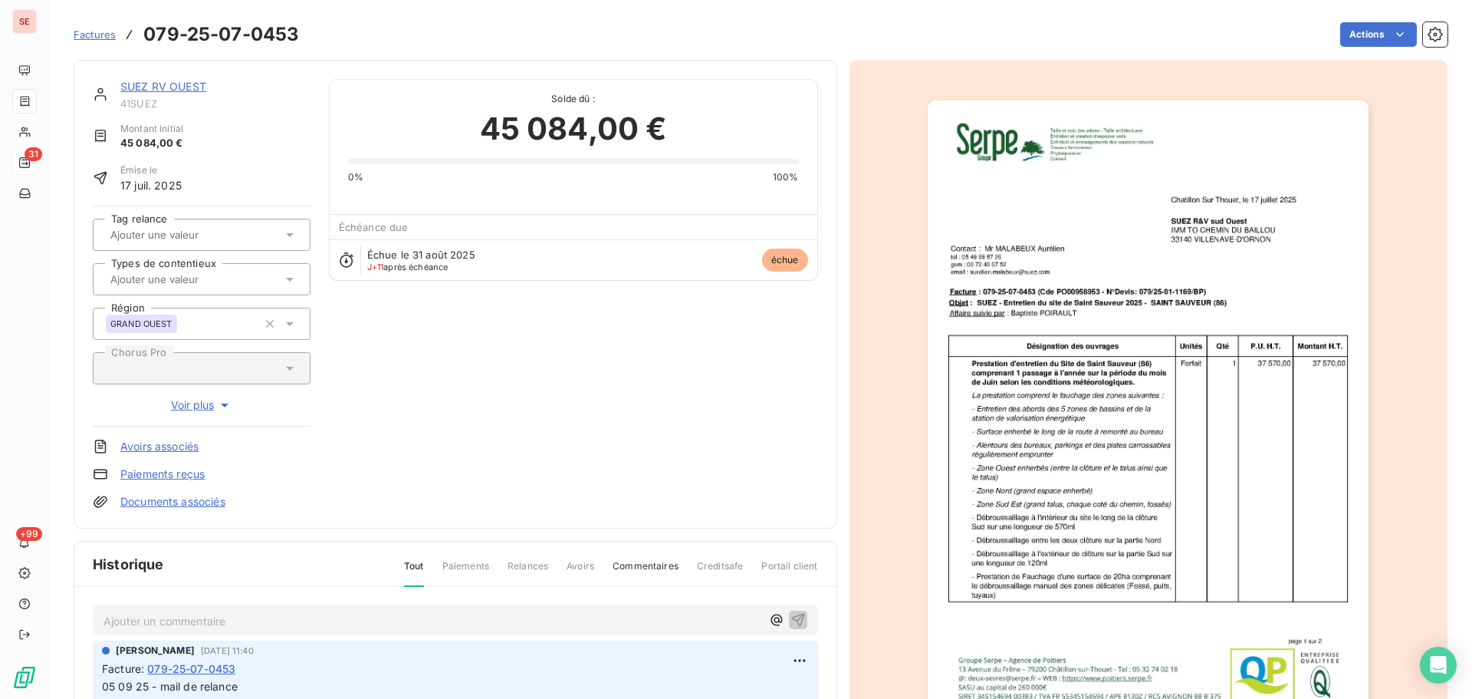
click at [159, 87] on link "SUEZ RV OUEST" at bounding box center [163, 86] width 86 height 13
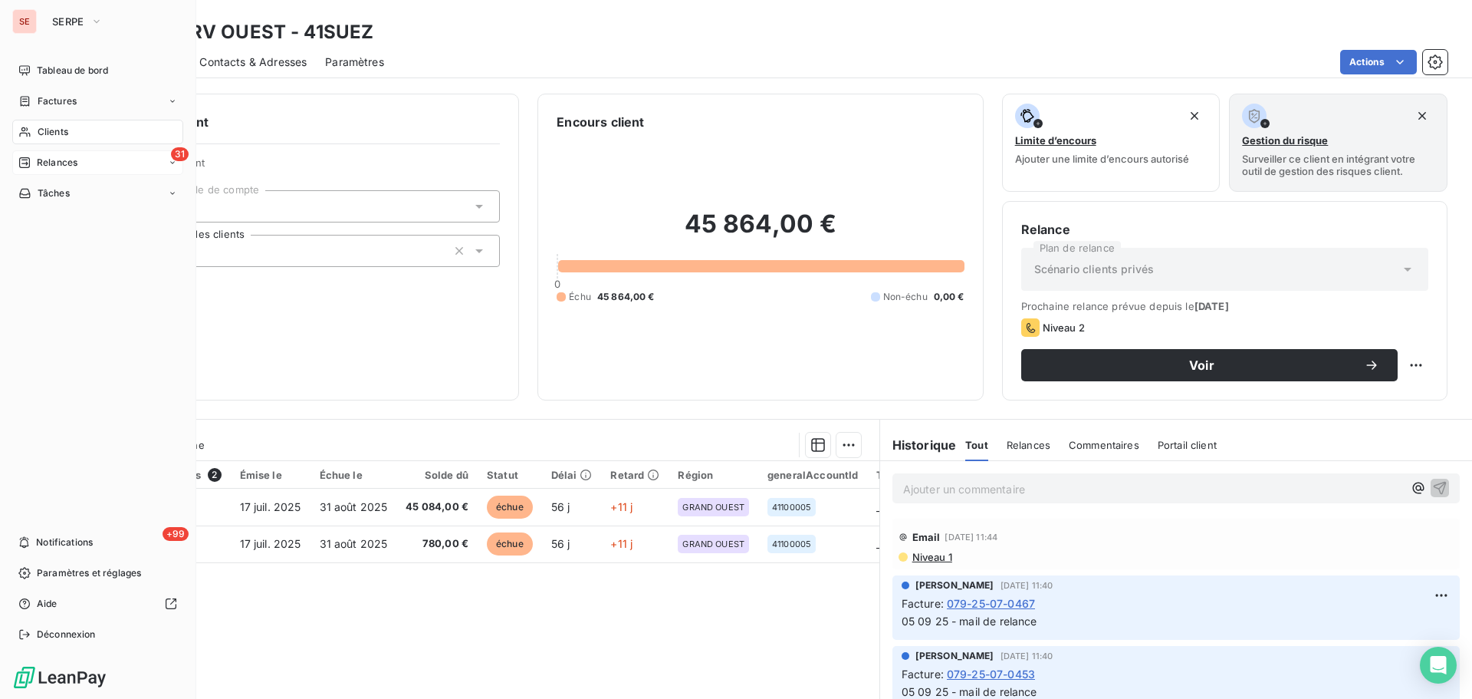
click at [50, 162] on span "Relances" at bounding box center [57, 163] width 41 height 14
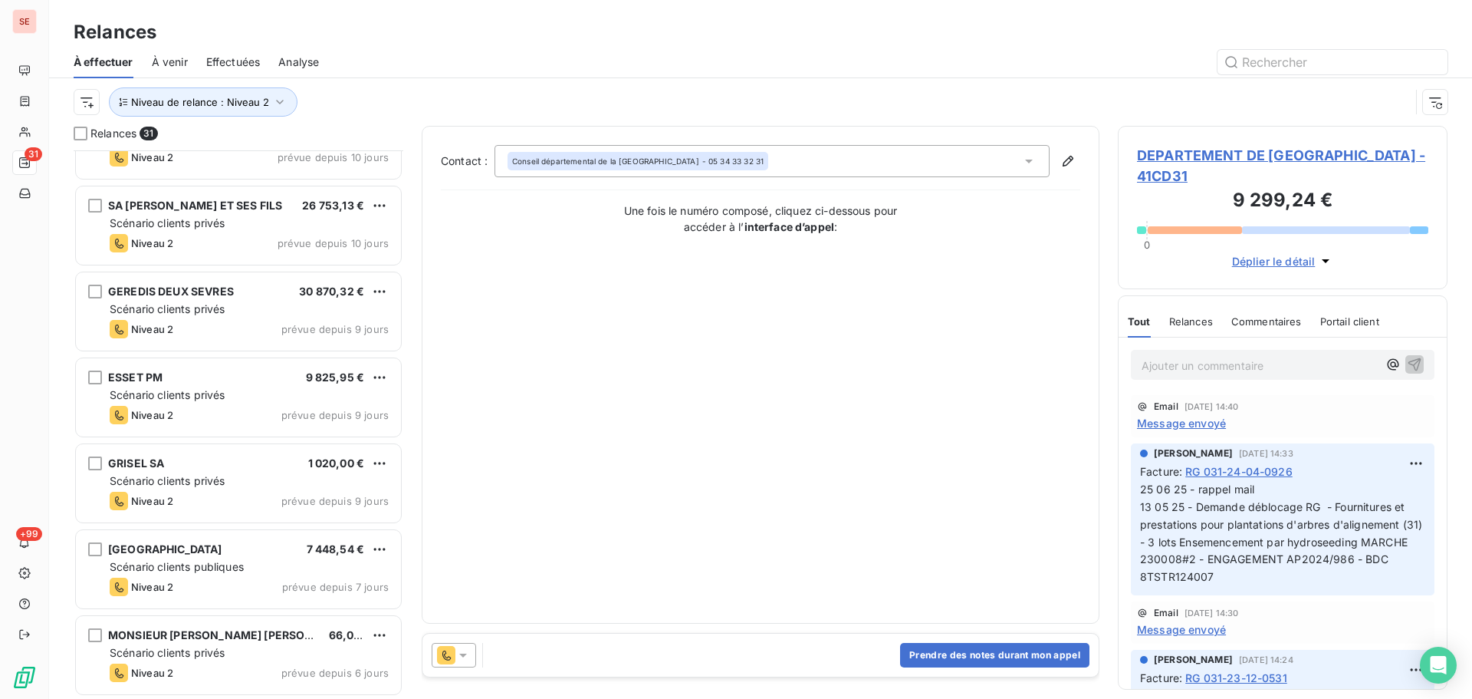
scroll to position [1228, 0]
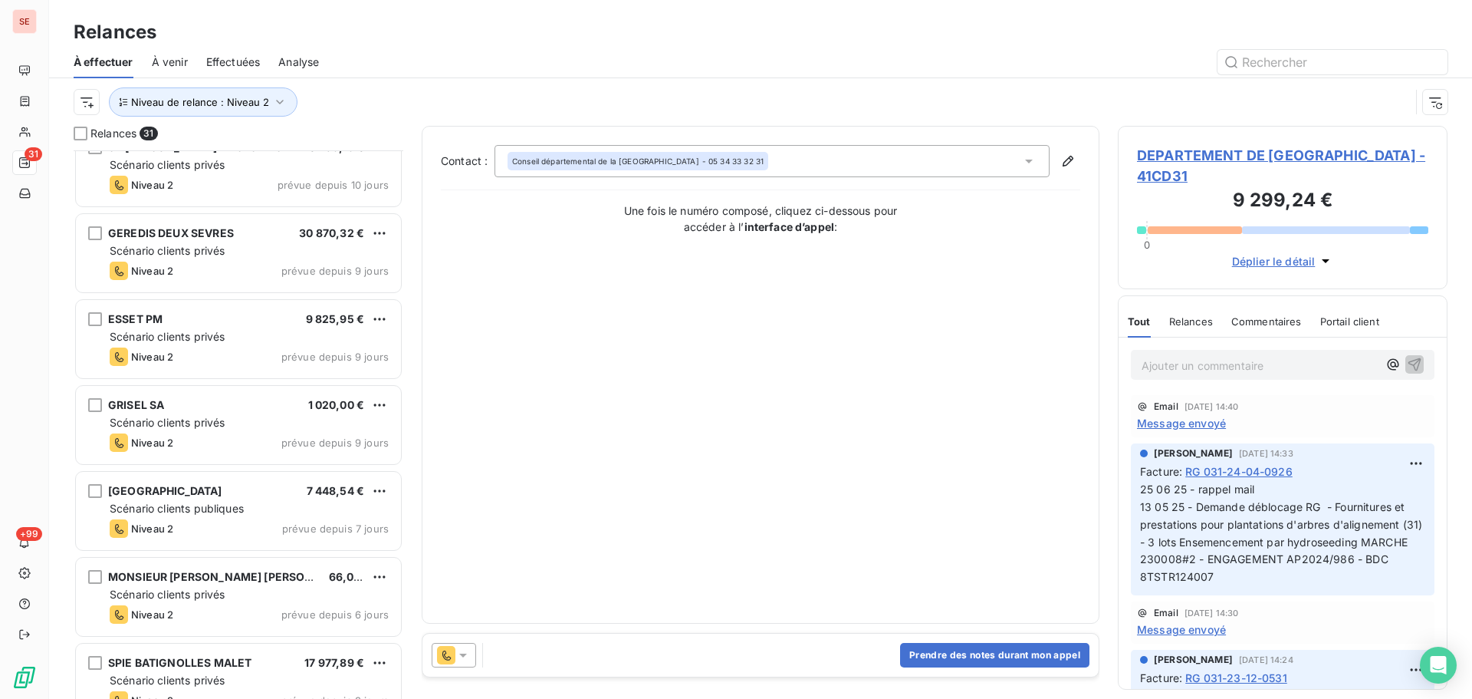
click at [257, 393] on div "GRISEL SA 1 020,00 € Scénario clients privés Niveau 2 prévue depuis 9 jours" at bounding box center [238, 425] width 325 height 78
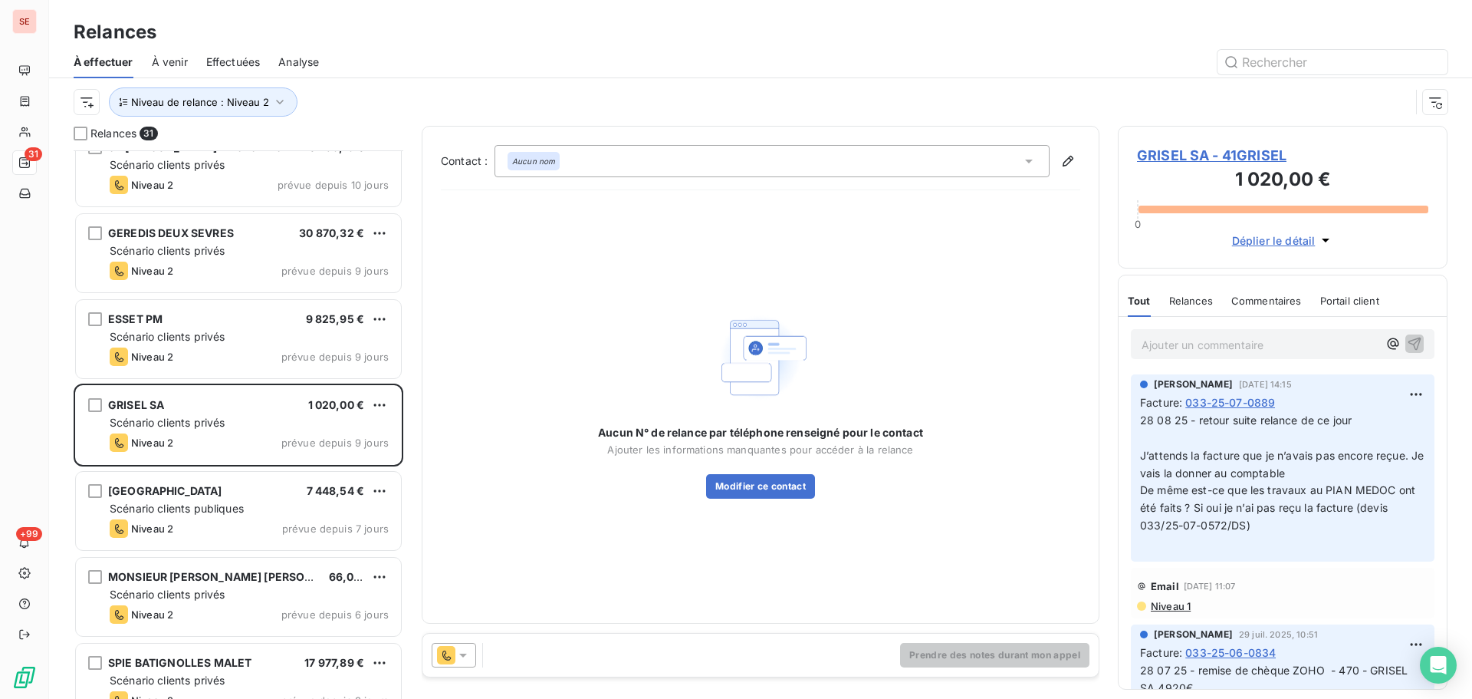
click at [1185, 153] on span "GRISEL SA - 41GRISEL" at bounding box center [1282, 155] width 291 height 21
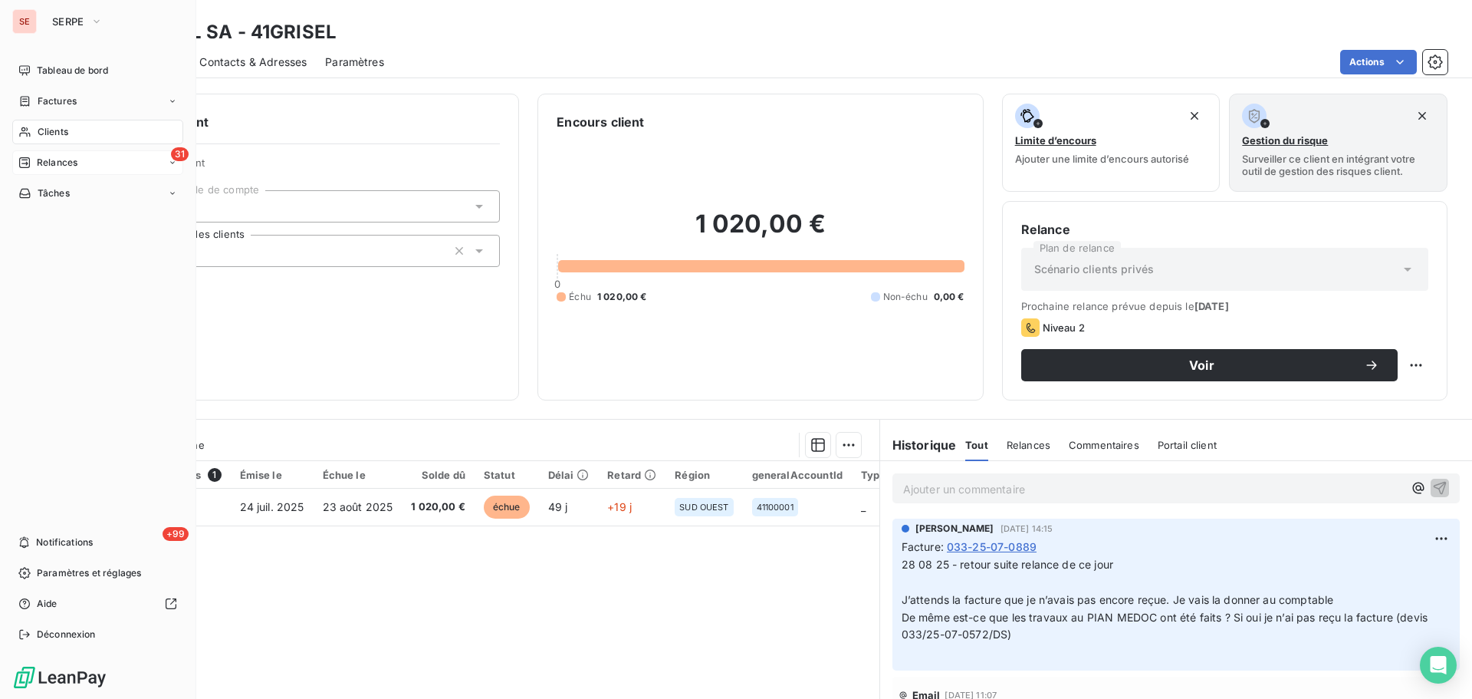
drag, startPoint x: 35, startPoint y: 143, endPoint x: 61, endPoint y: 127, distance: 30.6
click at [61, 127] on span "Clients" at bounding box center [53, 132] width 31 height 14
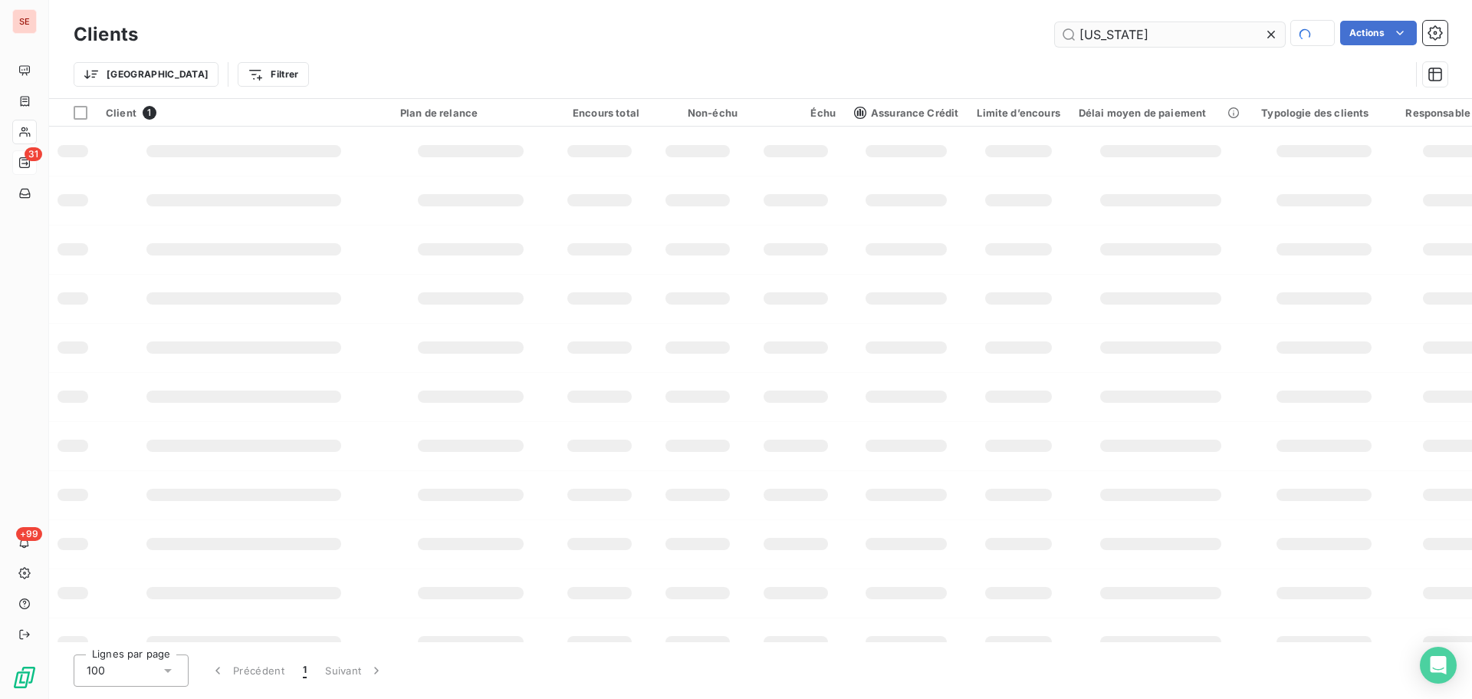
click at [1146, 38] on input "[US_STATE]" at bounding box center [1170, 34] width 230 height 25
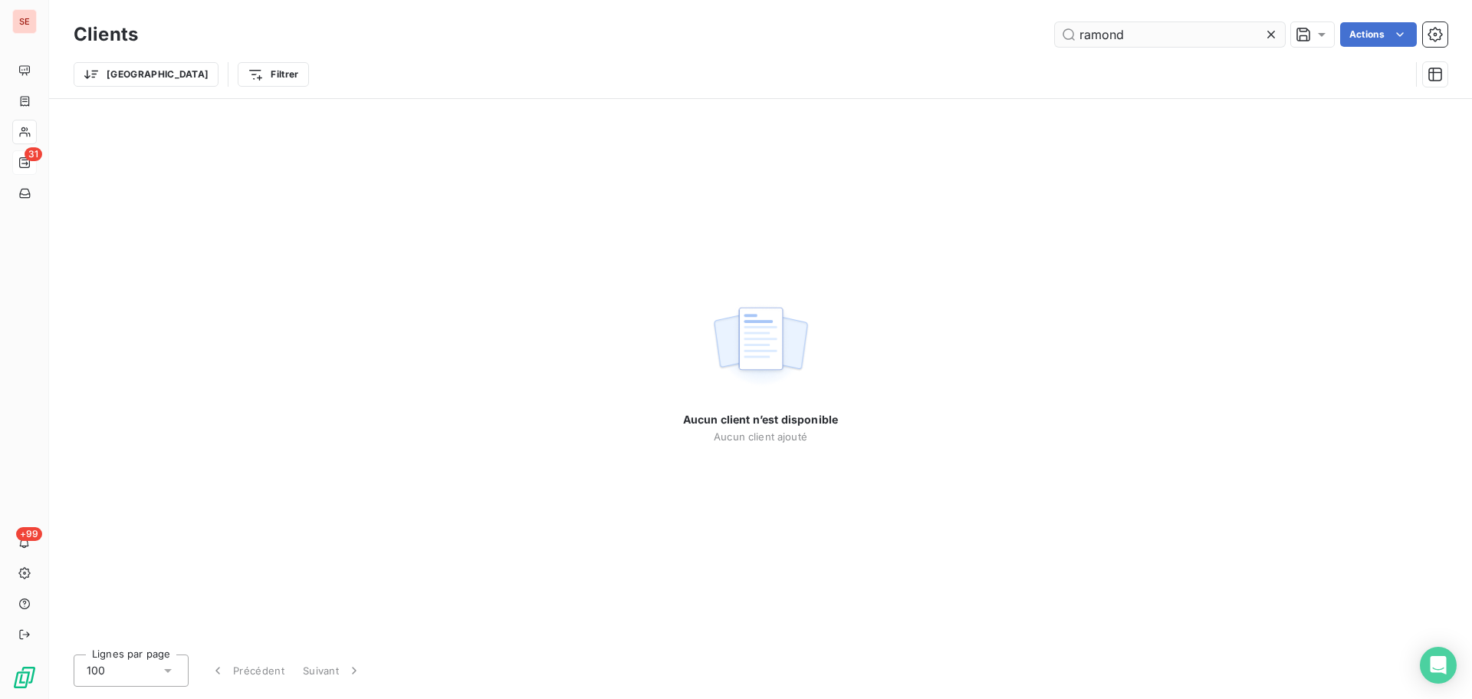
click at [1092, 38] on input "ramond" at bounding box center [1170, 34] width 230 height 25
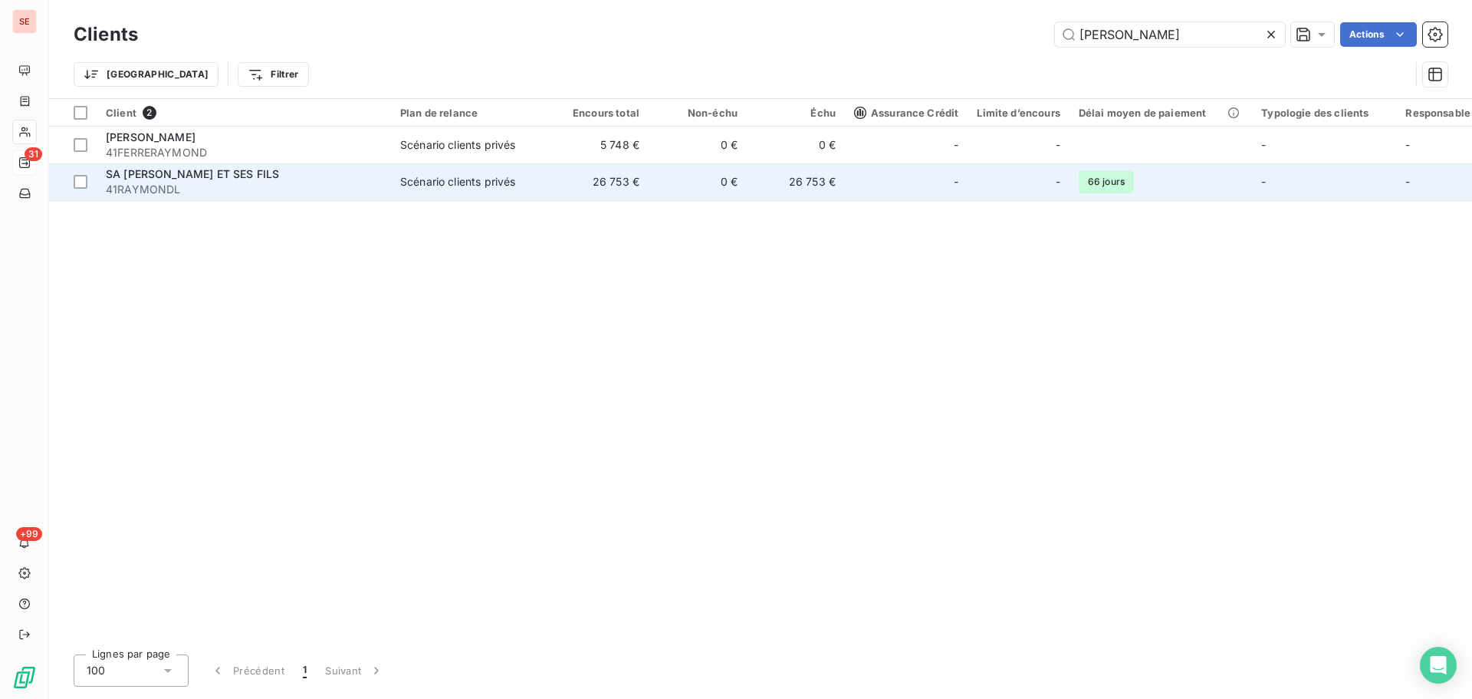
type input "[PERSON_NAME]"
click at [487, 183] on div "Scénario clients privés" at bounding box center [457, 181] width 115 height 15
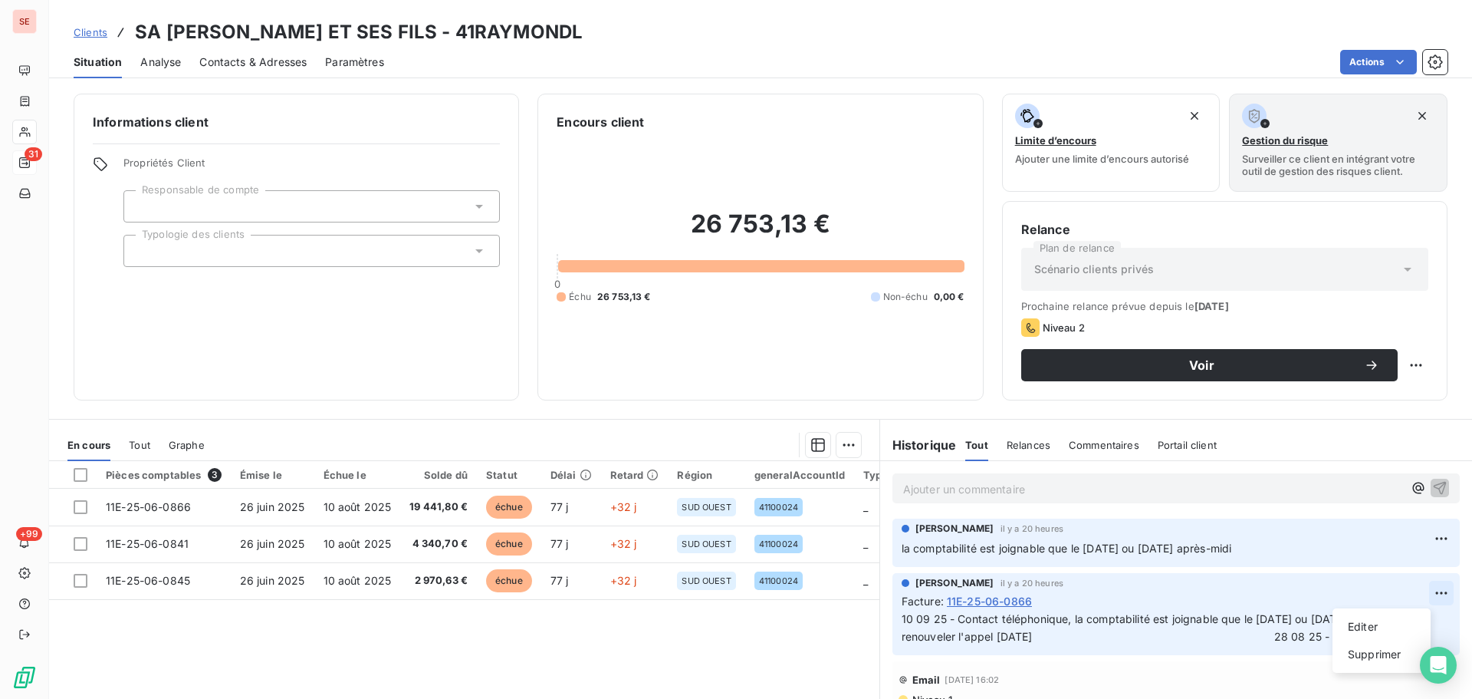
click at [1414, 589] on html "SE 31 +99 Clients SA [PERSON_NAME] ET SES FILS - 41RAYMONDL Situation Analyse C…" at bounding box center [736, 349] width 1472 height 699
click at [380, 512] on html "SE 31 +99 Clients SA [PERSON_NAME] ET SES FILS - 41RAYMONDL Situation Analyse C…" at bounding box center [736, 349] width 1472 height 699
click at [242, 59] on span "Contacts & Adresses" at bounding box center [252, 61] width 107 height 15
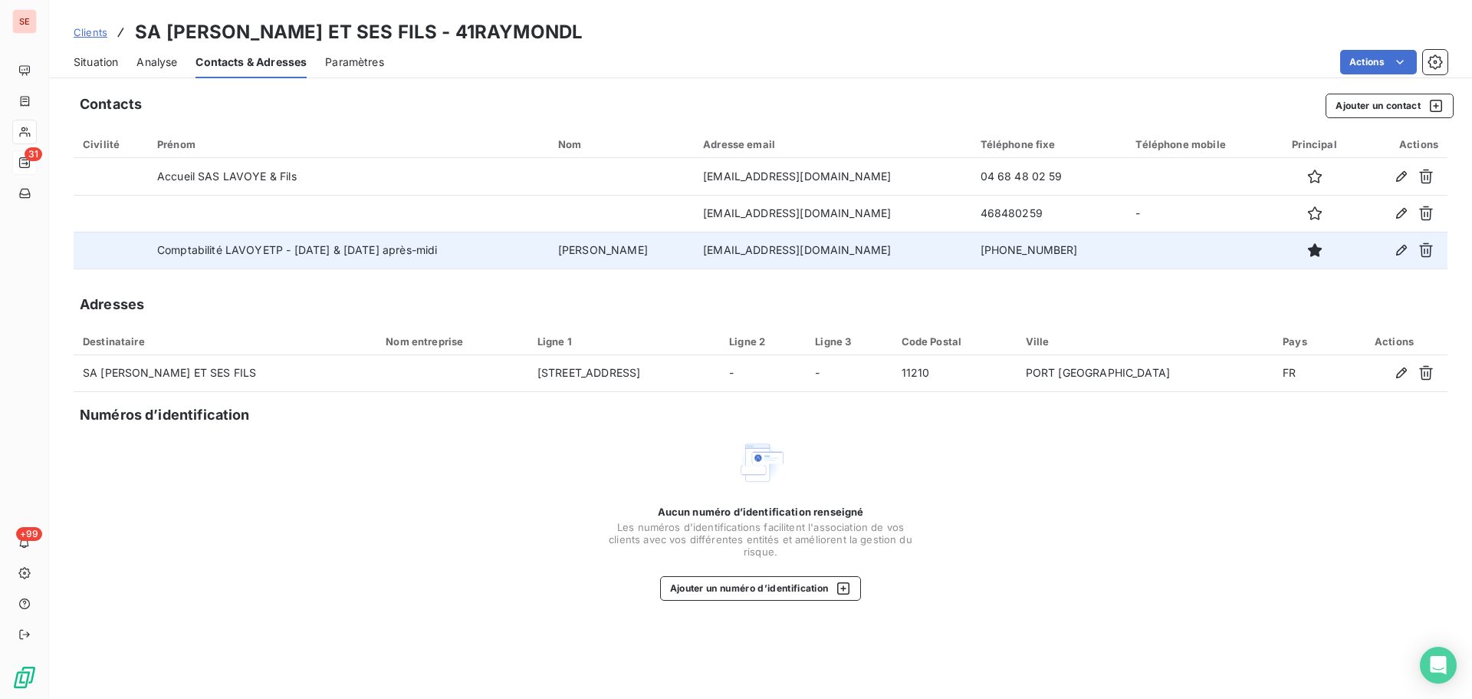
click at [1005, 255] on td "[PHONE_NUMBER]" at bounding box center [1050, 250] width 156 height 37
copy td "[PHONE_NUMBER]"
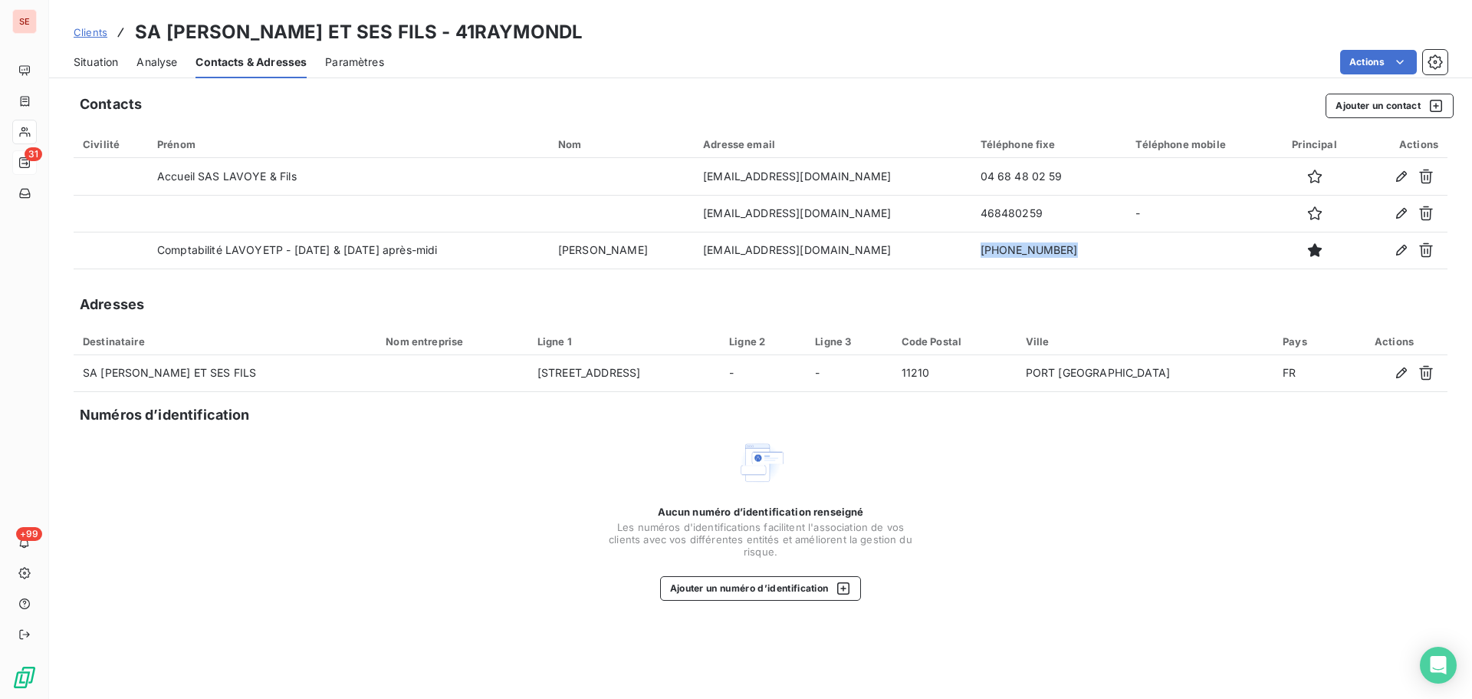
click at [109, 64] on span "Situation" at bounding box center [96, 61] width 44 height 15
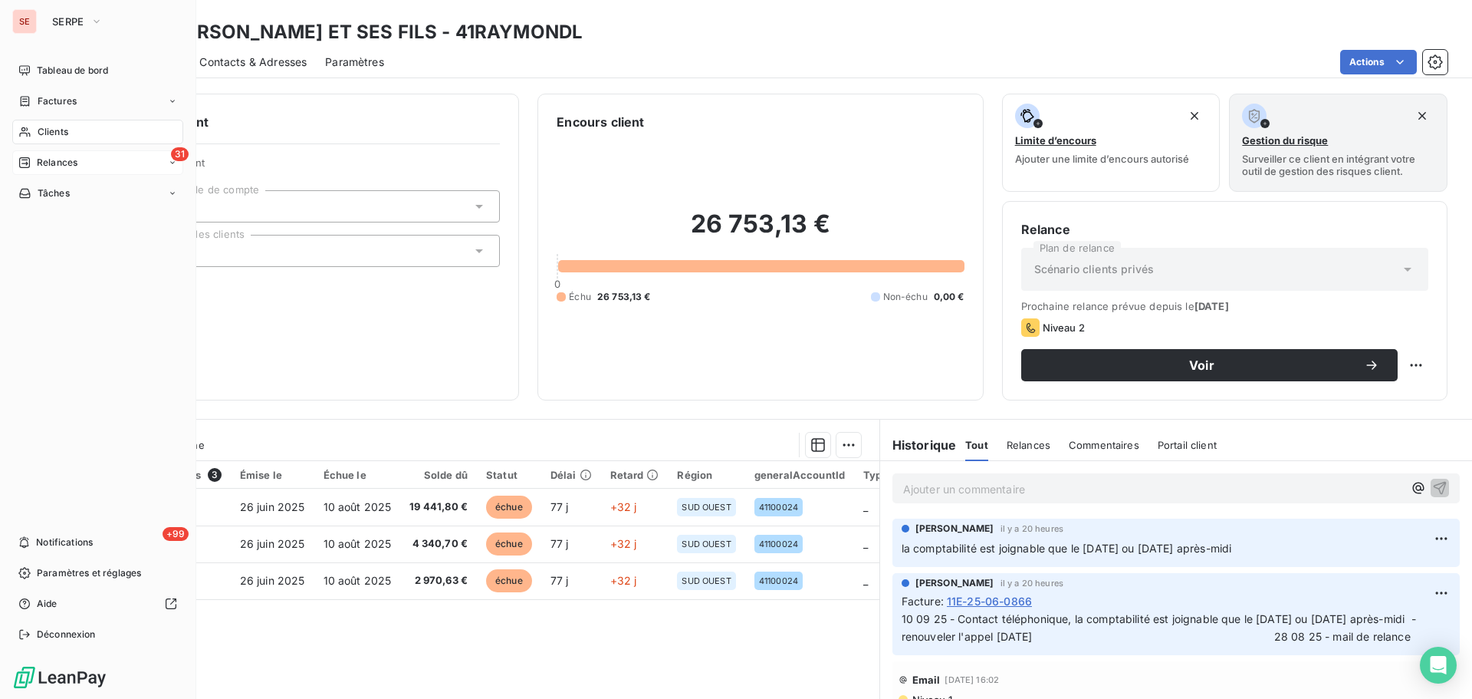
click at [41, 135] on span "Clients" at bounding box center [53, 132] width 31 height 14
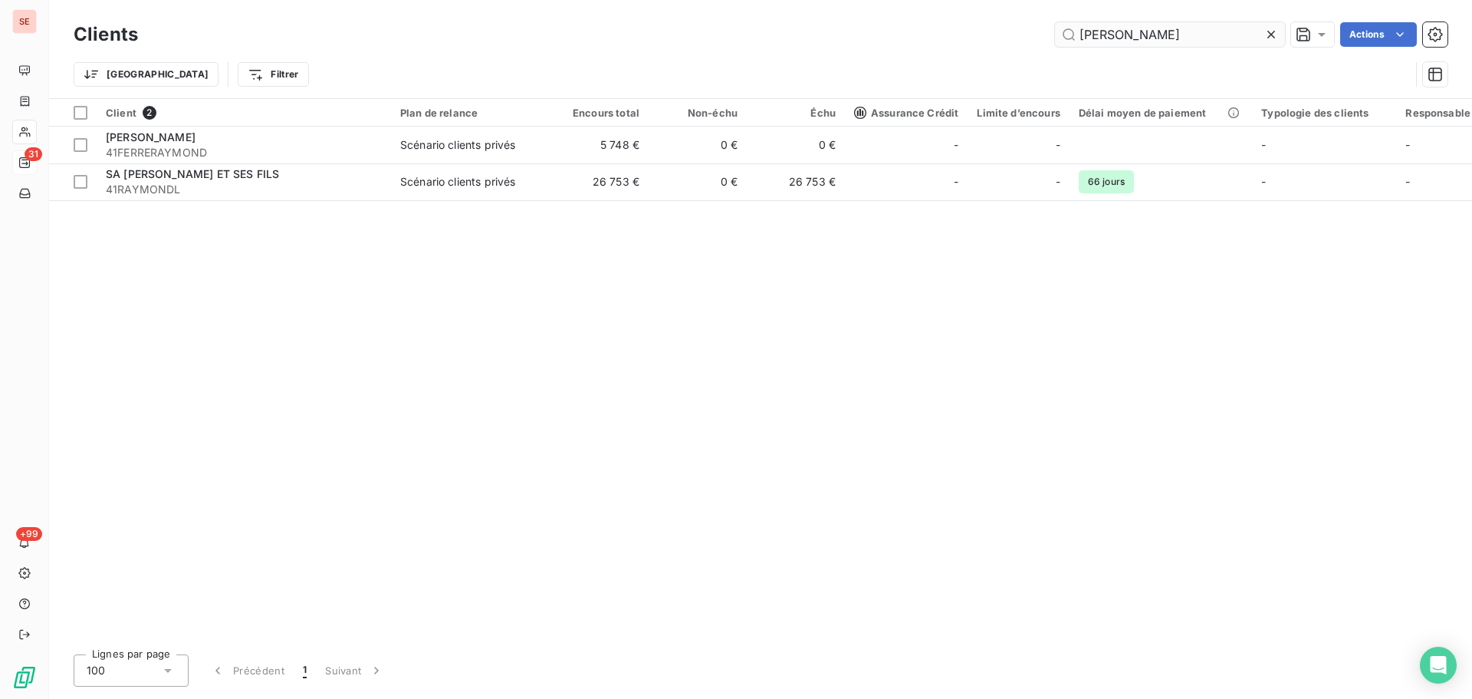
click at [1169, 30] on input "[PERSON_NAME]" at bounding box center [1170, 34] width 230 height 25
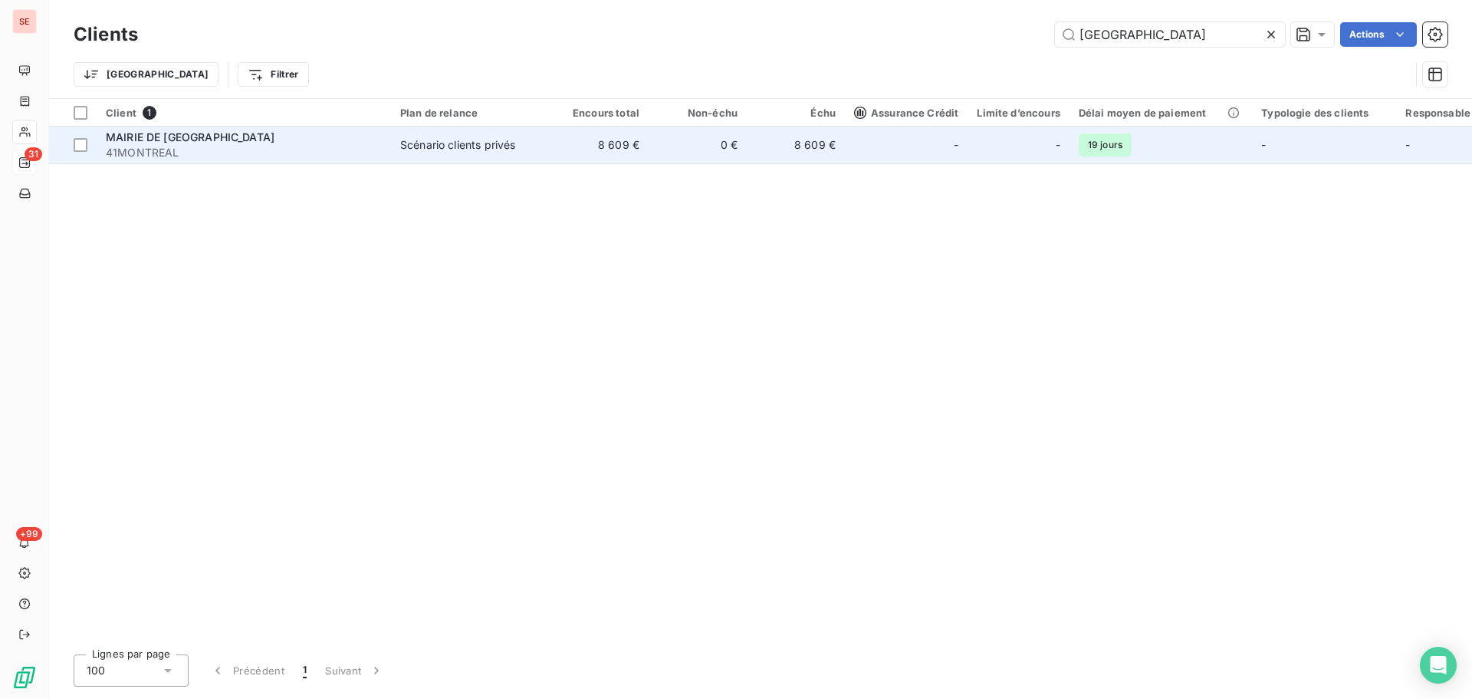
type input "[GEOGRAPHIC_DATA]"
click at [548, 154] on td "Scénario clients privés" at bounding box center [471, 145] width 160 height 37
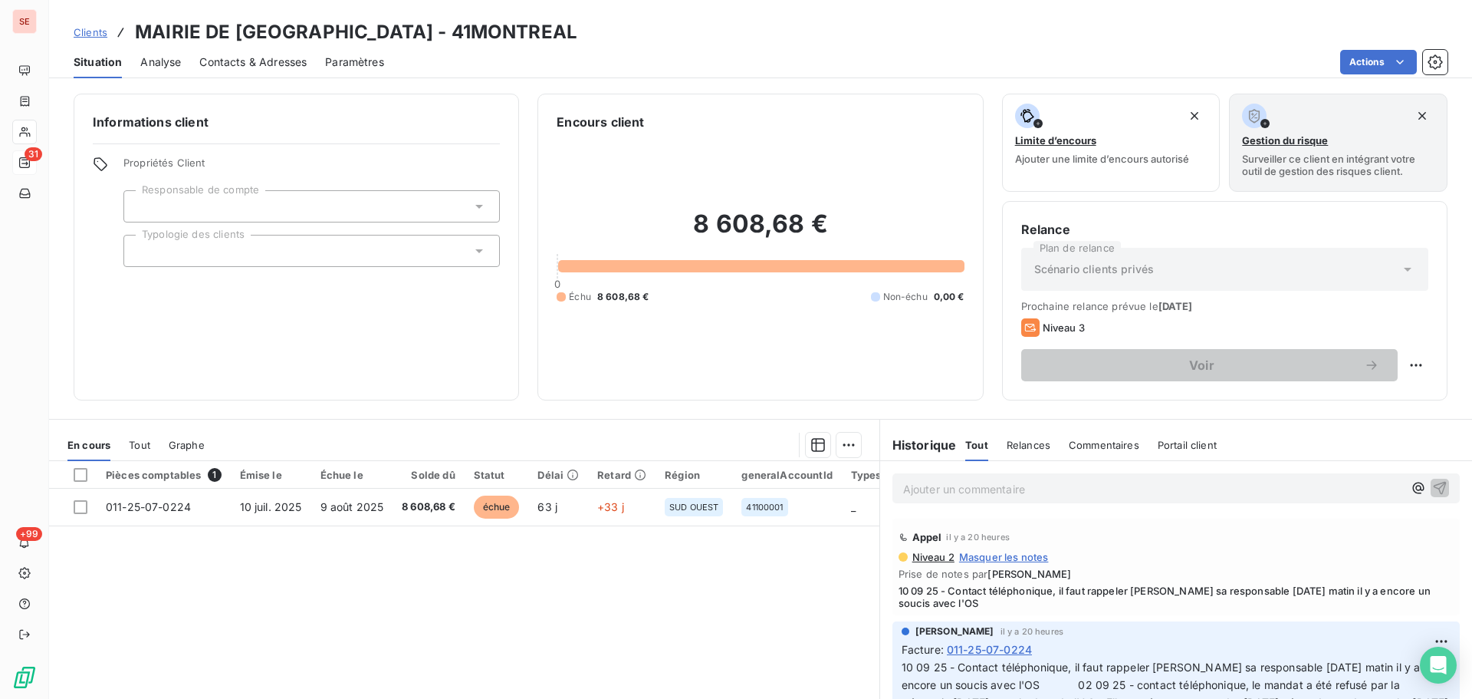
click at [248, 64] on span "Contacts & Adresses" at bounding box center [252, 61] width 107 height 15
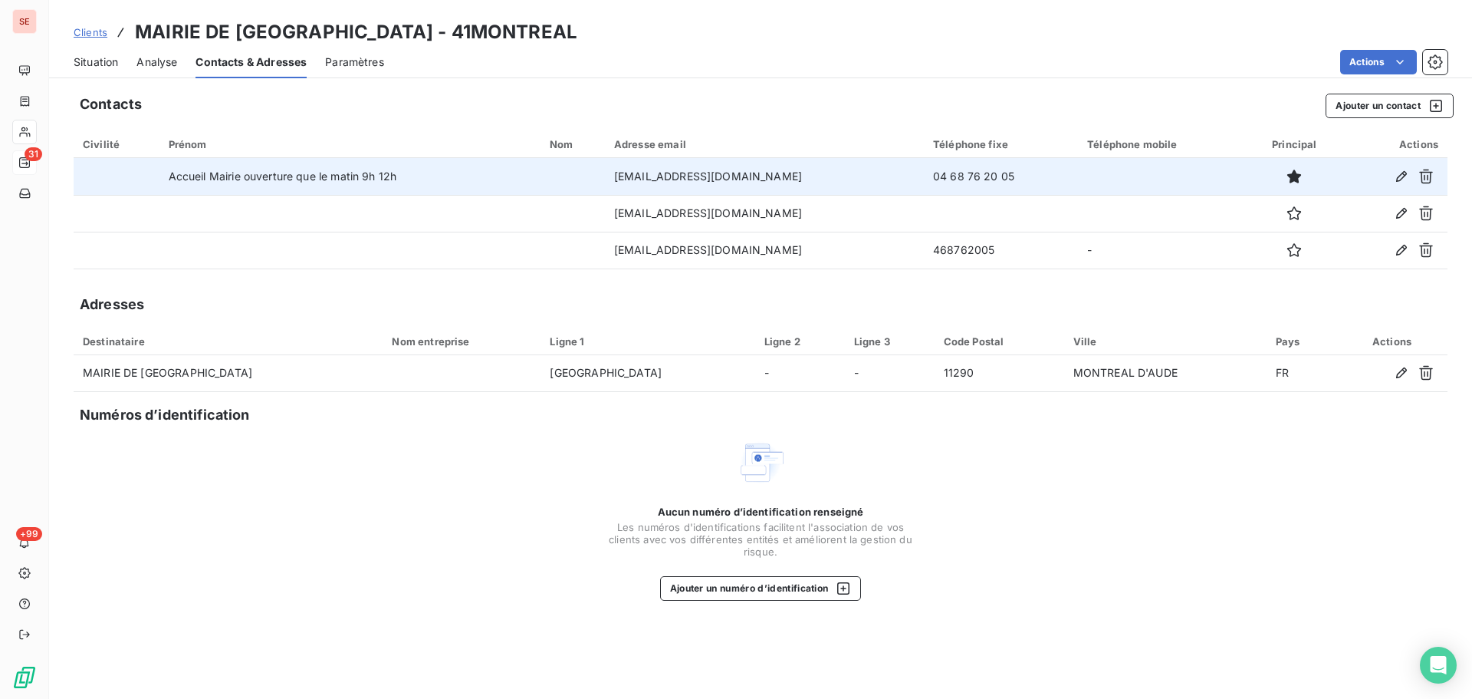
click at [924, 171] on td "04 68 76 20 05" at bounding box center [1001, 176] width 154 height 37
copy td "04 68 76 20 05"
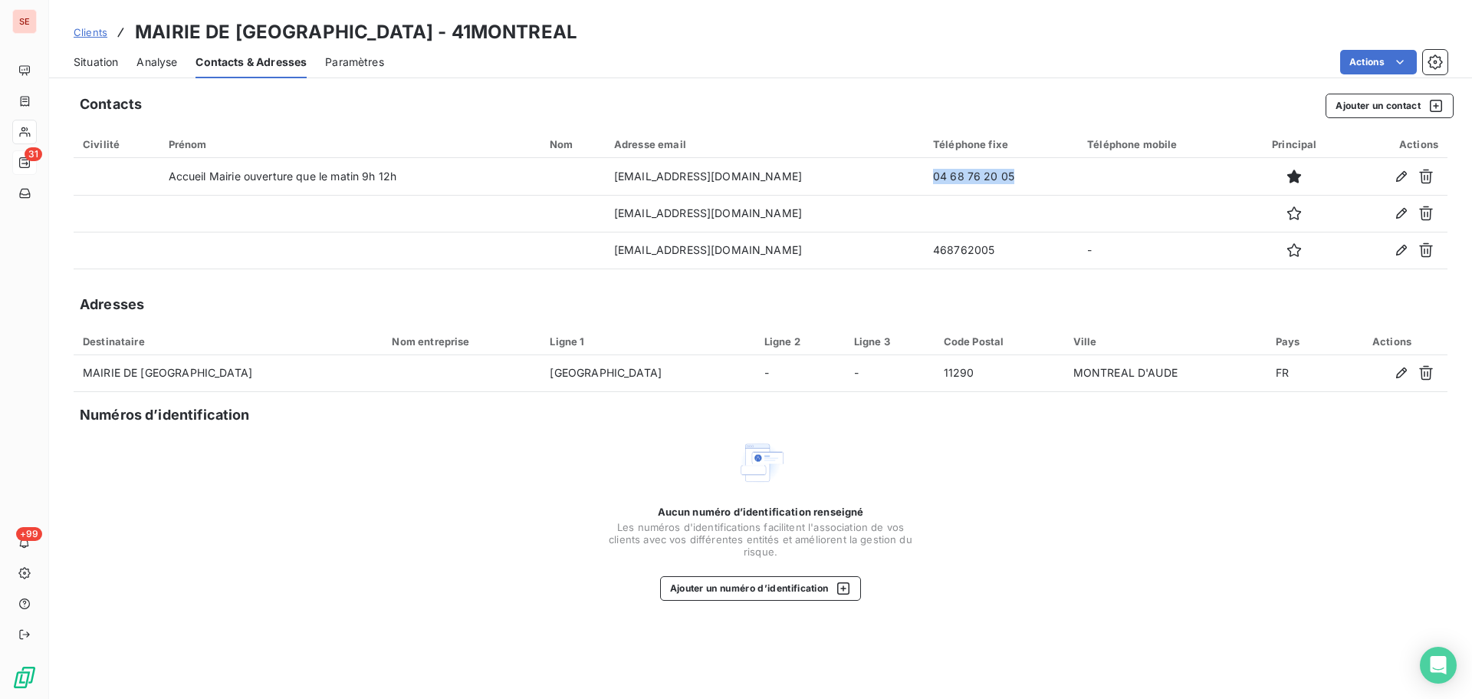
click at [113, 63] on span "Situation" at bounding box center [96, 61] width 44 height 15
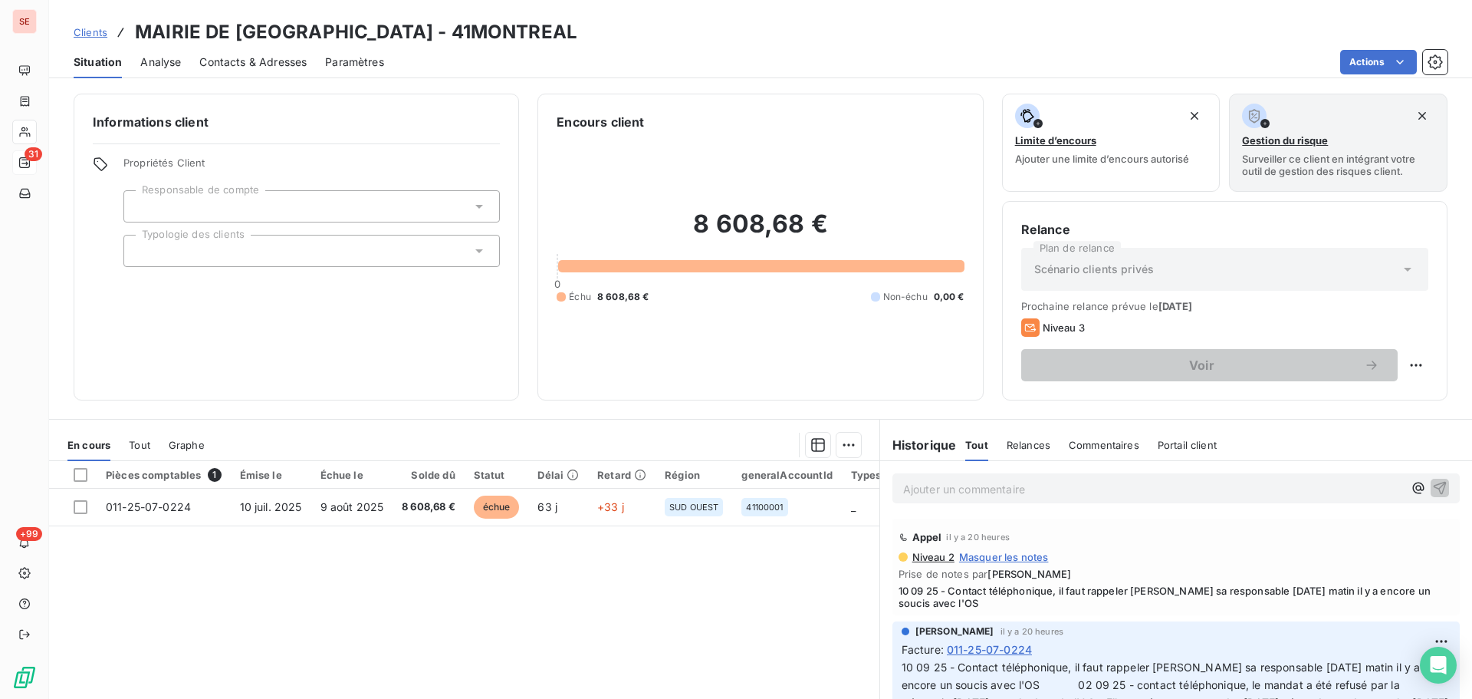
click at [293, 67] on span "Contacts & Adresses" at bounding box center [252, 61] width 107 height 15
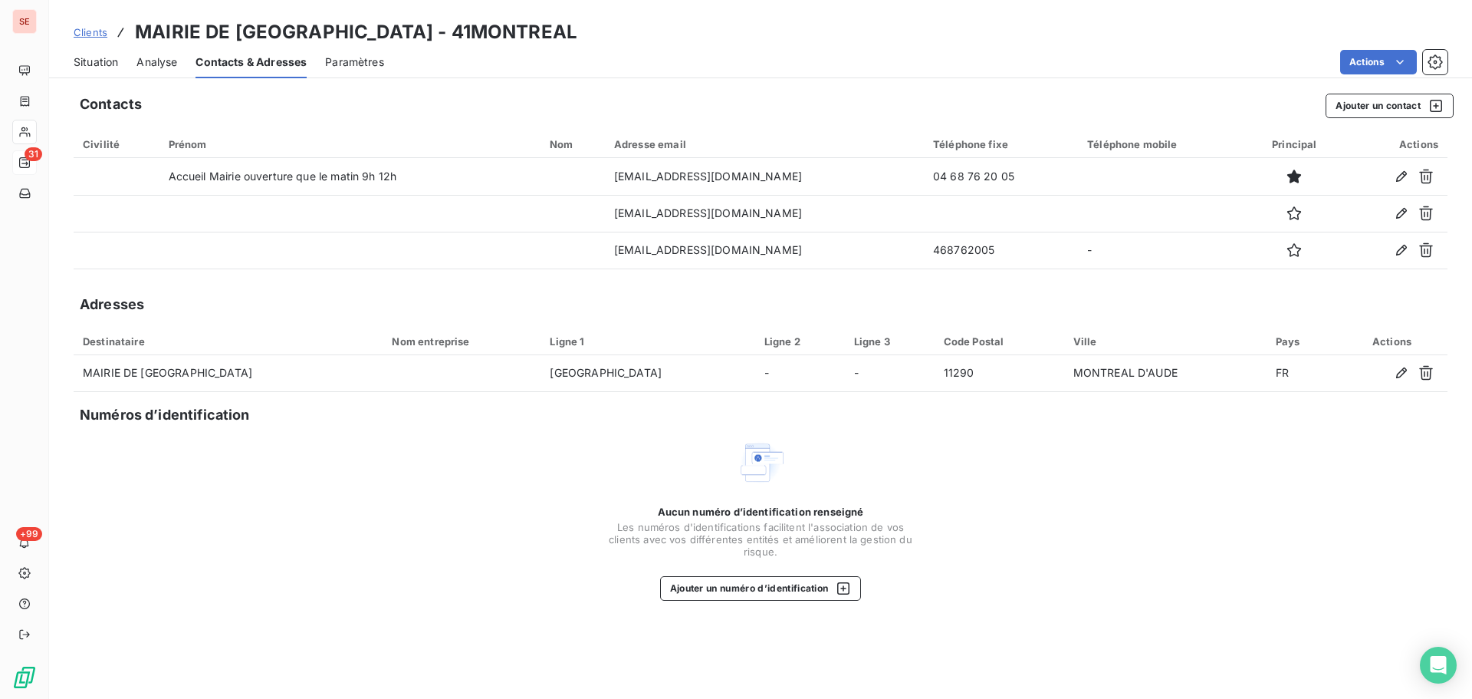
click at [87, 60] on span "Situation" at bounding box center [96, 61] width 44 height 15
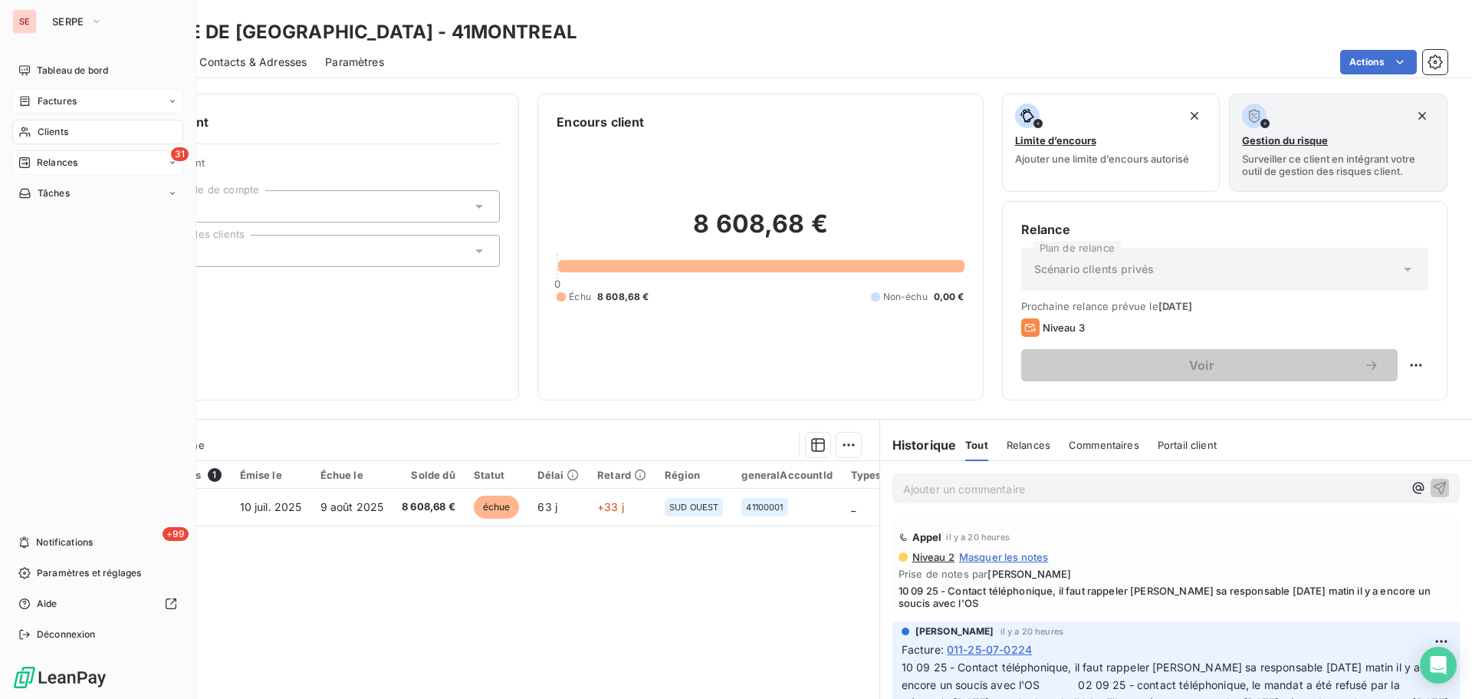
click at [46, 97] on span "Factures" at bounding box center [57, 101] width 39 height 14
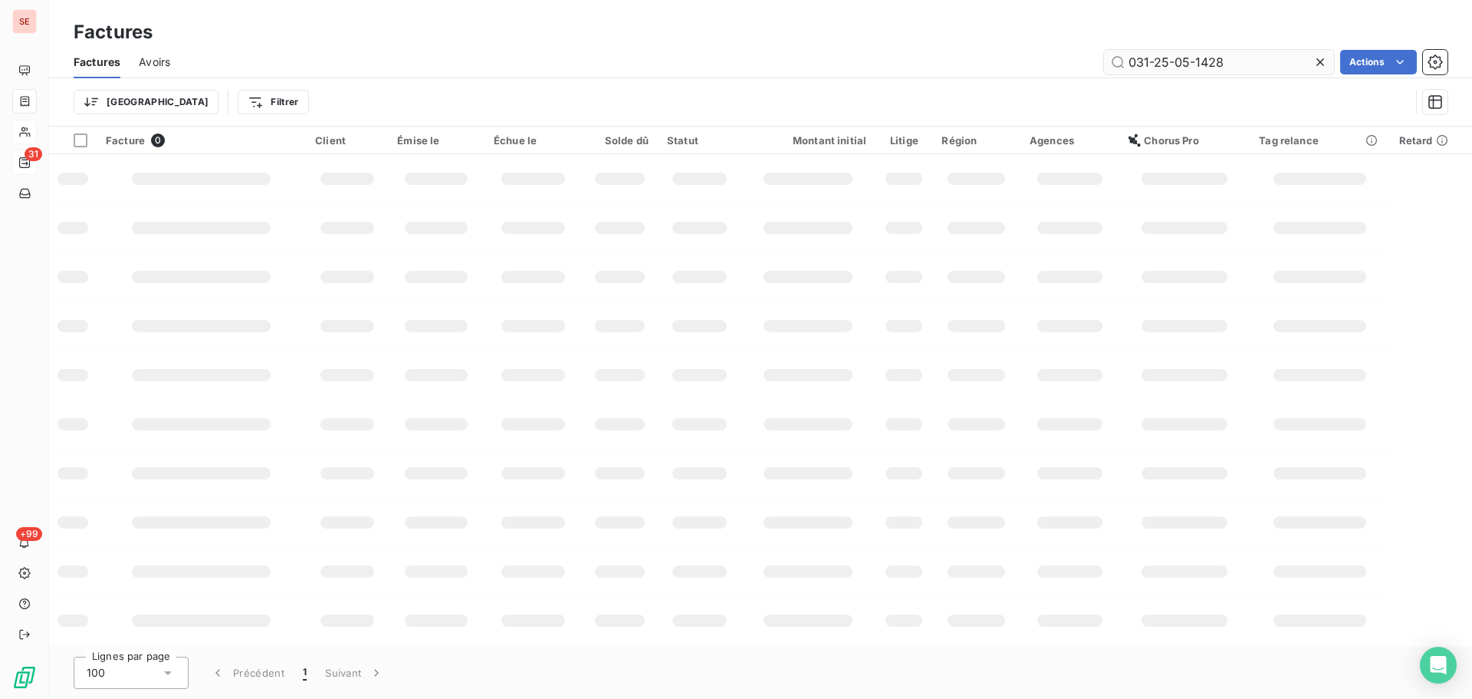
click at [1250, 54] on input "031-25-05-1428" at bounding box center [1219, 62] width 230 height 25
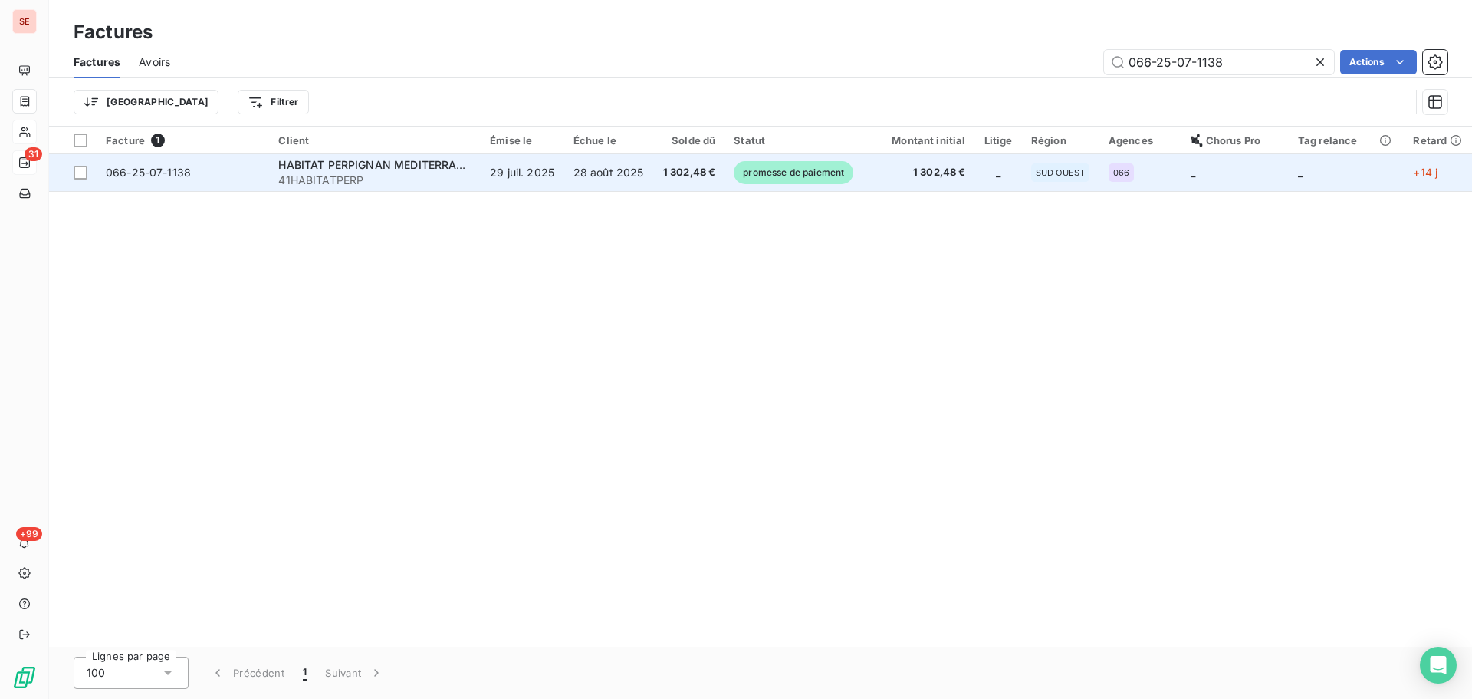
type input "066-25-07-1138"
click at [604, 184] on td "28 août 2025" at bounding box center [609, 172] width 90 height 37
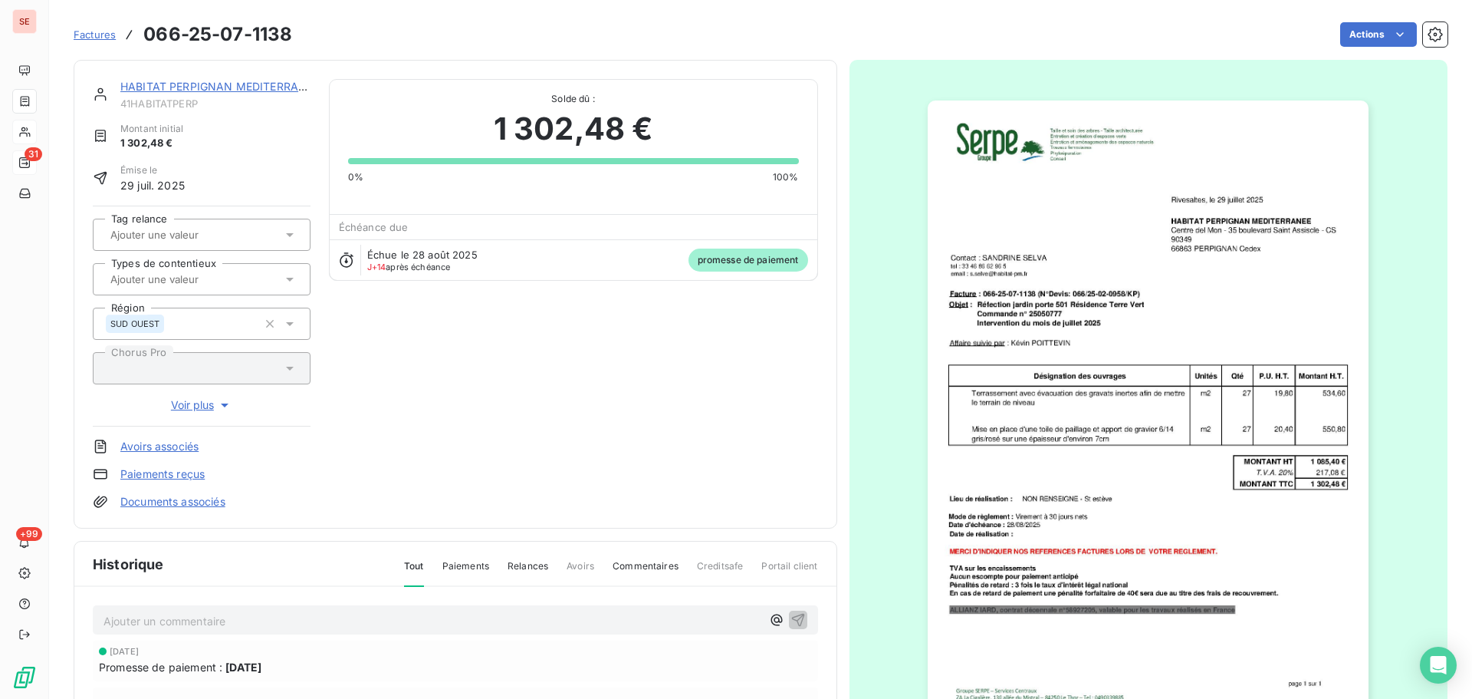
scroll to position [210, 0]
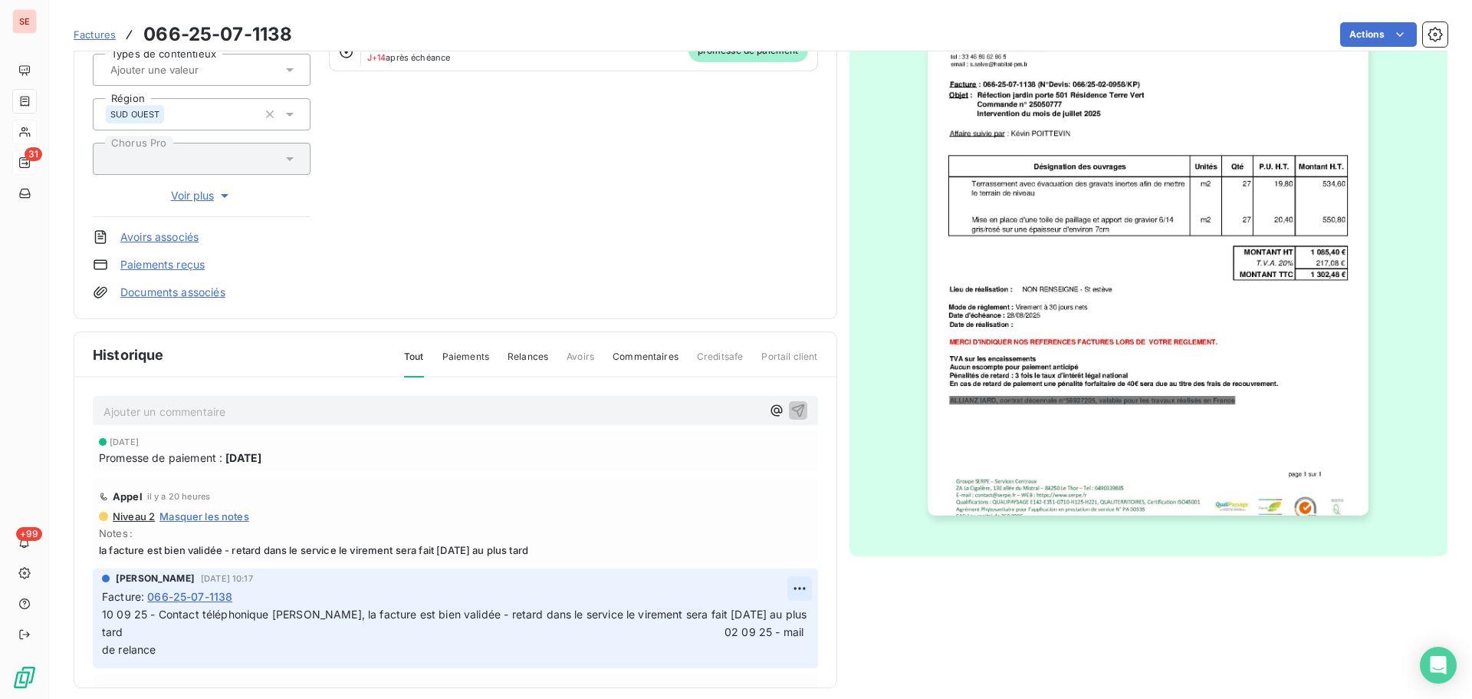
click at [781, 586] on html "SE 31 +99 Factures 066-25-07-1138 Actions HABITAT PERPIGNAN MEDITERRANEE 41HABI…" at bounding box center [736, 349] width 1472 height 699
click at [762, 622] on div "Editer" at bounding box center [745, 622] width 86 height 25
click at [102, 616] on span "10 09 25 - Contact téléphonique [PERSON_NAME], la facture est bien validée - re…" at bounding box center [444, 631] width 684 height 48
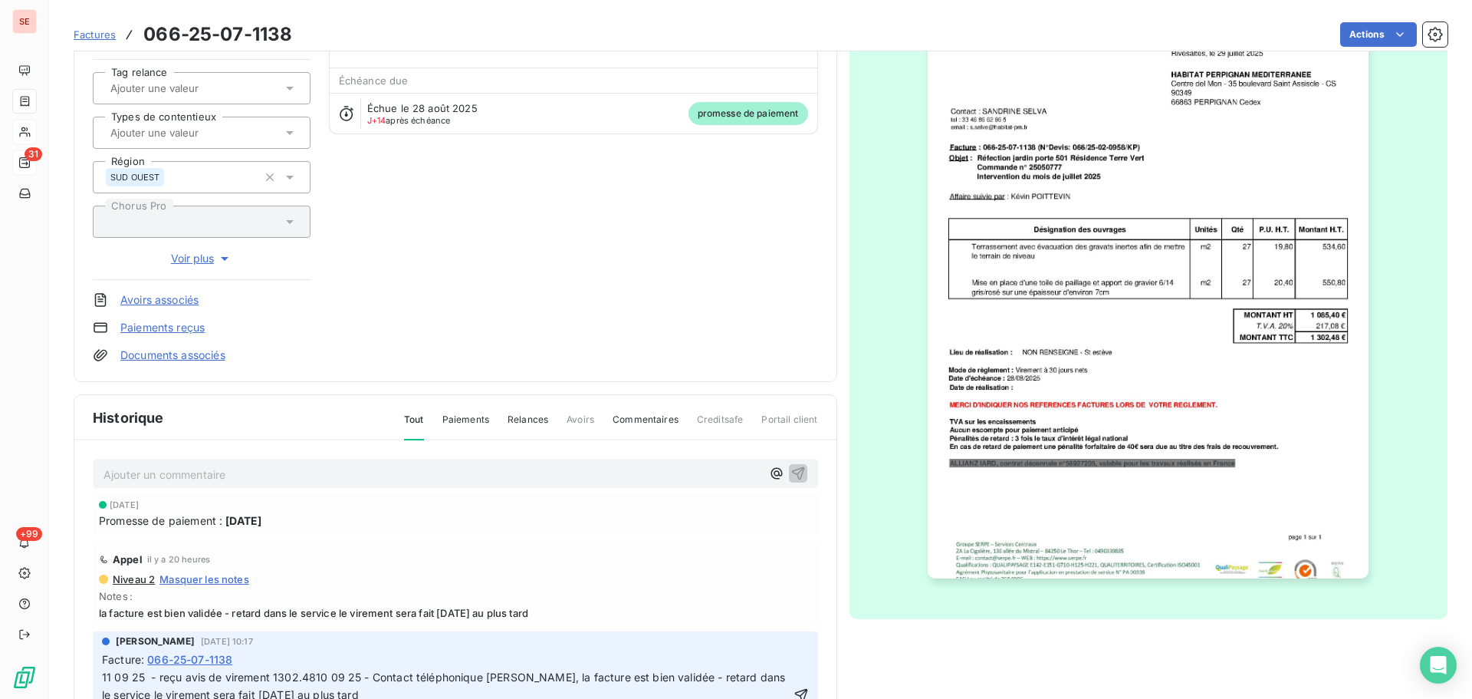
scroll to position [206, 0]
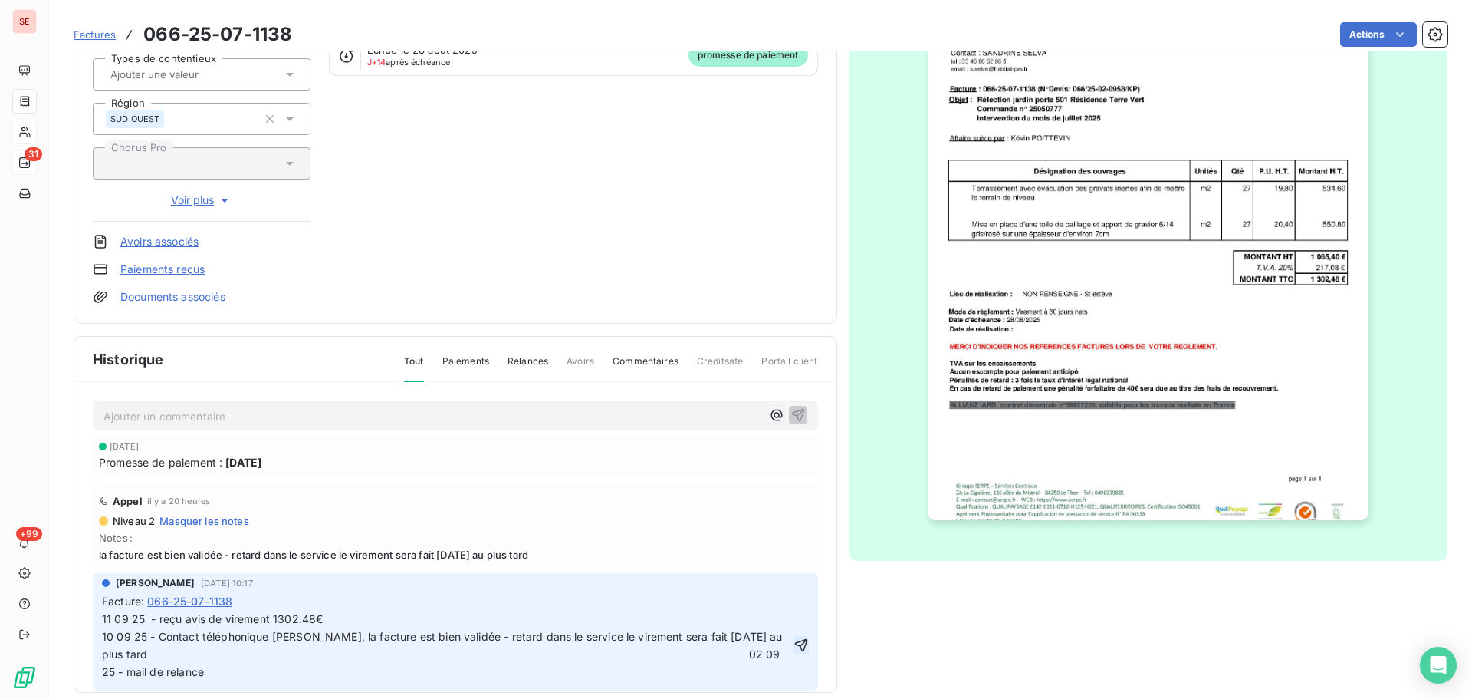
click at [795, 644] on icon "button" at bounding box center [801, 645] width 13 height 13
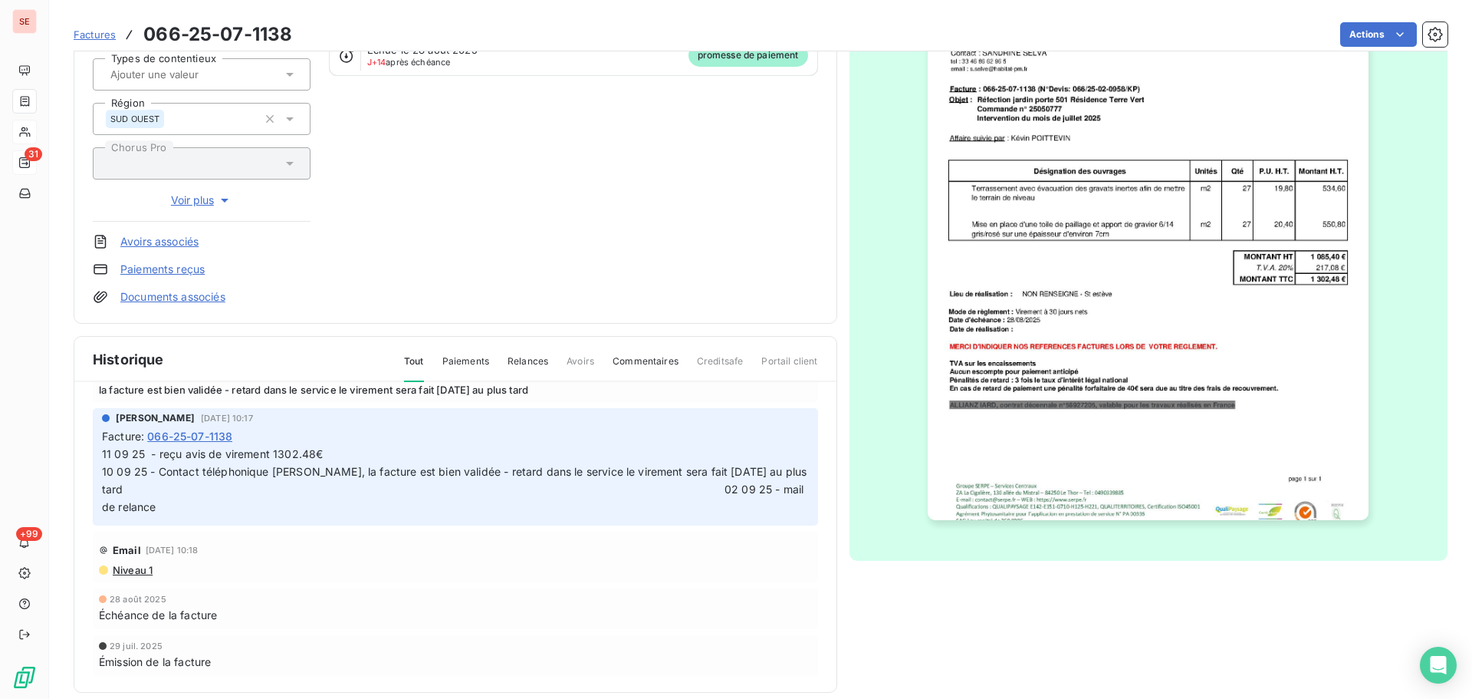
scroll to position [0, 0]
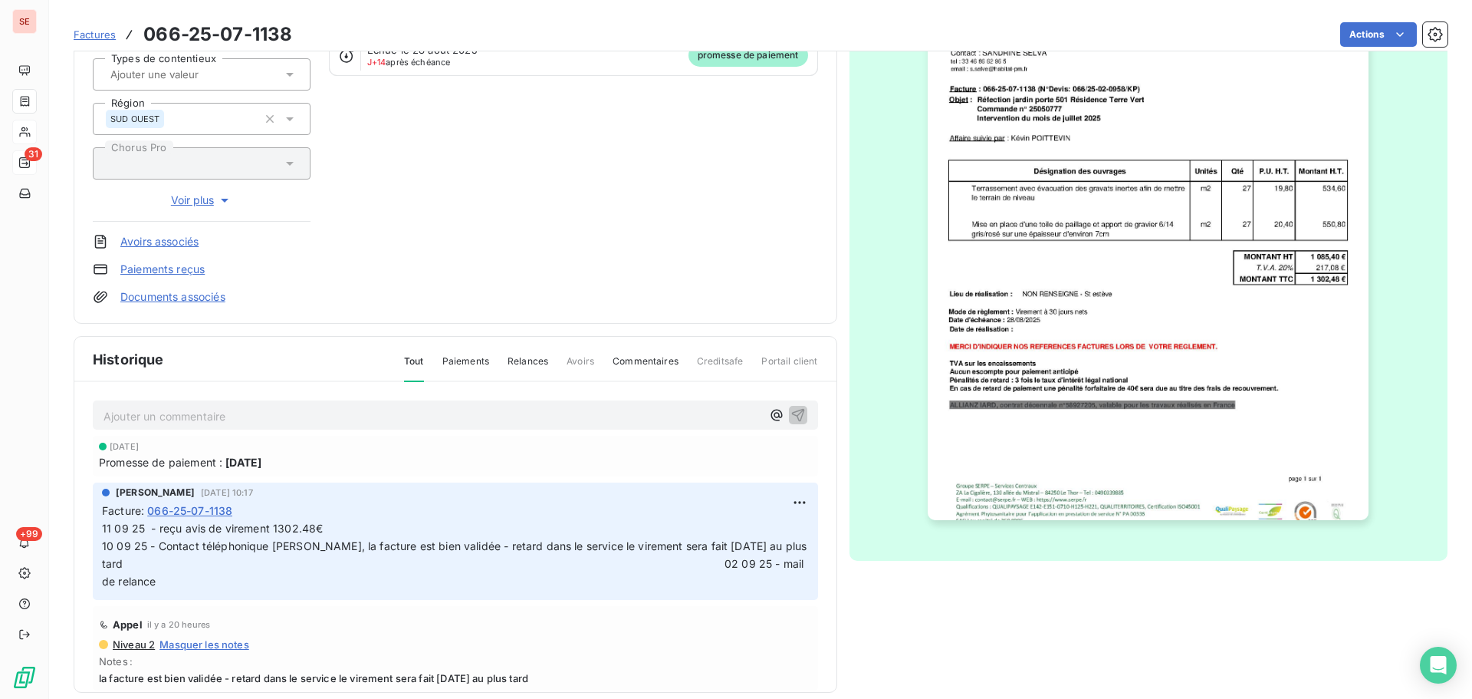
click at [127, 294] on link "Documents associés" at bounding box center [172, 296] width 105 height 15
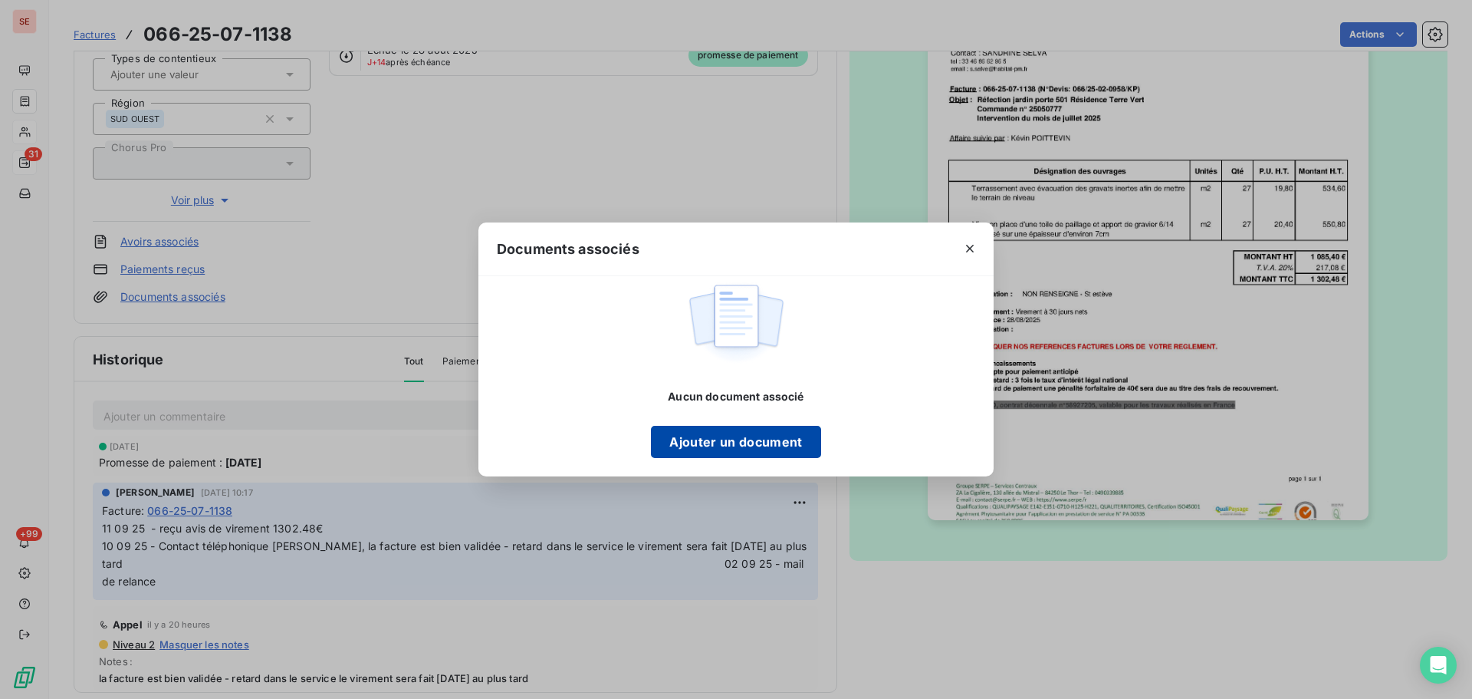
click at [684, 434] on button "Ajouter un document" at bounding box center [735, 442] width 169 height 32
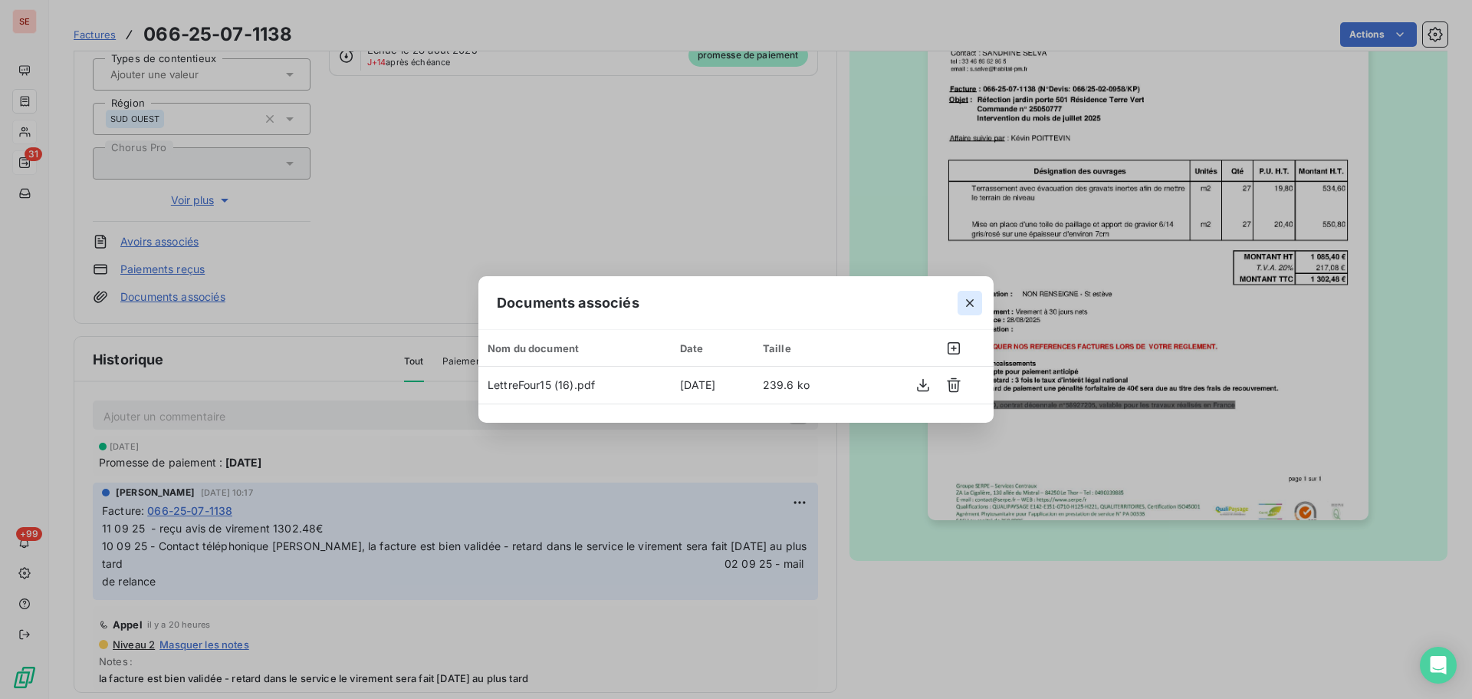
click at [973, 298] on icon "button" at bounding box center [969, 302] width 15 height 15
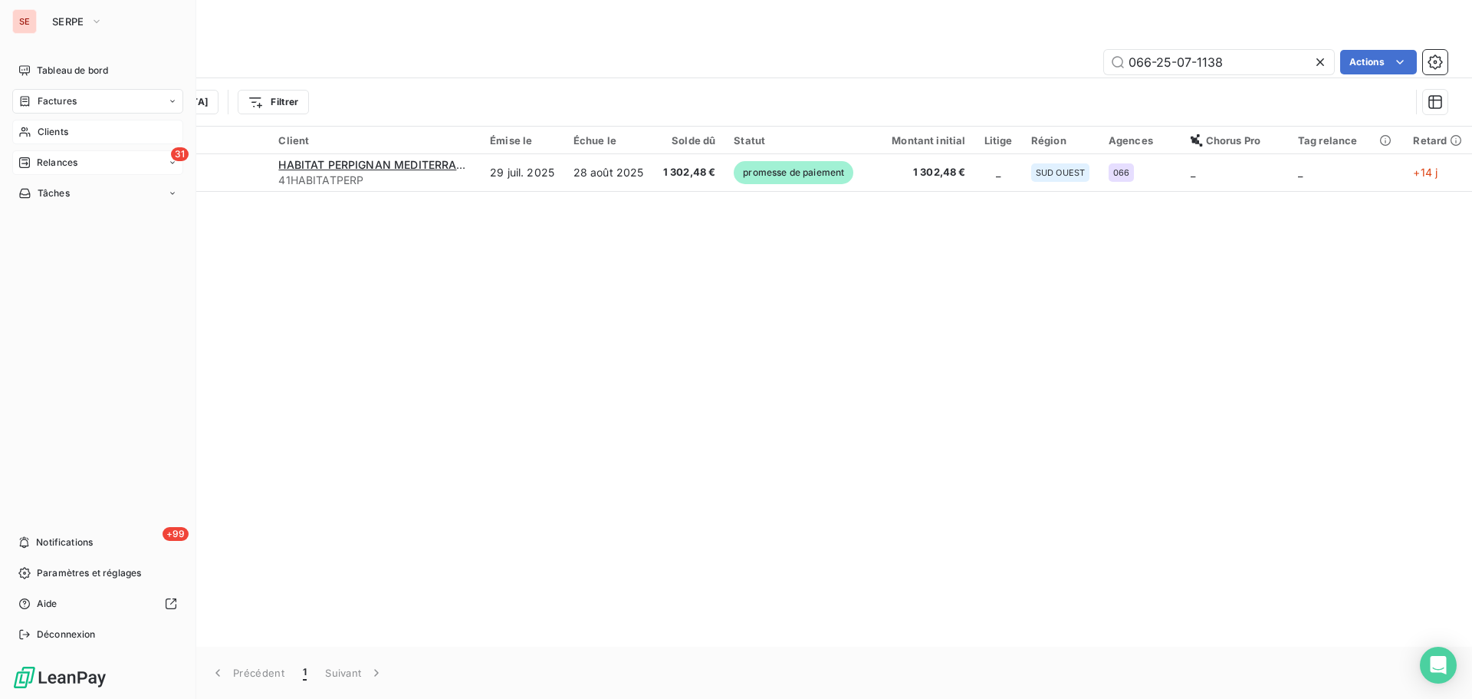
click at [31, 93] on div "Factures" at bounding box center [97, 101] width 171 height 25
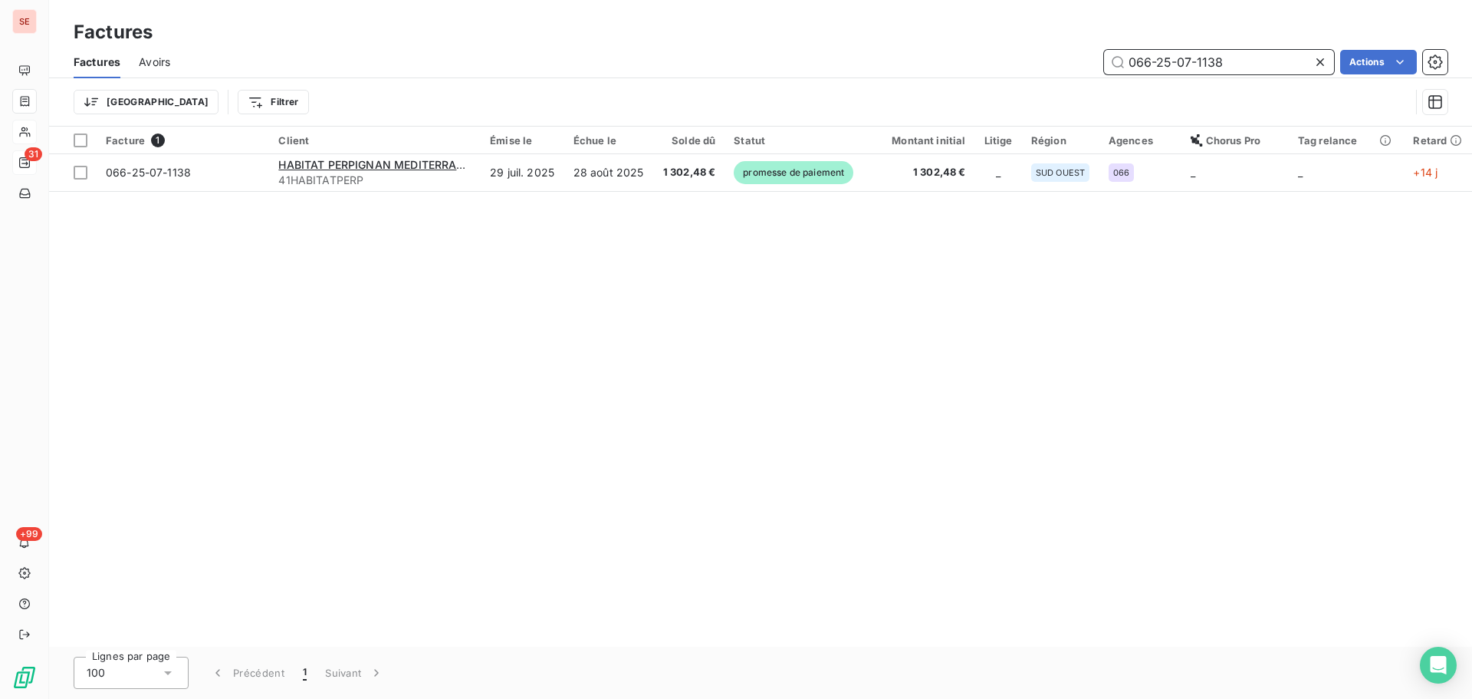
click at [1252, 58] on input "066-25-07-1138" at bounding box center [1219, 62] width 230 height 25
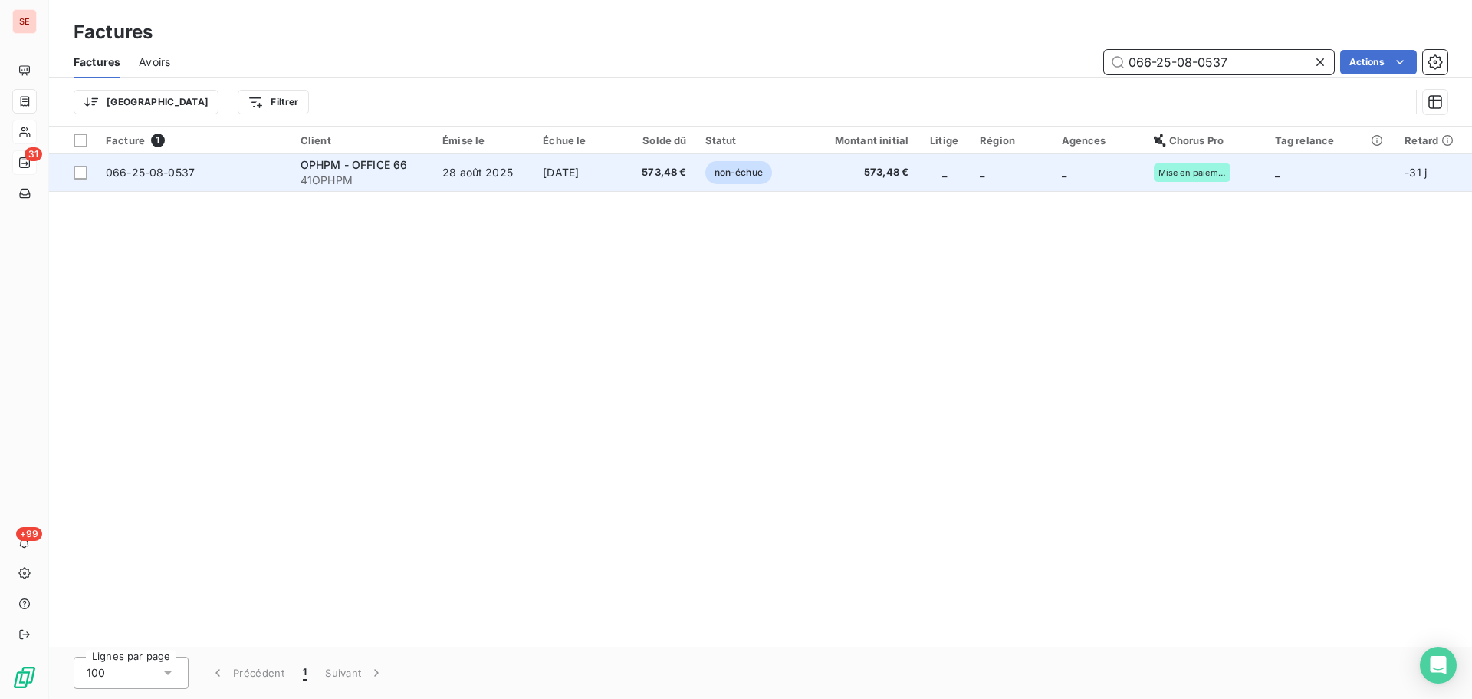
type input "066-25-08-0537"
click at [610, 176] on td "[DATE]" at bounding box center [579, 172] width 90 height 37
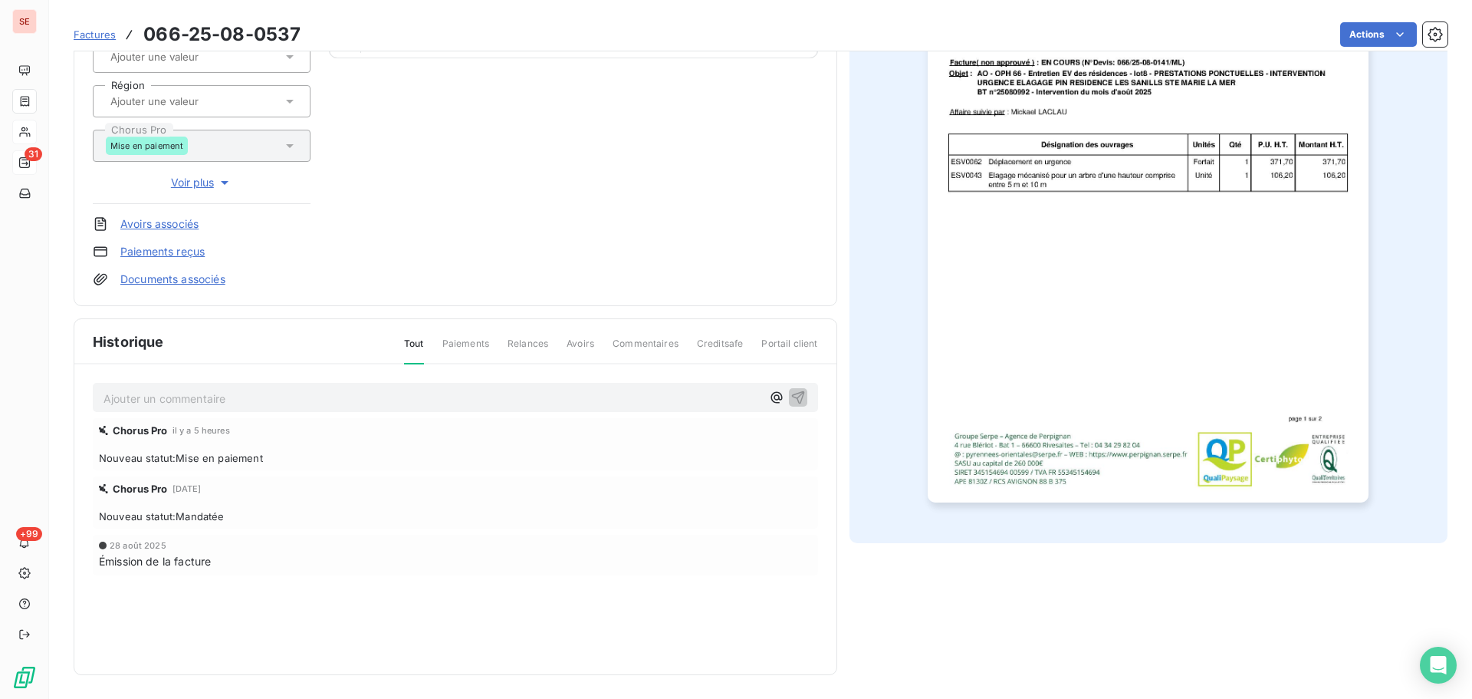
scroll to position [224, 0]
click at [314, 406] on p "Ajouter un commentaire ﻿" at bounding box center [433, 397] width 658 height 19
click at [798, 399] on icon "button" at bounding box center [798, 395] width 15 height 15
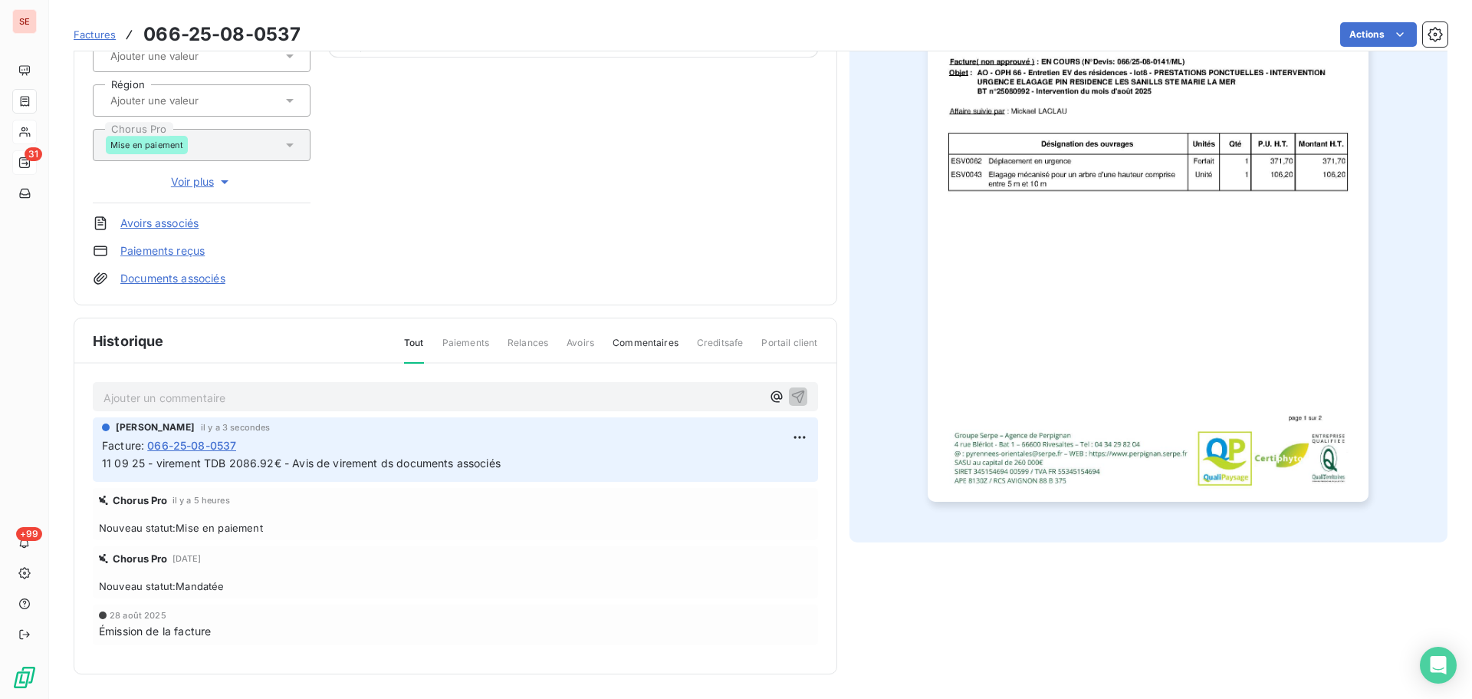
click at [161, 274] on link "Documents associés" at bounding box center [172, 278] width 105 height 15
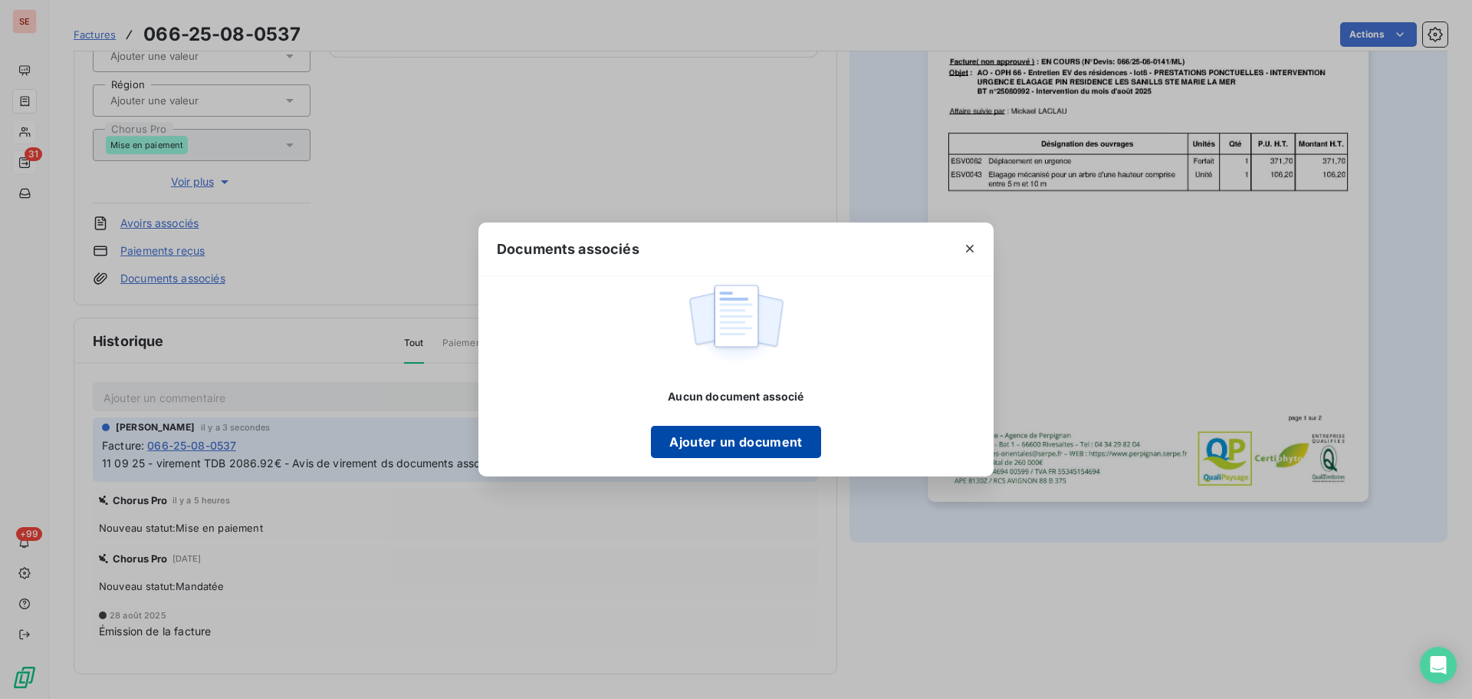
click at [706, 450] on button "Ajouter un document" at bounding box center [735, 442] width 169 height 32
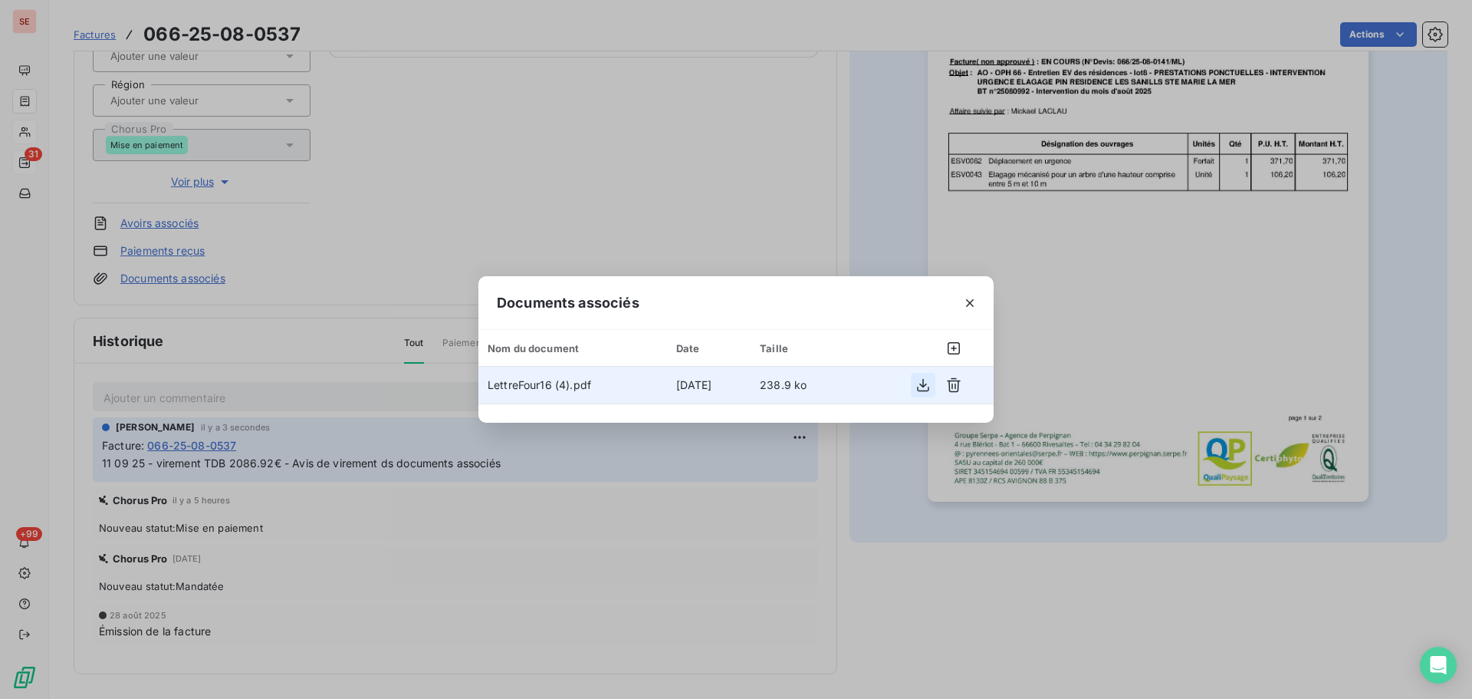
click at [926, 384] on icon "button" at bounding box center [923, 385] width 12 height 13
click at [978, 299] on button "button" at bounding box center [970, 303] width 25 height 25
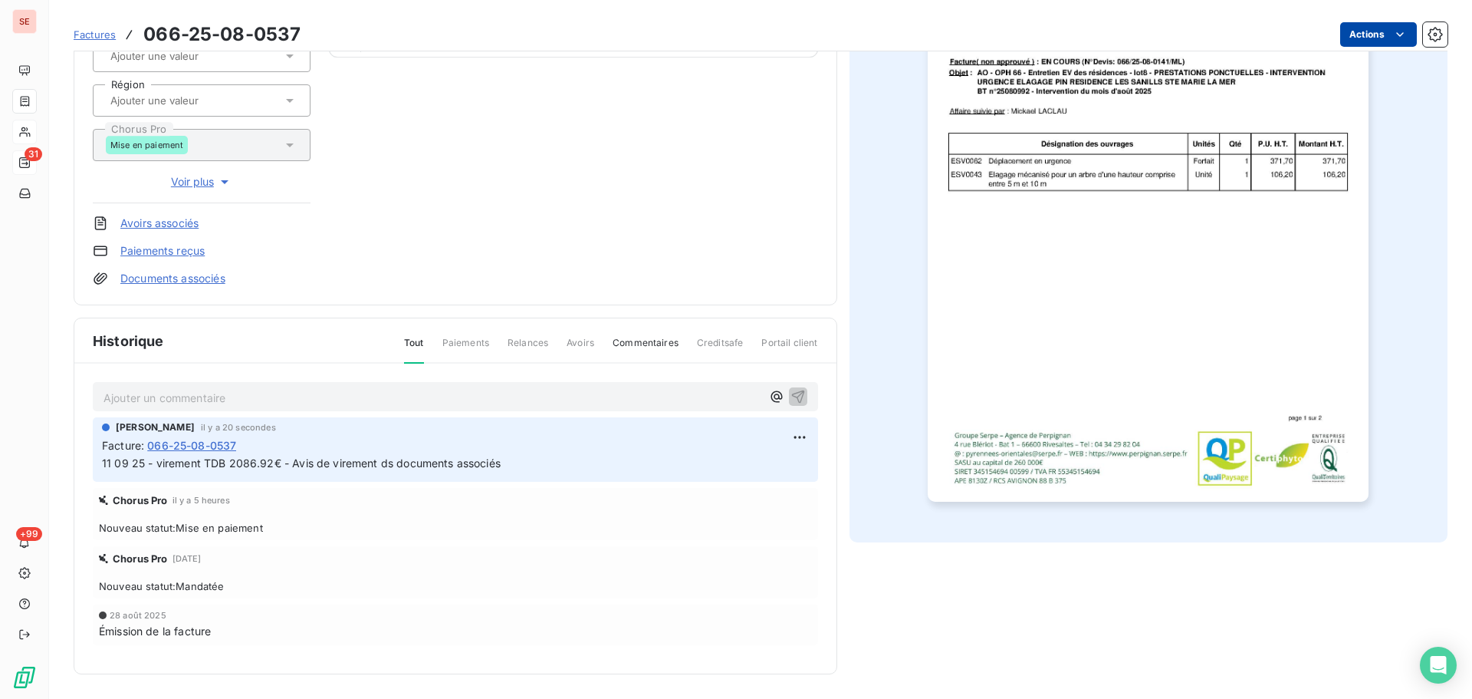
click at [1328, 35] on html "SE 31 +99 Factures 066-25-08-0537 Actions OPHPM - OFFICE 66 41OPHPM Montant ini…" at bounding box center [736, 349] width 1472 height 699
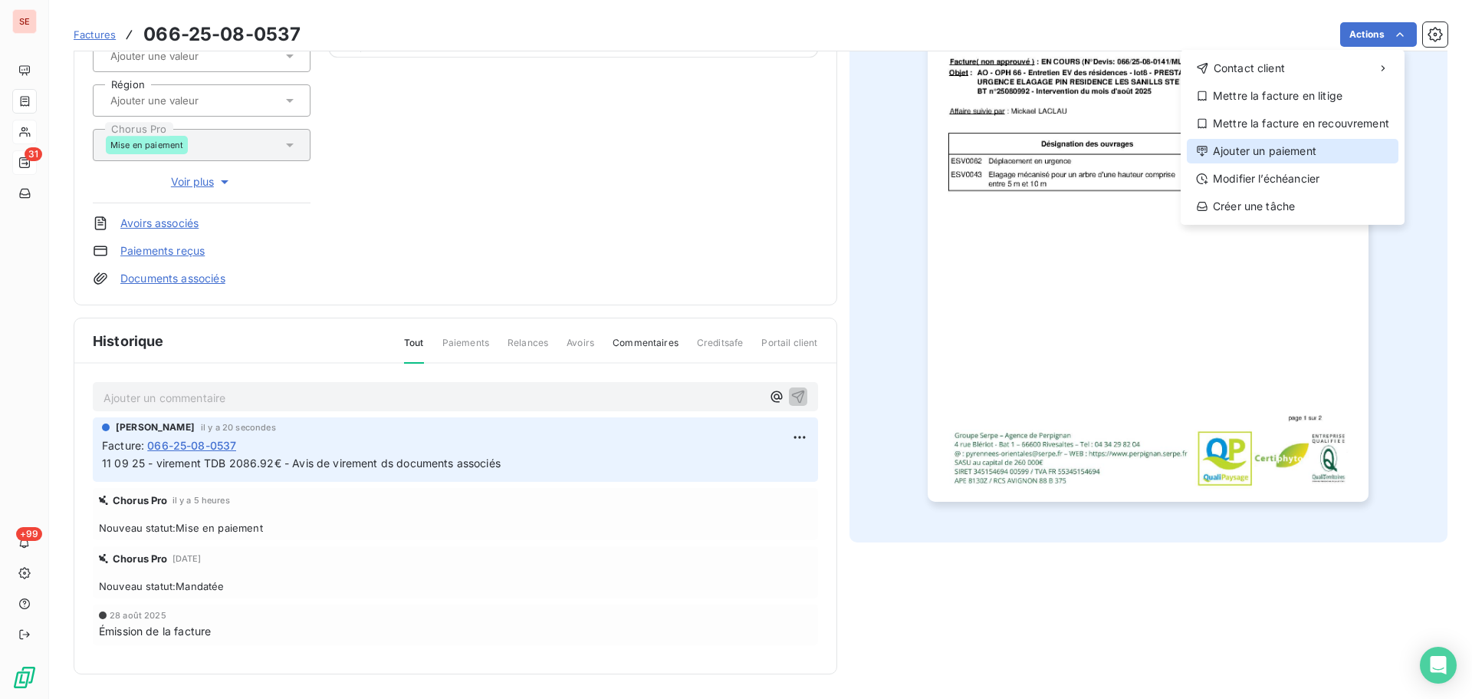
click at [1277, 149] on div "Ajouter un paiement" at bounding box center [1293, 151] width 212 height 25
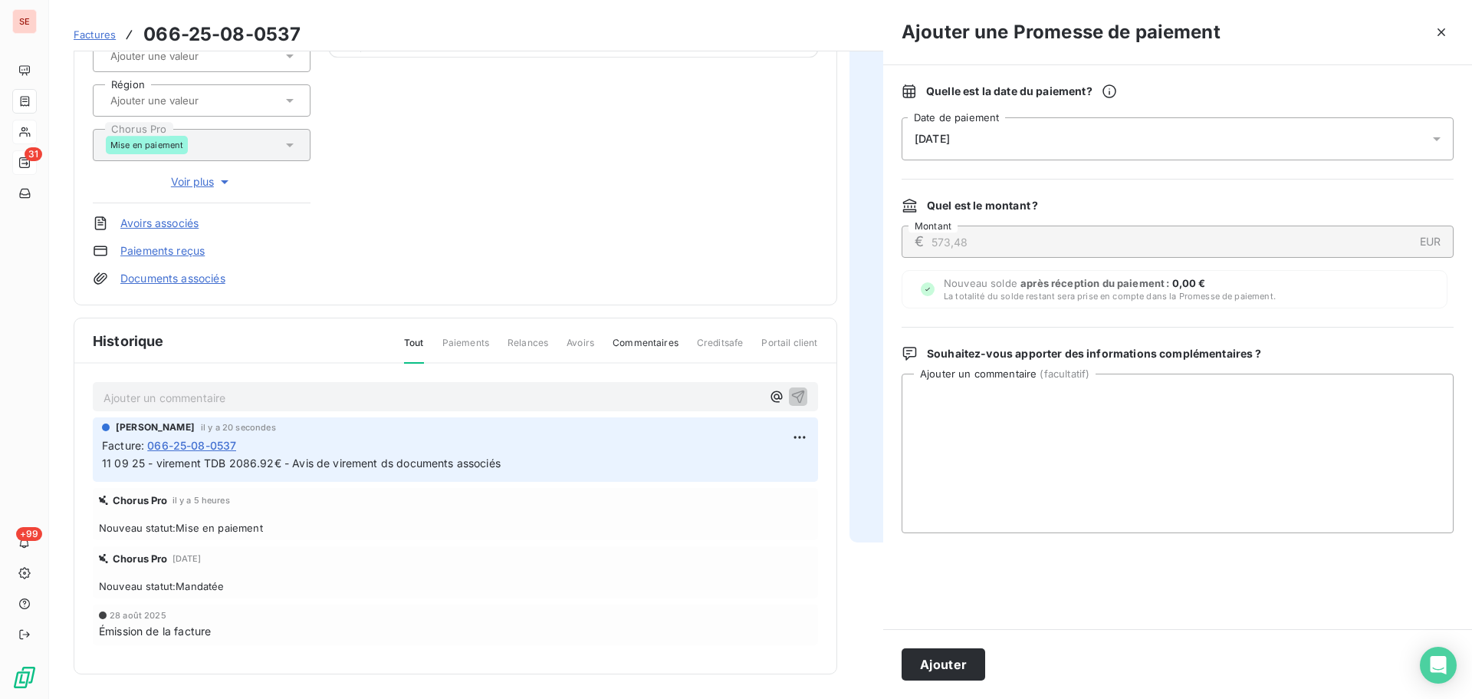
click at [1219, 131] on div "[DATE]" at bounding box center [1178, 138] width 552 height 43
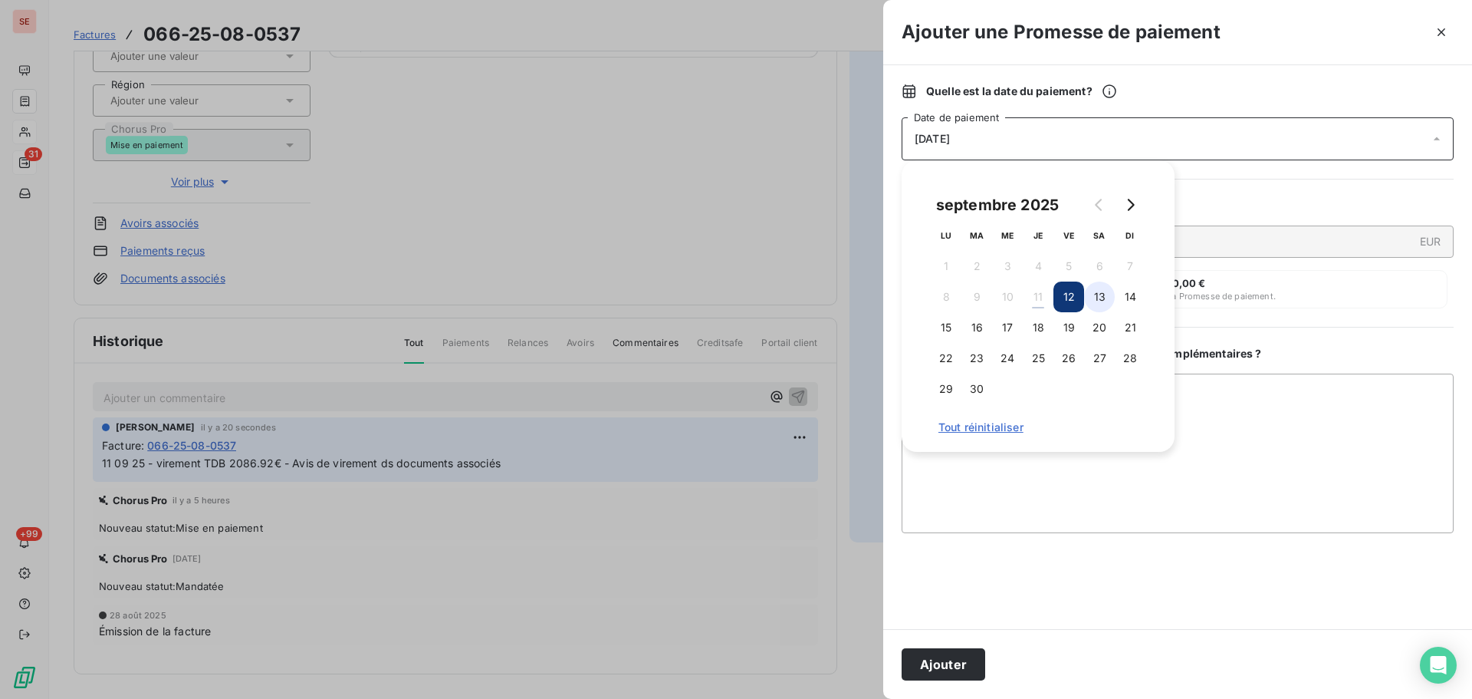
click at [1086, 294] on button "13" at bounding box center [1099, 296] width 31 height 31
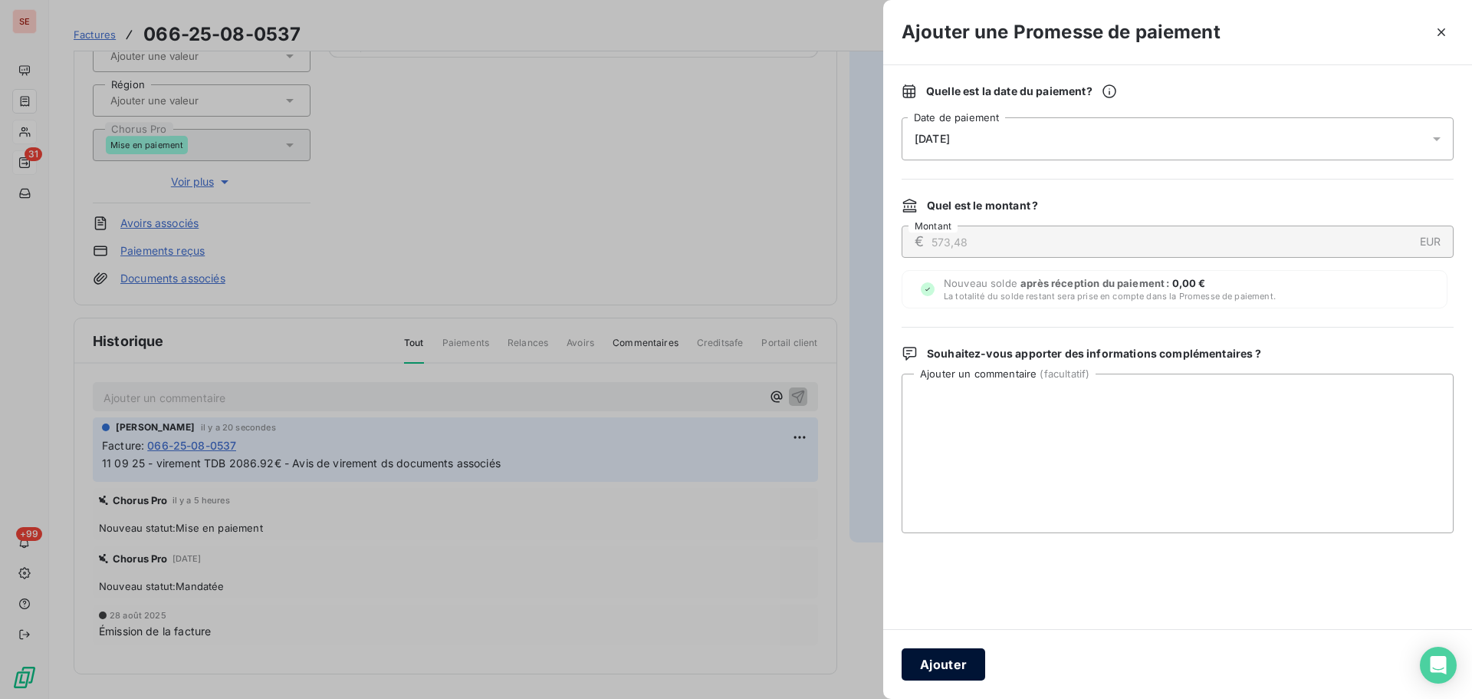
click at [951, 658] on button "Ajouter" at bounding box center [944, 664] width 84 height 32
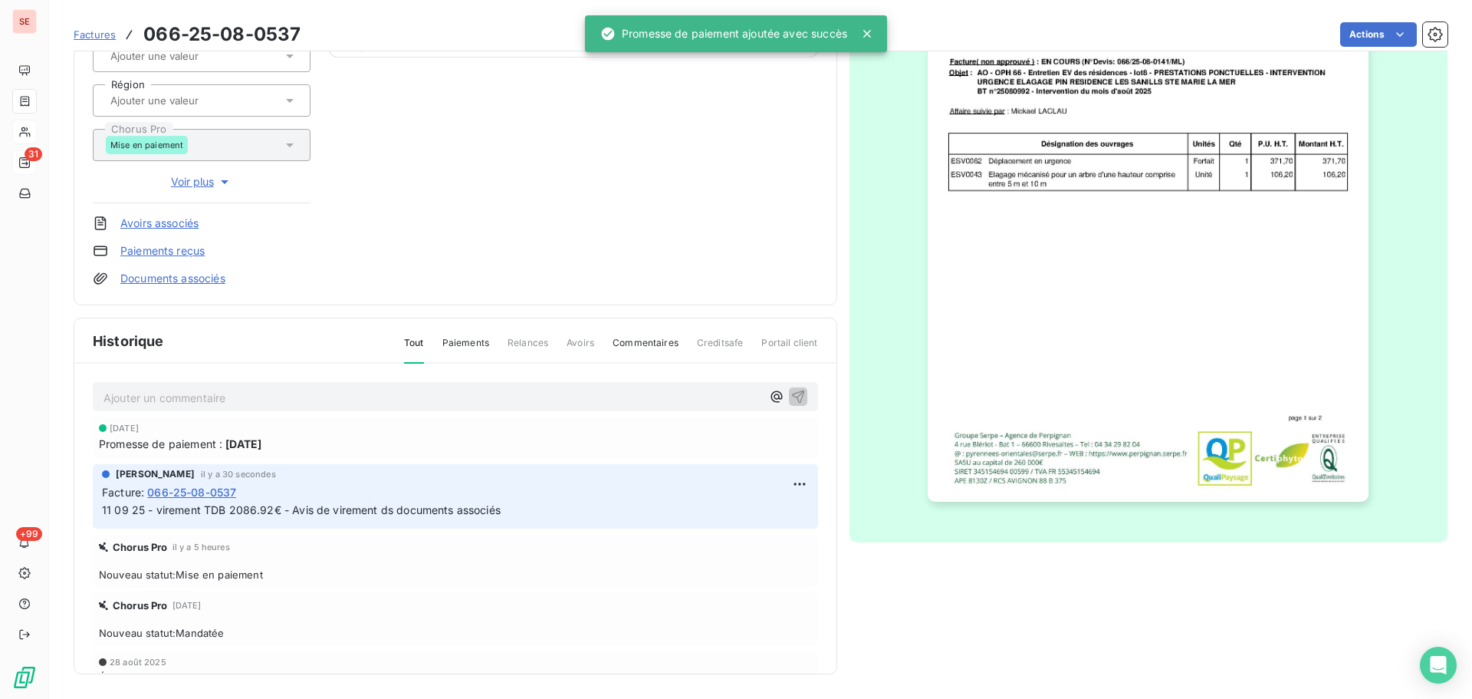
click at [400, 513] on span "11 09 25 - virement TDB 2086.92€ - Avis de virement ds documents associés" at bounding box center [301, 509] width 399 height 13
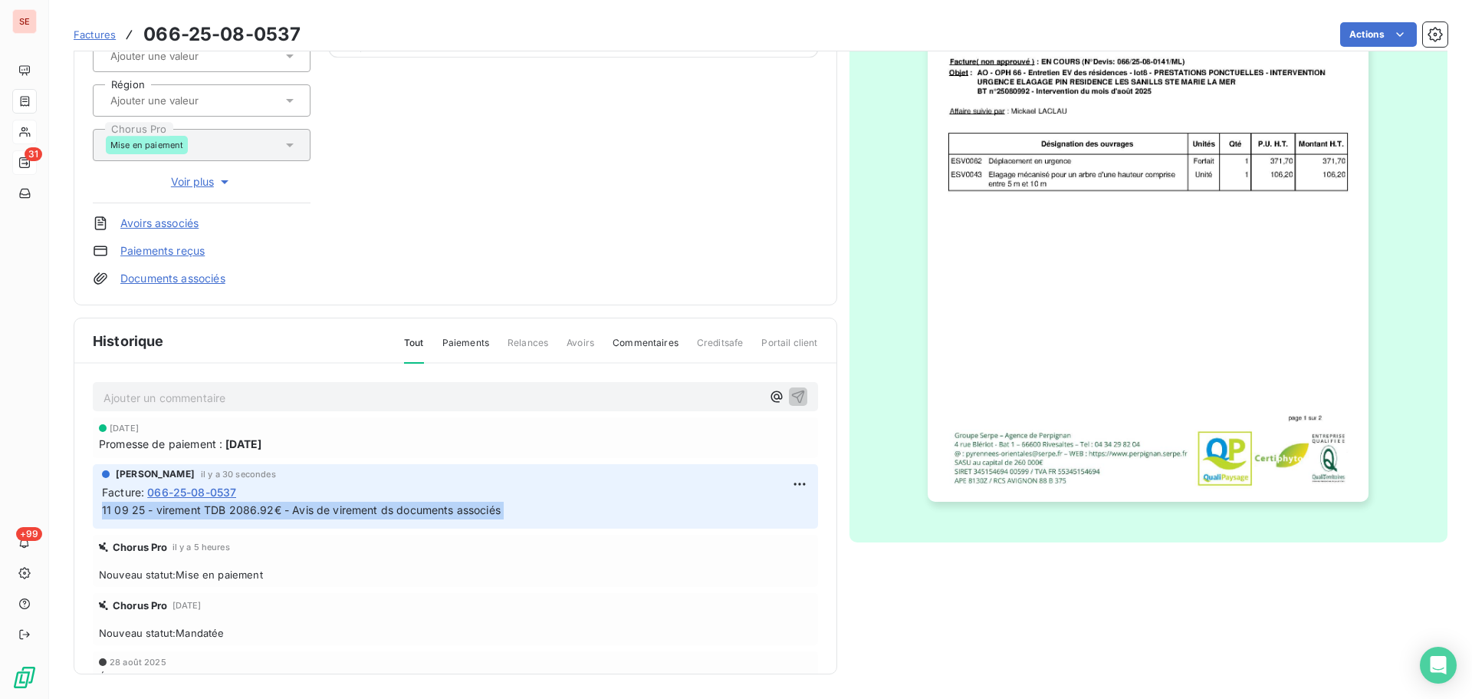
copy div "11 09 25 - virement TDB 2086.92€ - Avis de virement ds documents associés"
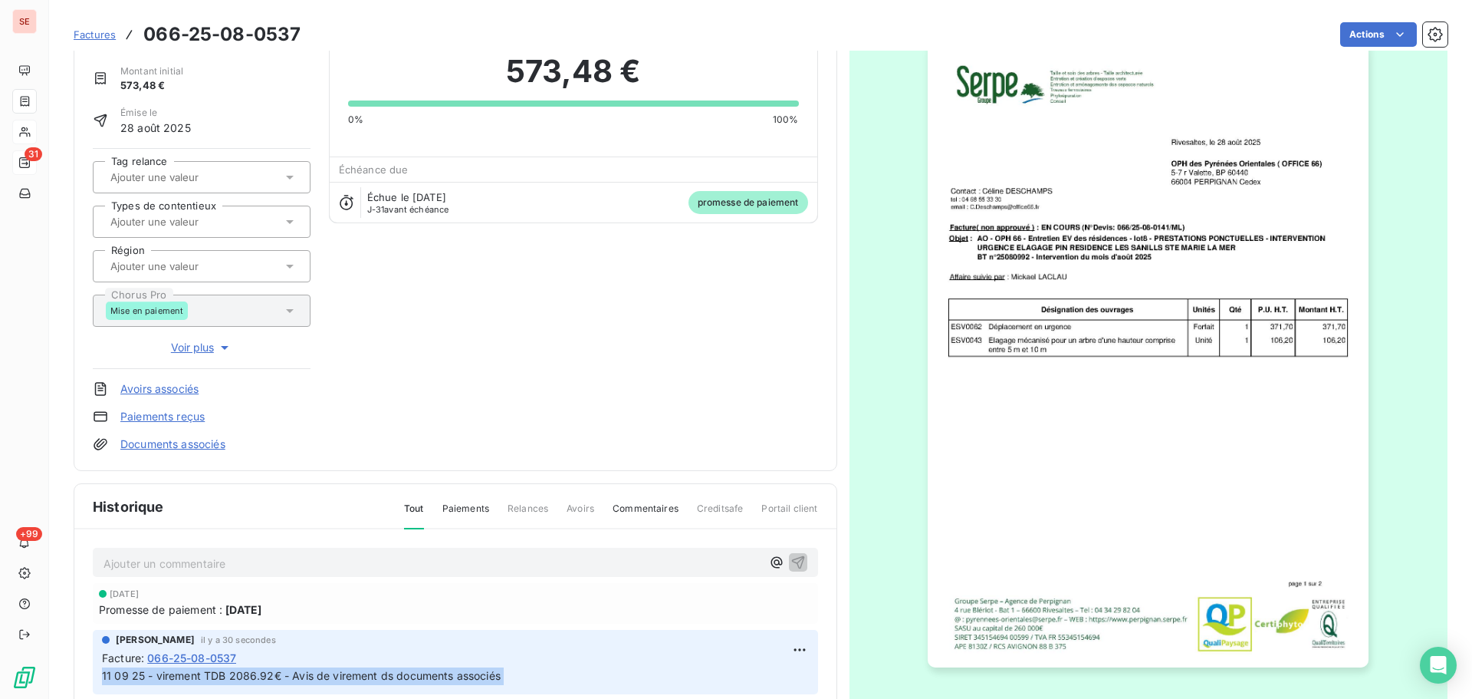
scroll to position [0, 0]
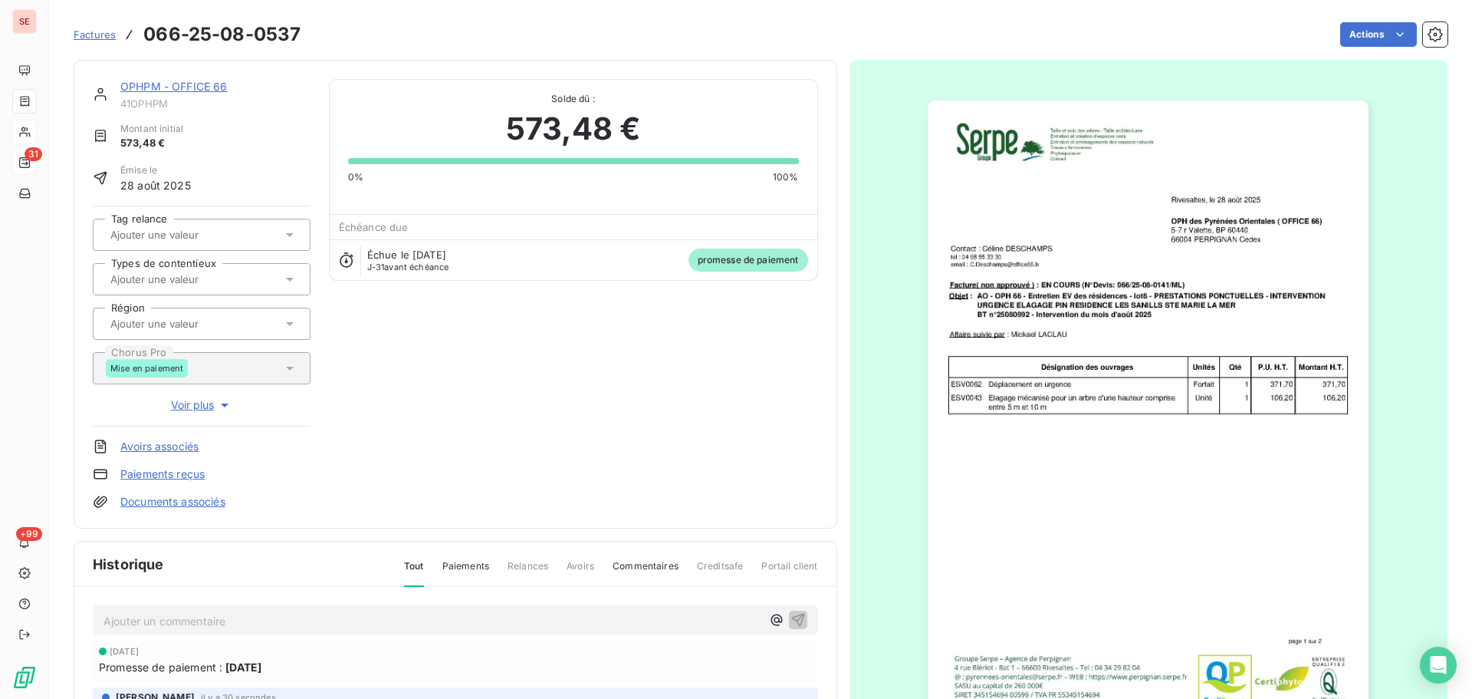
click at [209, 91] on link "OPHPM - OFFICE 66" at bounding box center [173, 86] width 107 height 13
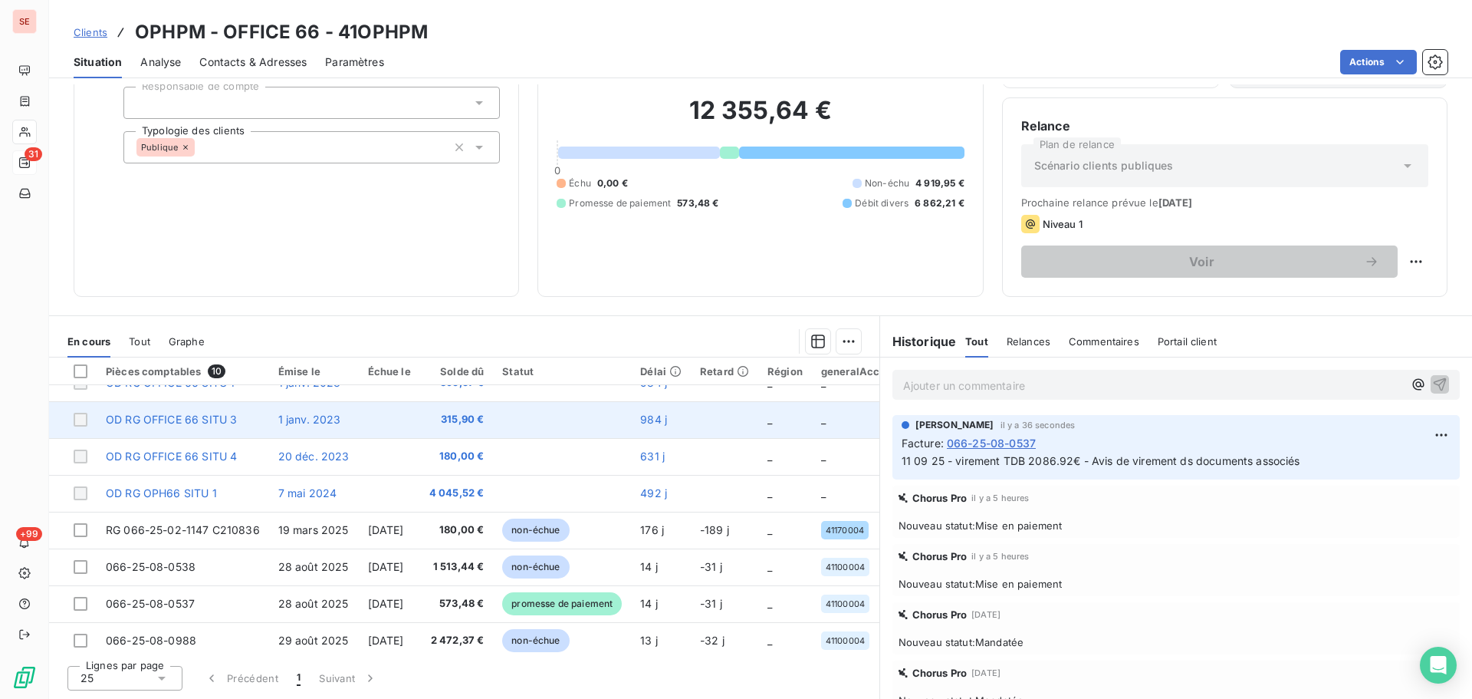
scroll to position [107, 0]
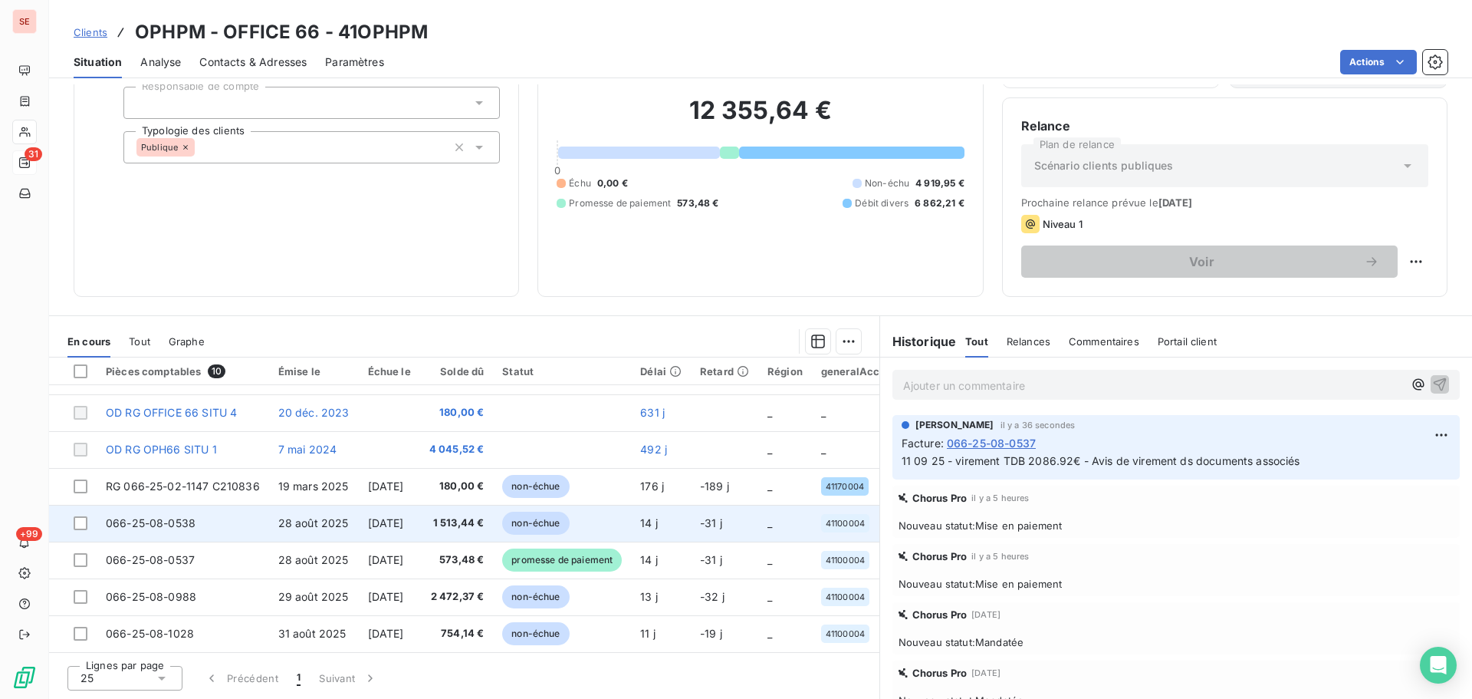
click at [282, 528] on td "28 août 2025" at bounding box center [314, 523] width 90 height 37
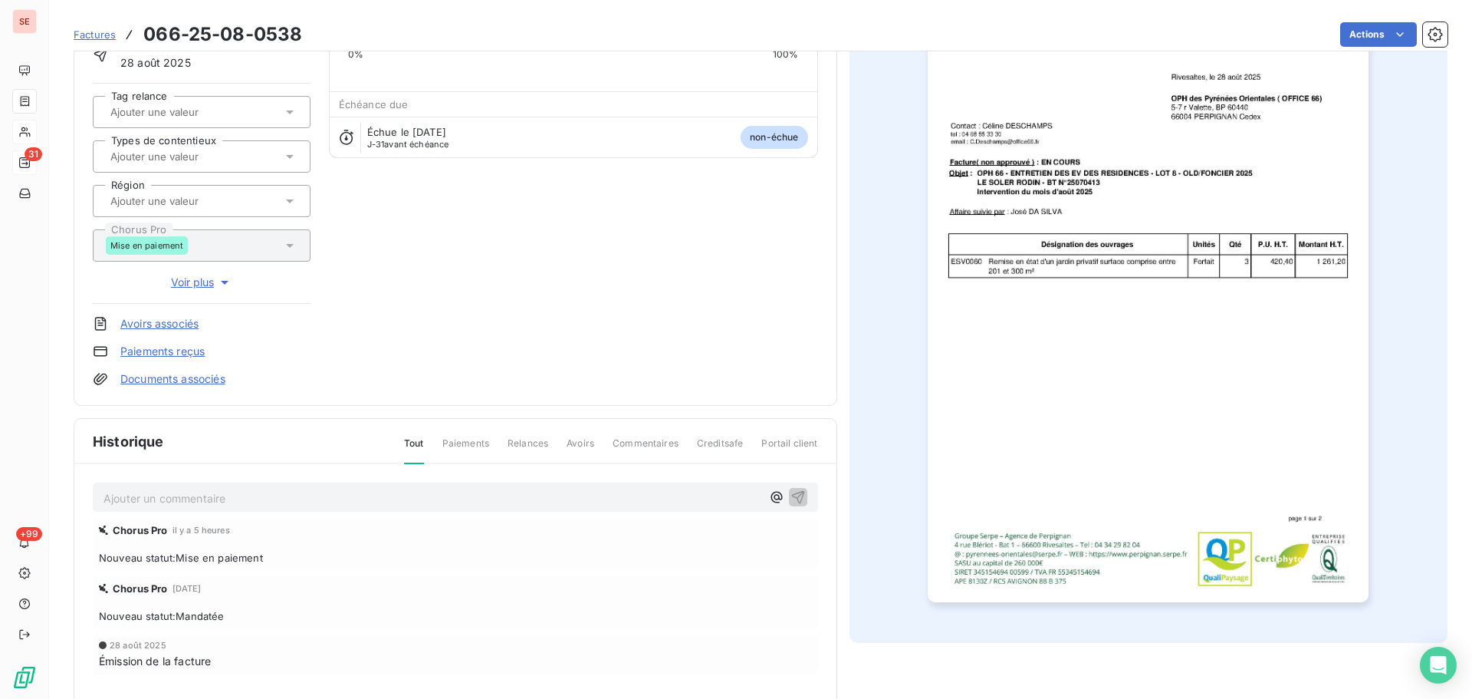
scroll to position [224, 0]
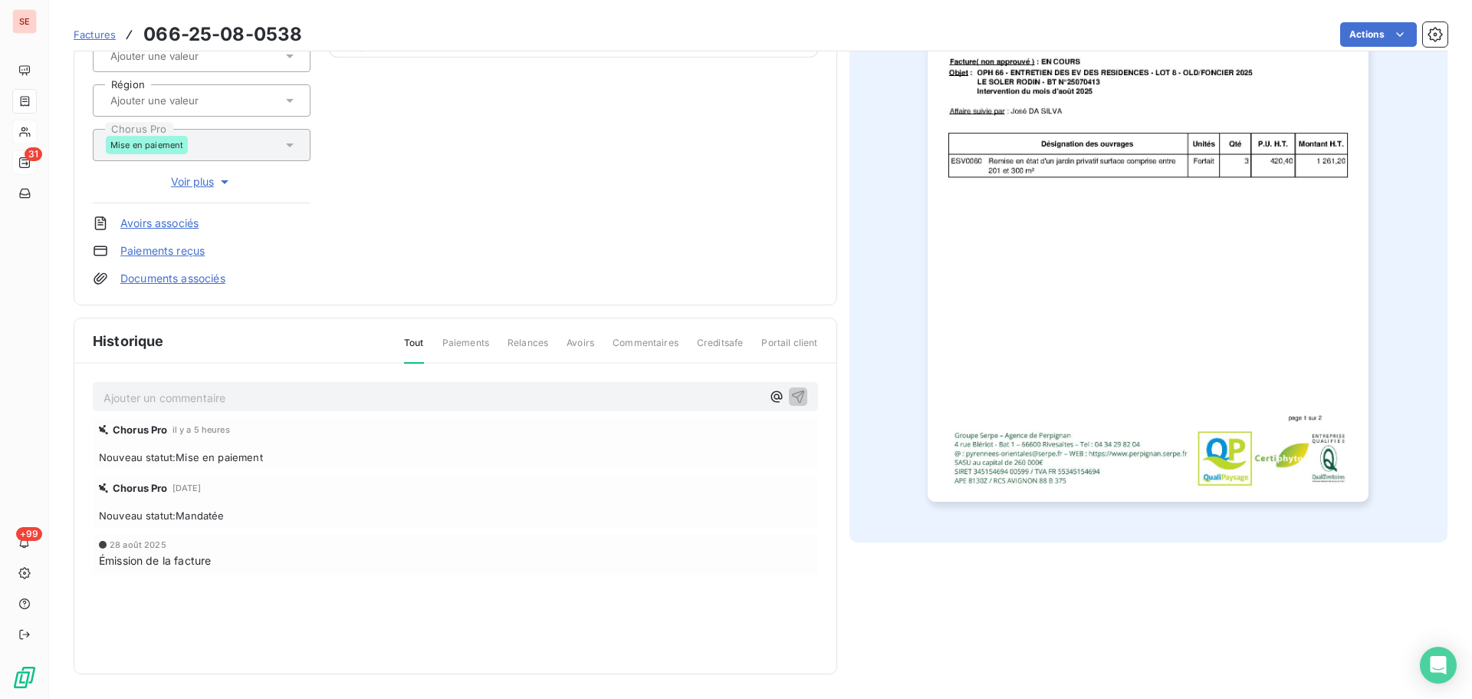
click at [322, 401] on p "Ajouter un commentaire ﻿" at bounding box center [433, 397] width 658 height 19
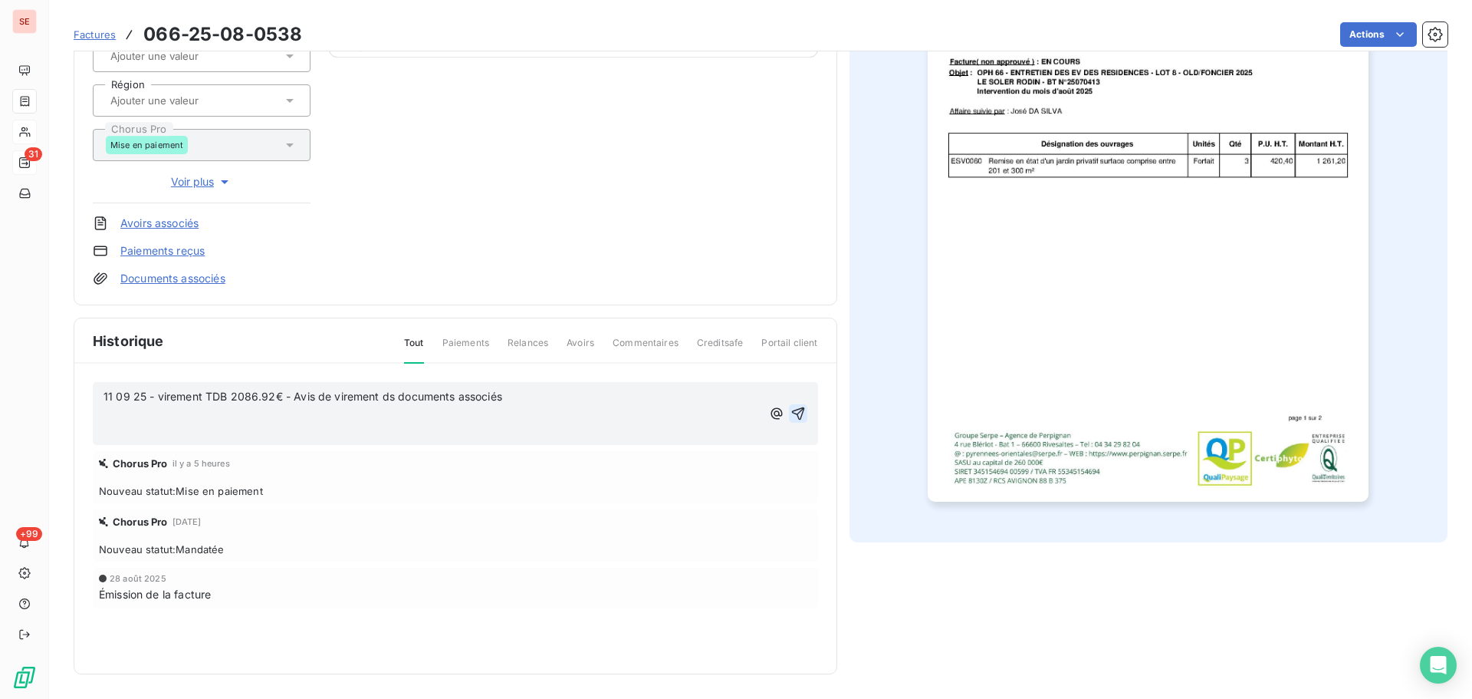
click at [791, 416] on icon "button" at bounding box center [798, 413] width 15 height 15
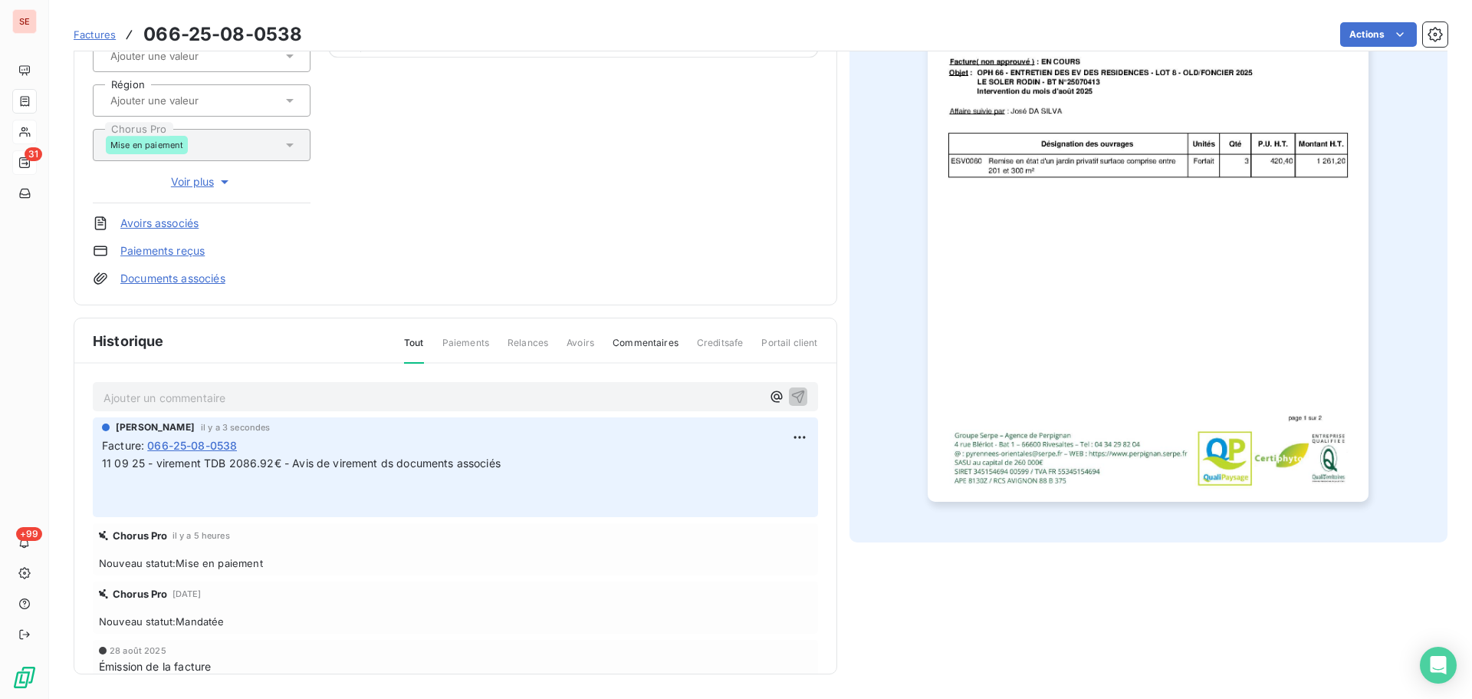
scroll to position [0, 0]
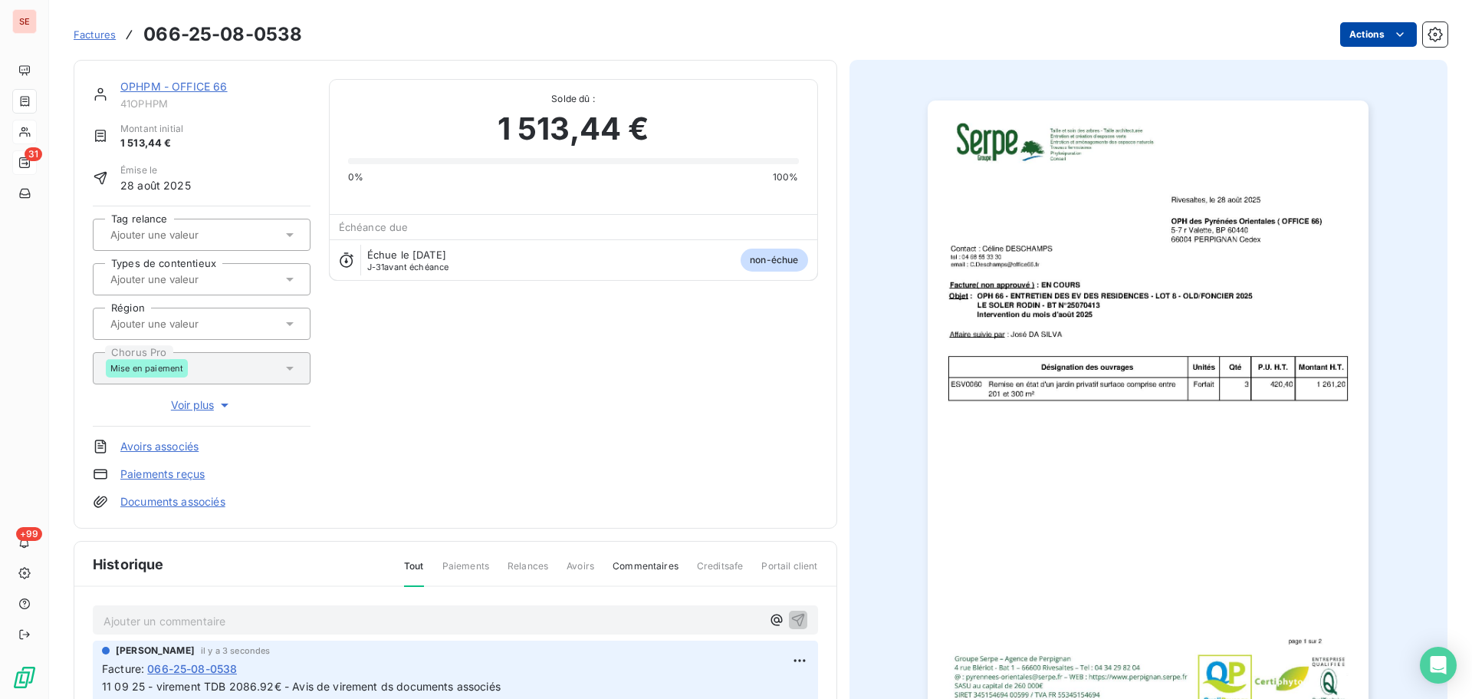
click at [1359, 37] on html "SE 31 +99 Factures 066-25-08-0538 Actions OPHPM - OFFICE 66 41OPHPM Montant ini…" at bounding box center [736, 349] width 1472 height 699
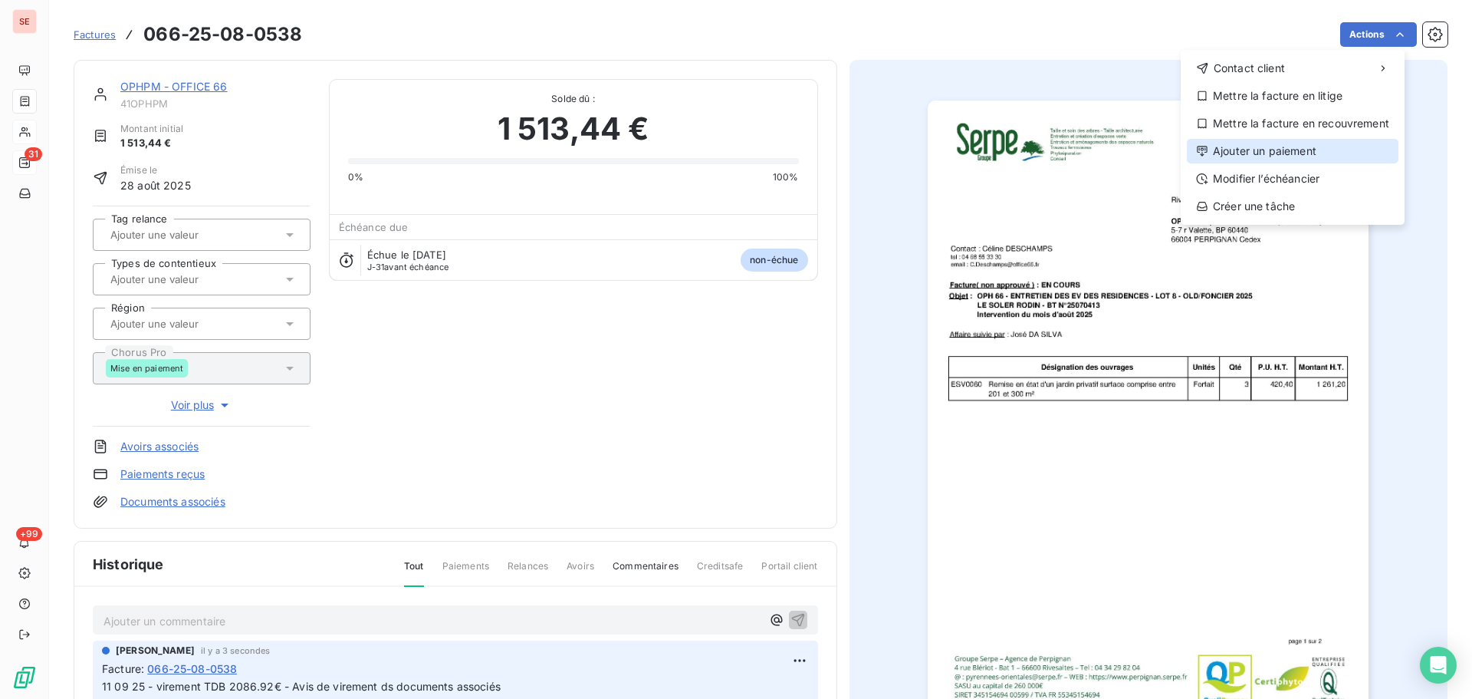
click at [1276, 143] on div "Ajouter un paiement" at bounding box center [1293, 151] width 212 height 25
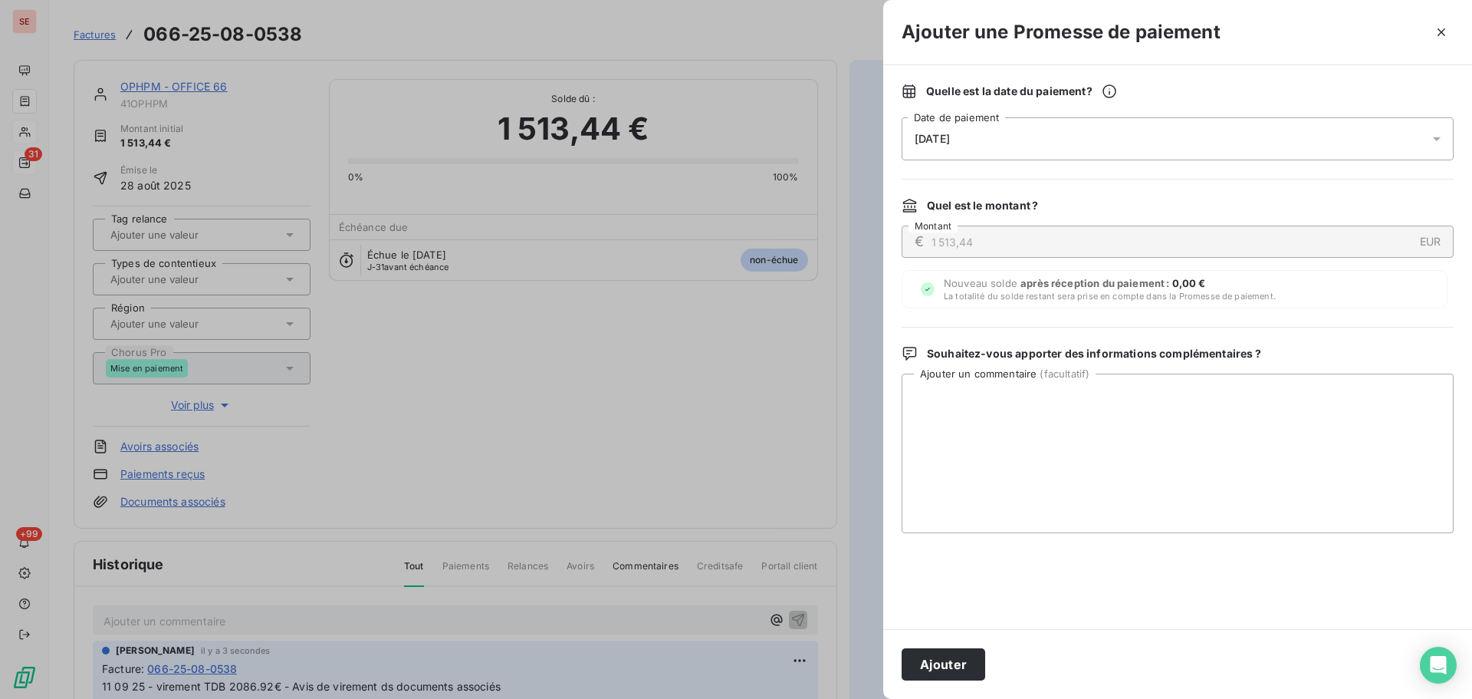
click at [1181, 118] on div "[DATE]" at bounding box center [1178, 138] width 552 height 43
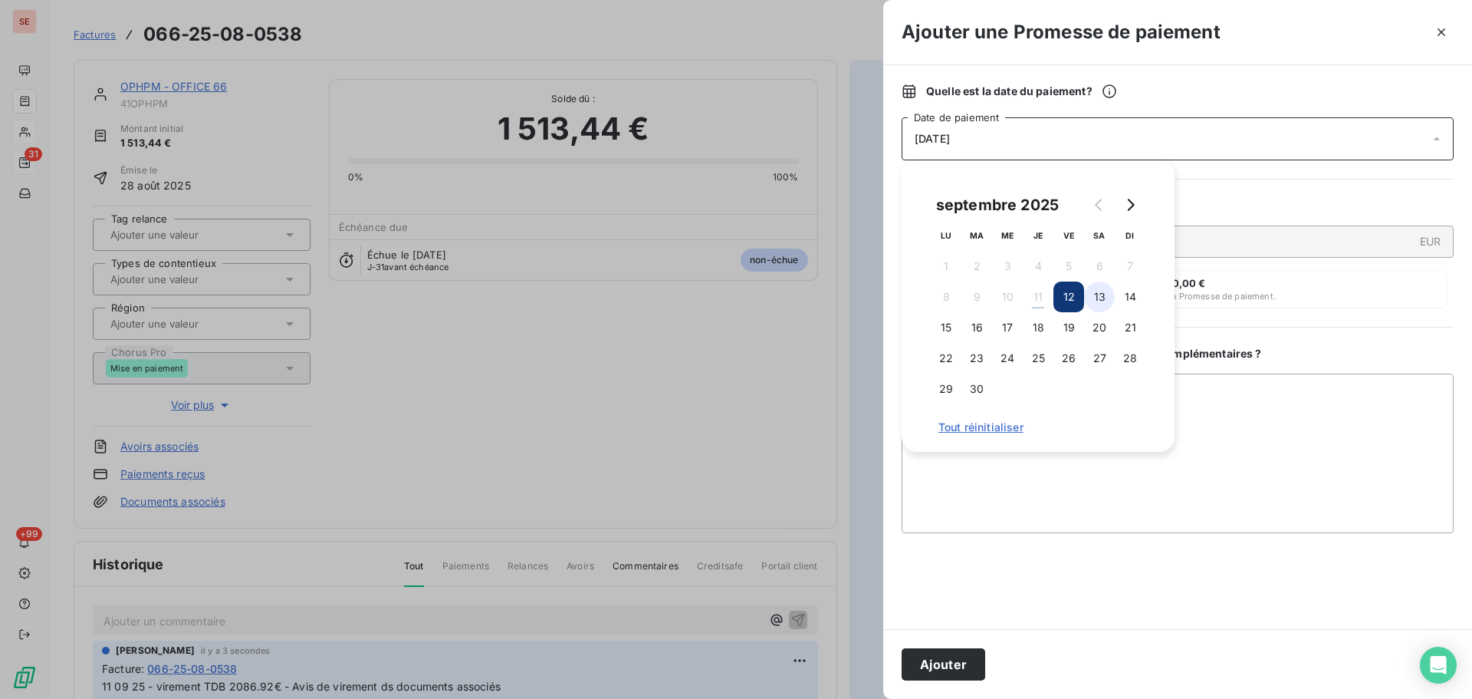
click at [1098, 288] on button "13" at bounding box center [1099, 296] width 31 height 31
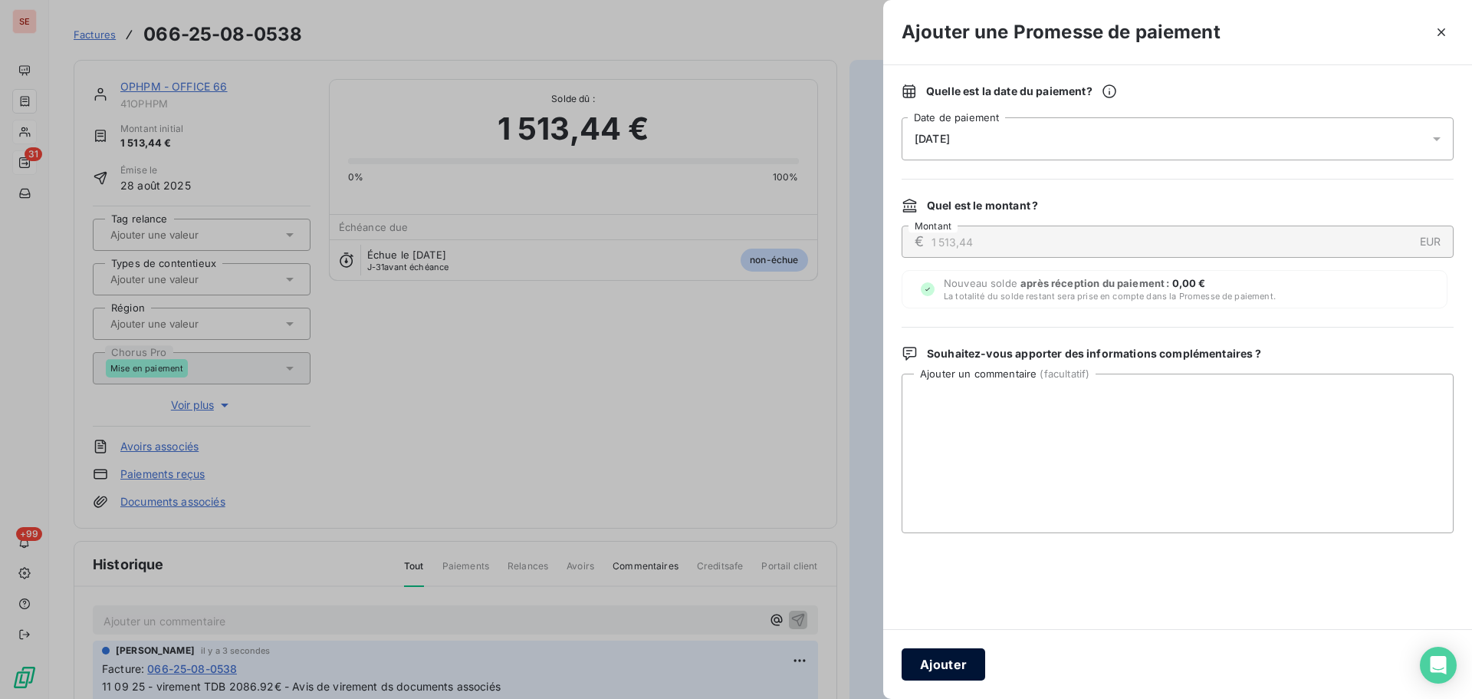
click at [925, 663] on button "Ajouter" at bounding box center [944, 664] width 84 height 32
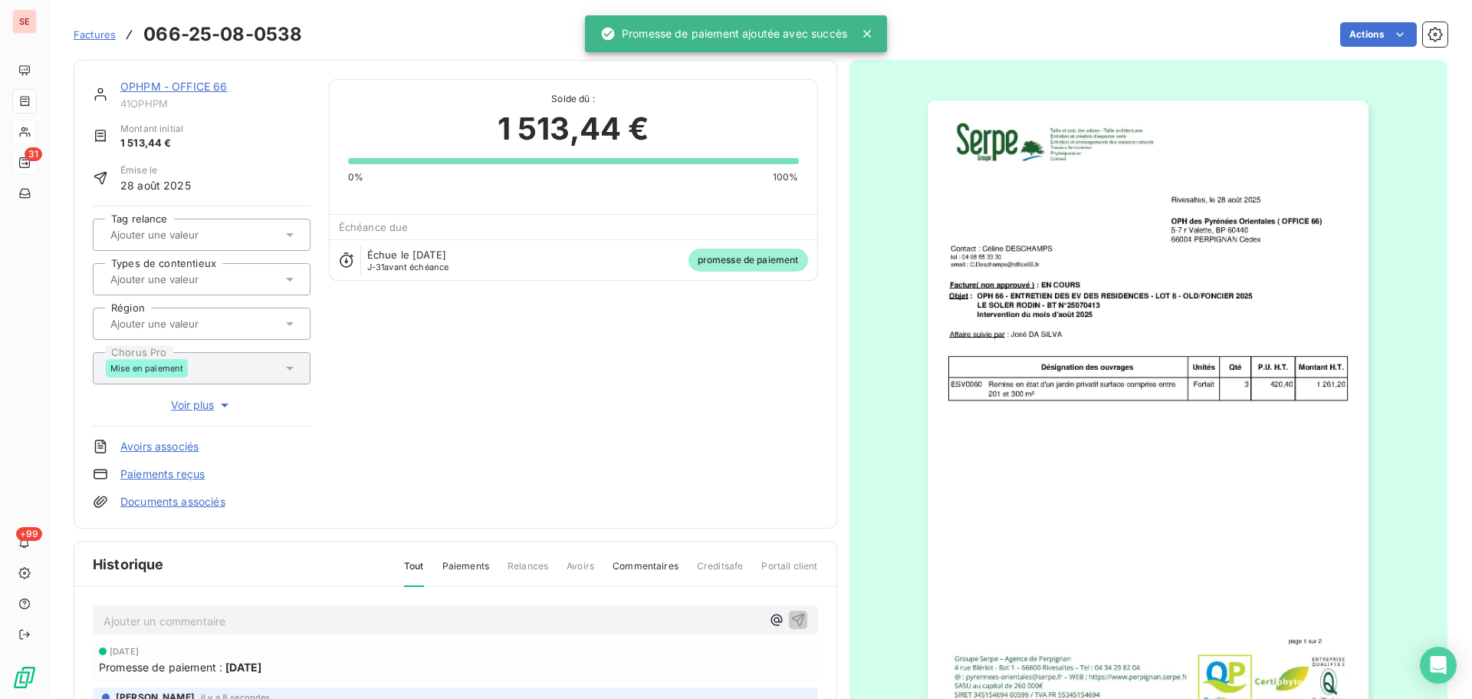
click at [148, 505] on link "Documents associés" at bounding box center [172, 501] width 105 height 15
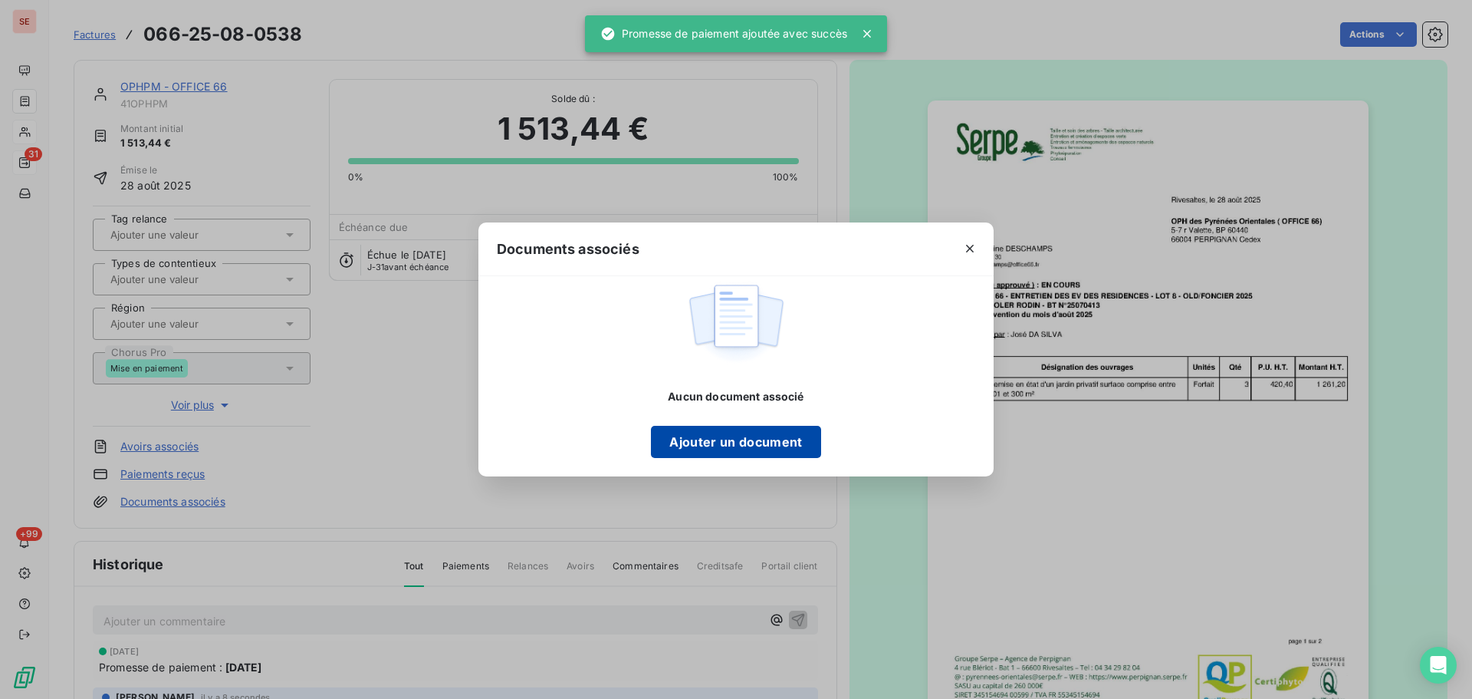
click at [789, 435] on button "Ajouter un document" at bounding box center [735, 442] width 169 height 32
click at [976, 245] on icon "button" at bounding box center [969, 248] width 15 height 15
